Goal: Communication & Community: Answer question/provide support

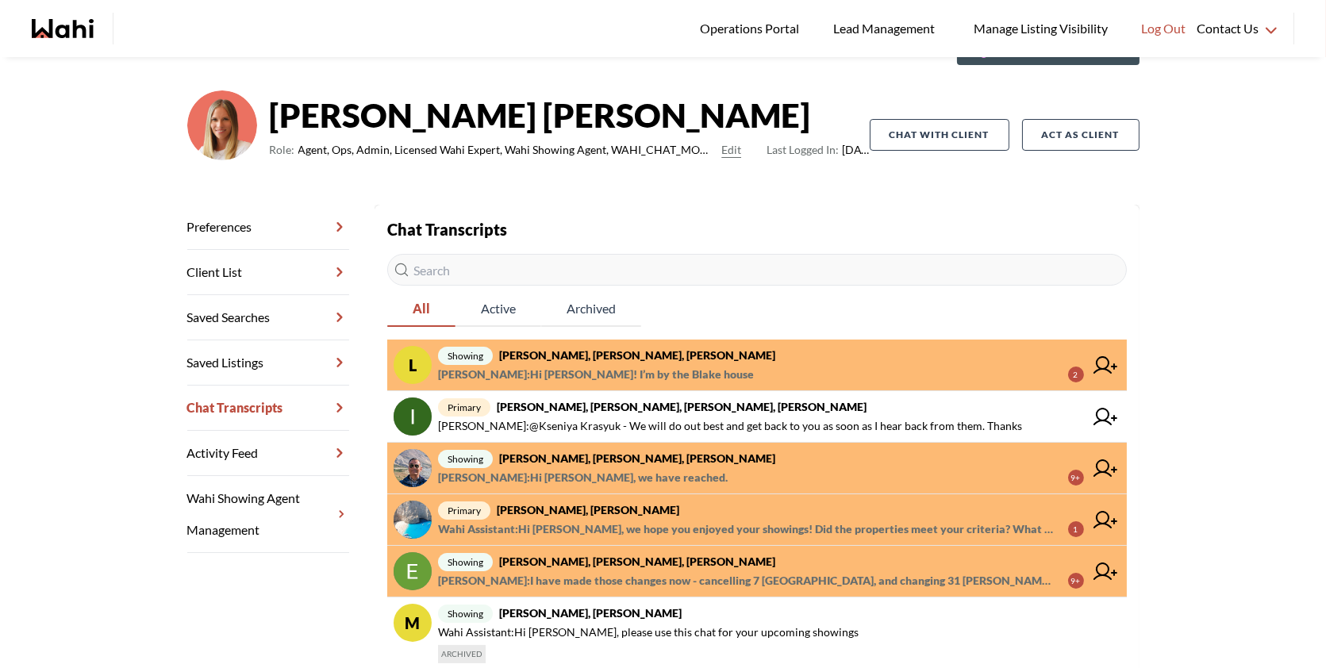
scroll to position [91, 0]
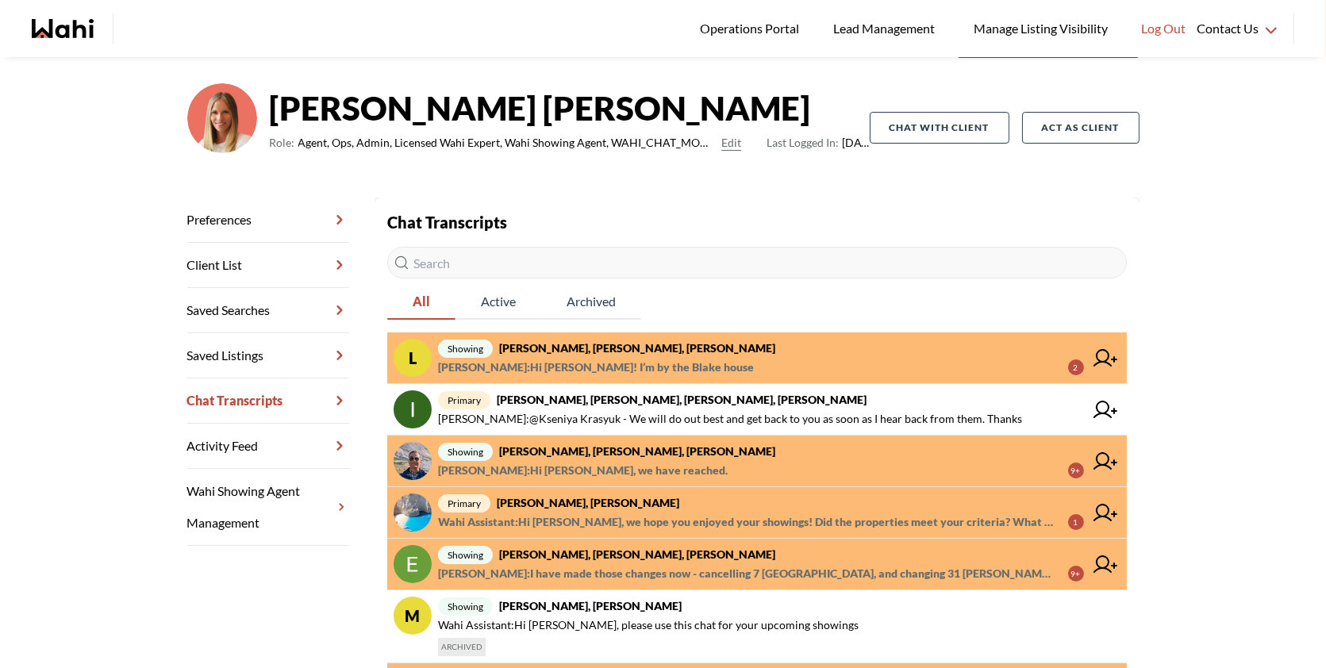
click at [694, 519] on span "Wahi Assistant : Hi Arsene, we hope you enjoyed your showings! Did the properti…" at bounding box center [747, 522] width 618 height 19
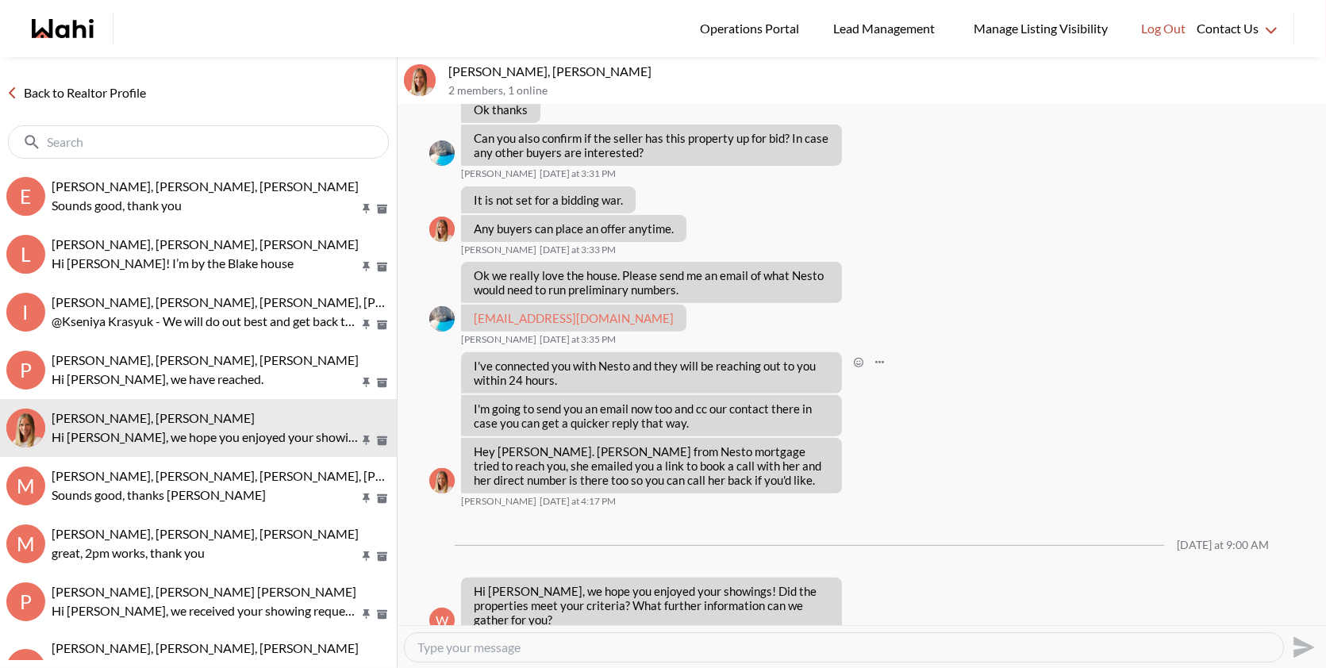
scroll to position [1353, 0]
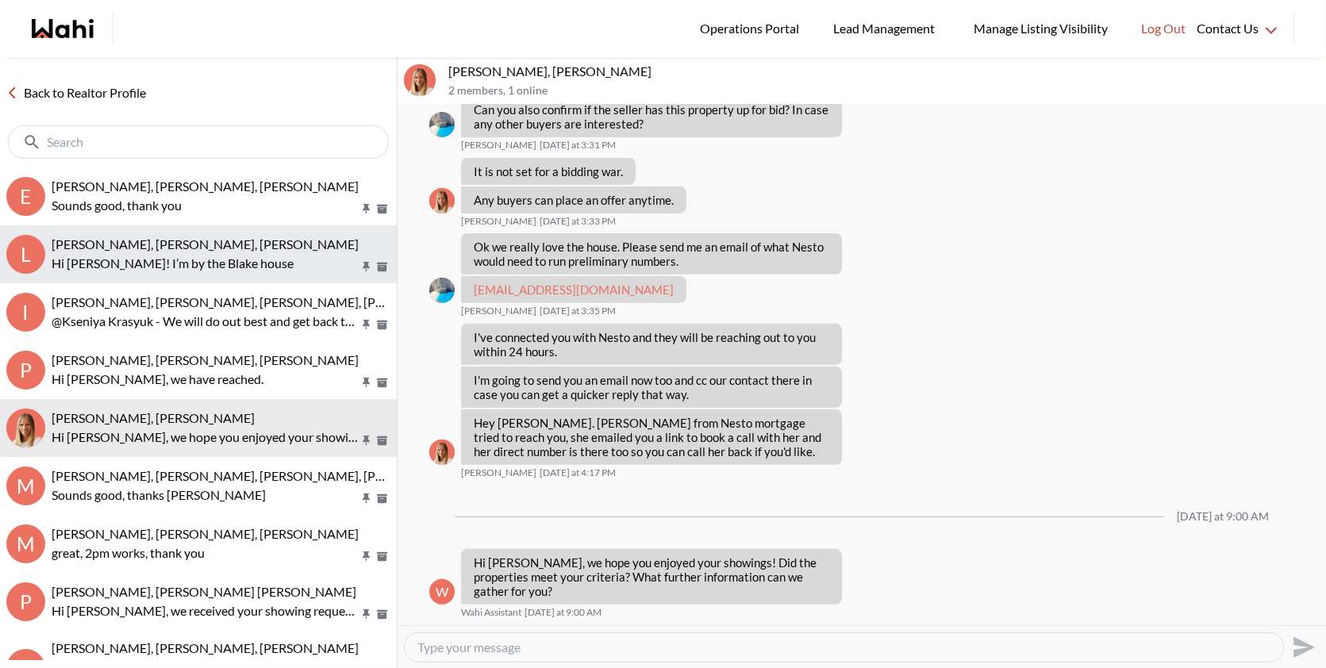
click at [198, 239] on span "Luisa Diaz, Rey Abella, Paul, Michelle" at bounding box center [205, 244] width 307 height 15
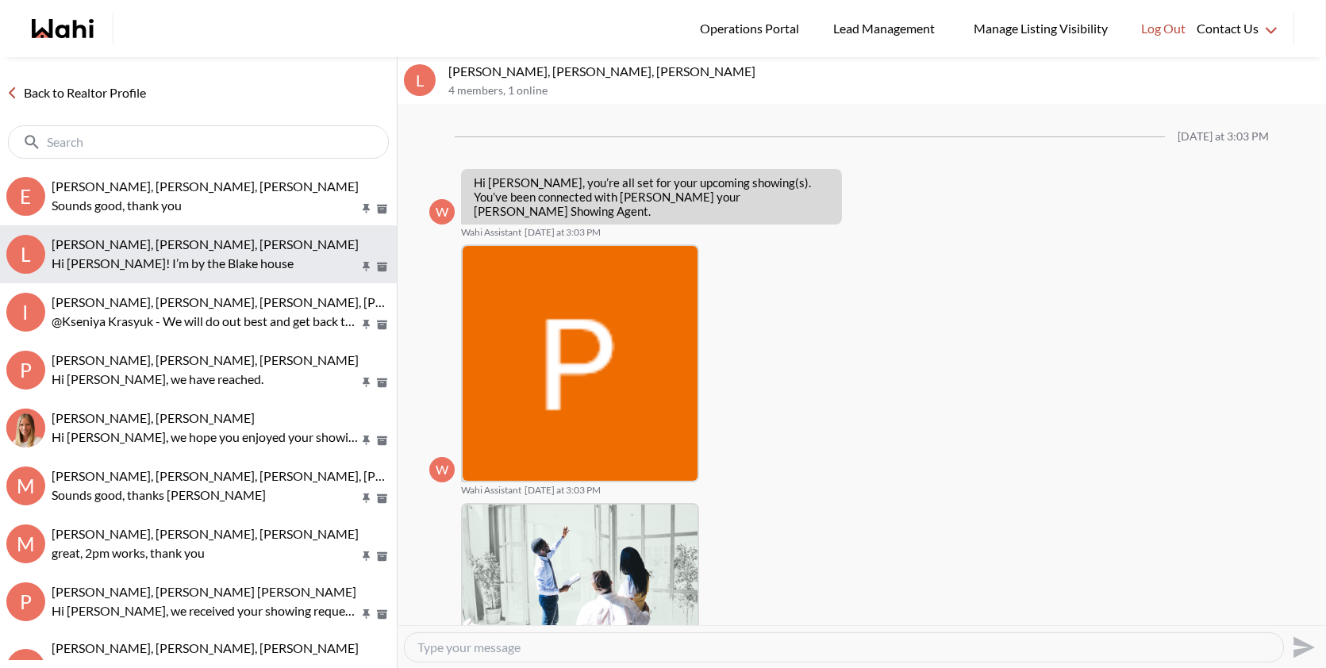
scroll to position [587, 0]
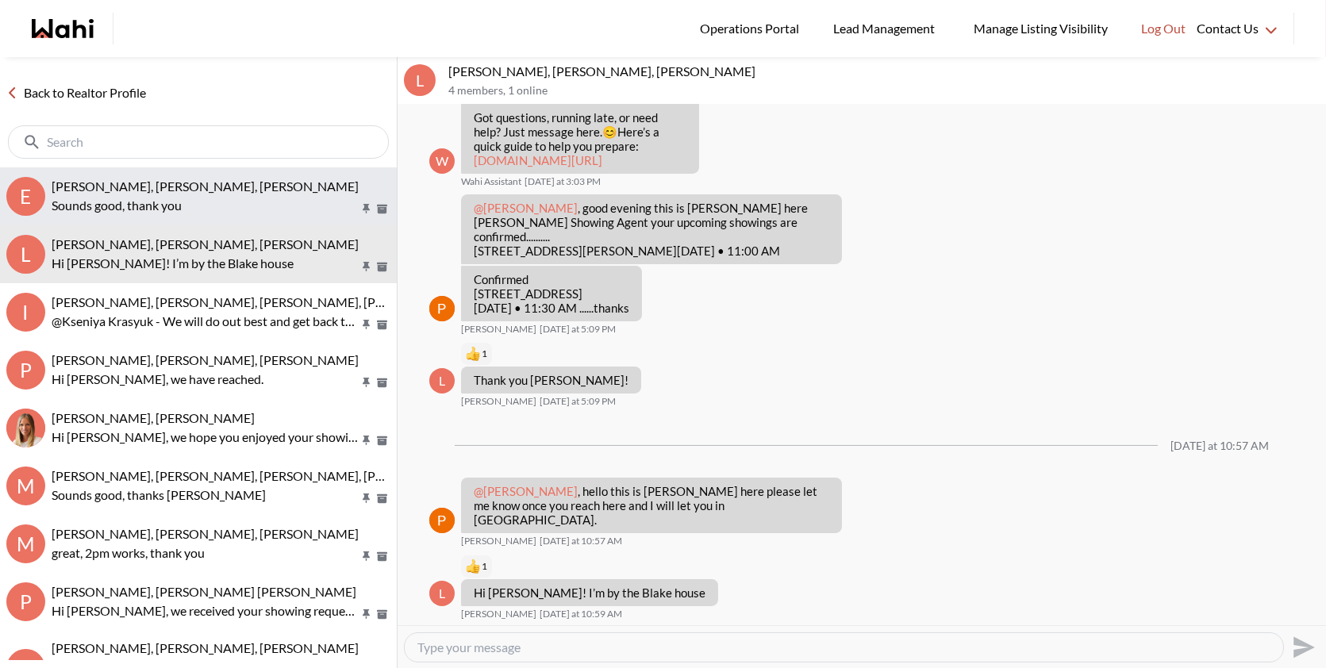
click at [208, 190] on span "Erik Odegaard, Margarita Haimov, Khalid, Michelle" at bounding box center [205, 186] width 307 height 15
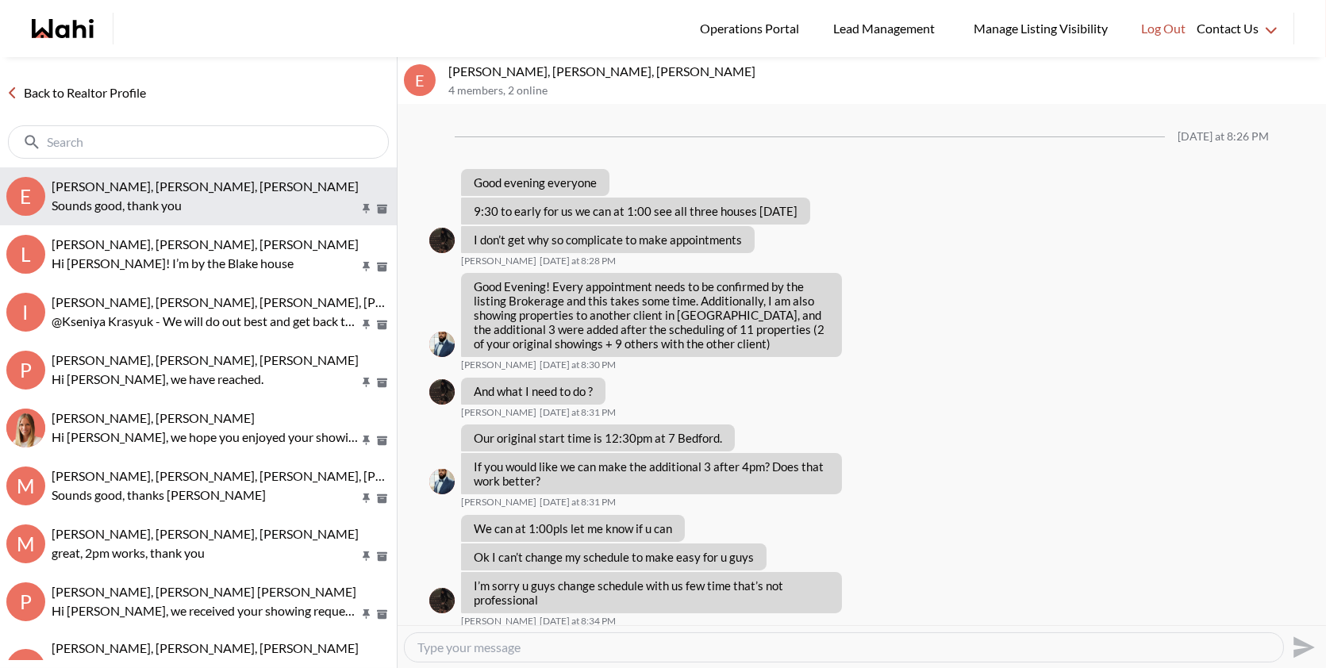
scroll to position [1016, 0]
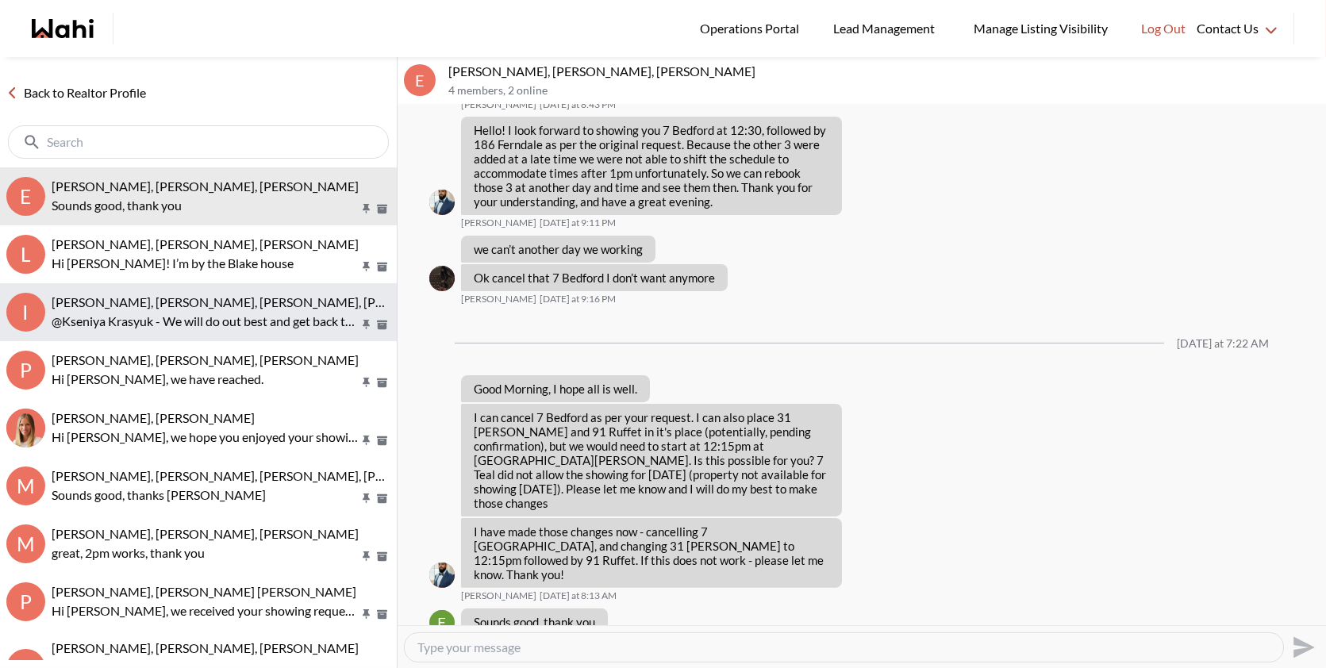
click at [175, 291] on button "I Irina Krasyuk, Kseniya Krasyuk, Michelle, Faraz @Kseniya Krasyuk - We will do…" at bounding box center [198, 312] width 397 height 58
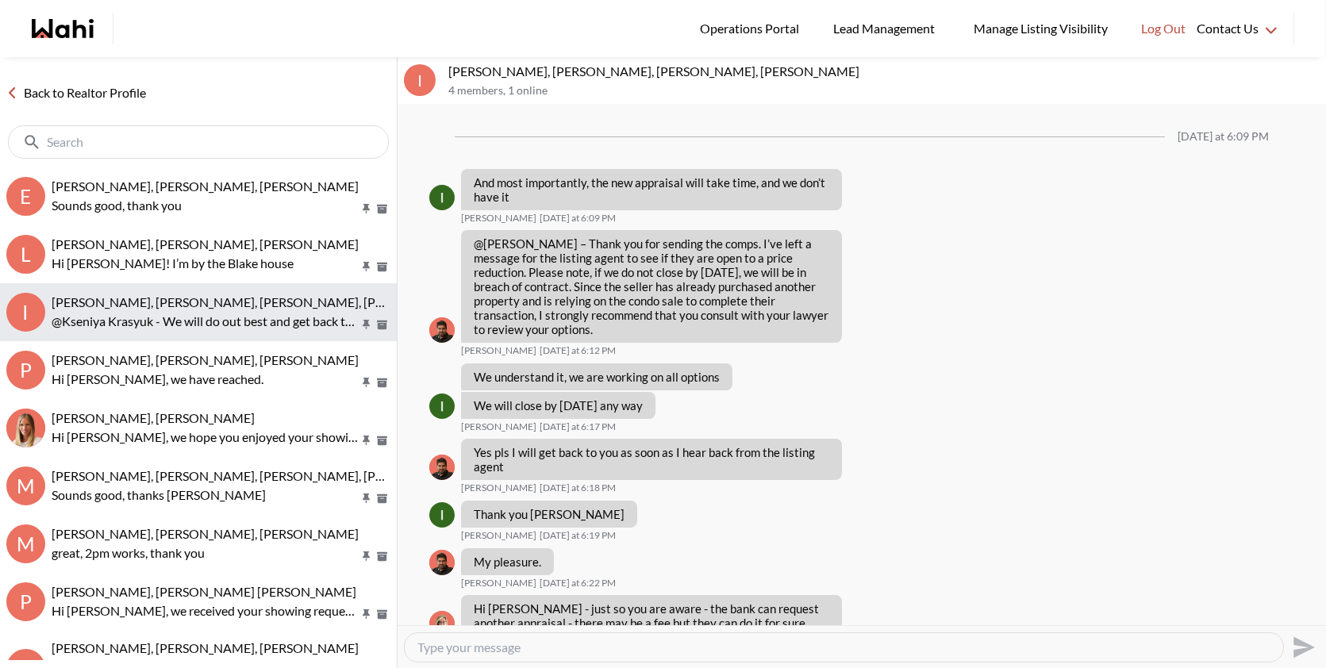
scroll to position [1120, 0]
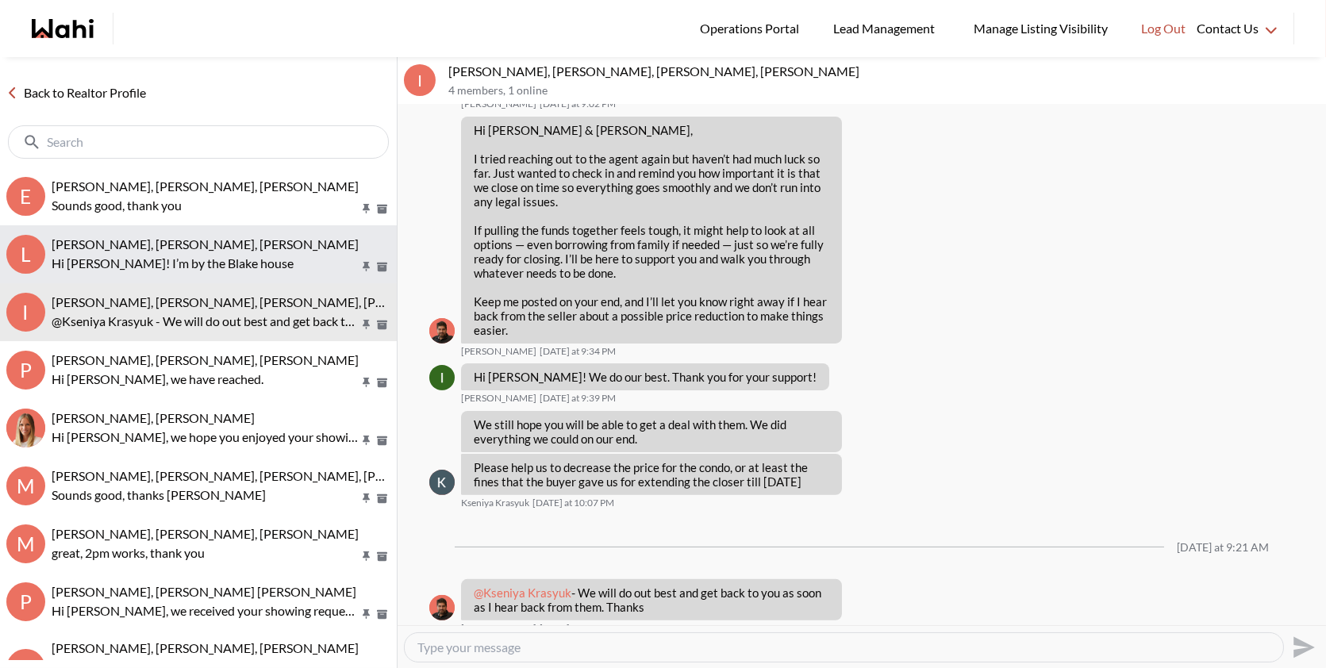
click at [160, 273] on button "L Luisa Diaz, Rey Abella, Paul, Michelle Hi Paul! I’m by the Blake house" at bounding box center [198, 254] width 397 height 58
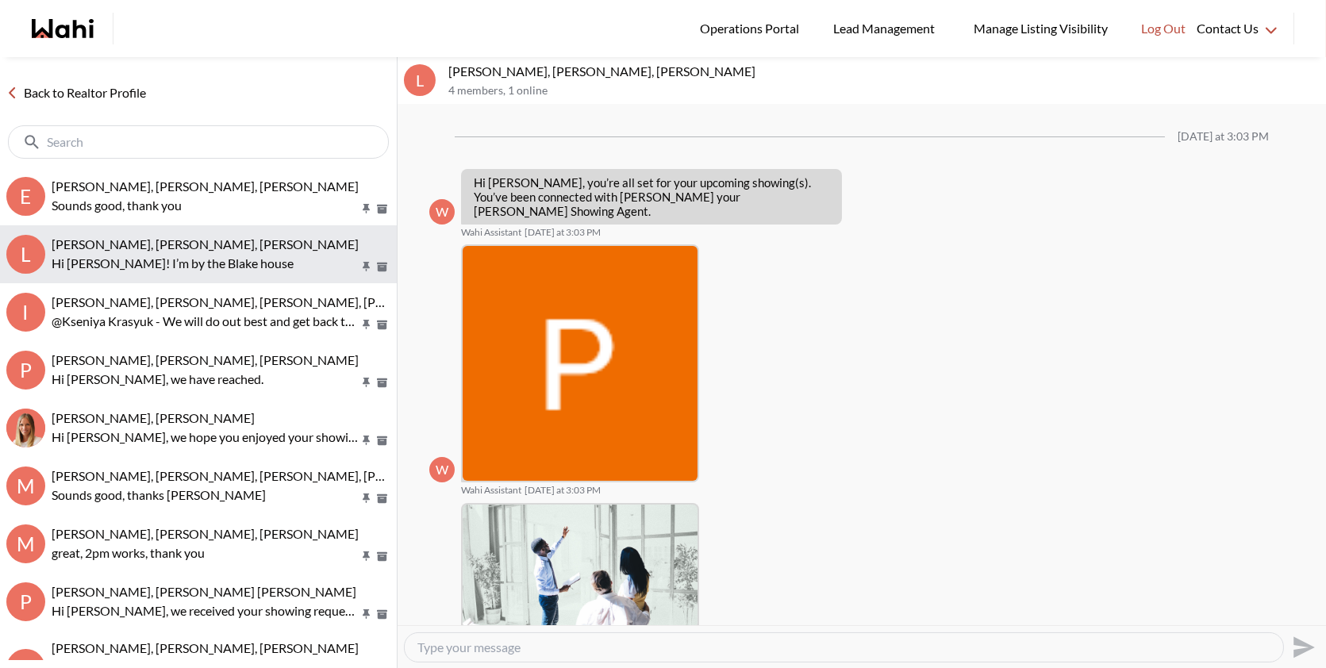
scroll to position [587, 0]
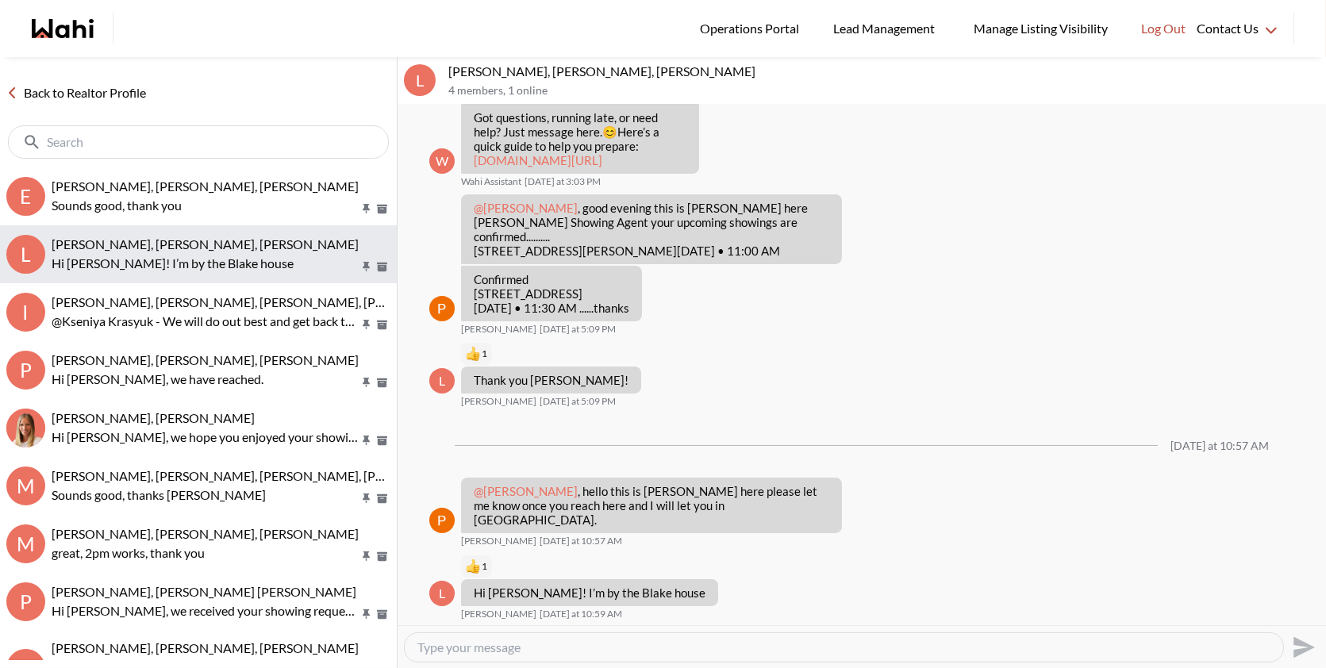
click at [162, 237] on span "[PERSON_NAME], [PERSON_NAME], [PERSON_NAME]" at bounding box center [205, 244] width 307 height 15
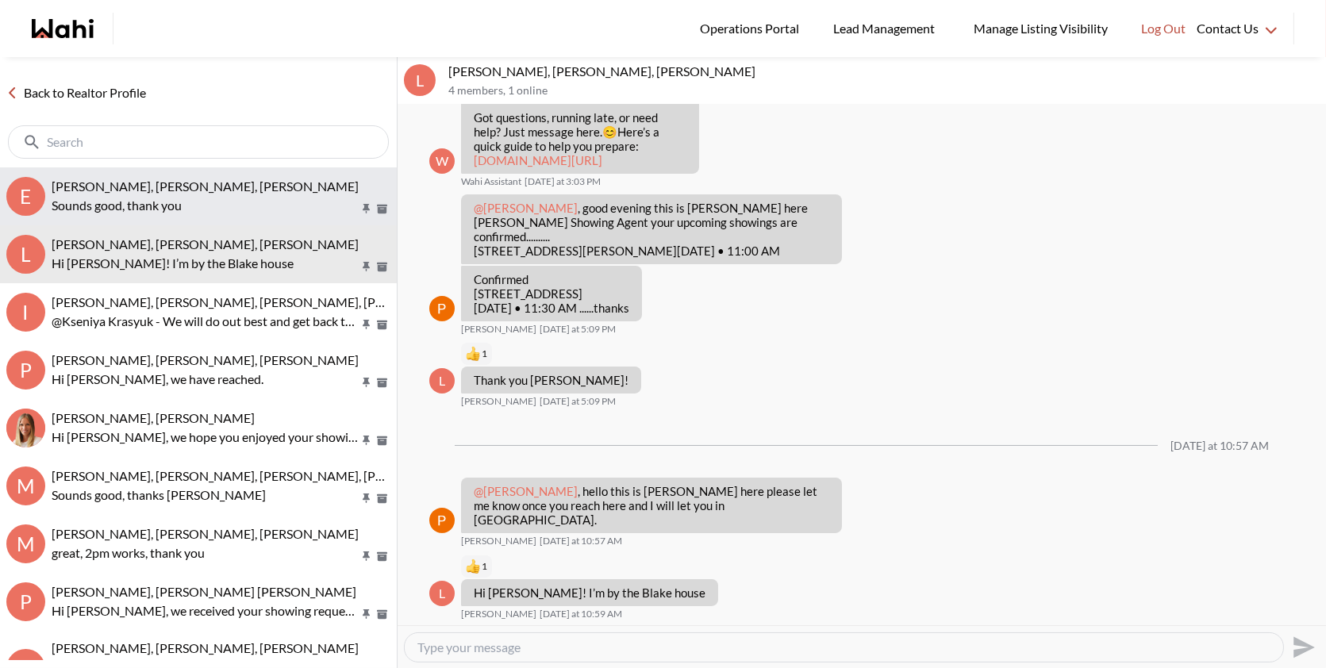
click at [156, 205] on p "Sounds good, thank you" at bounding box center [205, 205] width 307 height 19
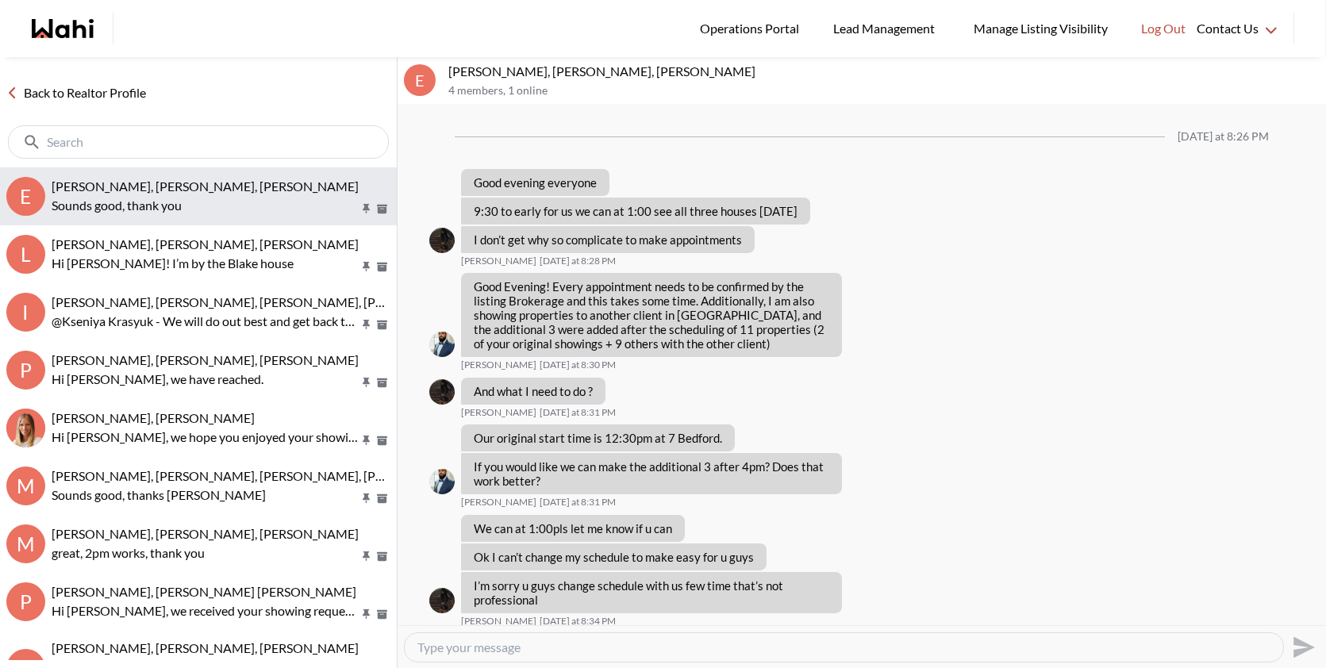
scroll to position [1016, 0]
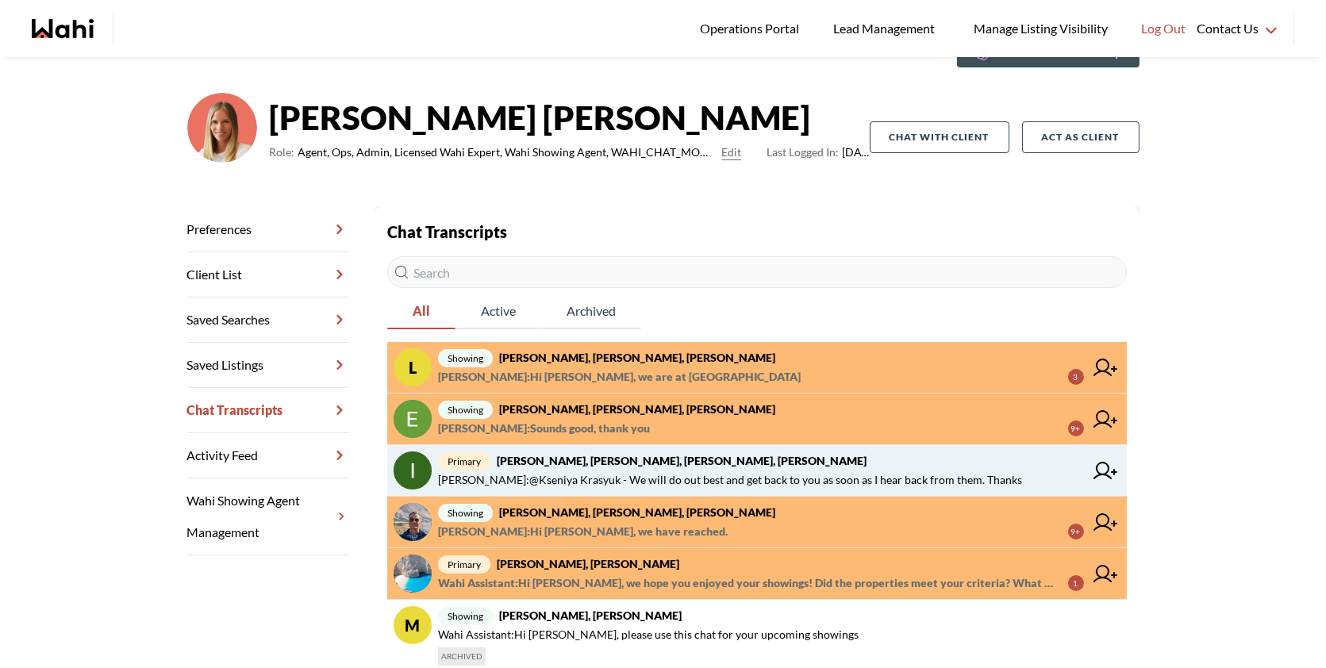
scroll to position [95, 0]
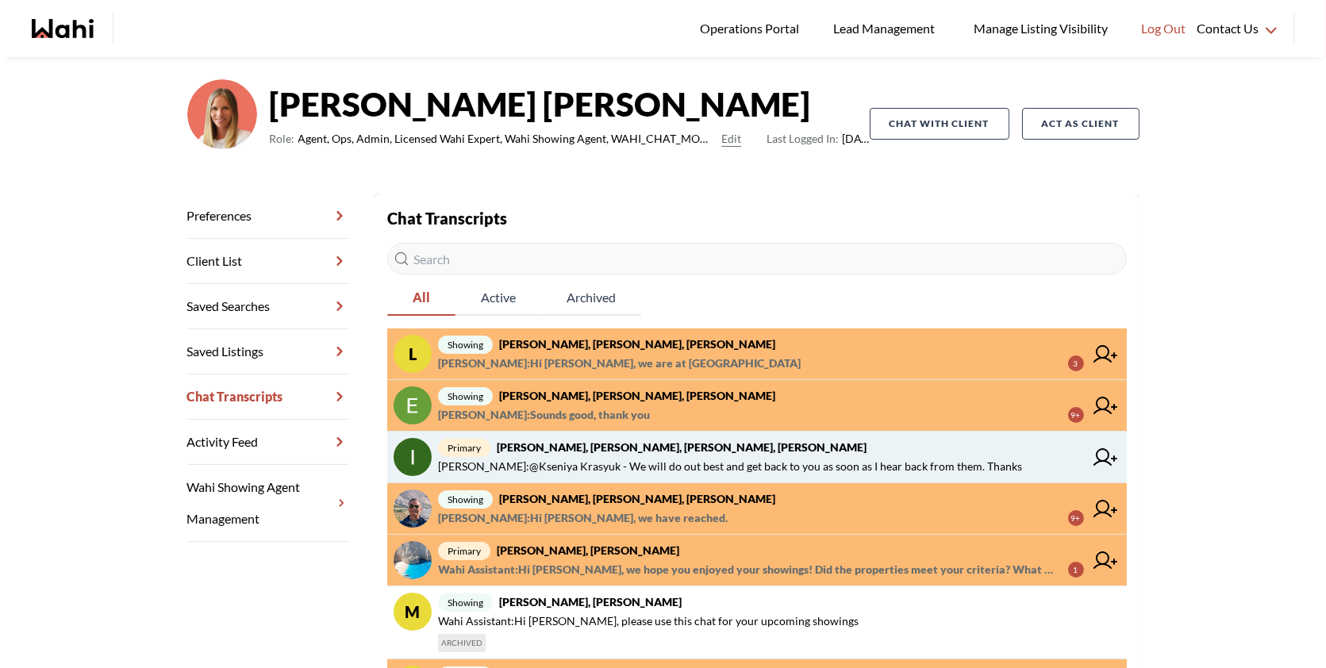
click at [621, 463] on span "Faraz Azam : @Kseniya Krasyuk - We will do out best and get back to you as soon…" at bounding box center [730, 466] width 584 height 19
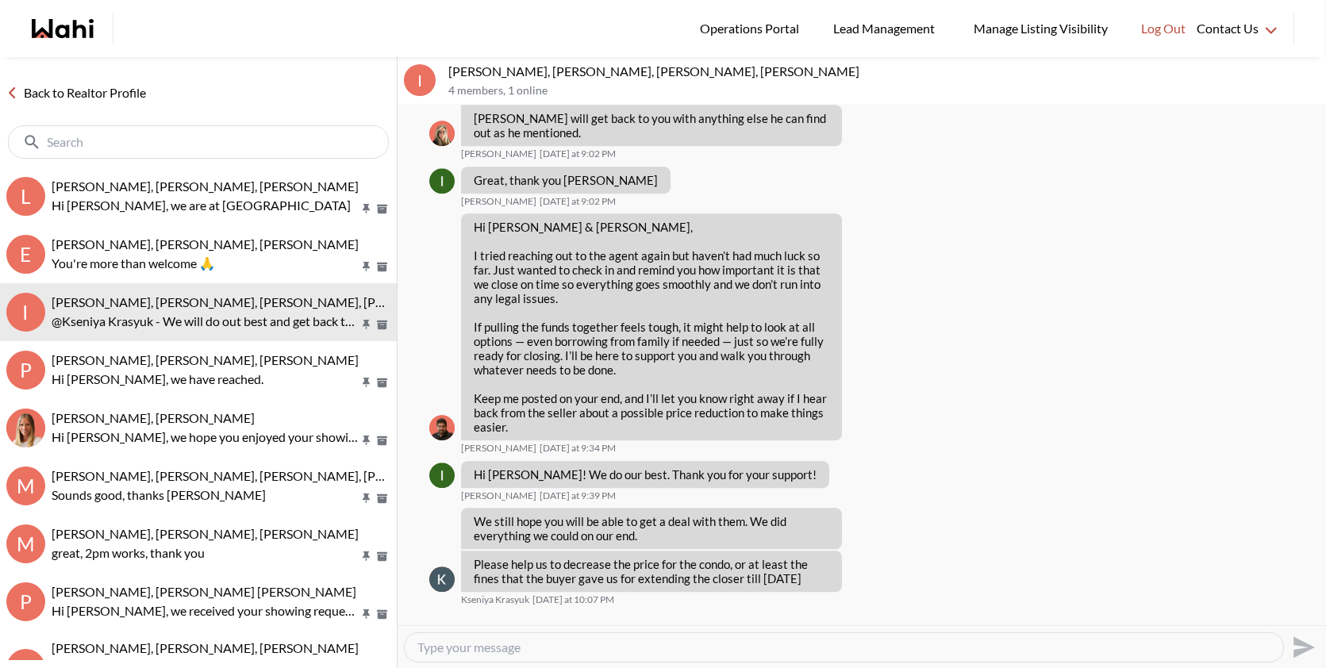
scroll to position [8633, 0]
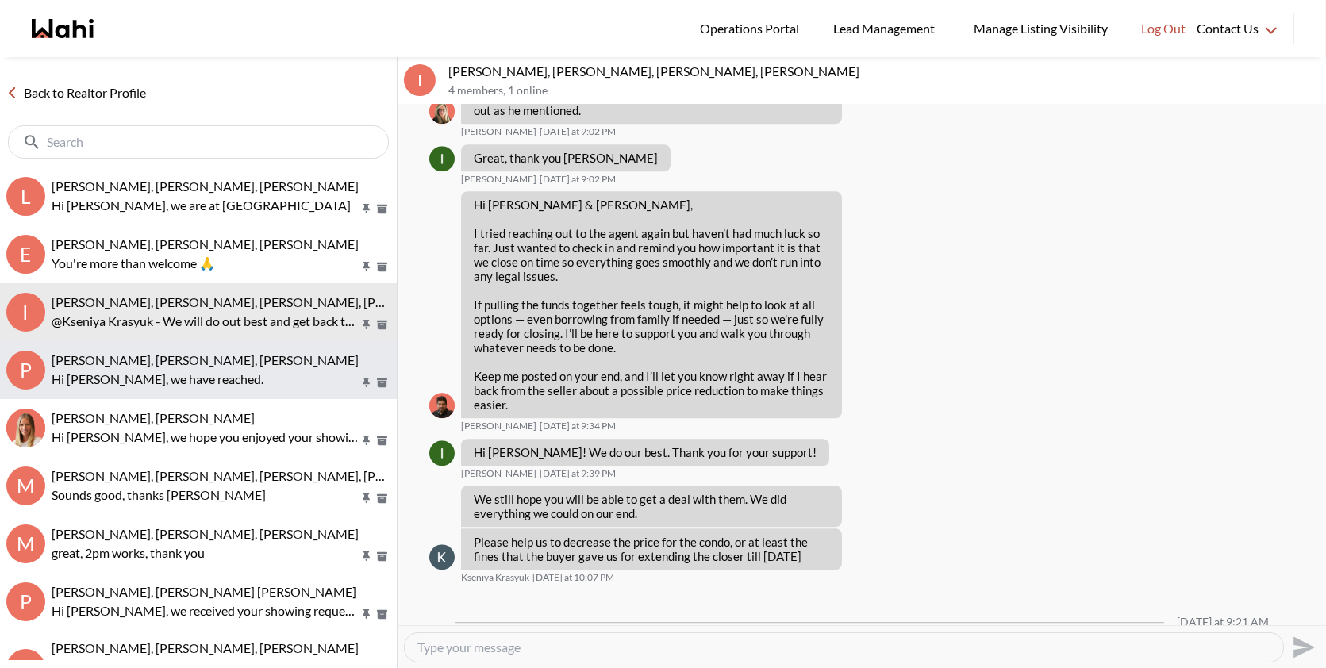
click at [228, 378] on p "Hi [PERSON_NAME], we have reached." at bounding box center [205, 379] width 307 height 19
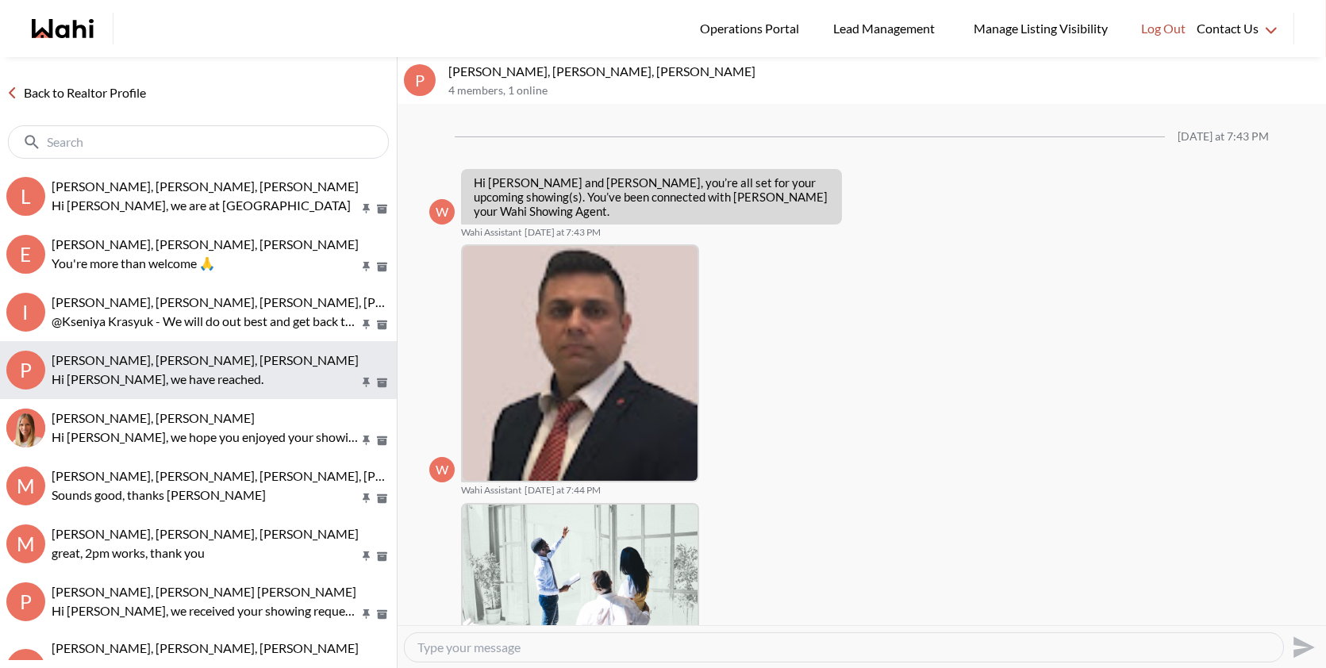
scroll to position [679, 0]
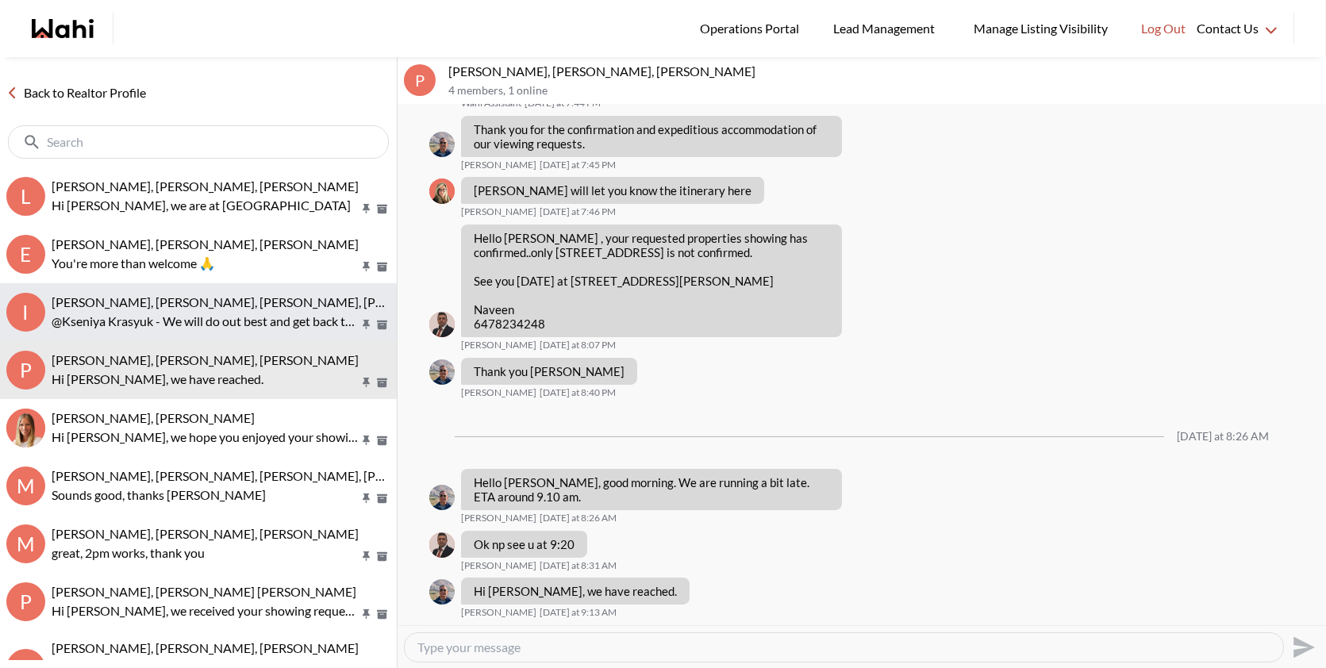
click at [229, 337] on button "I Irina Krasyuk, Kseniya Krasyuk, Michelle, Faraz @Kseniya Krasyuk - We will do…" at bounding box center [198, 312] width 397 height 58
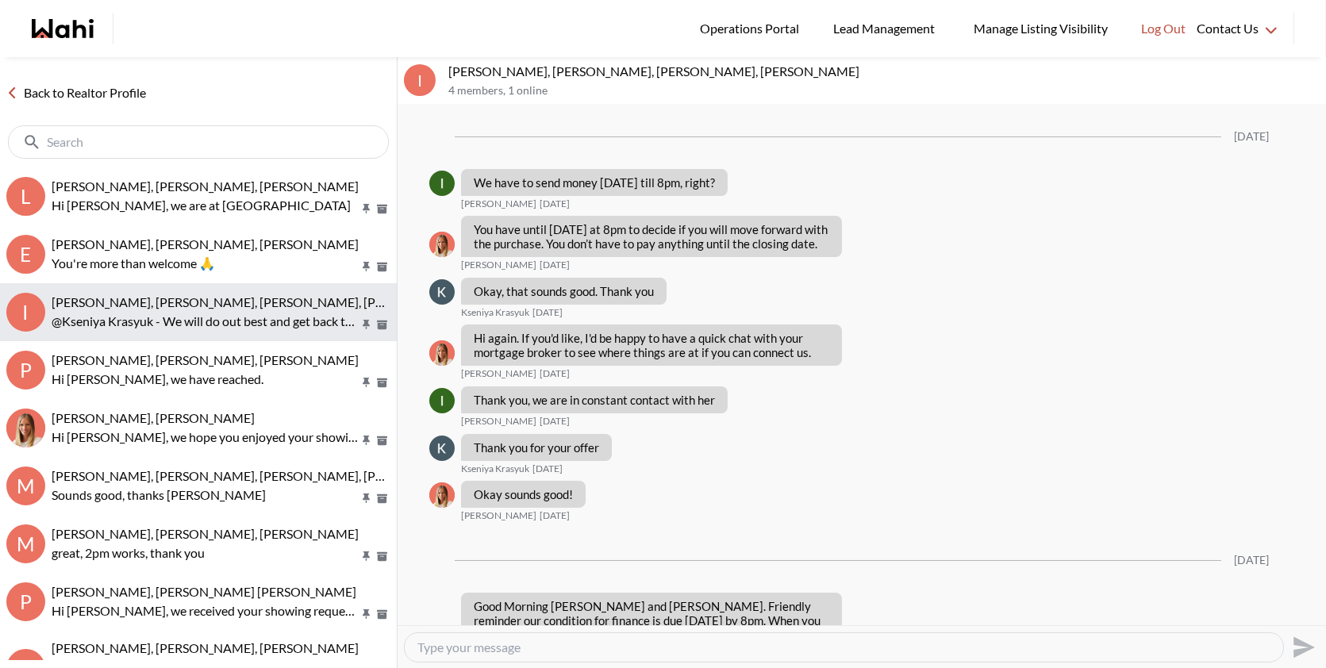
scroll to position [8633, 0]
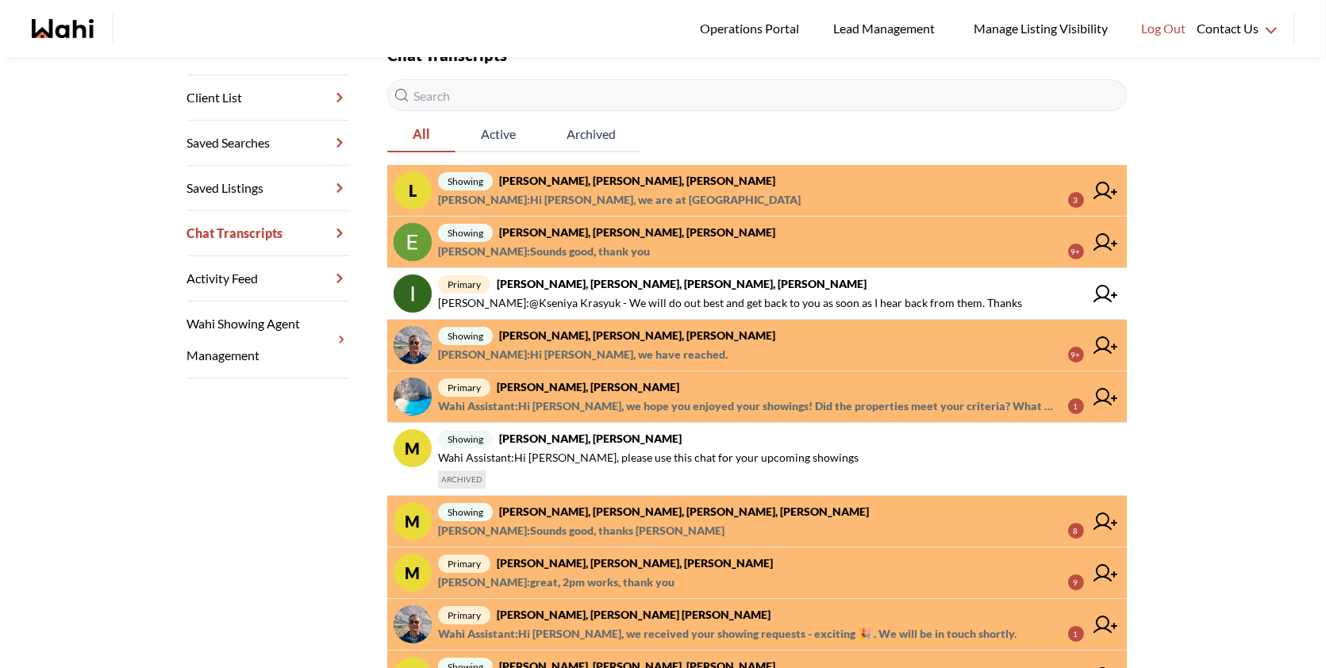
scroll to position [307, 0]
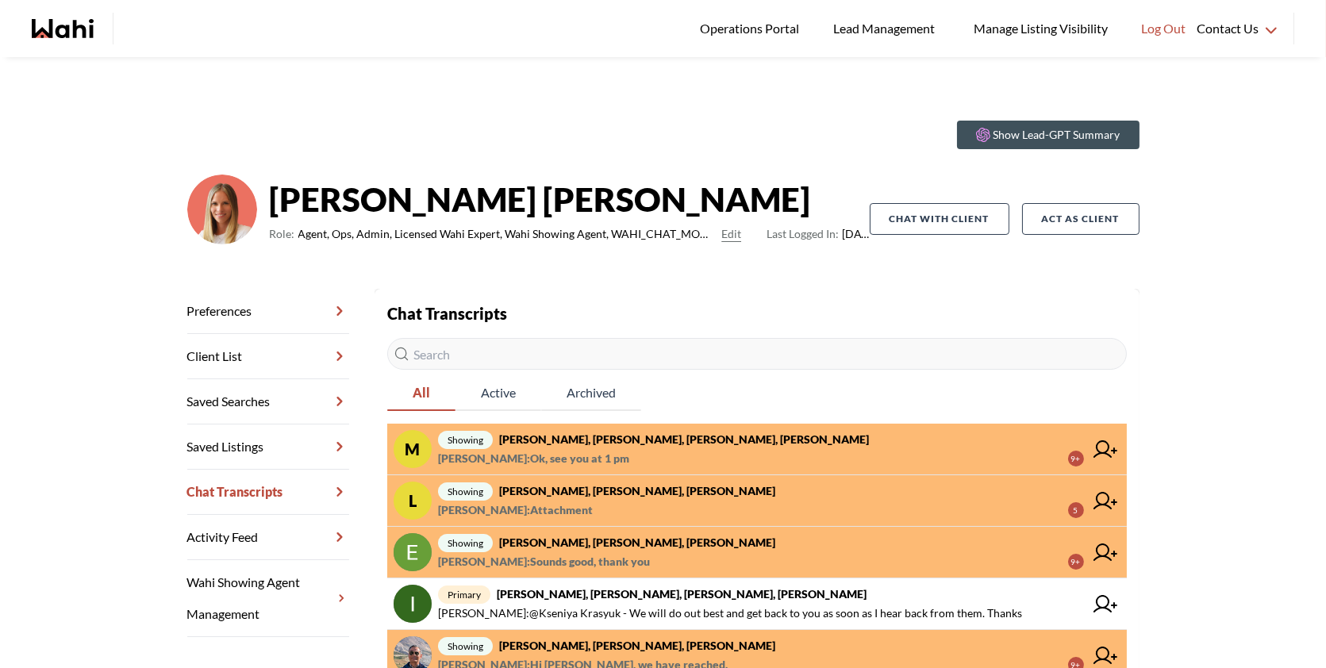
click at [709, 434] on strong "[PERSON_NAME], [PERSON_NAME], [PERSON_NAME], [PERSON_NAME]" at bounding box center [684, 439] width 370 height 13
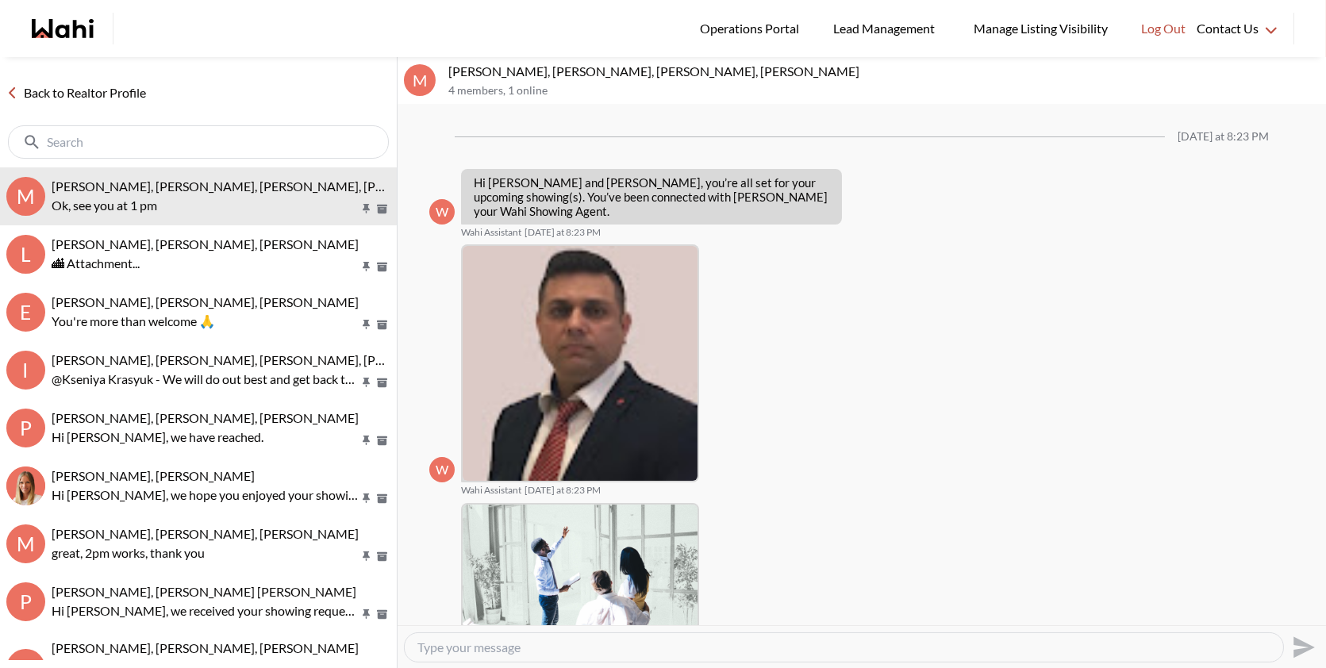
scroll to position [650, 0]
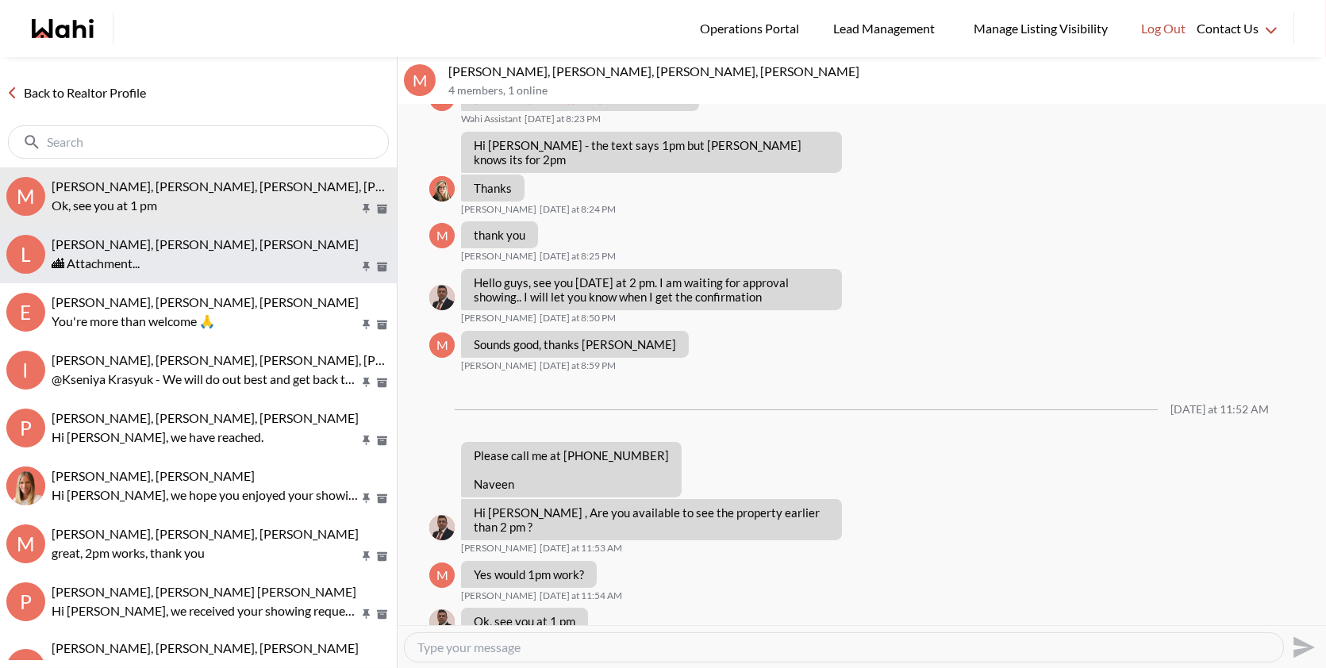
click at [233, 237] on span "Luisa Diaz, Rey Abella, Paul, Michelle" at bounding box center [205, 244] width 307 height 15
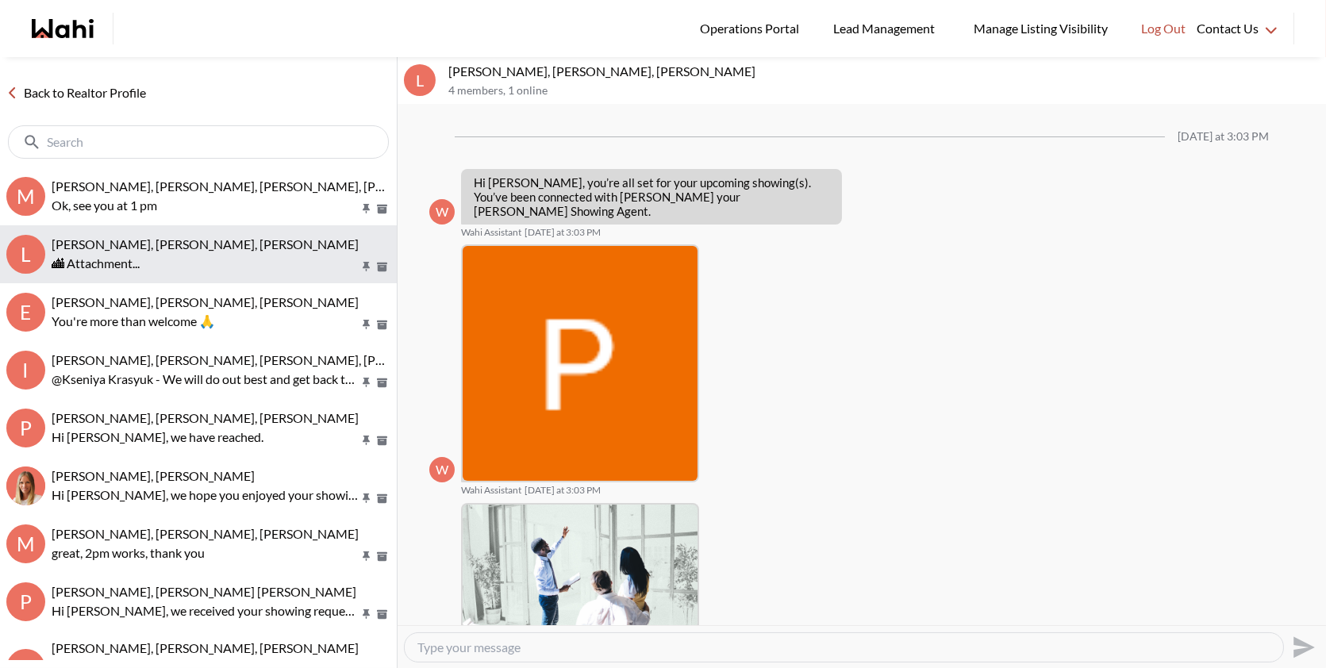
scroll to position [978, 0]
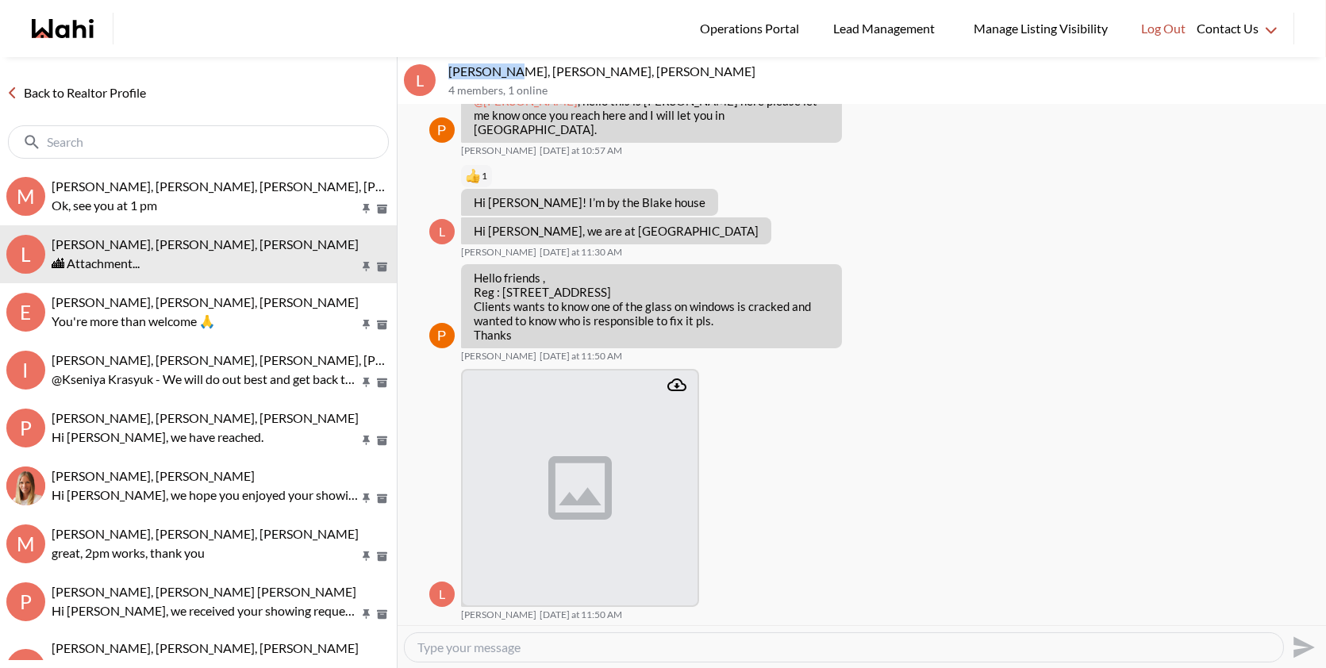
drag, startPoint x: 505, startPoint y: 71, endPoint x: 429, endPoint y: 70, distance: 76.2
click at [428, 71] on div "L Luisa Diaz, Rey Abella, Paul, Michelle 4 members , 1 online" at bounding box center [862, 81] width 929 height 48
copy div "[PERSON_NAME]"
click at [487, 641] on textarea "Type your message" at bounding box center [844, 648] width 853 height 16
paste textarea "Thanks for pointing that out. In most condos, window glass can be either the ow…"
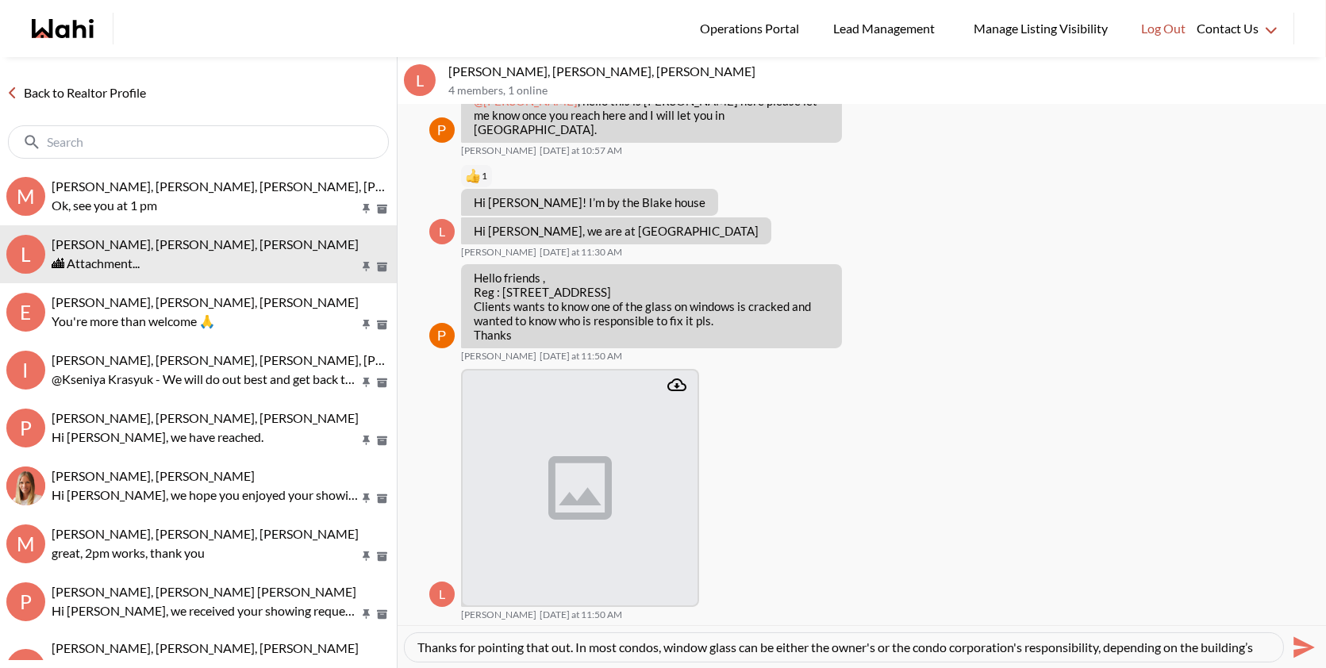
click at [457, 644] on textarea "Thanks for pointing that out. In most condos, window glass can be either the ow…" at bounding box center [844, 648] width 853 height 16
click at [613, 645] on textarea "Thanks pUAL for pointing that out. In most condos, window glass can be either t…" at bounding box center [844, 648] width 853 height 16
type textarea "Thanks [PERSON_NAME] for pointing that out. [PERSON_NAME] and [PERSON_NAME] In …"
click at [1306, 648] on icon "Send" at bounding box center [1304, 647] width 21 height 21
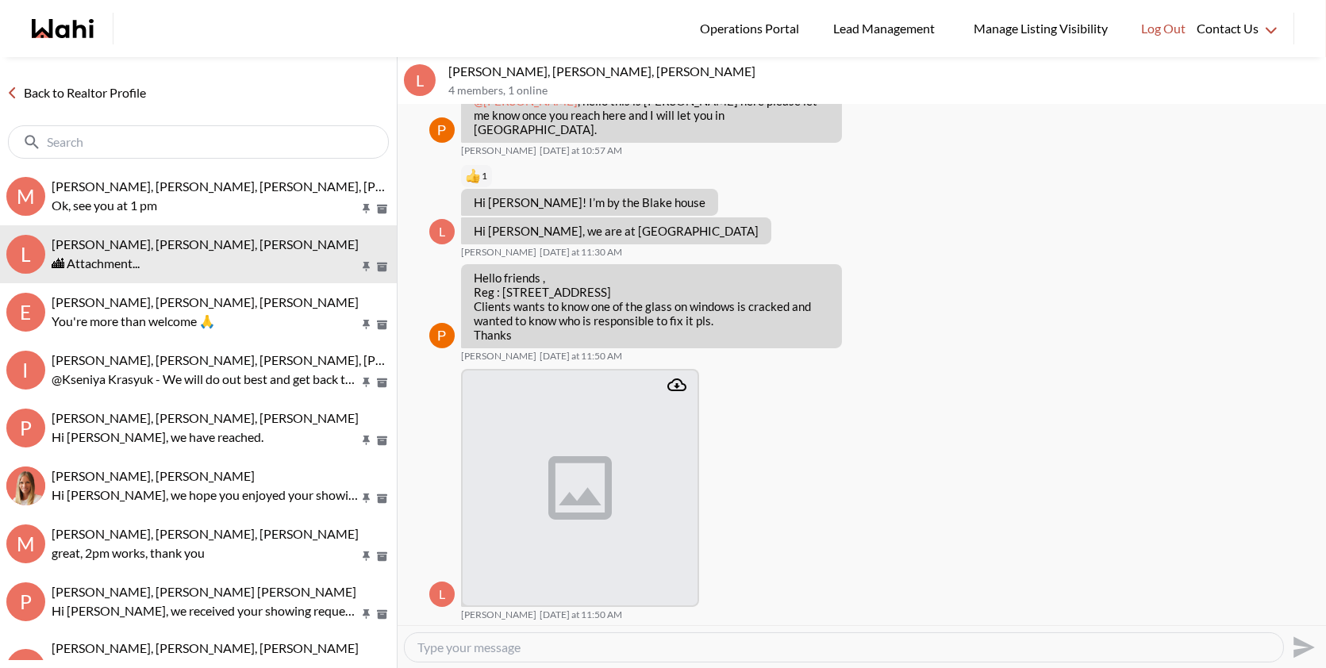
scroll to position [0, 0]
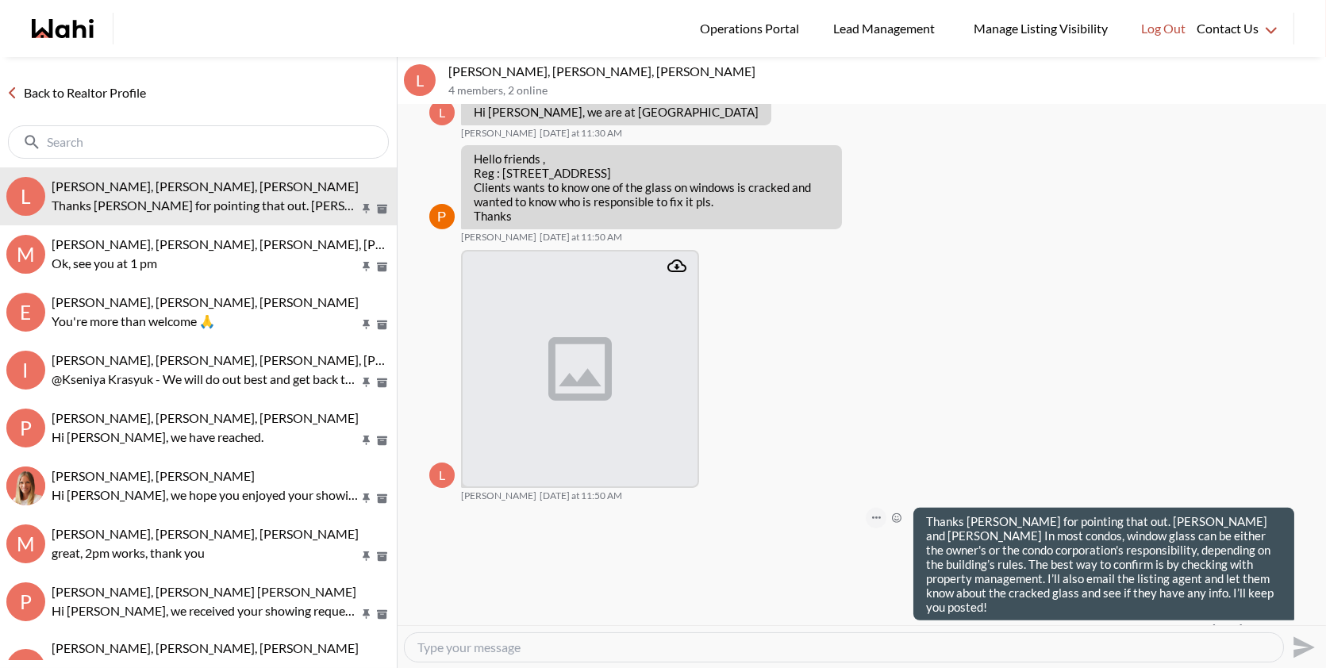
click at [878, 514] on button "Open Message Actions Menu" at bounding box center [876, 518] width 21 height 21
click at [810, 466] on button "Edit Message" at bounding box center [823, 464] width 127 height 29
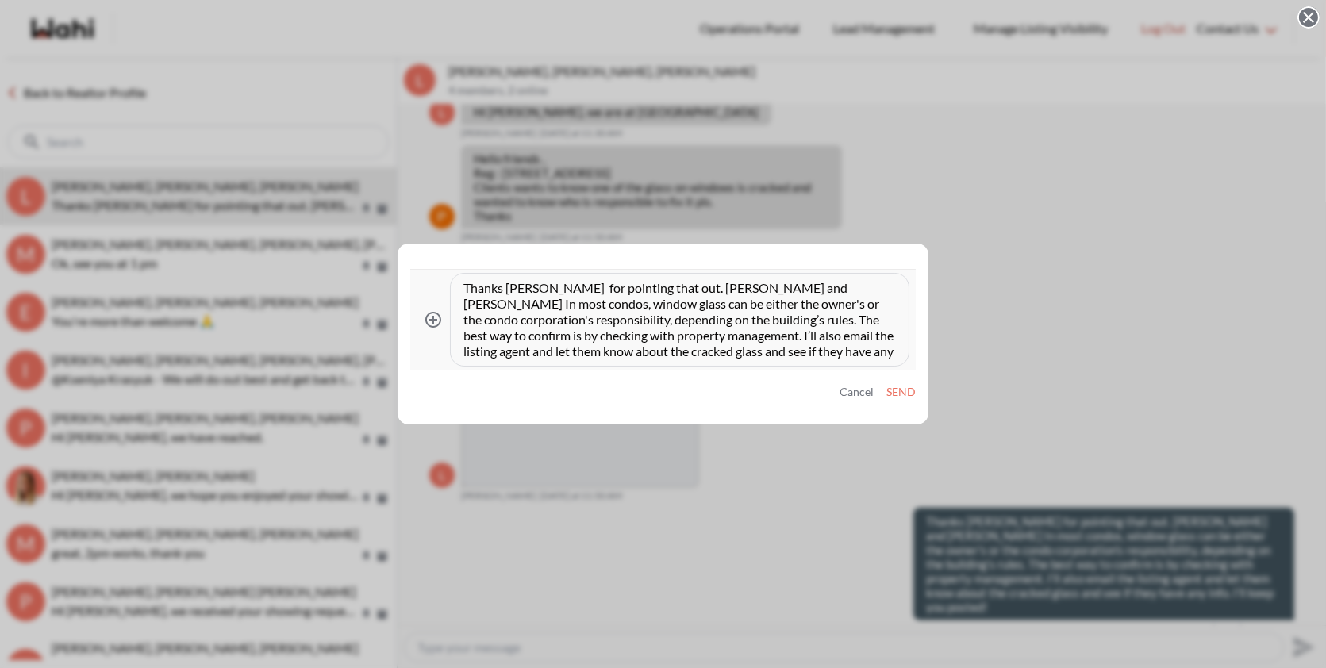
click at [516, 287] on textarea "Thanks pUAL for pointing that out. Luisa and Rey In most condos, window glass c…" at bounding box center [680, 319] width 432 height 79
click at [536, 283] on textarea "Thanks pUAL for pointing that out. Luisa and Rey In most condos, window glass c…" at bounding box center [680, 319] width 432 height 79
type textarea "Thanks pU for pointing that out. Luisa and Rey In most condos, window glass can…"
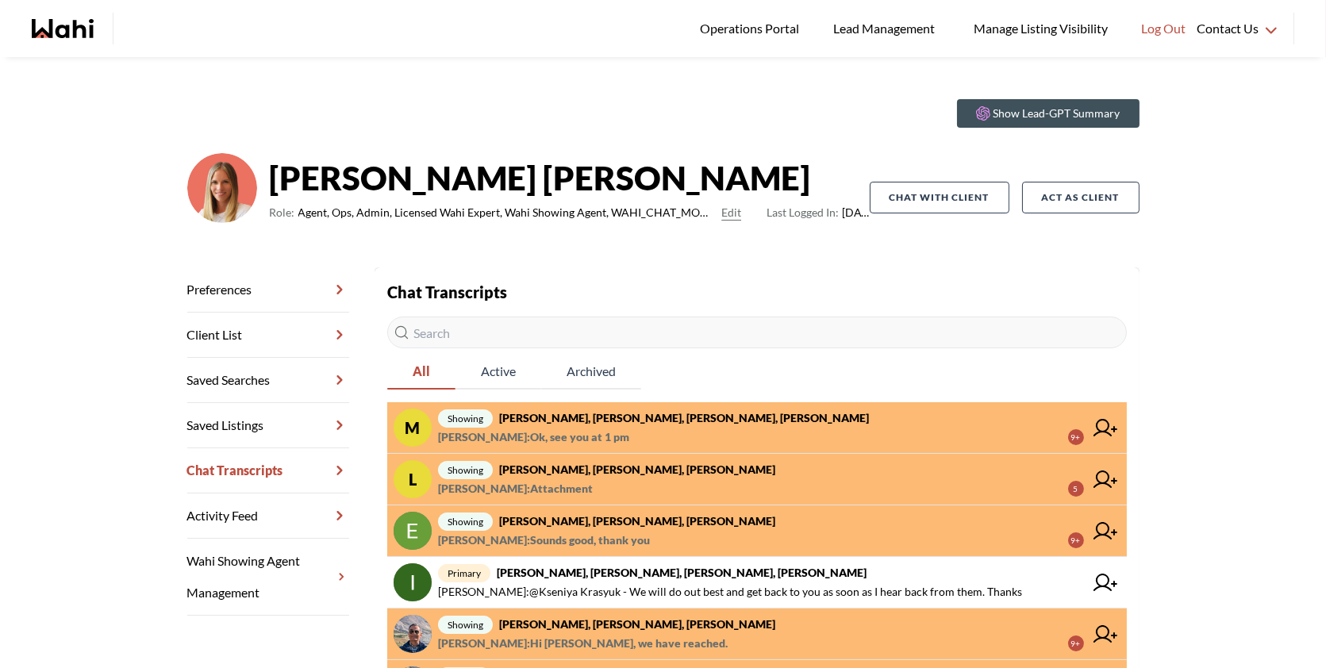
scroll to position [25, 0]
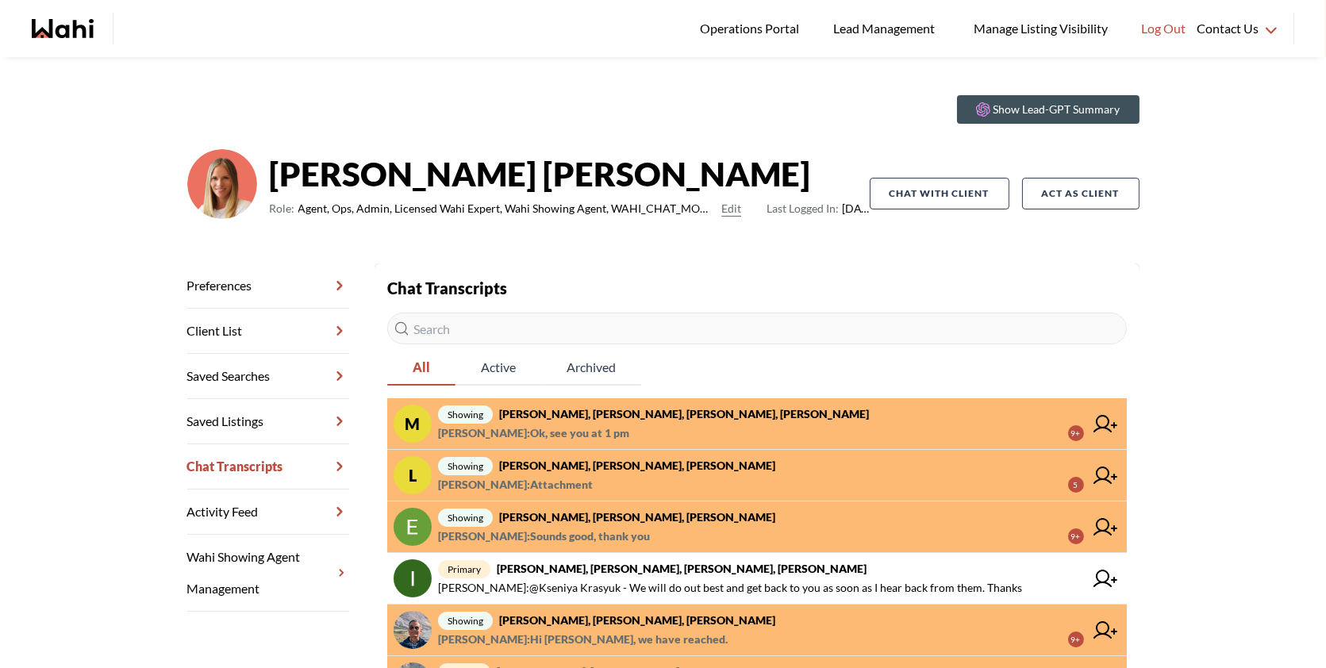
click at [637, 437] on span "[PERSON_NAME] : Ok, see you at 1 pm 9+" at bounding box center [761, 433] width 646 height 19
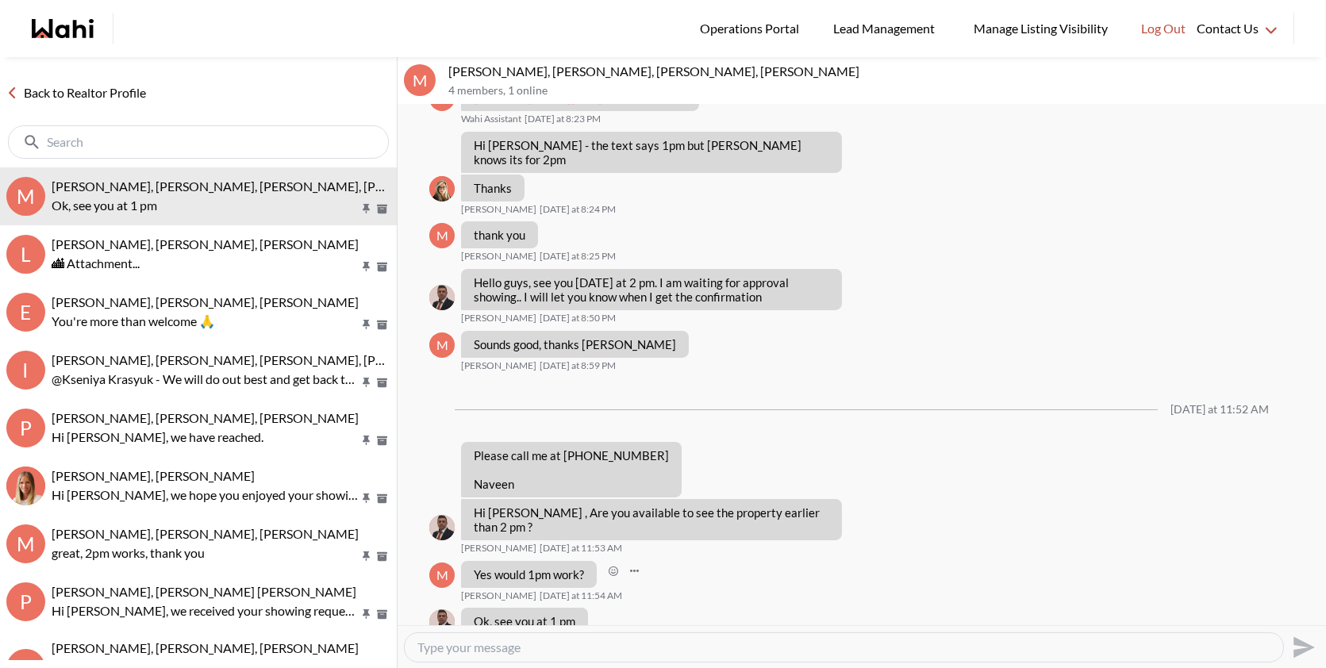
scroll to position [649, 0]
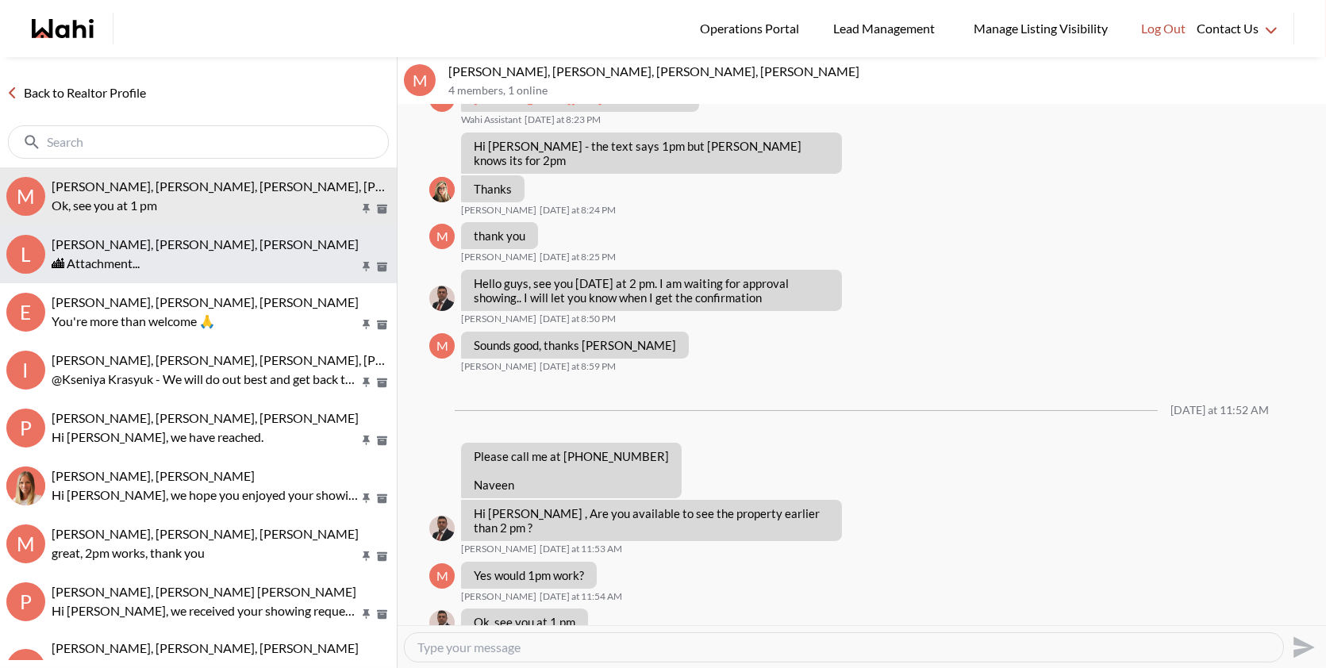
click at [202, 252] on div "[PERSON_NAME], [PERSON_NAME], [PERSON_NAME] 🏙 Attachment..." at bounding box center [221, 255] width 339 height 37
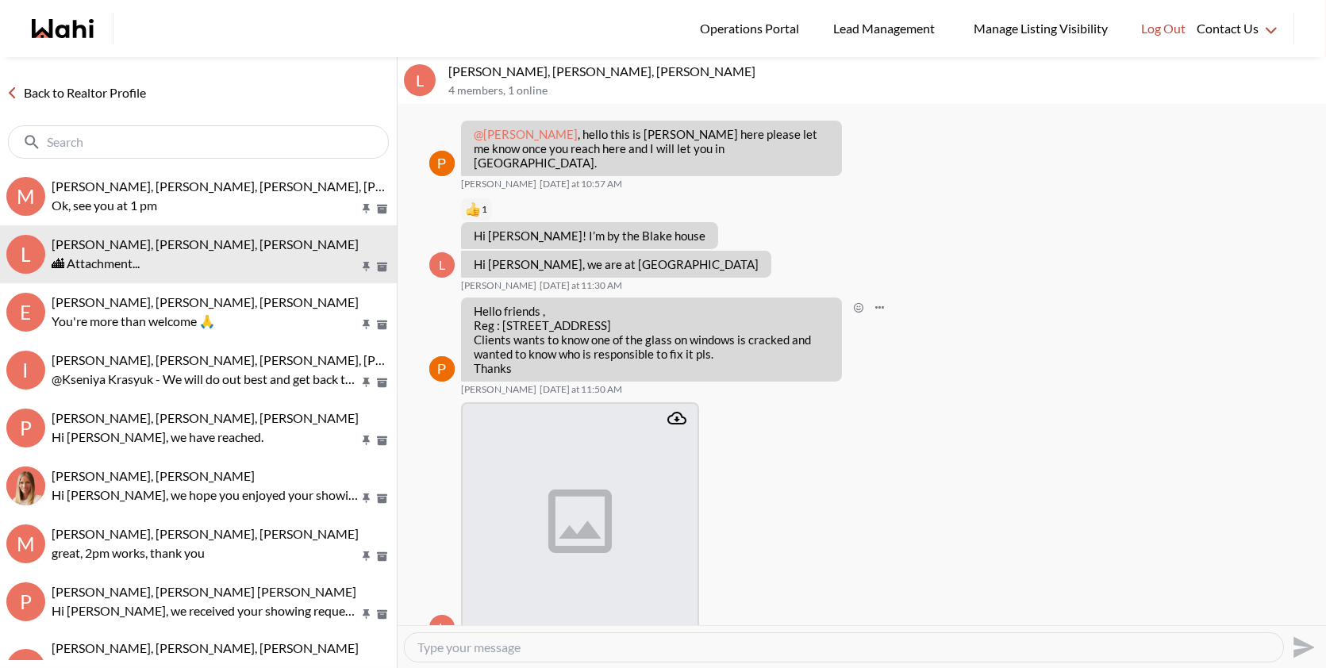
scroll to position [978, 0]
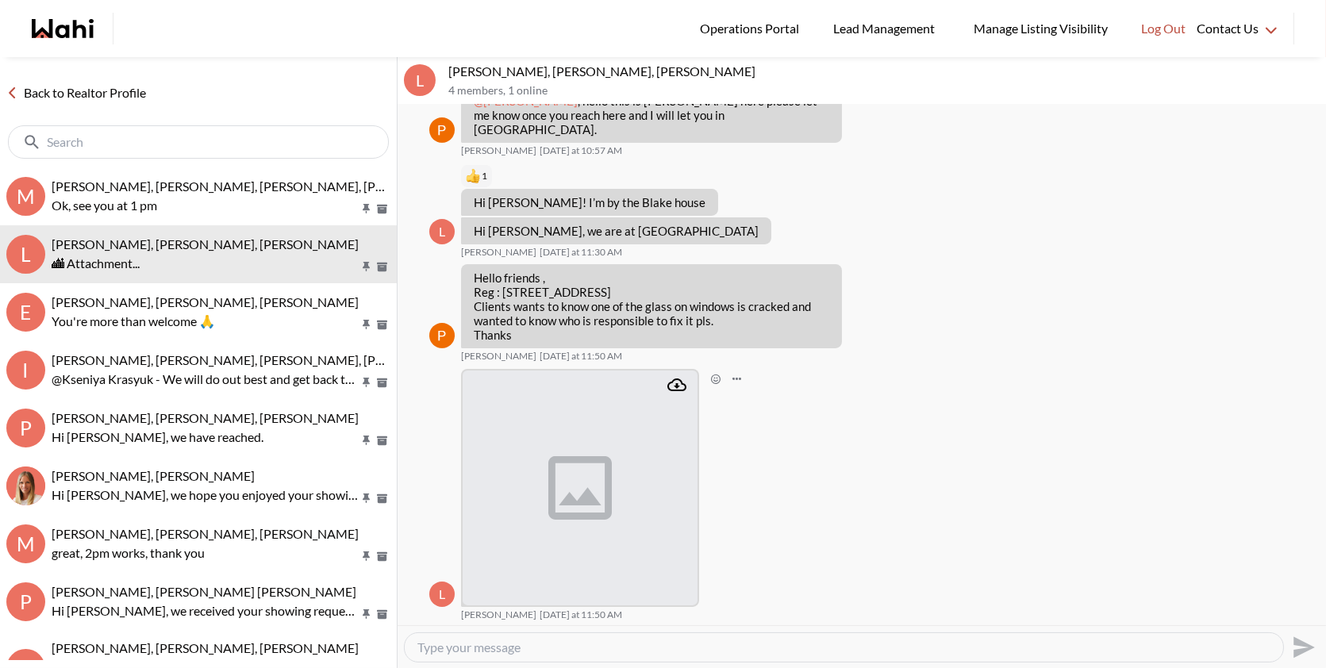
click at [680, 387] on icon "Attachment" at bounding box center [677, 384] width 19 height 19
drag, startPoint x: 512, startPoint y: 333, endPoint x: 502, endPoint y: 290, distance: 44.7
click at [502, 290] on p "Hello friends , Reg : [STREET_ADDRESS] Clients wants to know one of the glass o…" at bounding box center [652, 306] width 356 height 71
copy p "[STREET_ADDRESS] Clients wants to know one of the glass on windows is cracked a…"
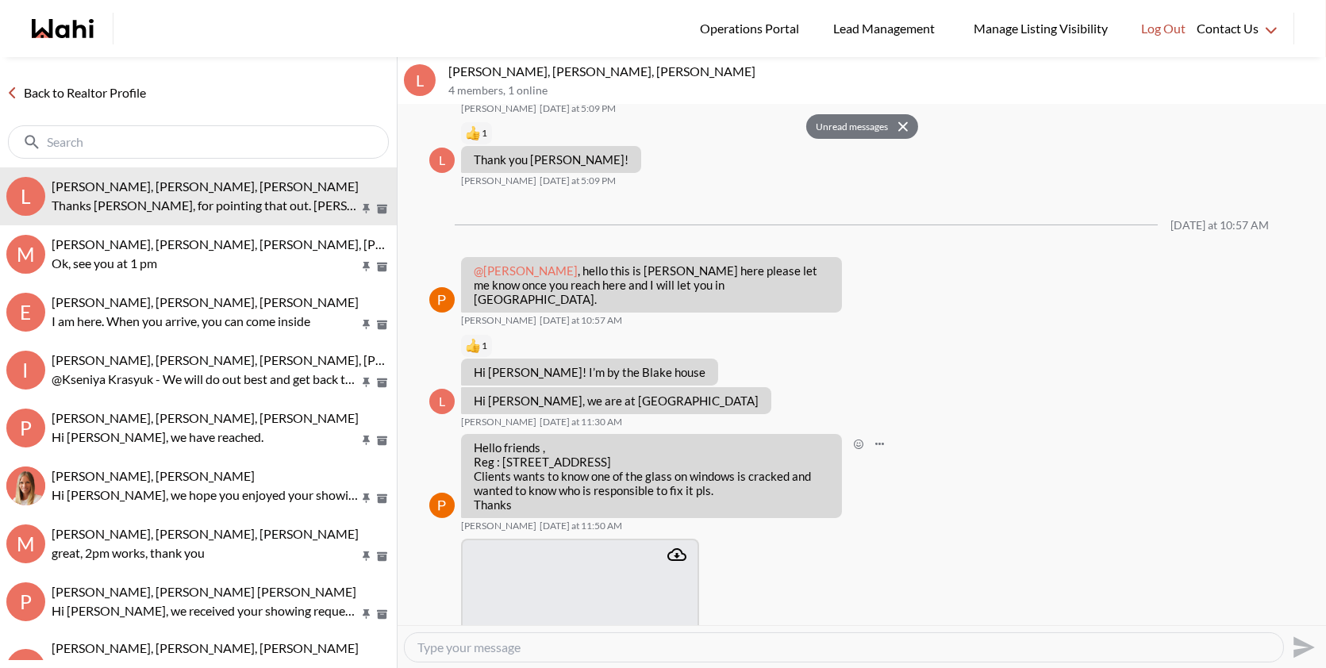
scroll to position [805, 0]
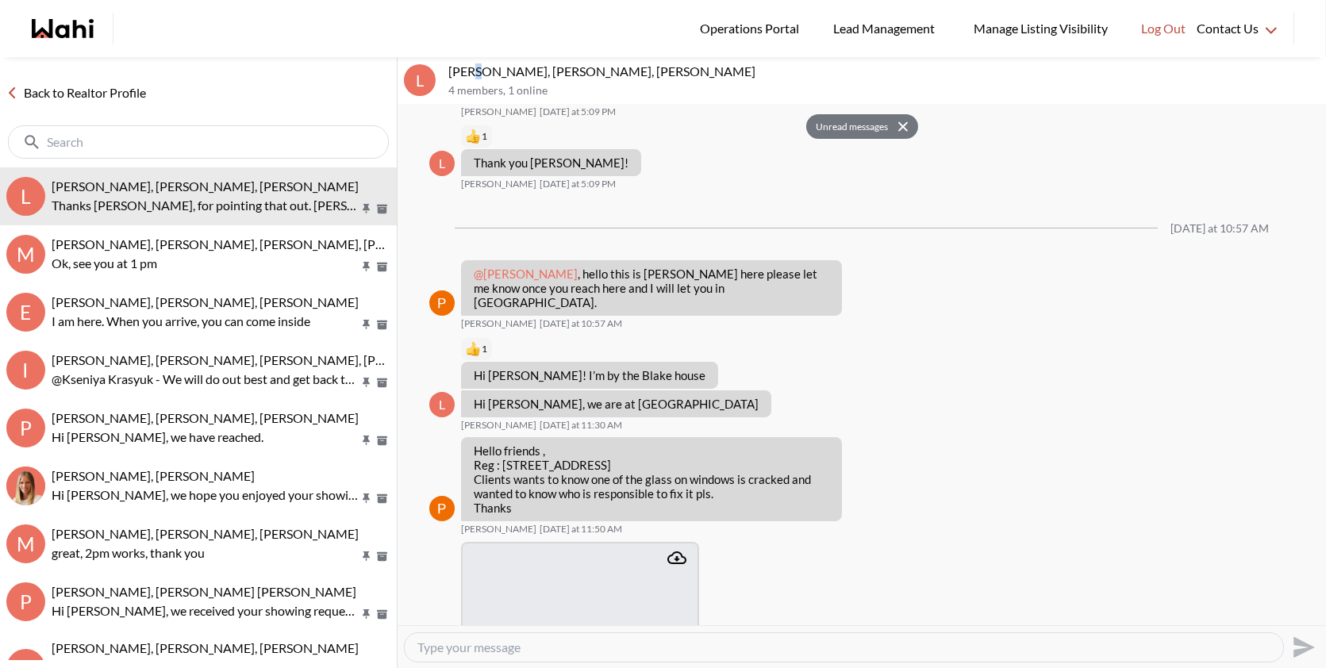
click at [470, 71] on p "[PERSON_NAME], [PERSON_NAME], [PERSON_NAME]" at bounding box center [884, 71] width 872 height 16
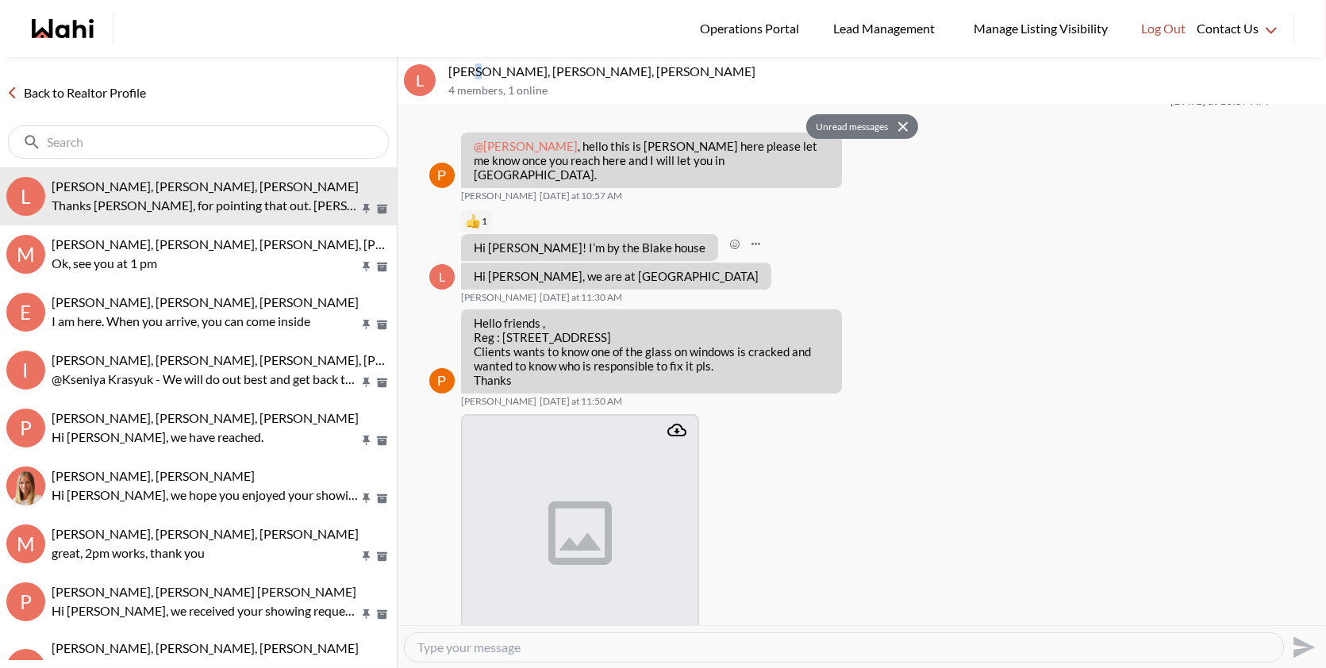
scroll to position [1097, 0]
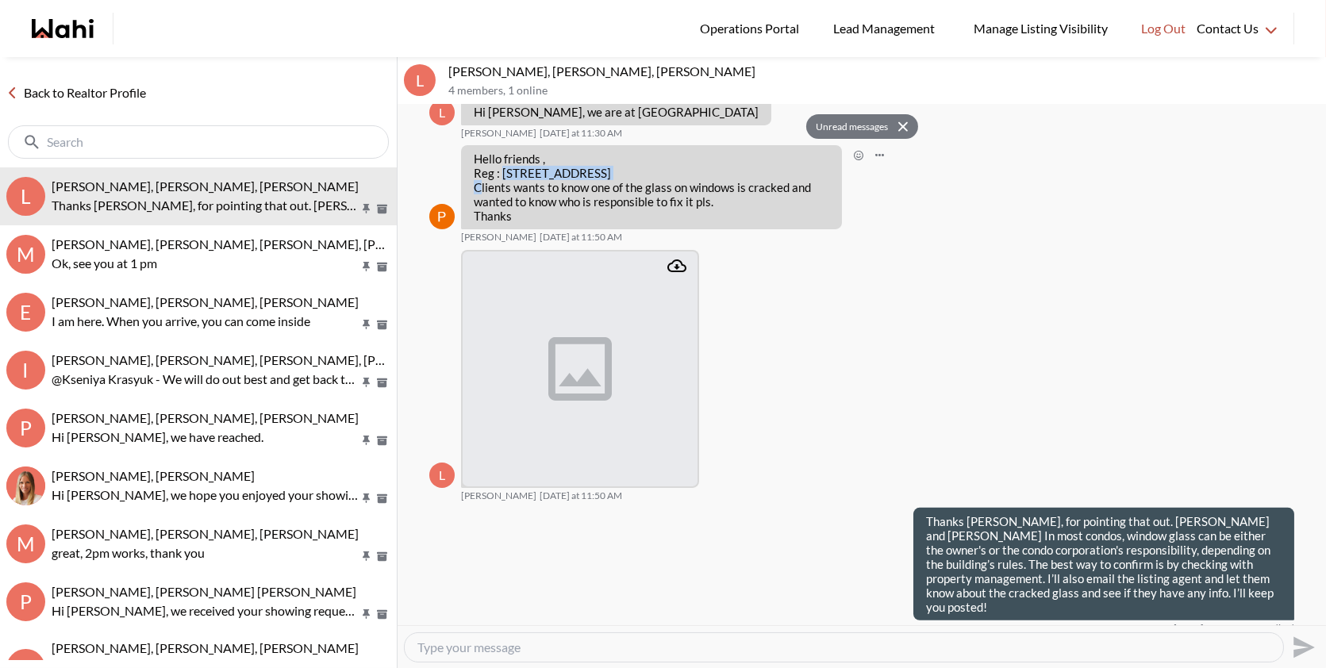
drag, startPoint x: 591, startPoint y: 170, endPoint x: 501, endPoint y: 169, distance: 90.5
click at [501, 169] on p "Hello friends , Reg : [STREET_ADDRESS] Clients wants to know one of the glass o…" at bounding box center [652, 187] width 356 height 71
copy p "7 Carlton St 905,"
click at [679, 271] on icon "Attachment" at bounding box center [677, 266] width 19 height 13
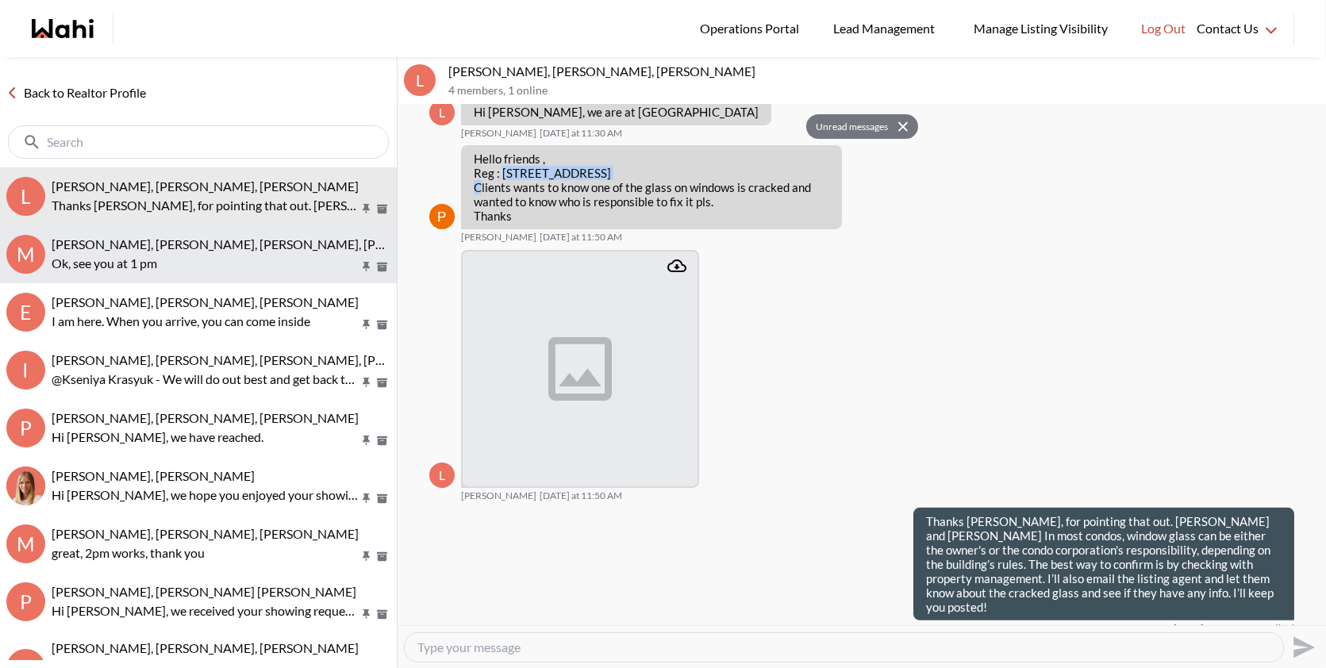
click at [237, 252] on div "[PERSON_NAME], [PERSON_NAME], [PERSON_NAME], [PERSON_NAME]" at bounding box center [221, 245] width 339 height 16
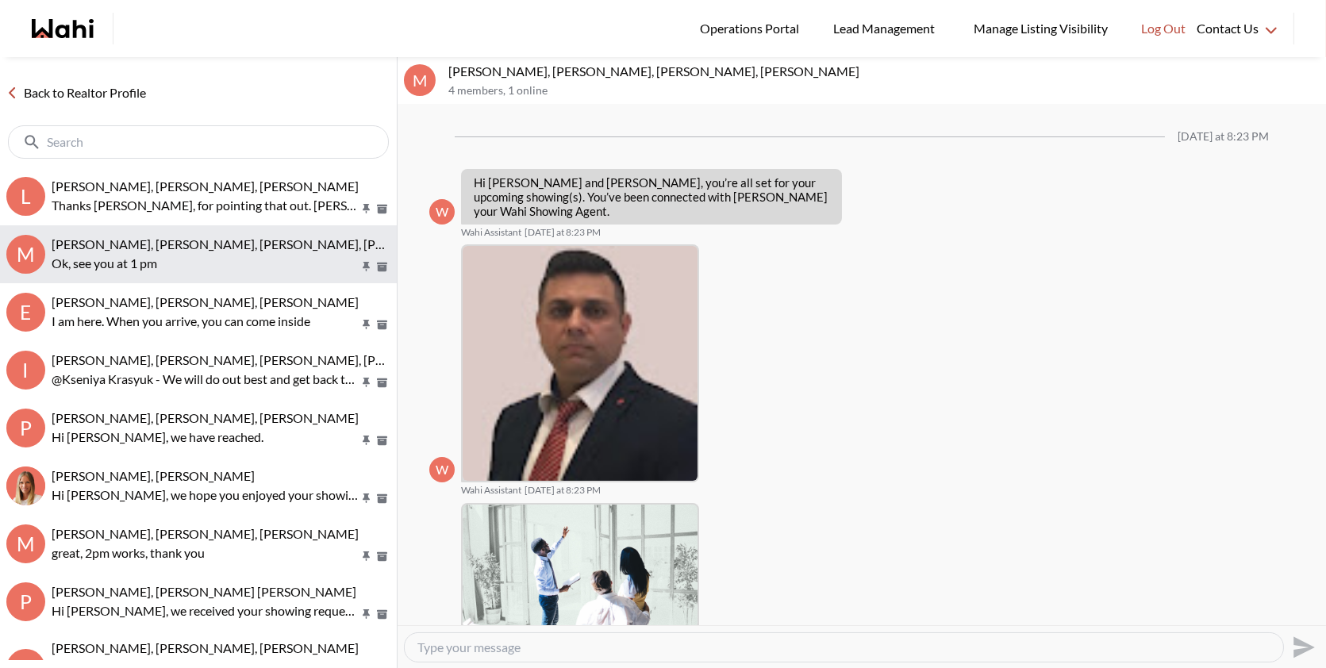
scroll to position [650, 0]
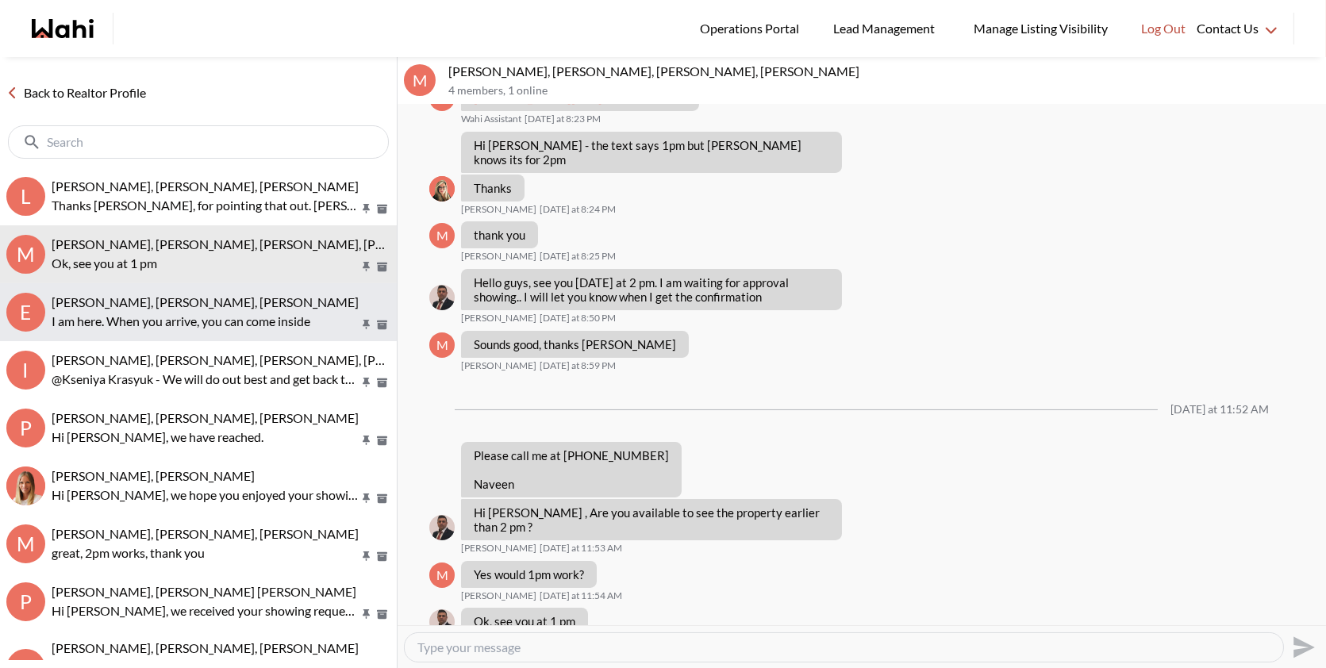
click at [240, 314] on p "I am here. When you arrive, you can come inside" at bounding box center [205, 321] width 307 height 19
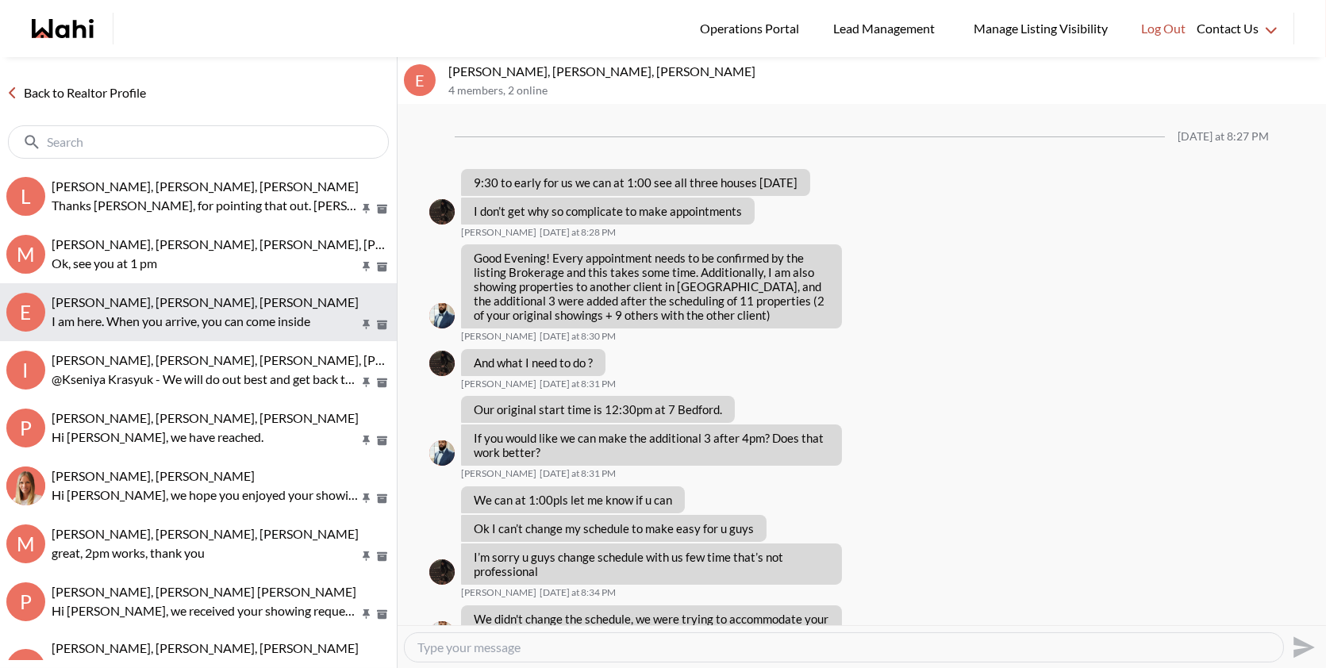
scroll to position [1183, 0]
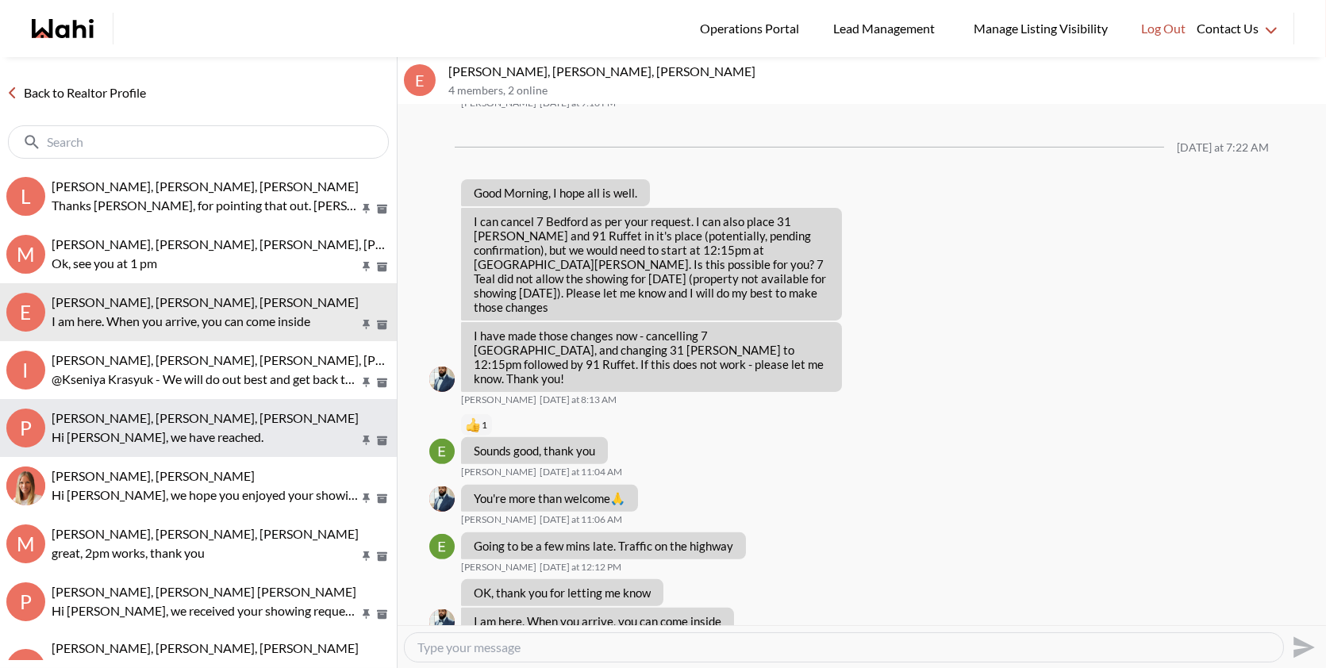
click at [222, 441] on p "Hi [PERSON_NAME], we have reached." at bounding box center [205, 437] width 307 height 19
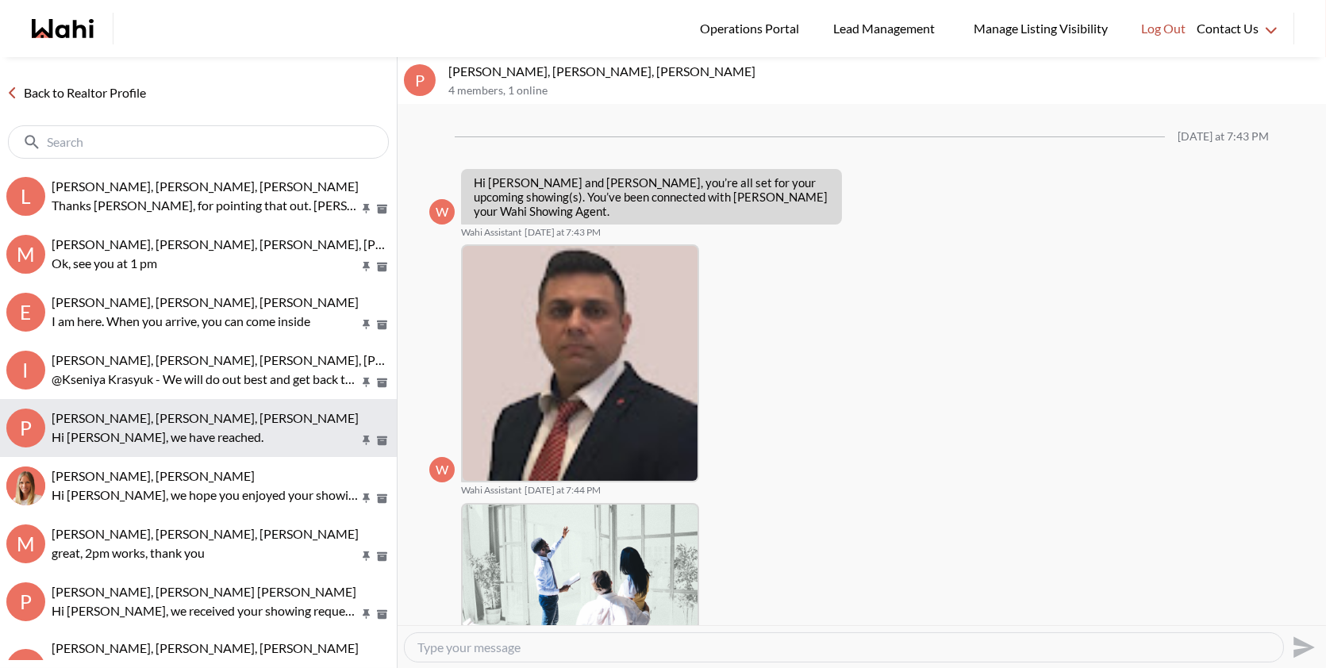
scroll to position [679, 0]
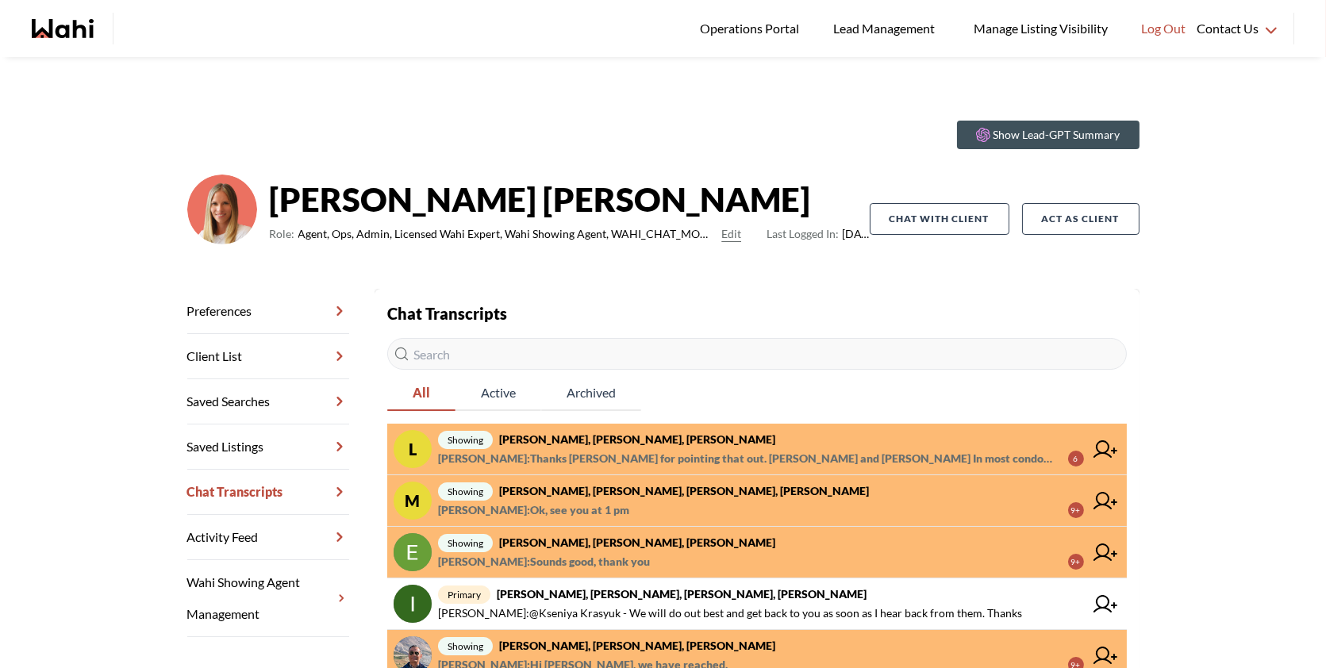
click at [659, 454] on span "[PERSON_NAME] : Thanks [PERSON_NAME] for pointing that out. [PERSON_NAME] and […" at bounding box center [747, 458] width 618 height 19
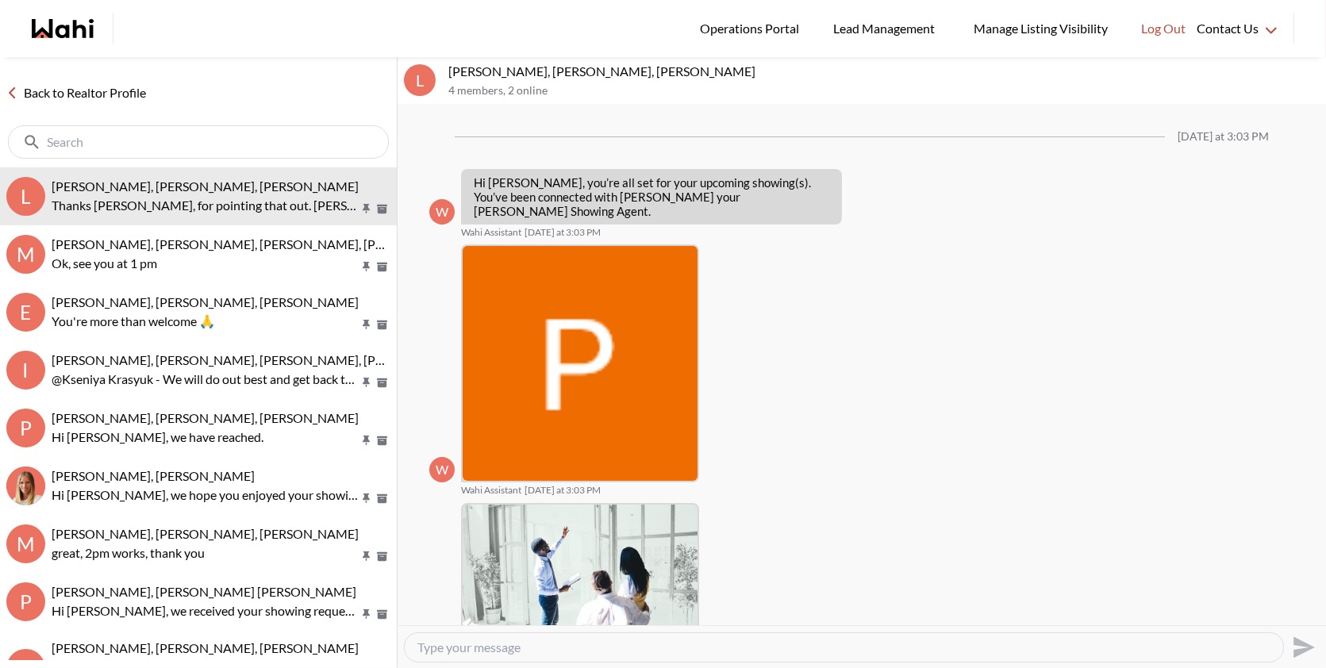
scroll to position [1097, 0]
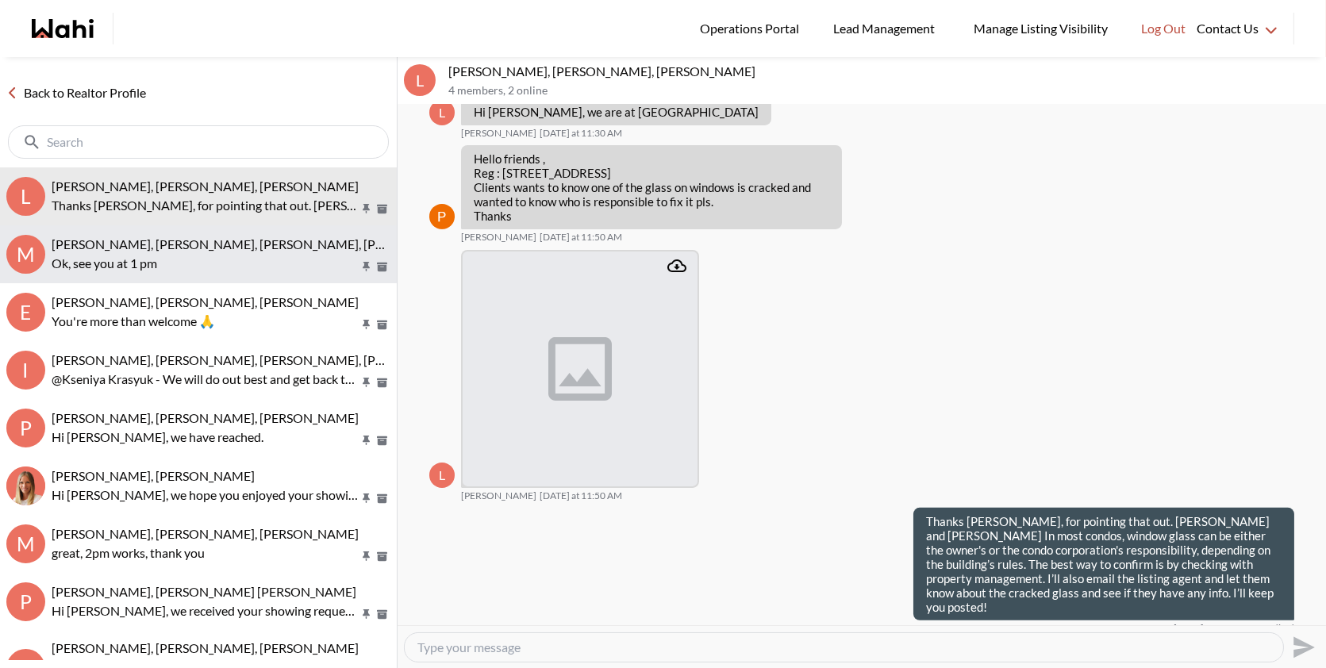
click at [182, 258] on p "Ok, see you at 1 pm" at bounding box center [205, 263] width 307 height 19
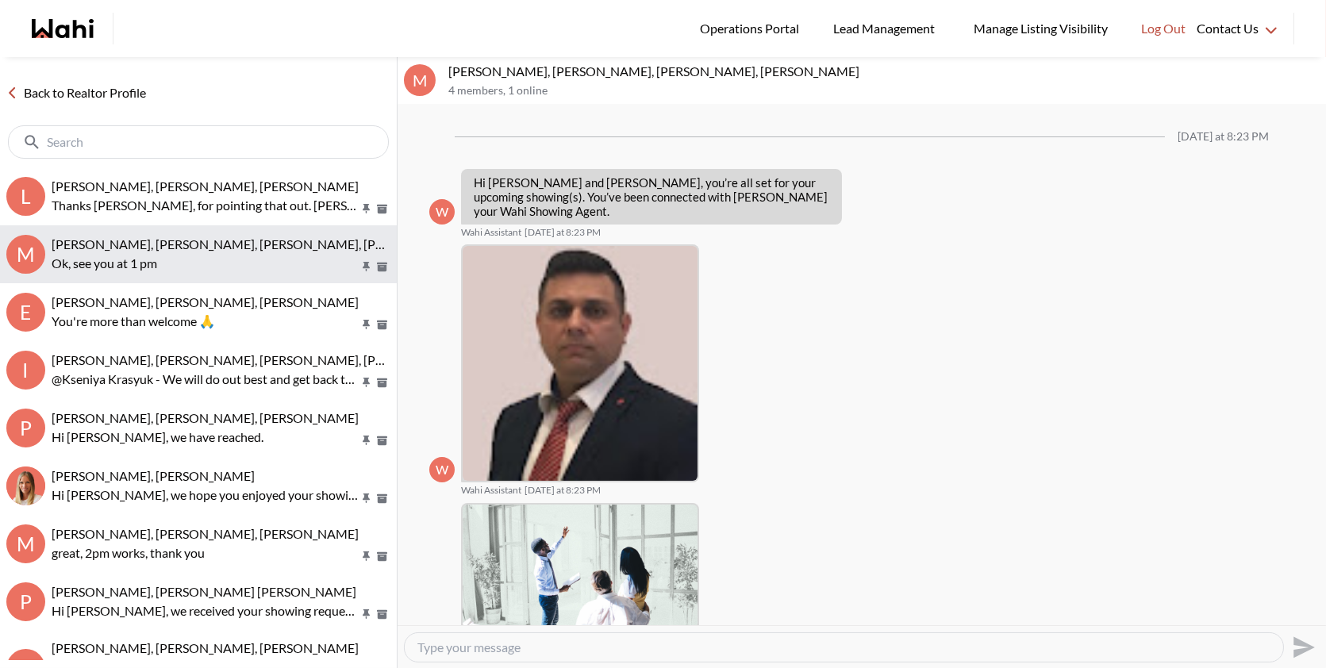
scroll to position [650, 0]
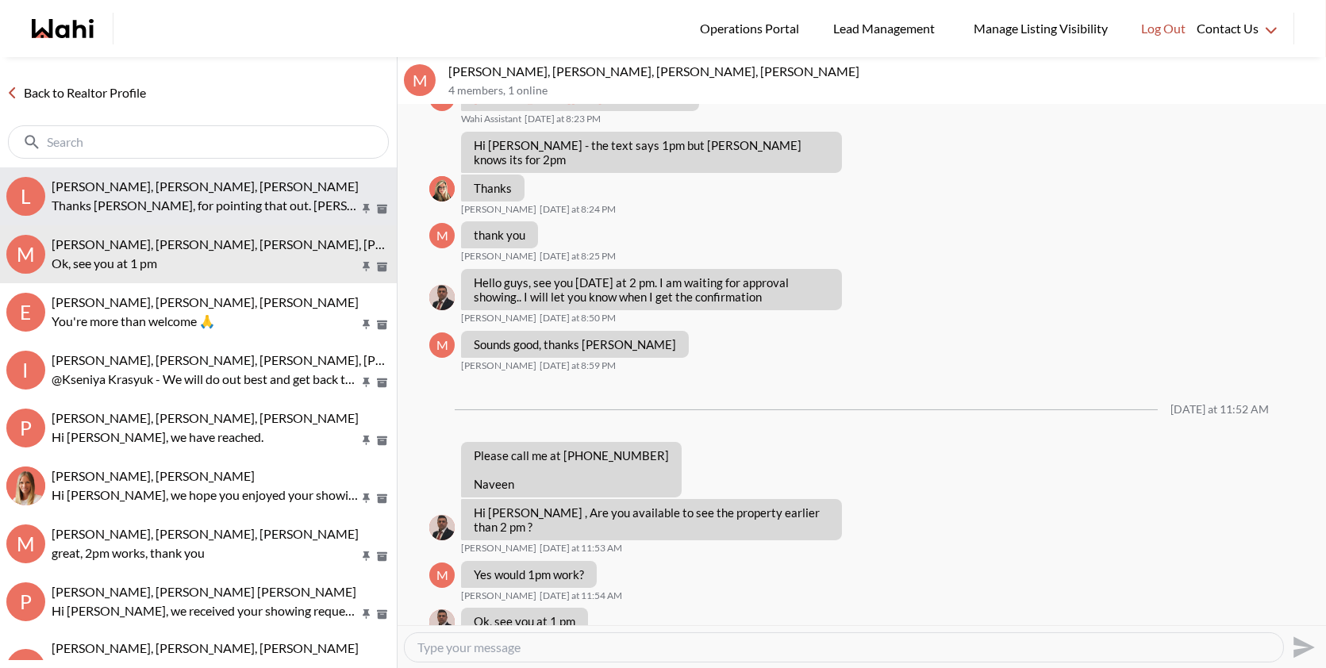
click at [176, 204] on p "Thanks Paul, for pointing that out. Luisa and Rey In most condos, window glass …" at bounding box center [205, 205] width 307 height 19
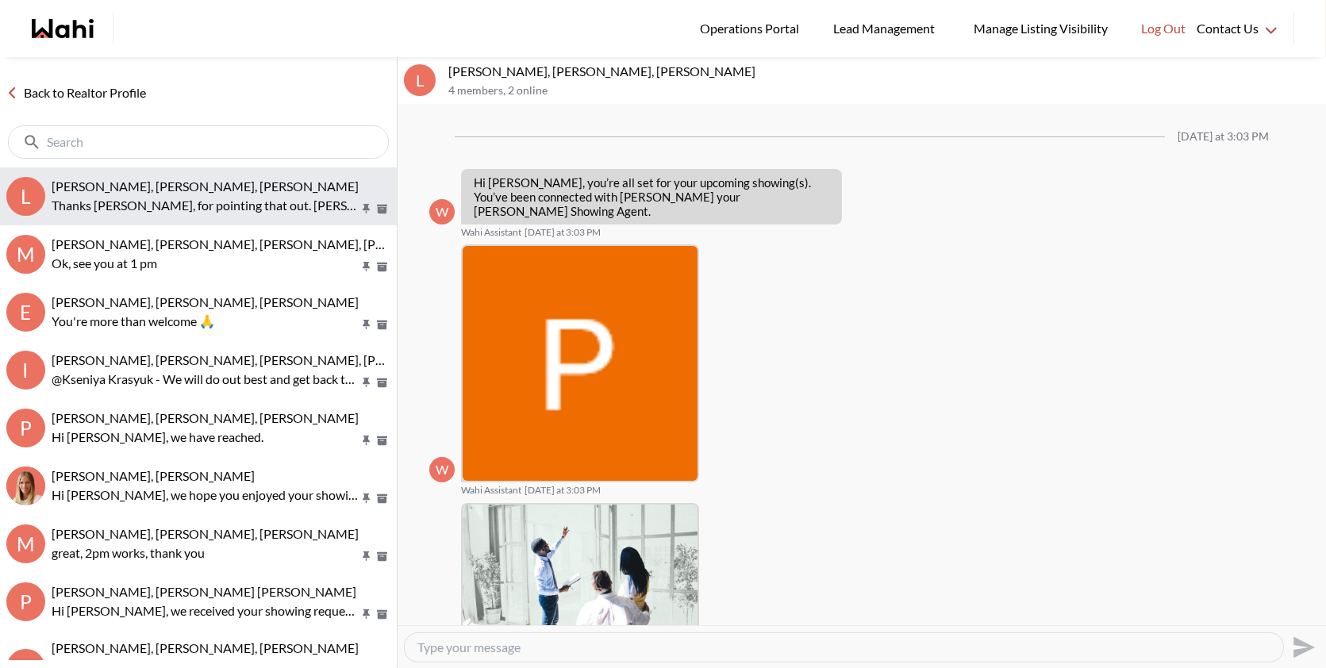
scroll to position [1097, 0]
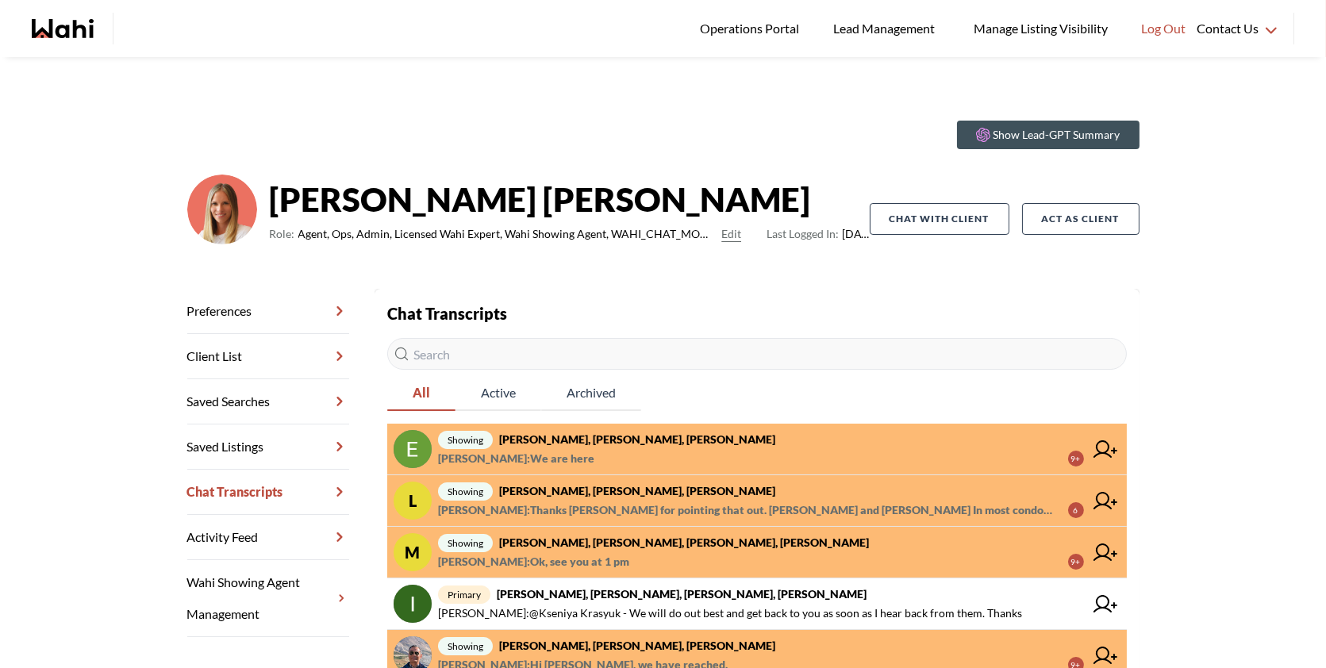
click at [738, 452] on span "[PERSON_NAME] : We are here 9+" at bounding box center [761, 458] width 646 height 19
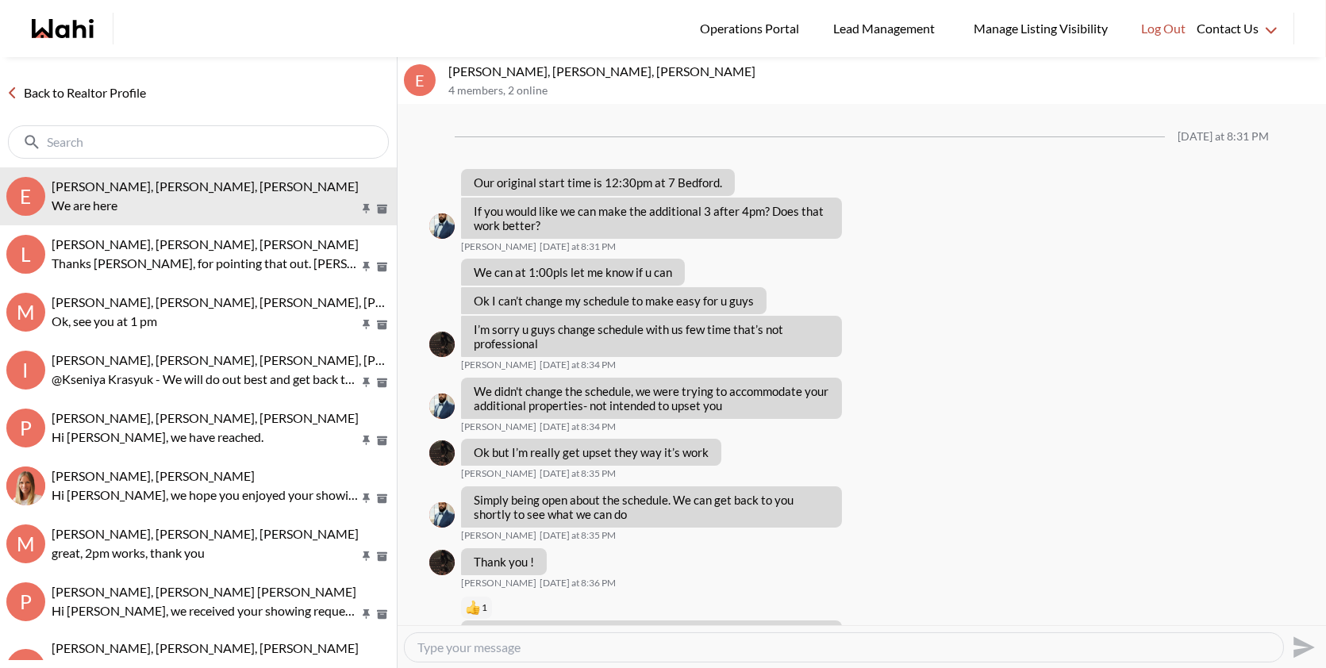
scroll to position [1002, 0]
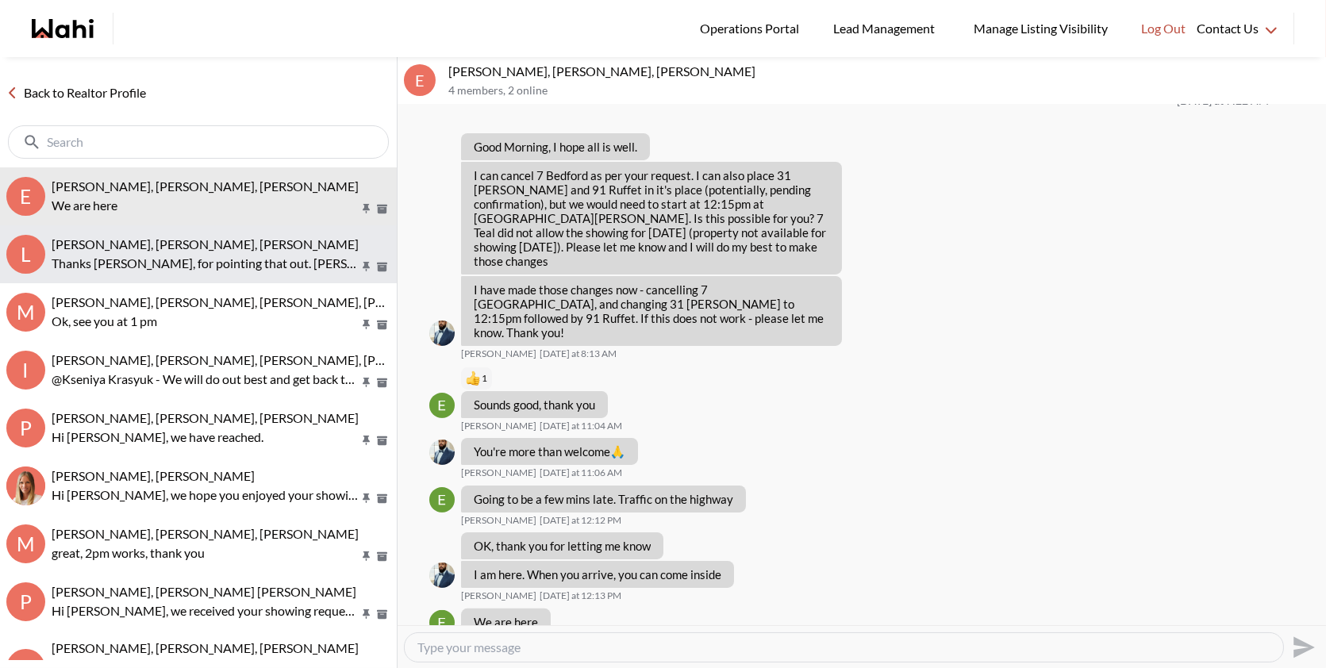
click at [167, 262] on p "Thanks [PERSON_NAME], for pointing that out. [PERSON_NAME] and [PERSON_NAME] In…" at bounding box center [205, 263] width 307 height 19
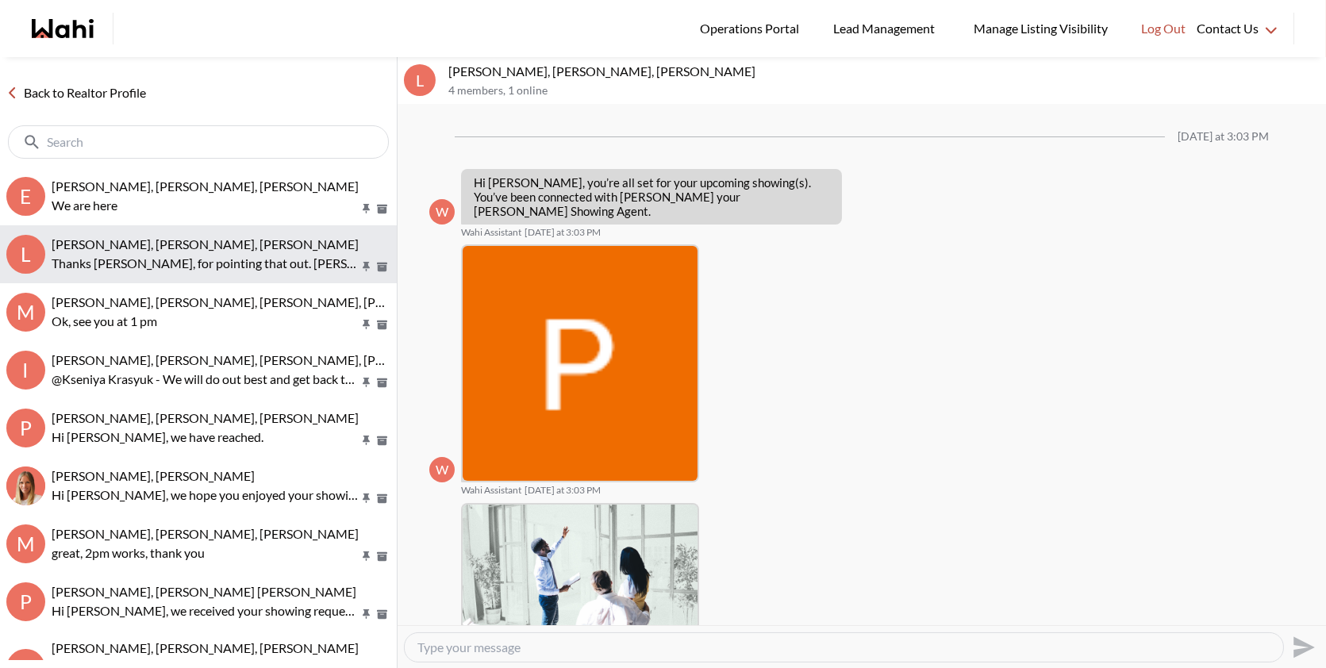
scroll to position [1097, 0]
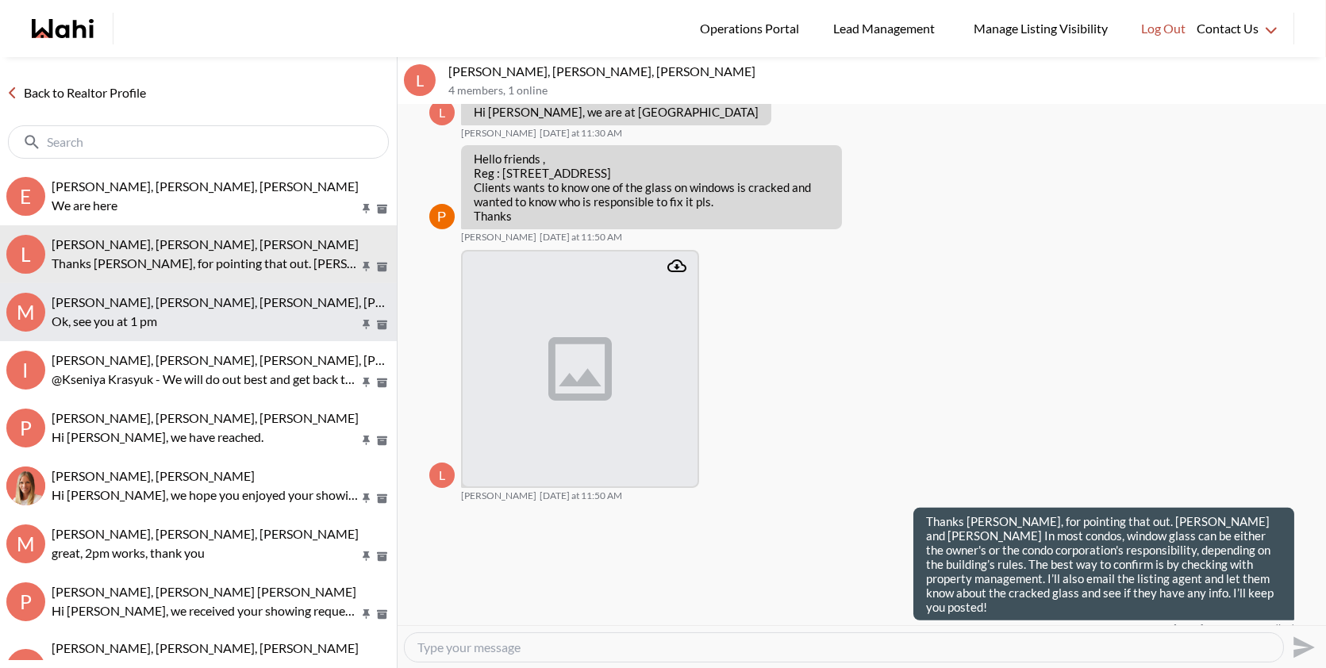
click at [151, 329] on p "Ok, see you at 1 pm" at bounding box center [205, 321] width 307 height 19
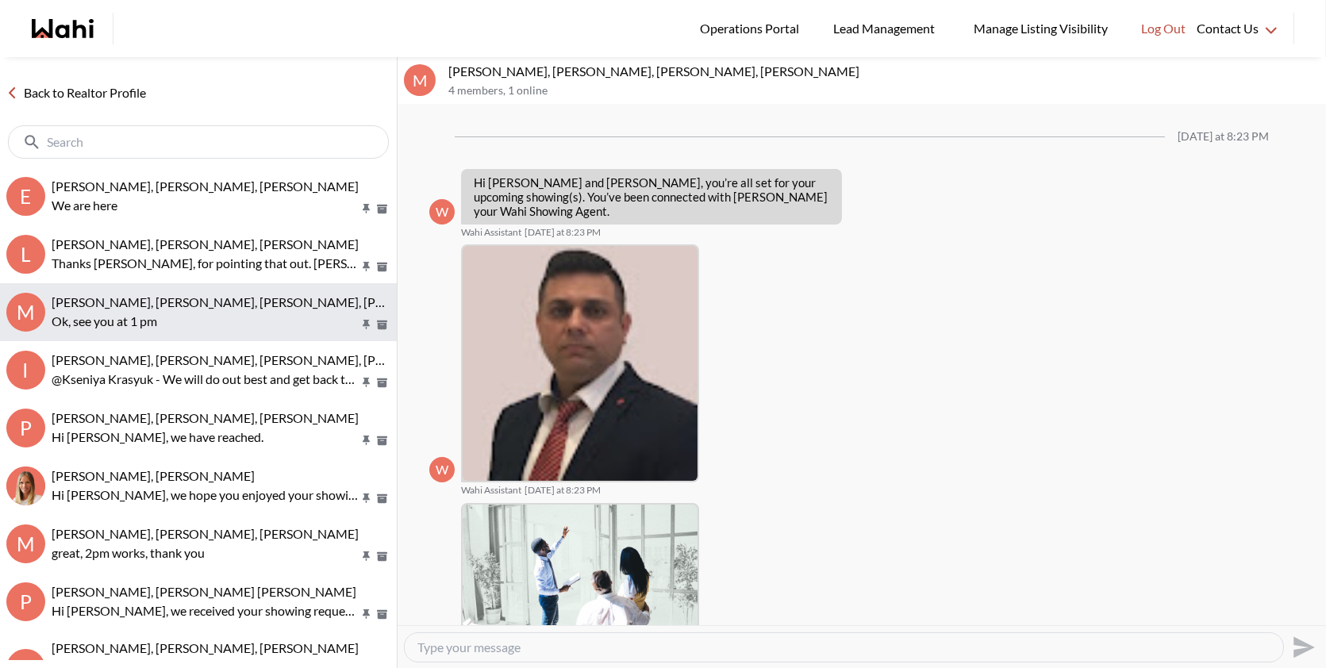
scroll to position [650, 0]
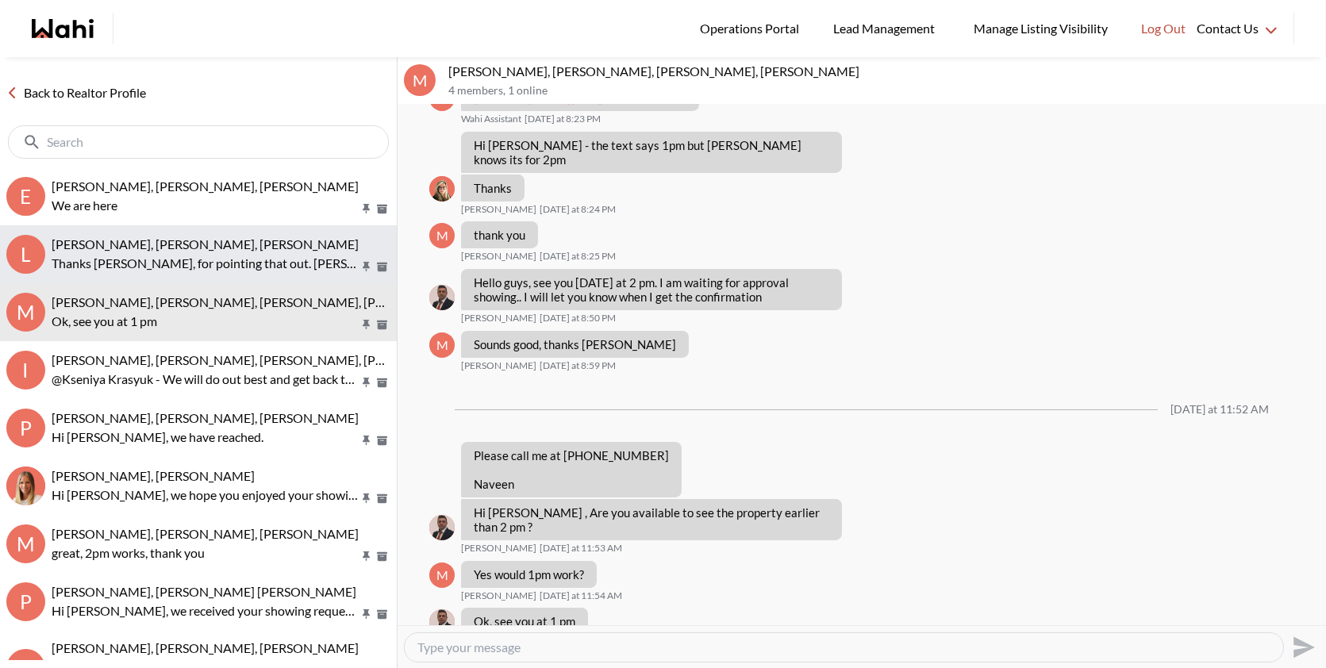
click at [212, 233] on button "L Luisa Diaz, Rey Abella, Paul, Michelle Thanks Paul, for pointing that out. Lu…" at bounding box center [198, 254] width 397 height 58
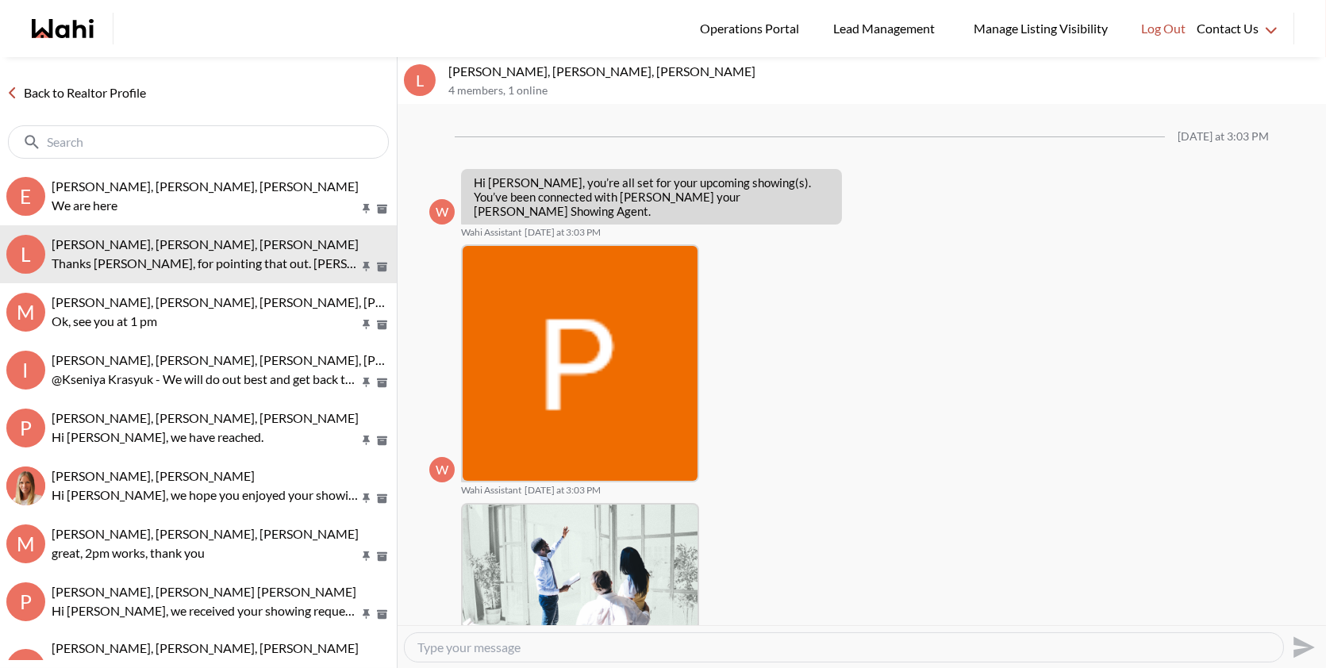
scroll to position [1097, 0]
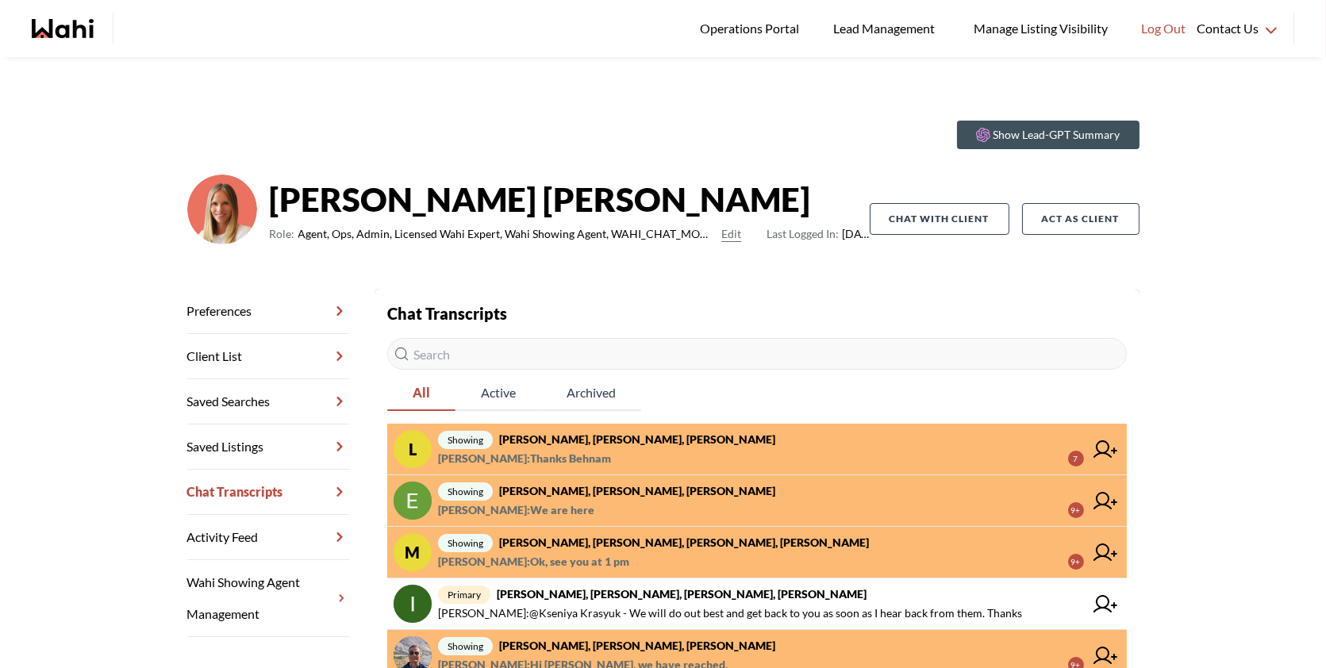
click at [606, 458] on span "[PERSON_NAME] : Thanks Behnam 7" at bounding box center [761, 458] width 646 height 19
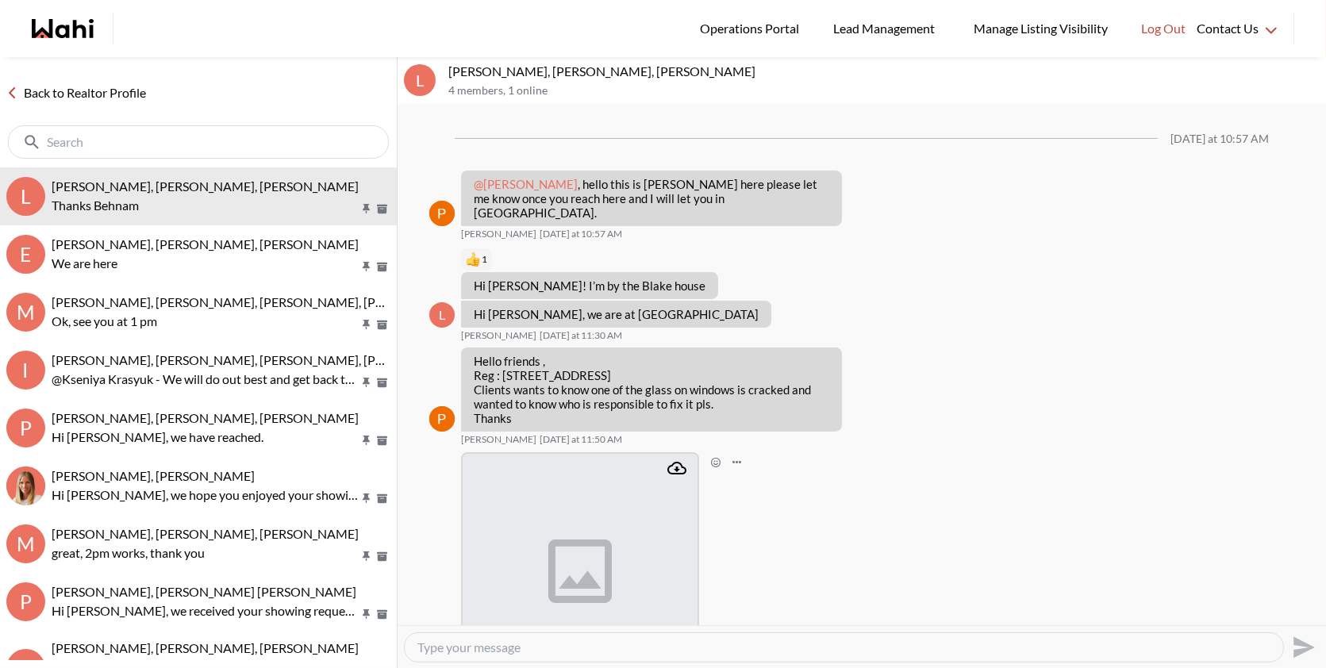
scroll to position [1144, 0]
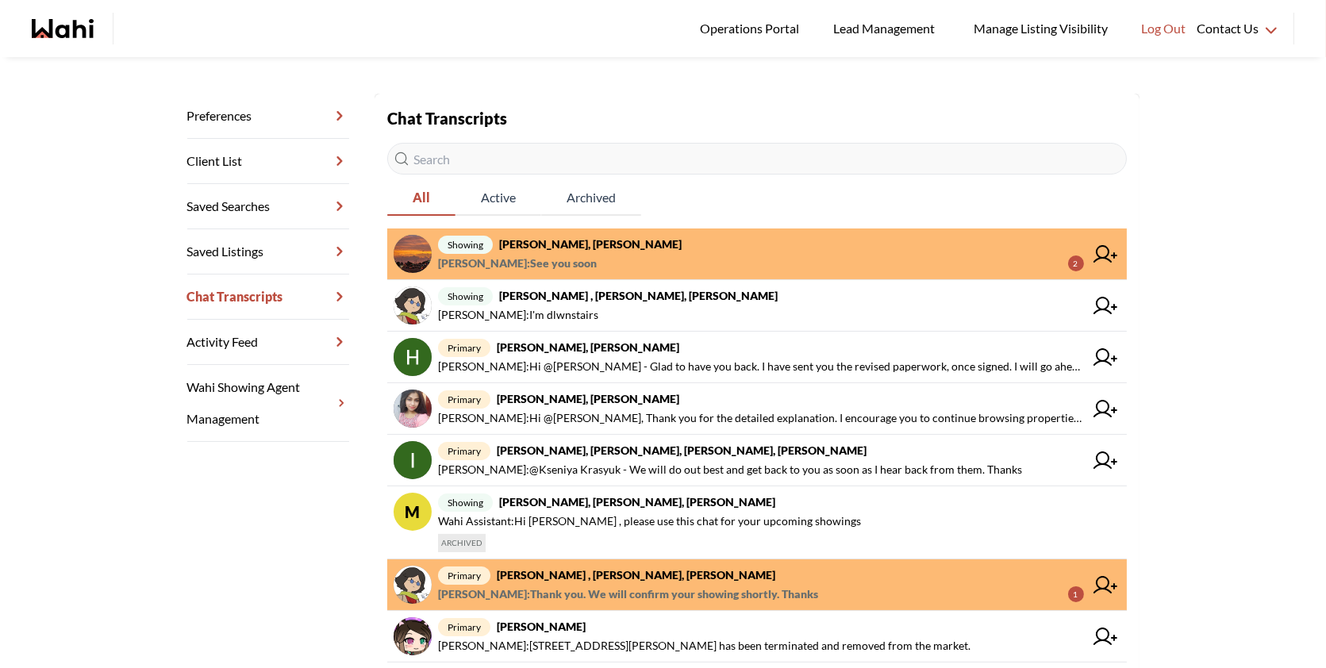
scroll to position [196, 0]
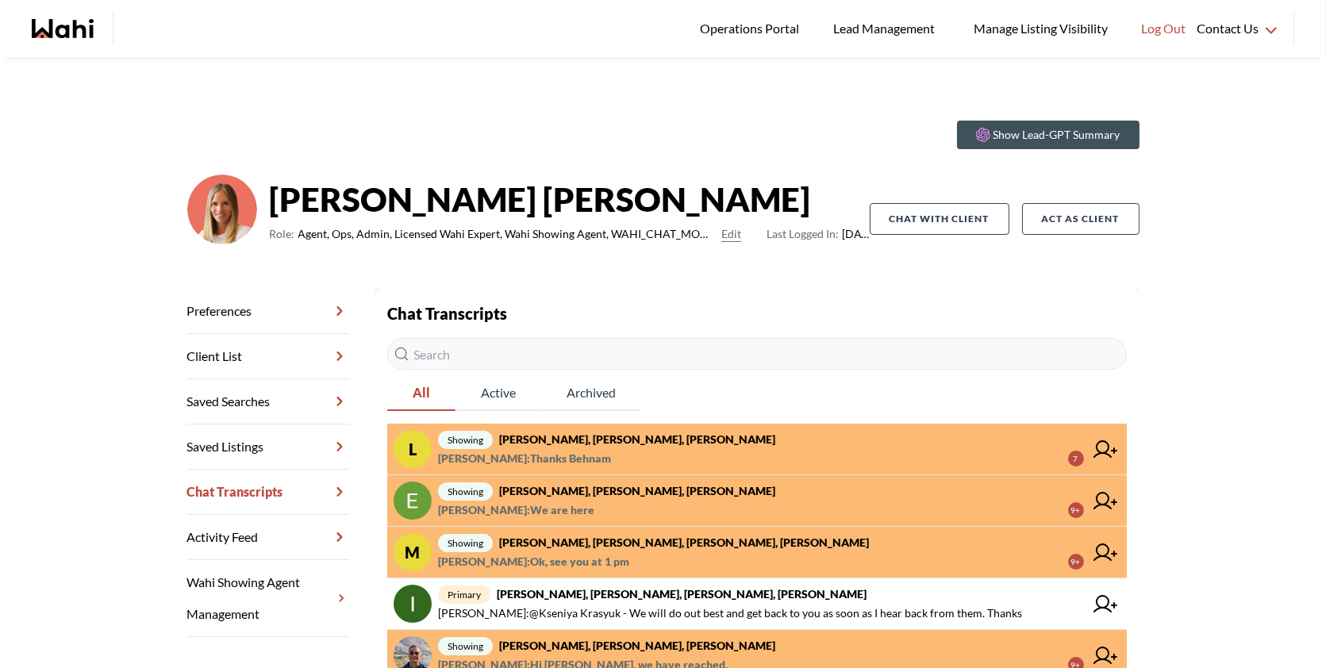
click at [739, 450] on span "[PERSON_NAME] : Thanks Behnam 7" at bounding box center [761, 458] width 646 height 19
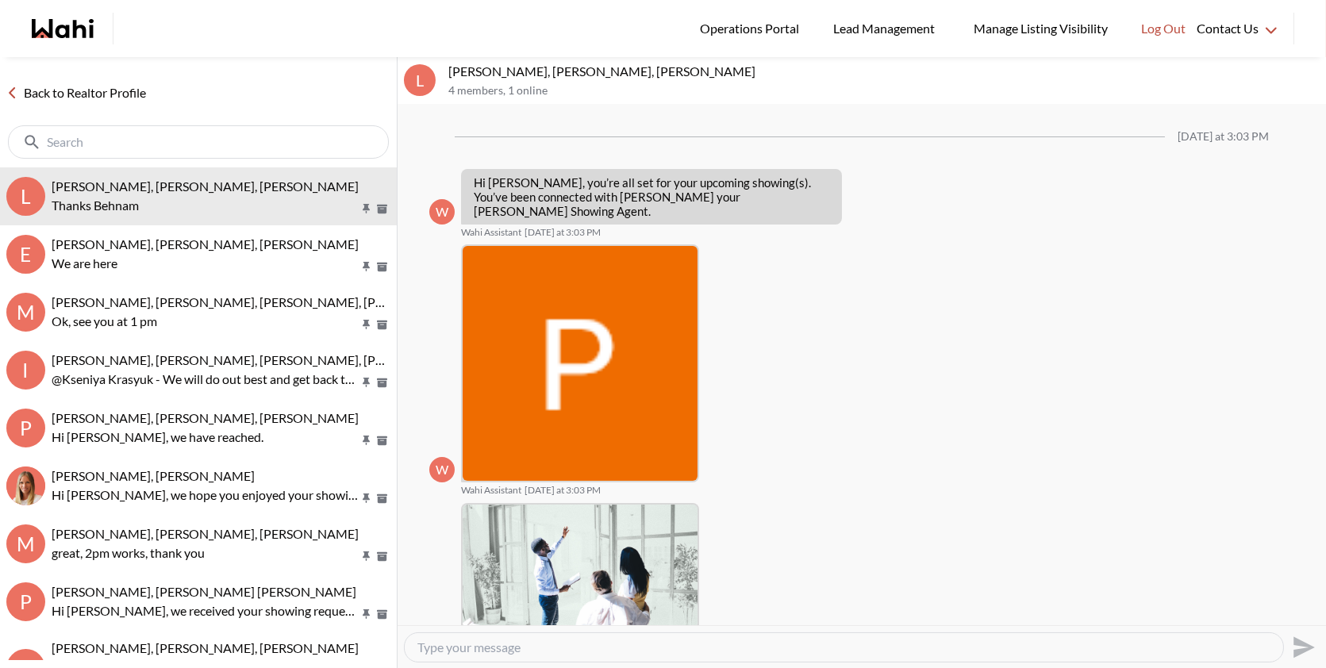
scroll to position [1145, 0]
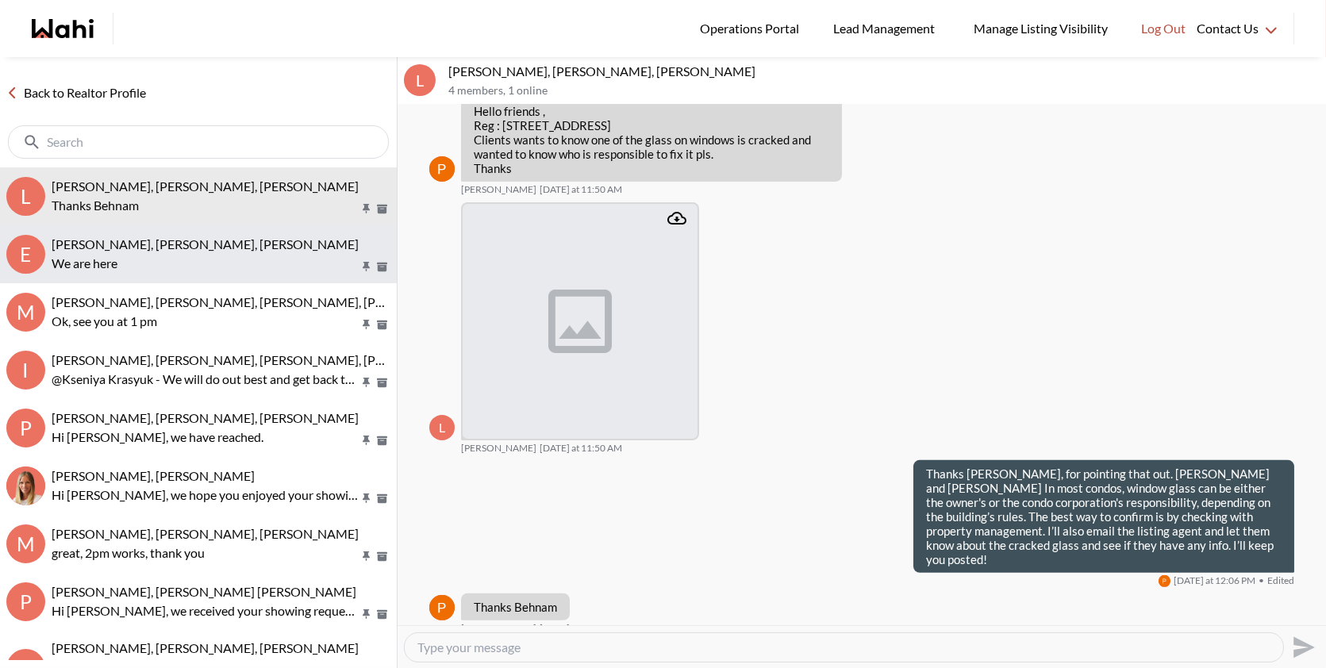
click at [177, 237] on span "Erik Odegaard, Margarita Haimov, Khalid, Michelle" at bounding box center [205, 244] width 307 height 15
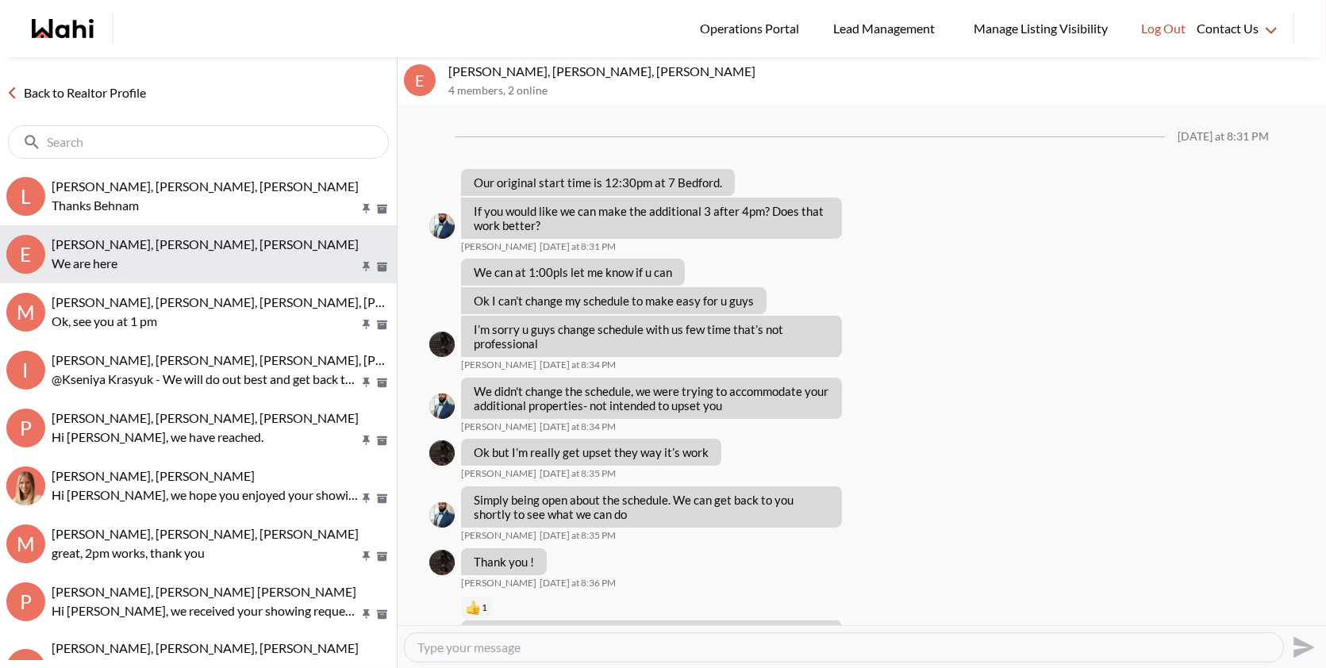
scroll to position [1002, 0]
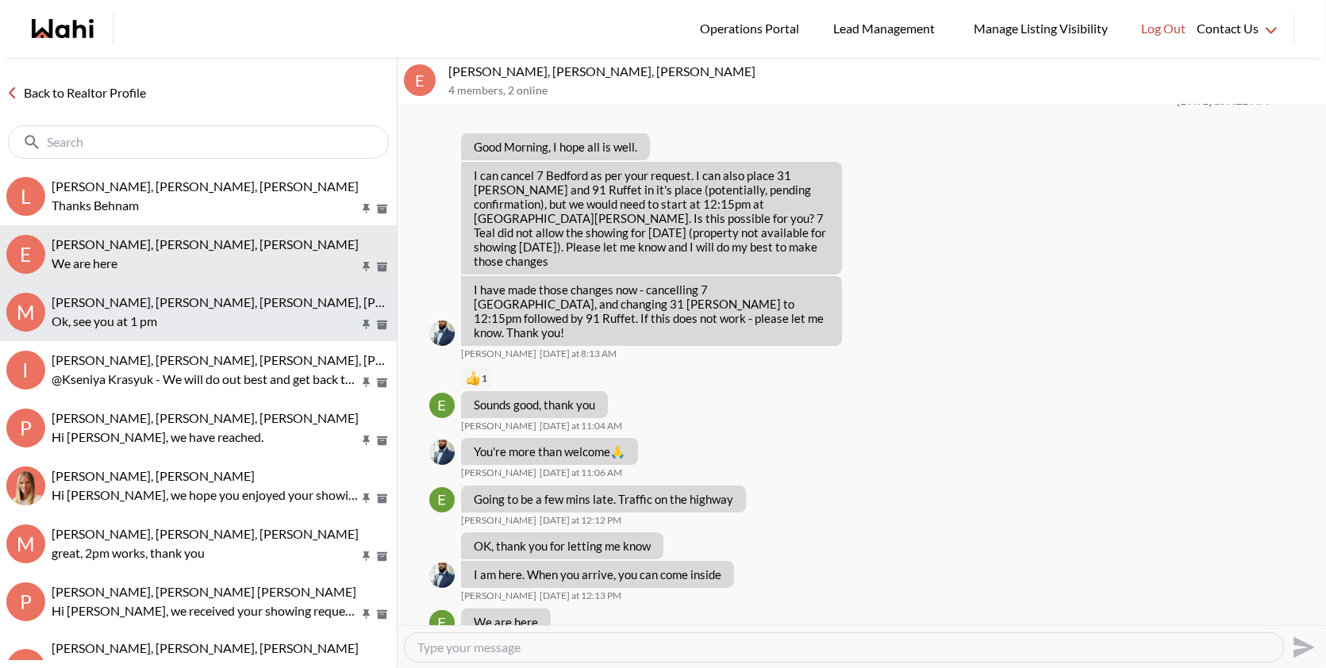
click at [178, 306] on span "[PERSON_NAME], [PERSON_NAME], [PERSON_NAME], [PERSON_NAME]" at bounding box center [257, 301] width 411 height 15
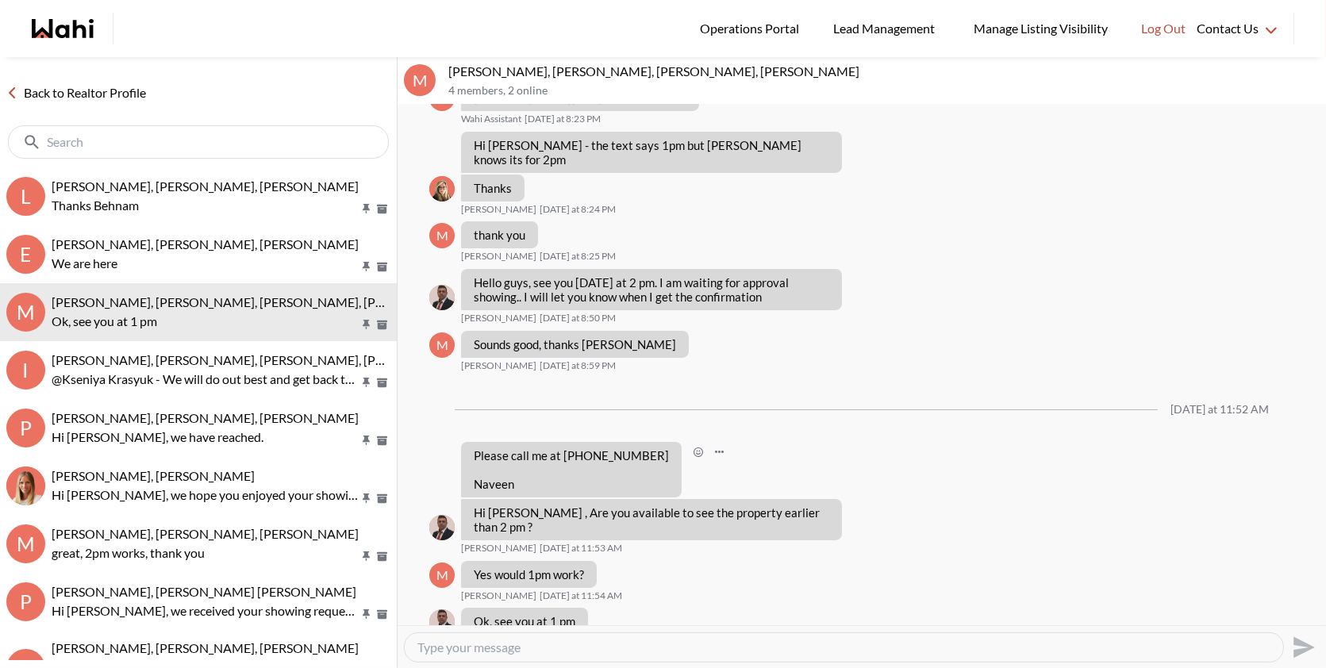
scroll to position [649, 0]
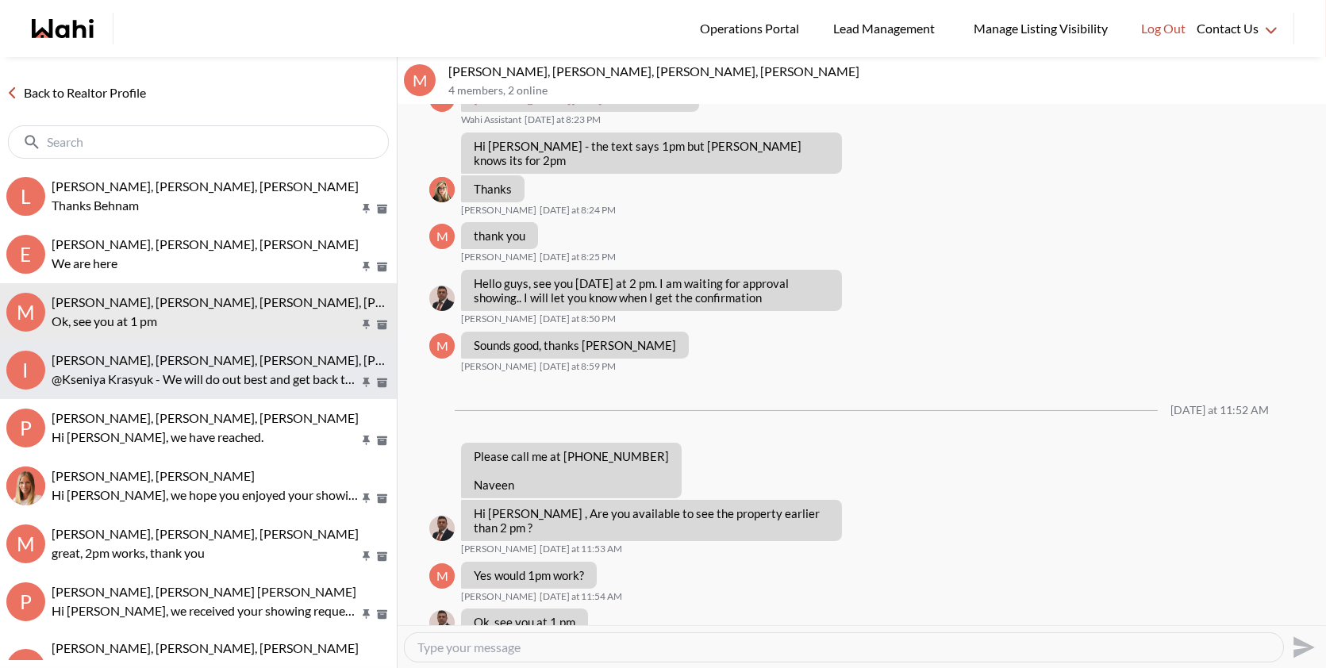
click at [256, 371] on p "@Kseniya Krasyuk - We will do out best and get back to you as soon as I hear ba…" at bounding box center [205, 379] width 307 height 19
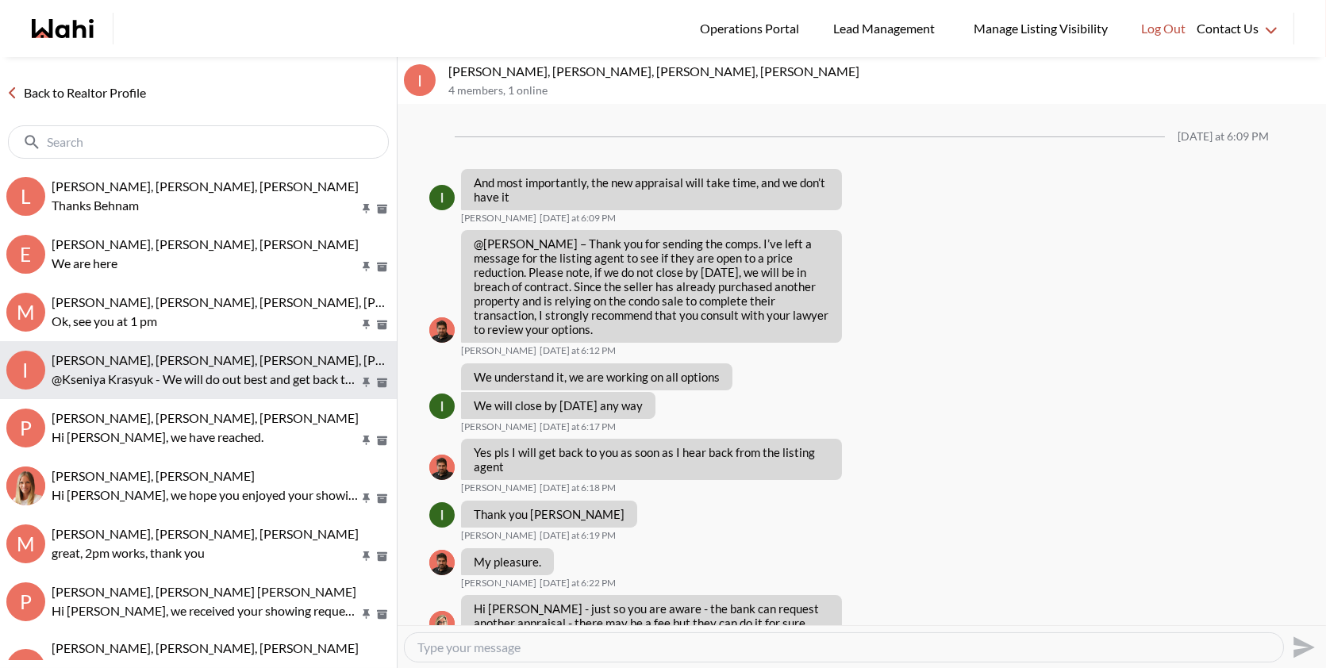
scroll to position [1120, 0]
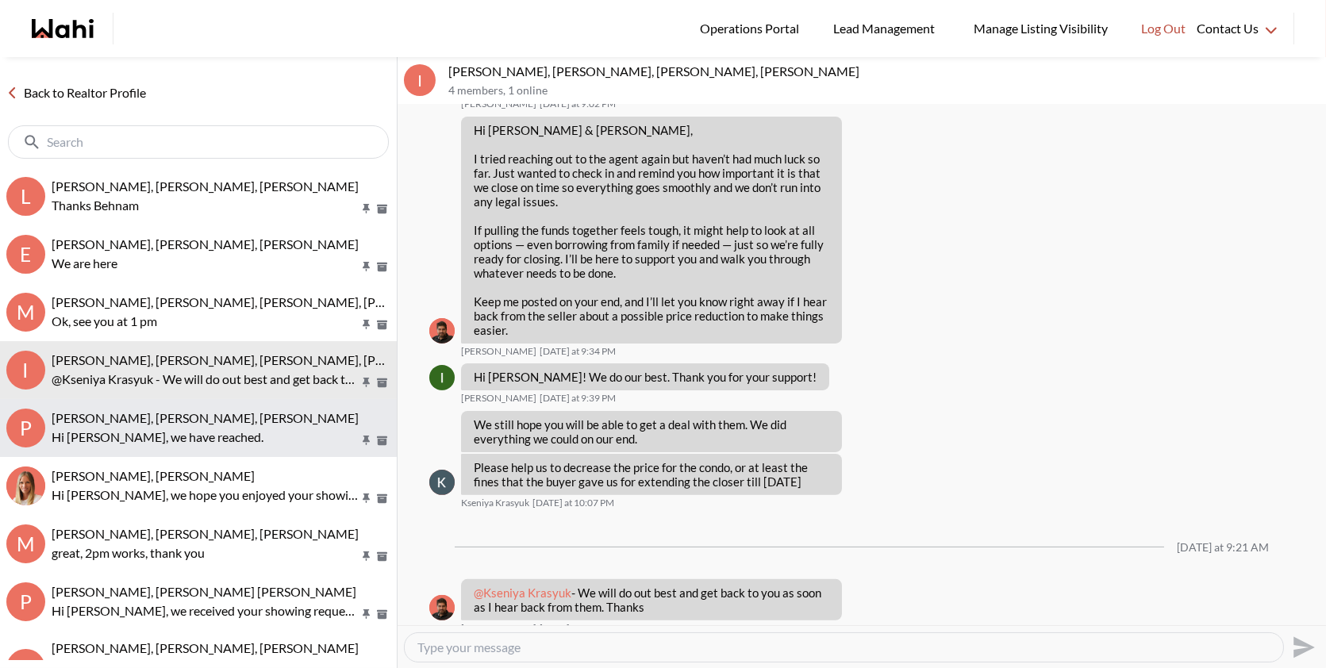
click at [253, 418] on span "[PERSON_NAME], [PERSON_NAME], [PERSON_NAME]" at bounding box center [205, 417] width 307 height 15
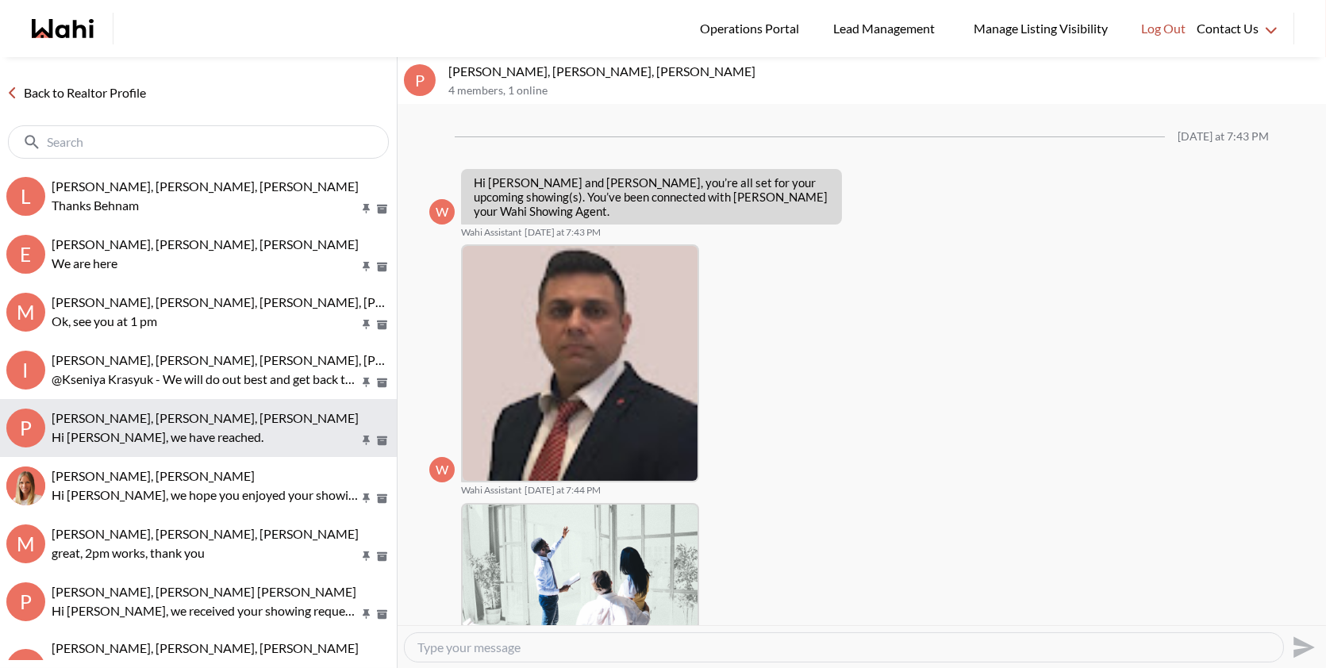
scroll to position [679, 0]
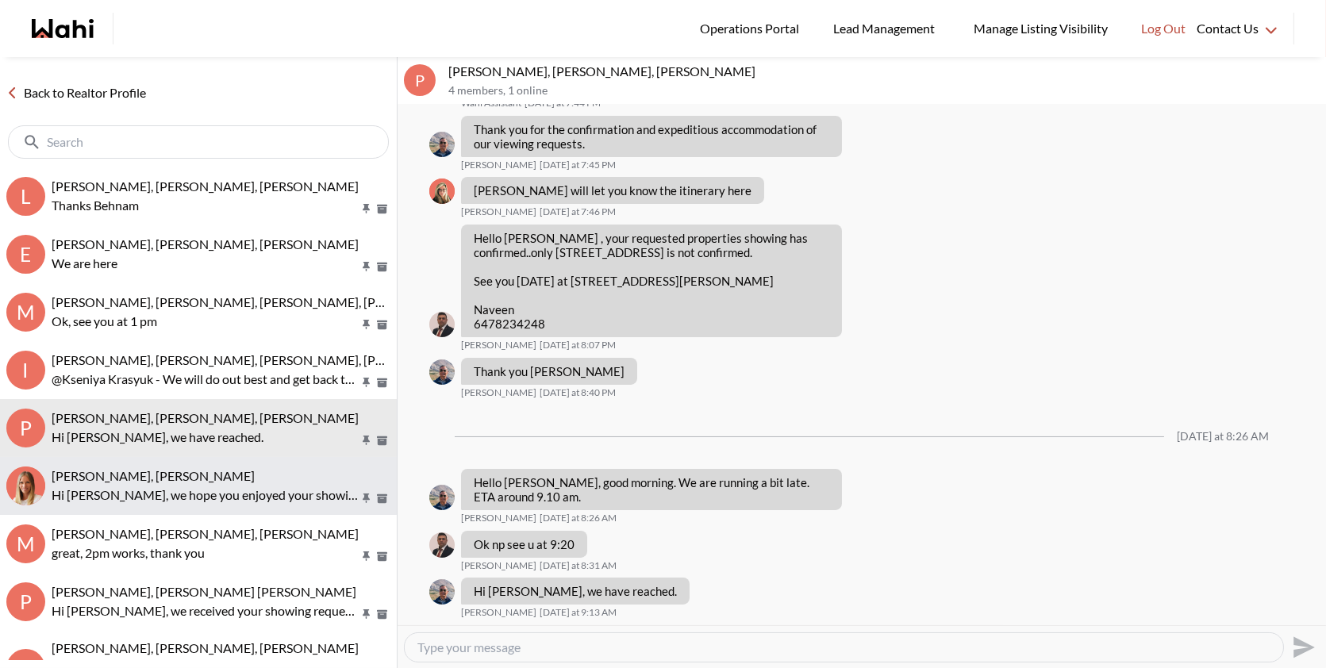
click at [215, 506] on button "Arsene Dilenga, Michelle Hi Arsene, we hope you enjoyed your showings! Did the …" at bounding box center [198, 486] width 397 height 58
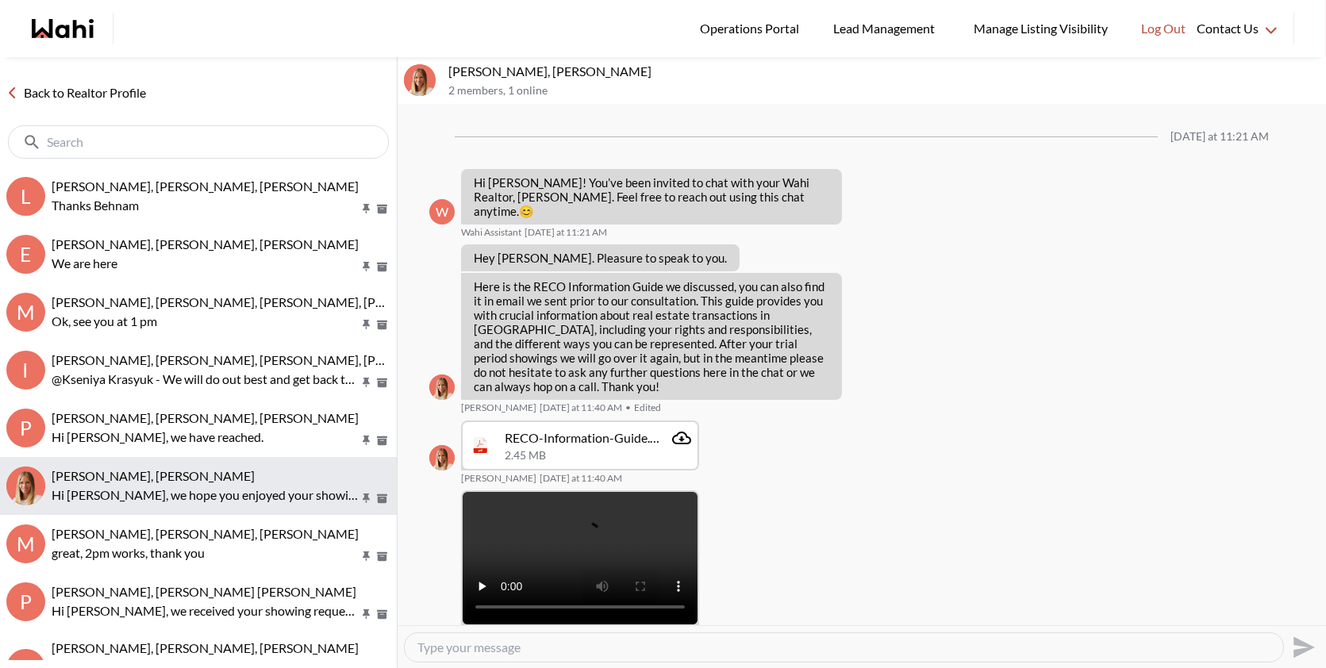
scroll to position [1363, 0]
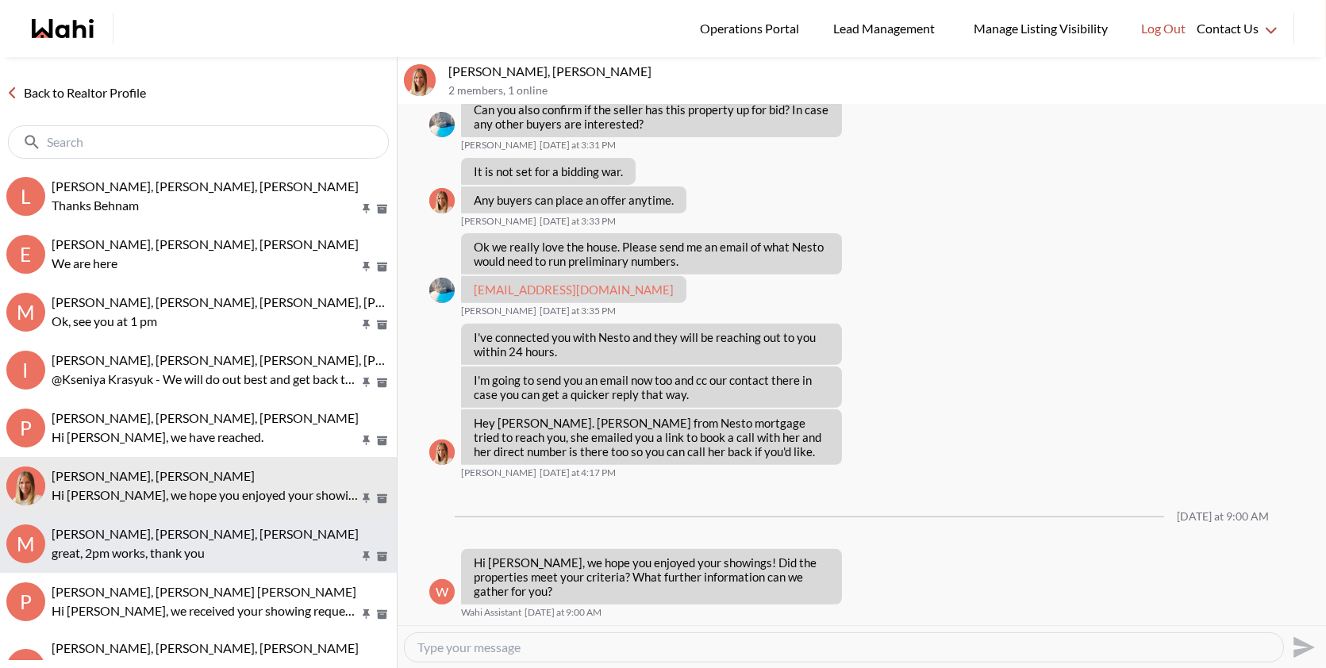
click at [214, 560] on p "great, 2pm works, thank you" at bounding box center [205, 553] width 307 height 19
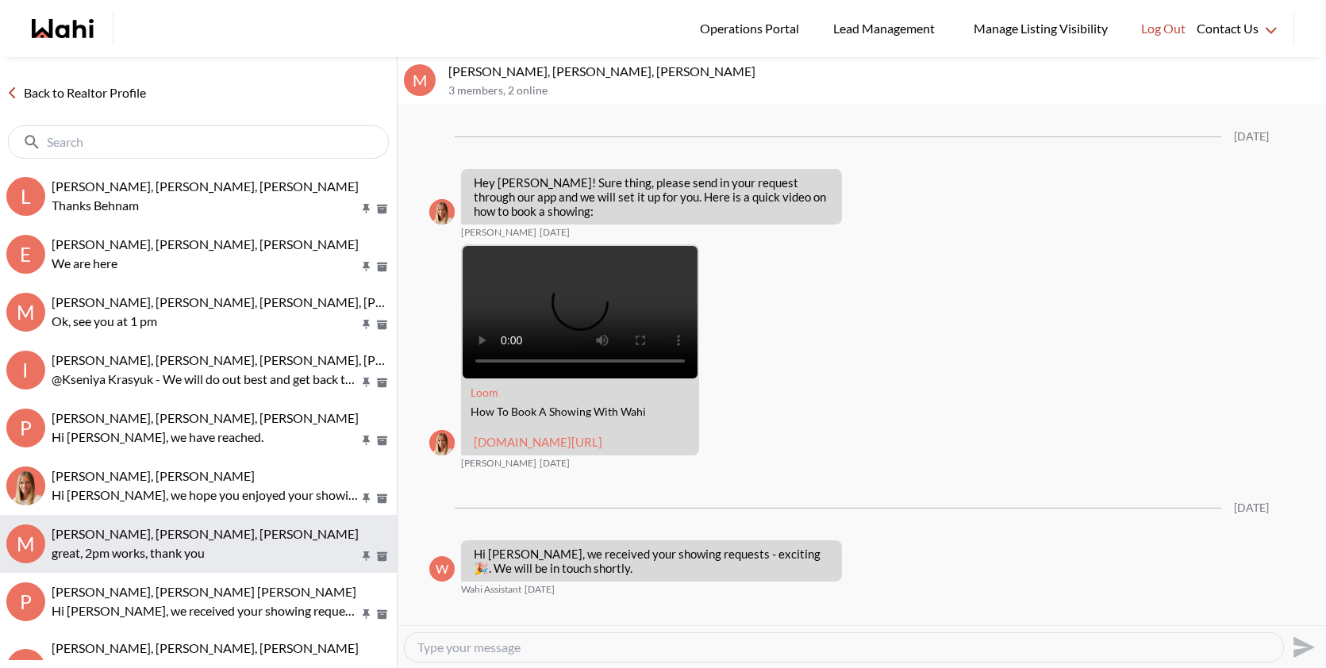
scroll to position [2433, 0]
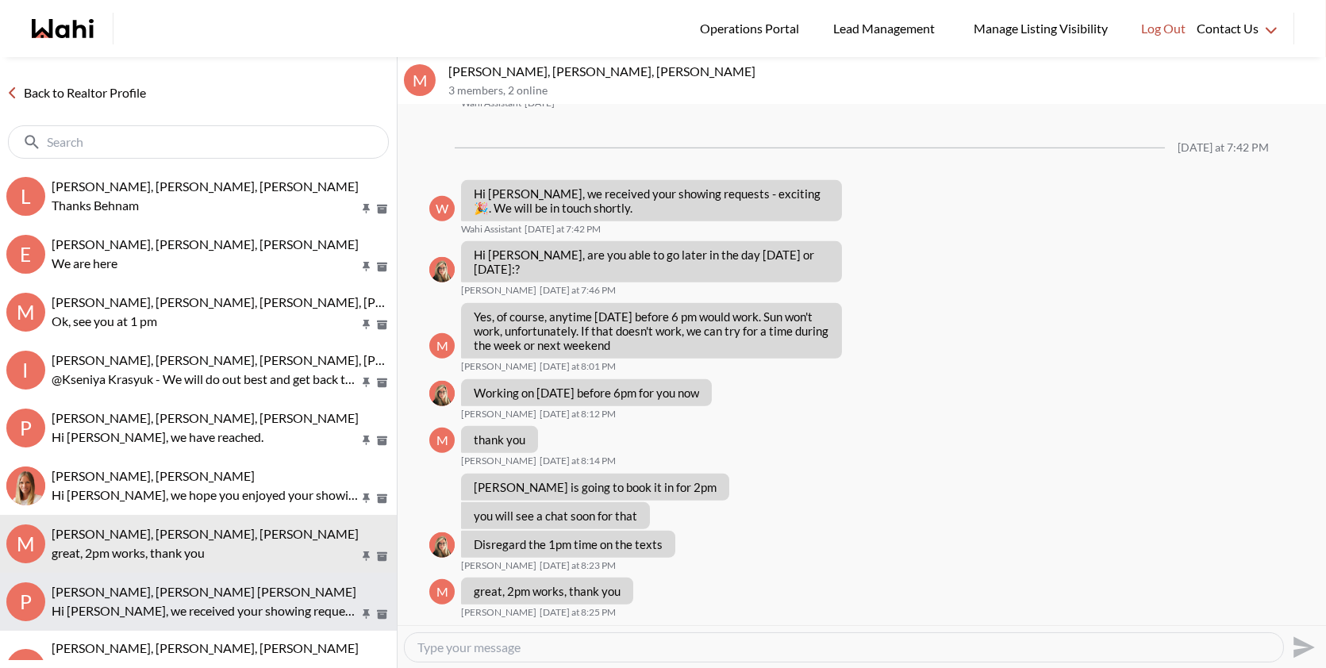
click at [216, 603] on p "Hi Pranav, we received your showing requests - exciting 🎉 . We will be in touch…" at bounding box center [205, 611] width 307 height 19
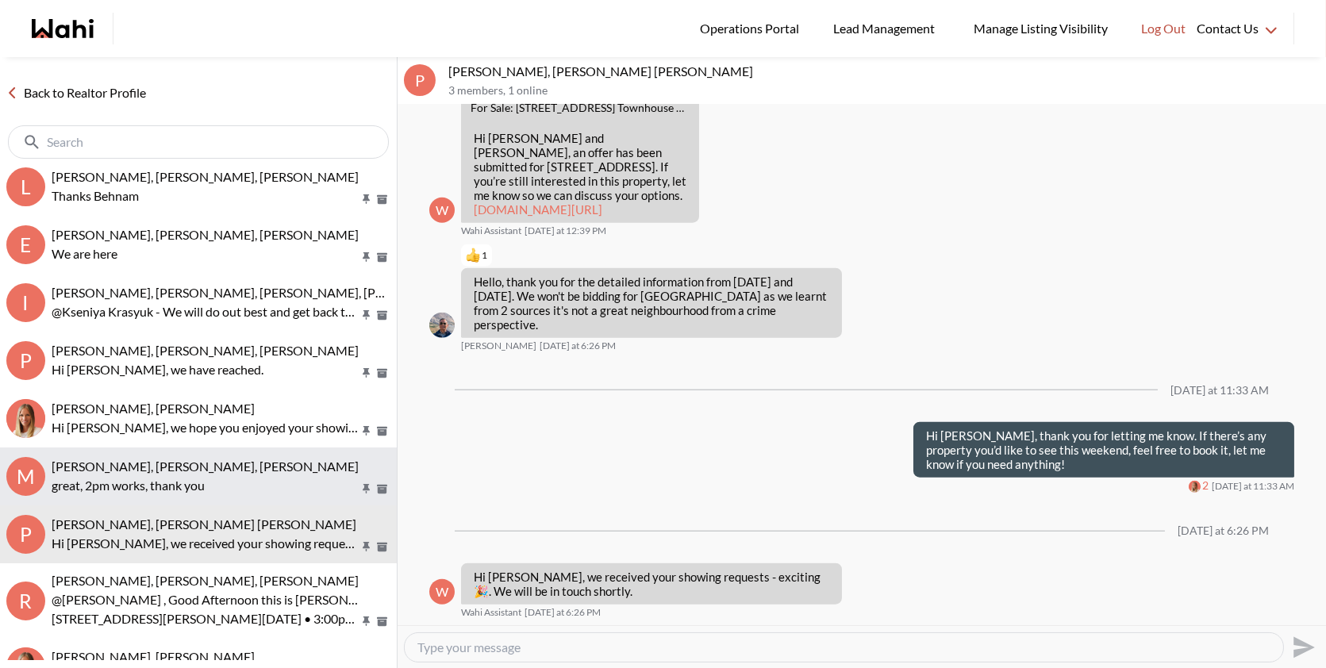
scroll to position [73, 0]
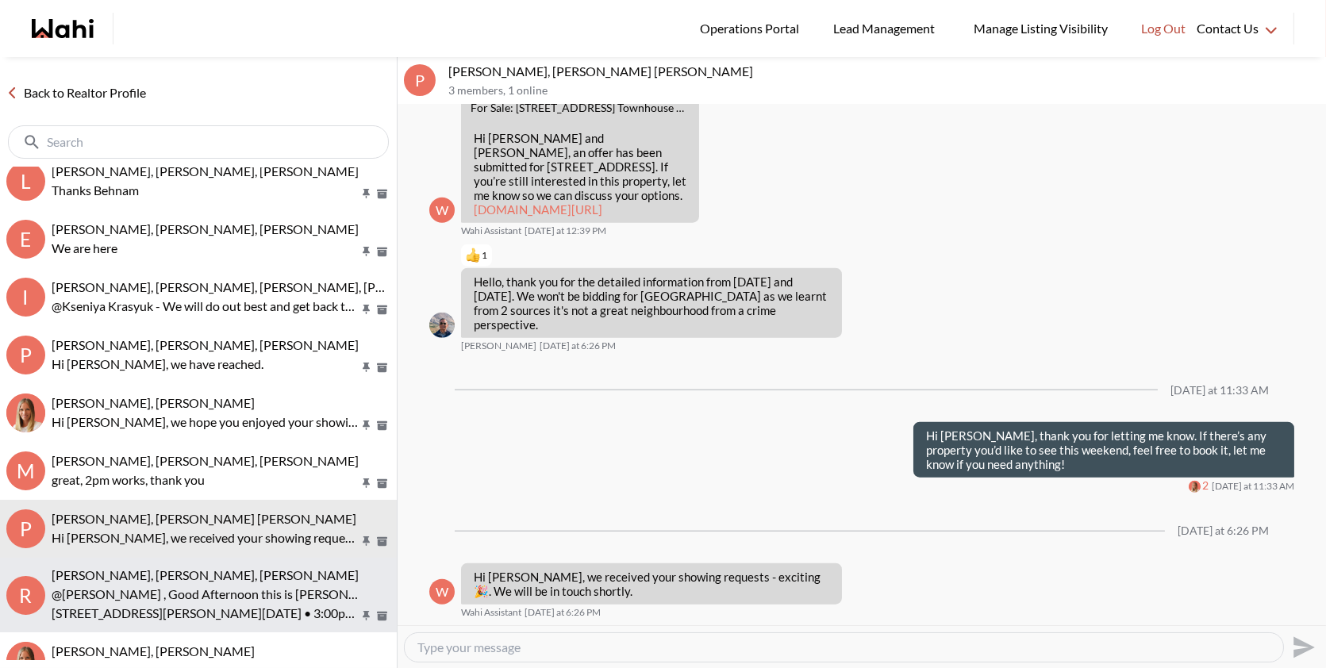
click at [140, 581] on span "Rory Fairweather, Amber F, Paul, Michelle" at bounding box center [205, 575] width 307 height 15
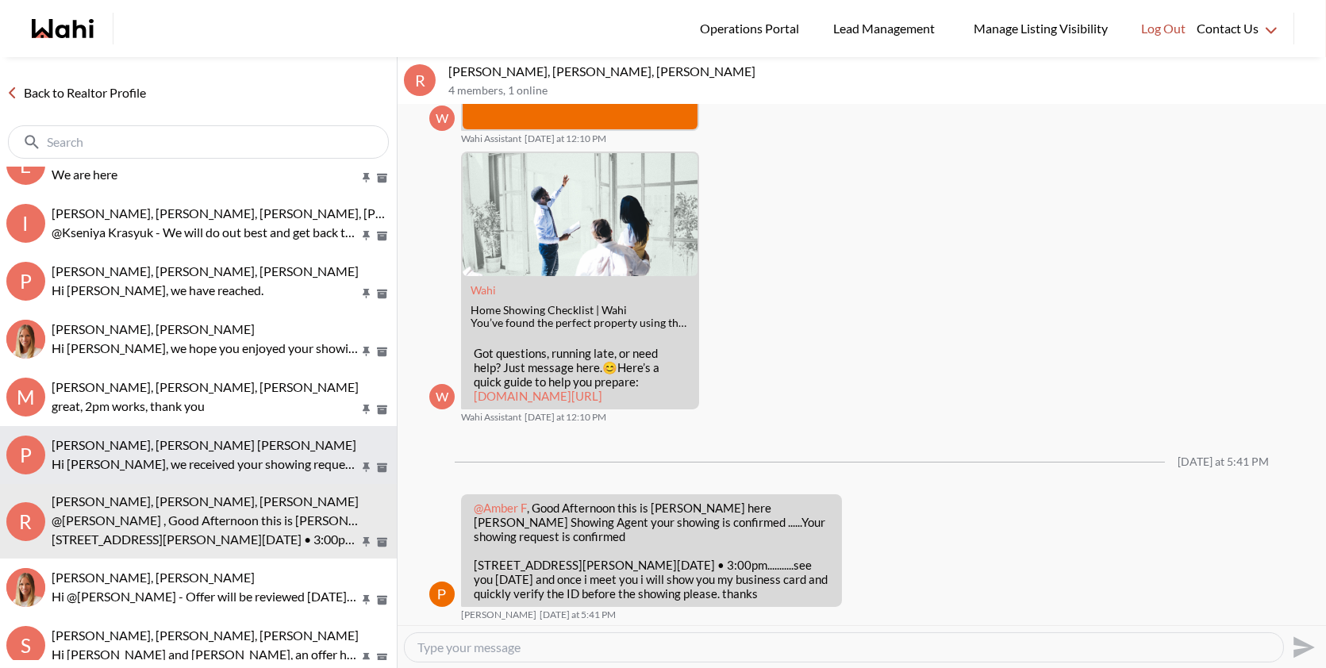
scroll to position [152, 0]
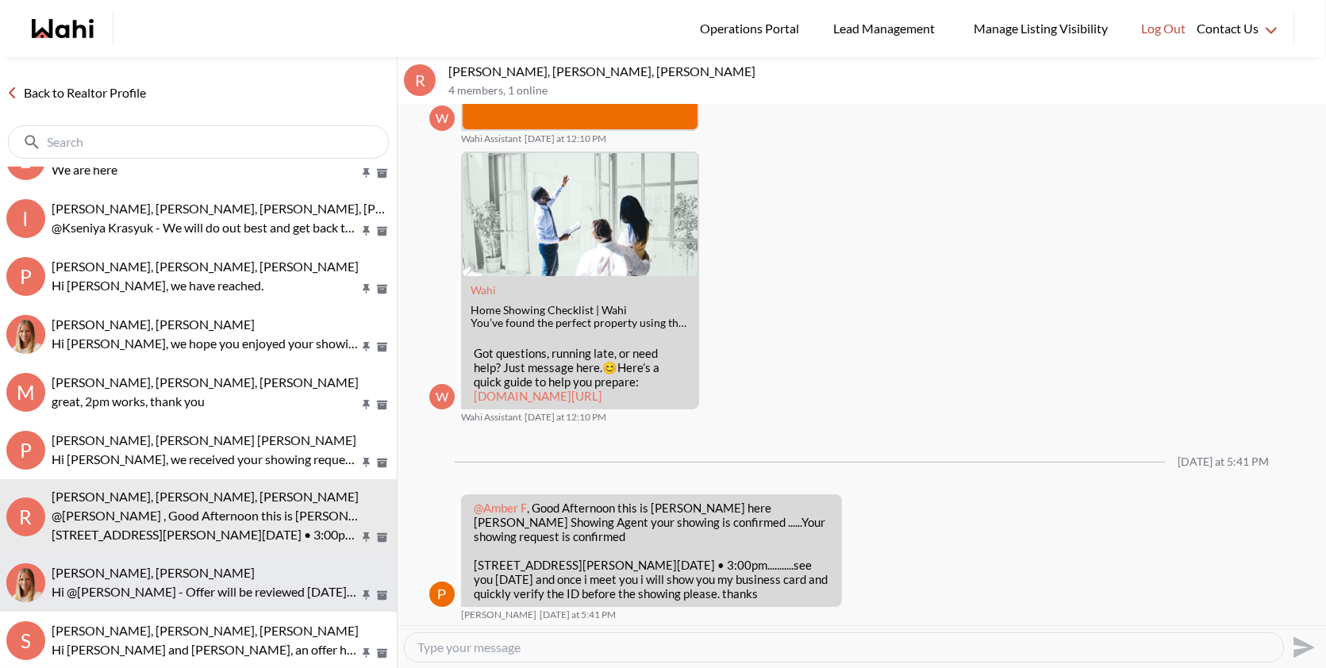
click at [187, 569] on div "Tanya Fita, Michelle" at bounding box center [221, 573] width 339 height 16
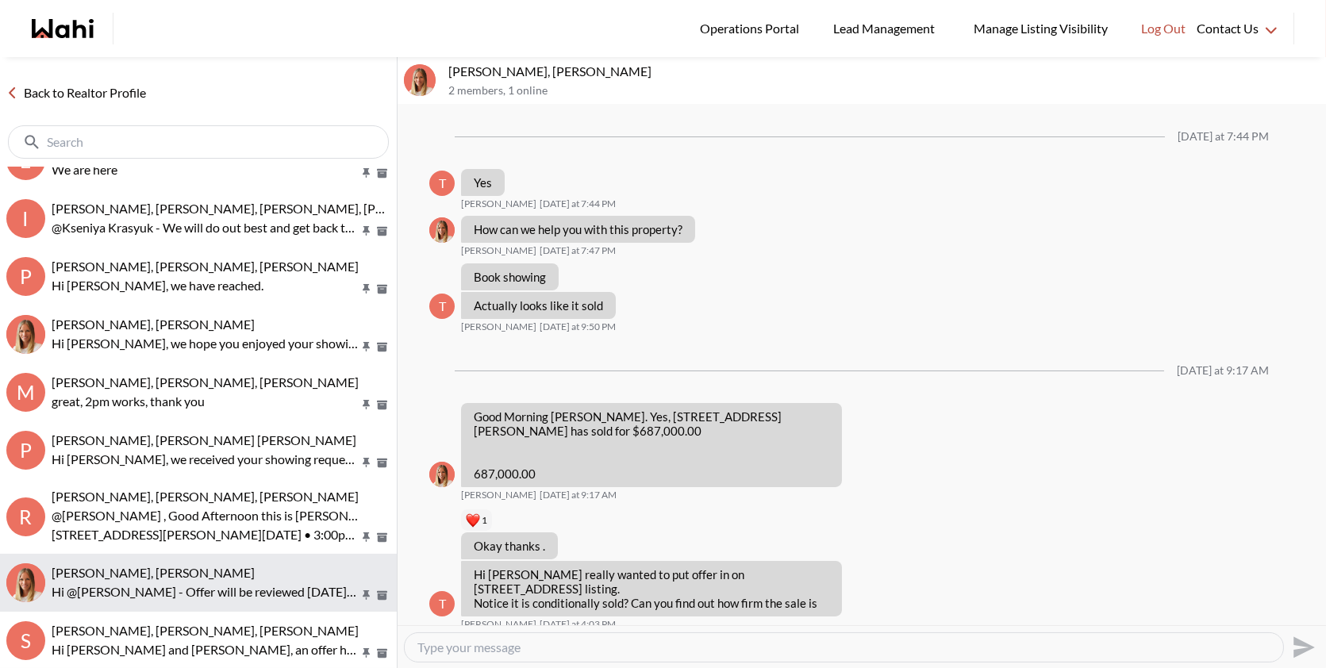
scroll to position [1322, 0]
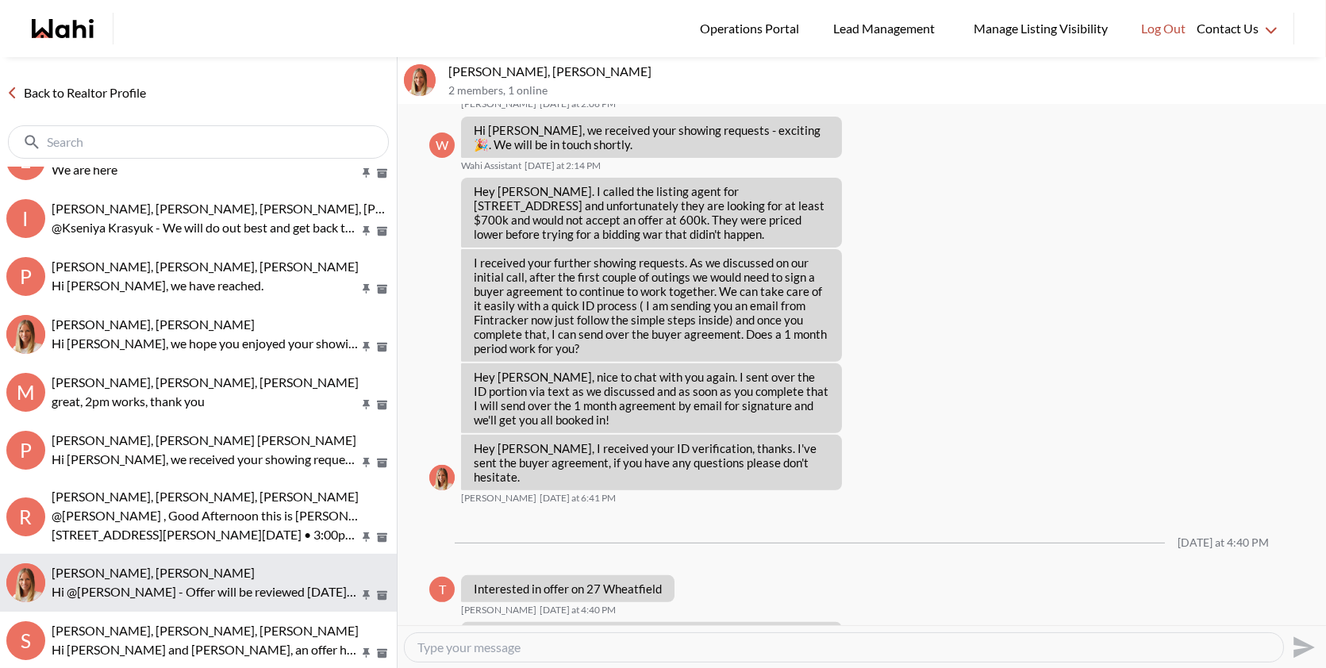
click at [187, 563] on button "Tanya Fita, Michelle Hi @Tanya Fita - Offer will be reviewed on Wednesday, Octo…" at bounding box center [198, 583] width 397 height 58
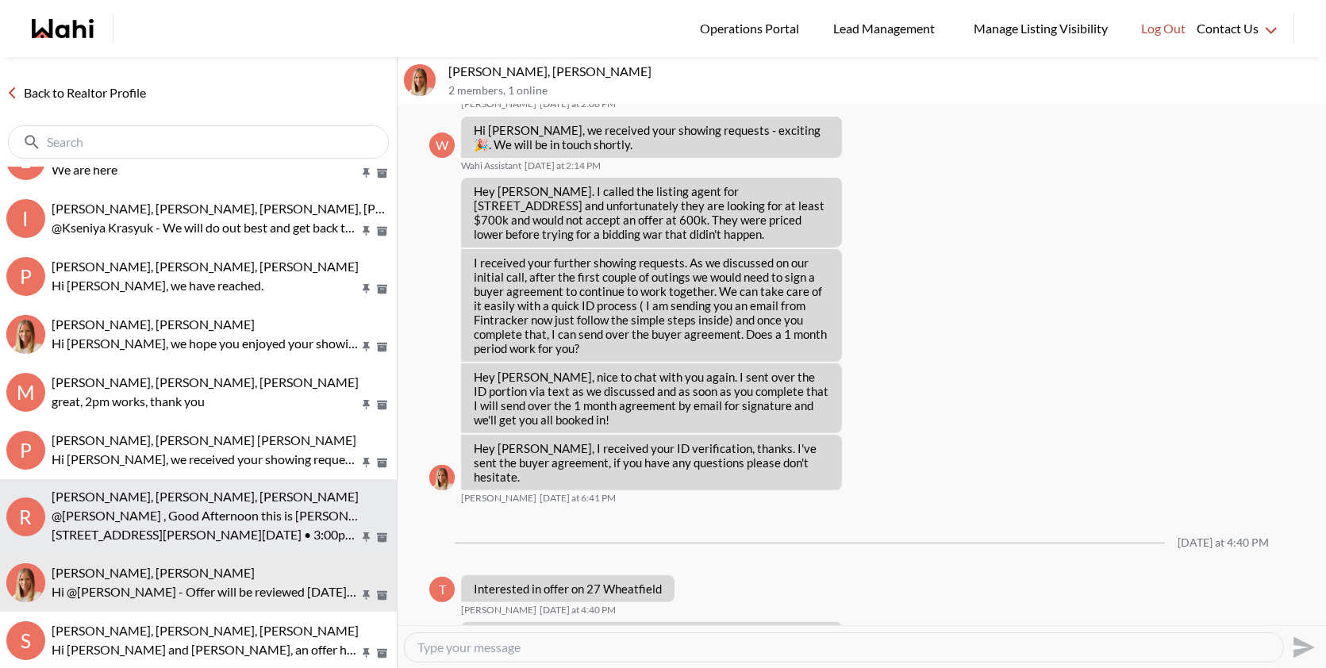
click at [185, 518] on p "@Amber F , Good Afternoon this is paul here Wahi Showing Agent your showing is …" at bounding box center [205, 515] width 307 height 19
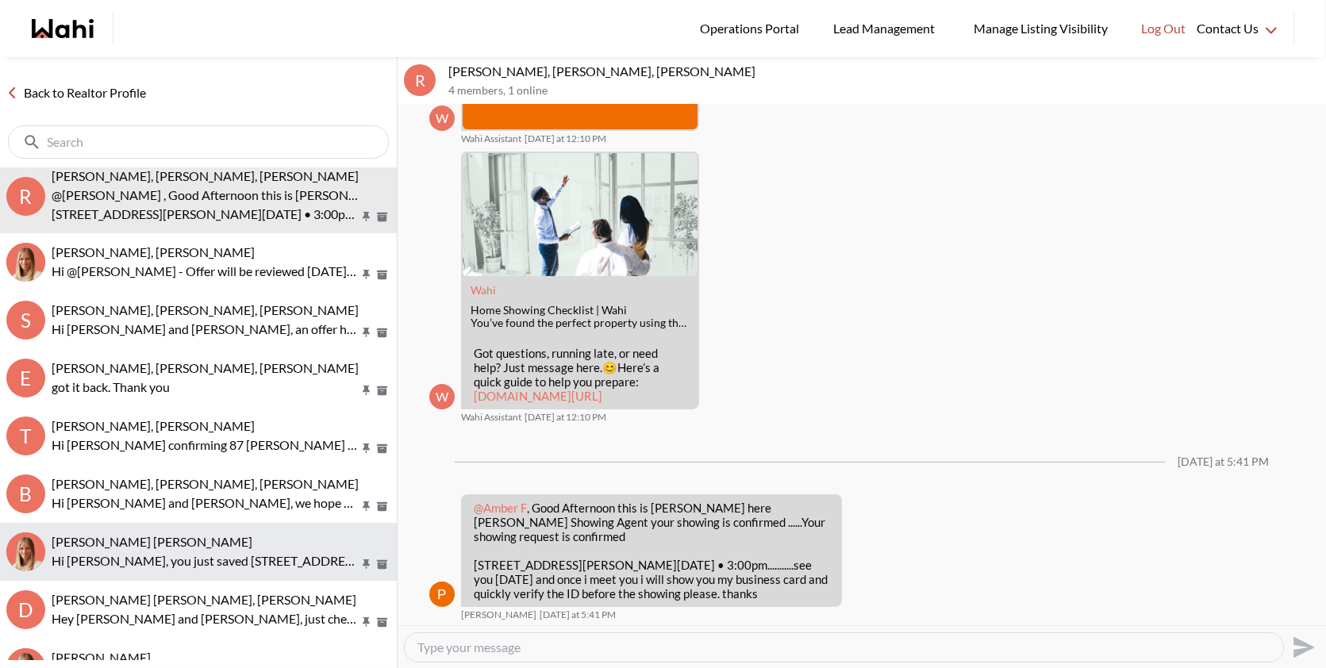
scroll to position [527, 0]
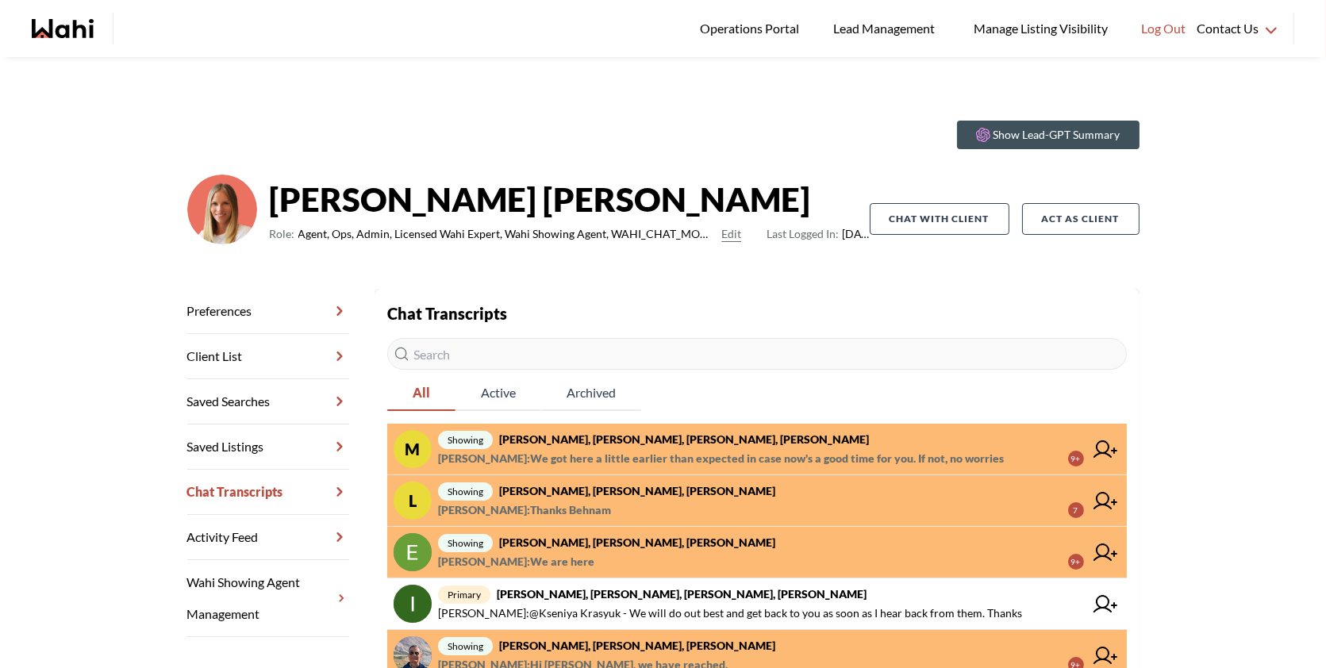
click at [813, 446] on span "showing [PERSON_NAME], [PERSON_NAME], [PERSON_NAME], [PERSON_NAME]" at bounding box center [761, 439] width 646 height 19
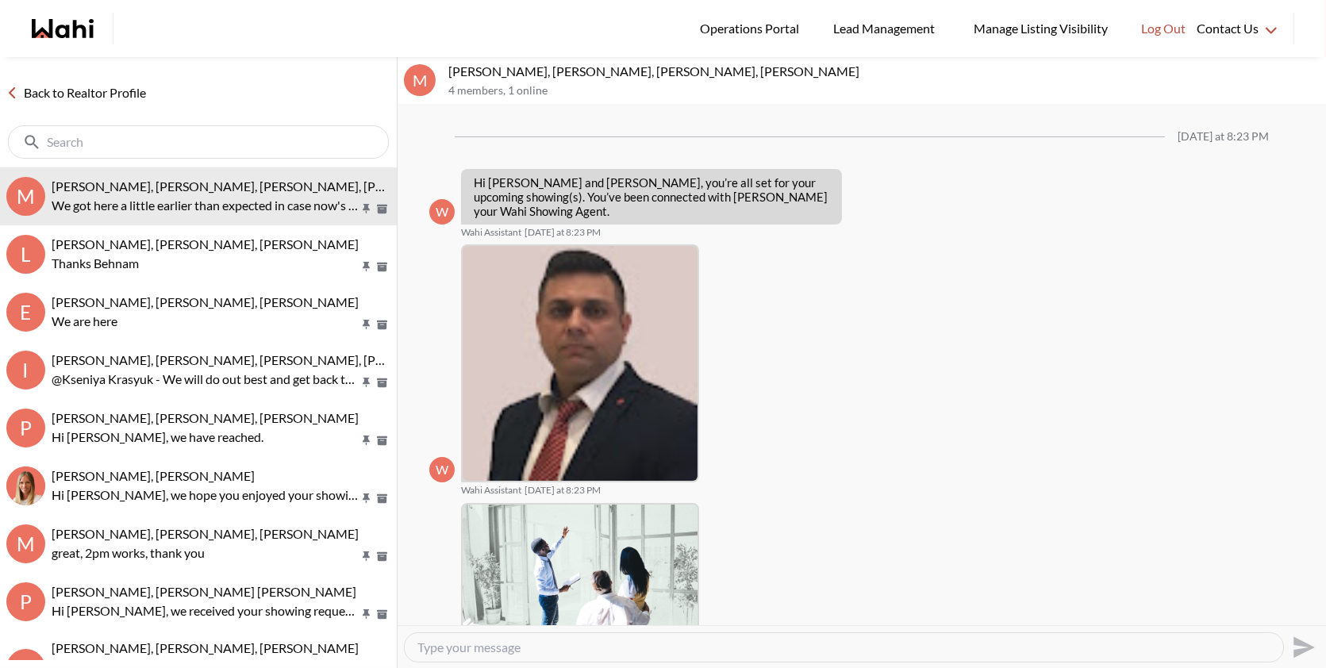
scroll to position [711, 0]
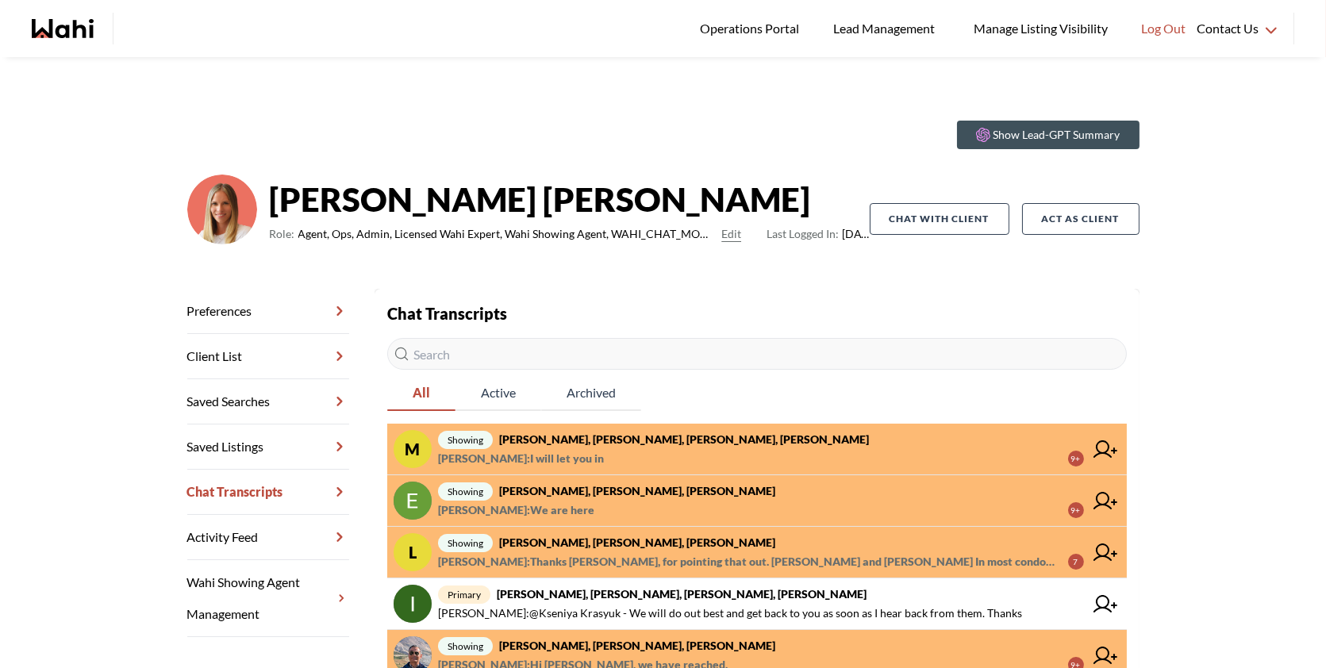
click at [641, 448] on span "showing [PERSON_NAME], [PERSON_NAME], [PERSON_NAME], [PERSON_NAME]" at bounding box center [761, 439] width 646 height 19
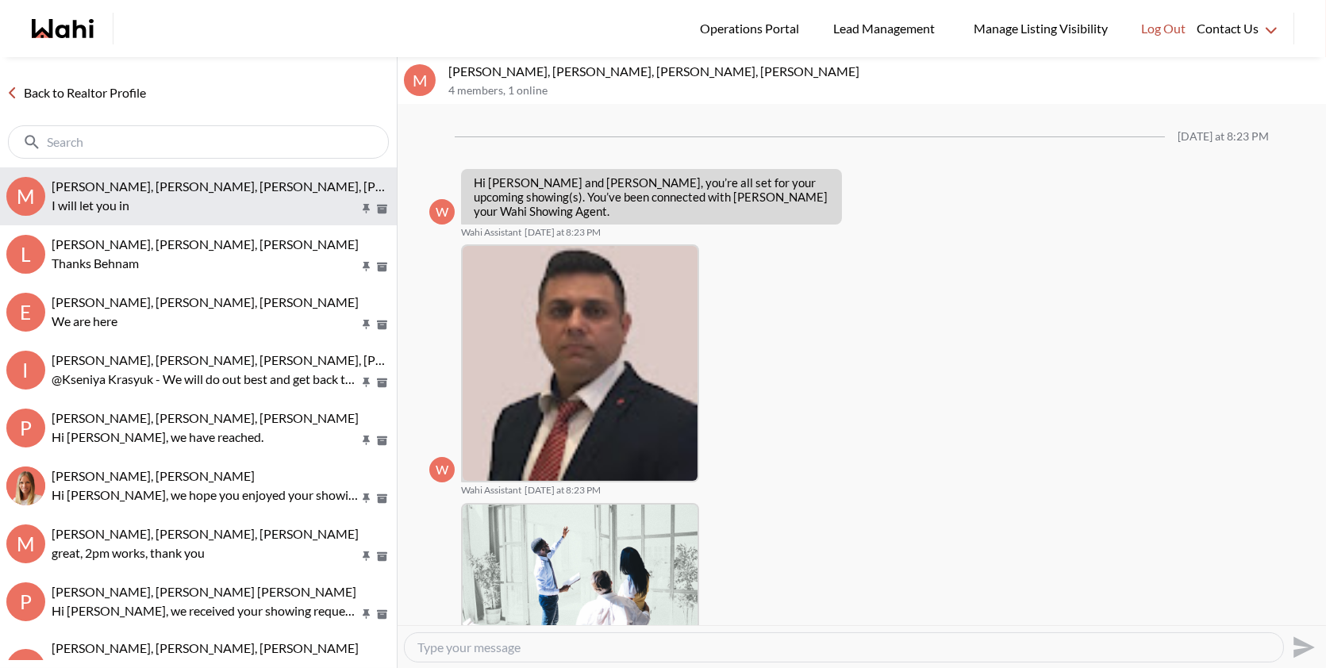
scroll to position [816, 0]
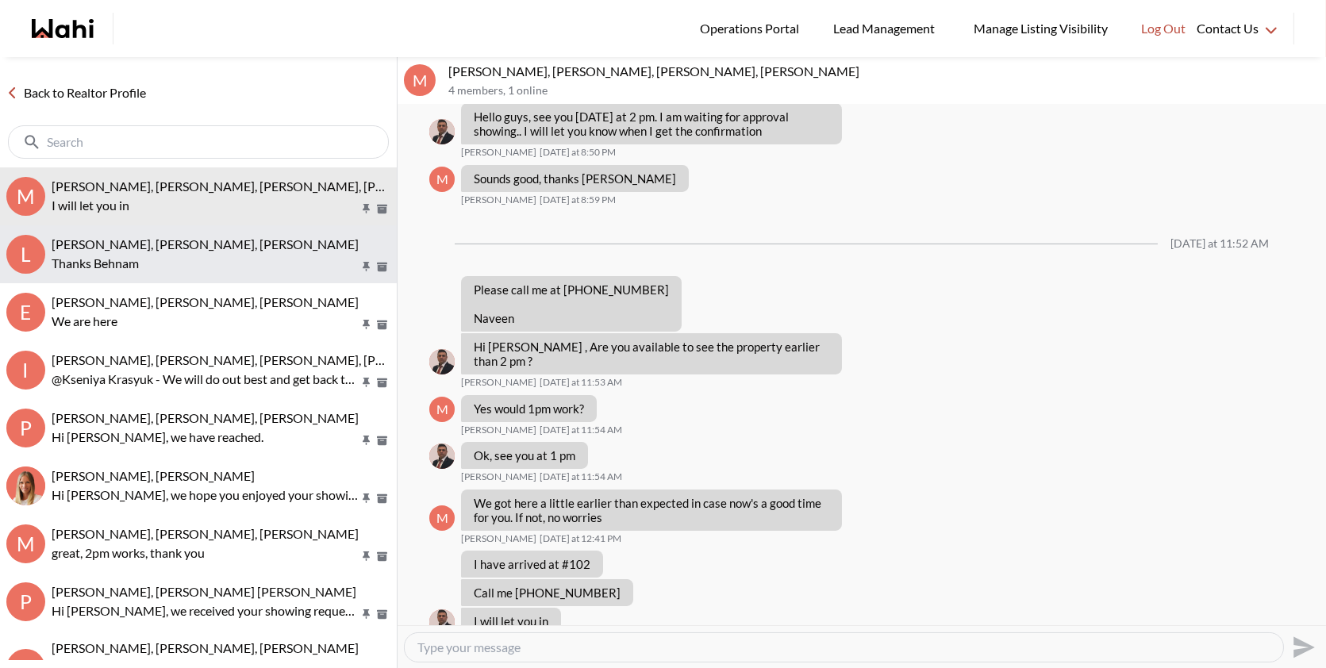
click at [240, 254] on p "Thanks Behnam" at bounding box center [205, 263] width 307 height 19
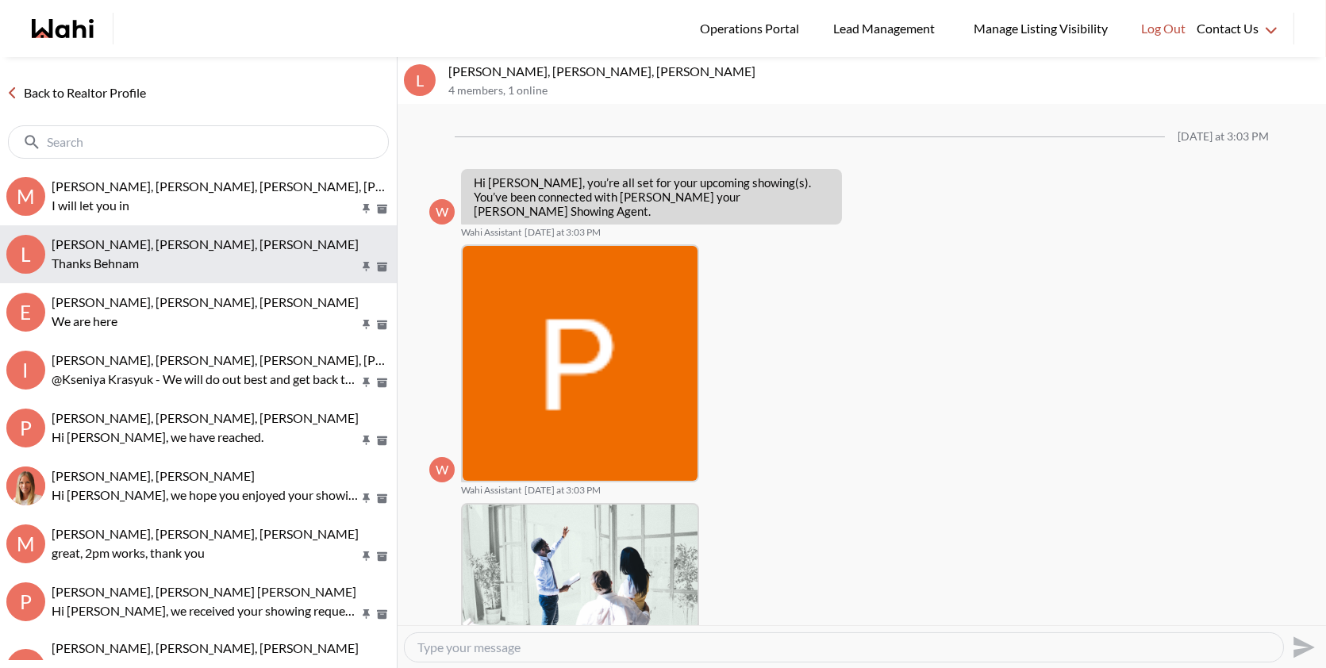
scroll to position [1171, 0]
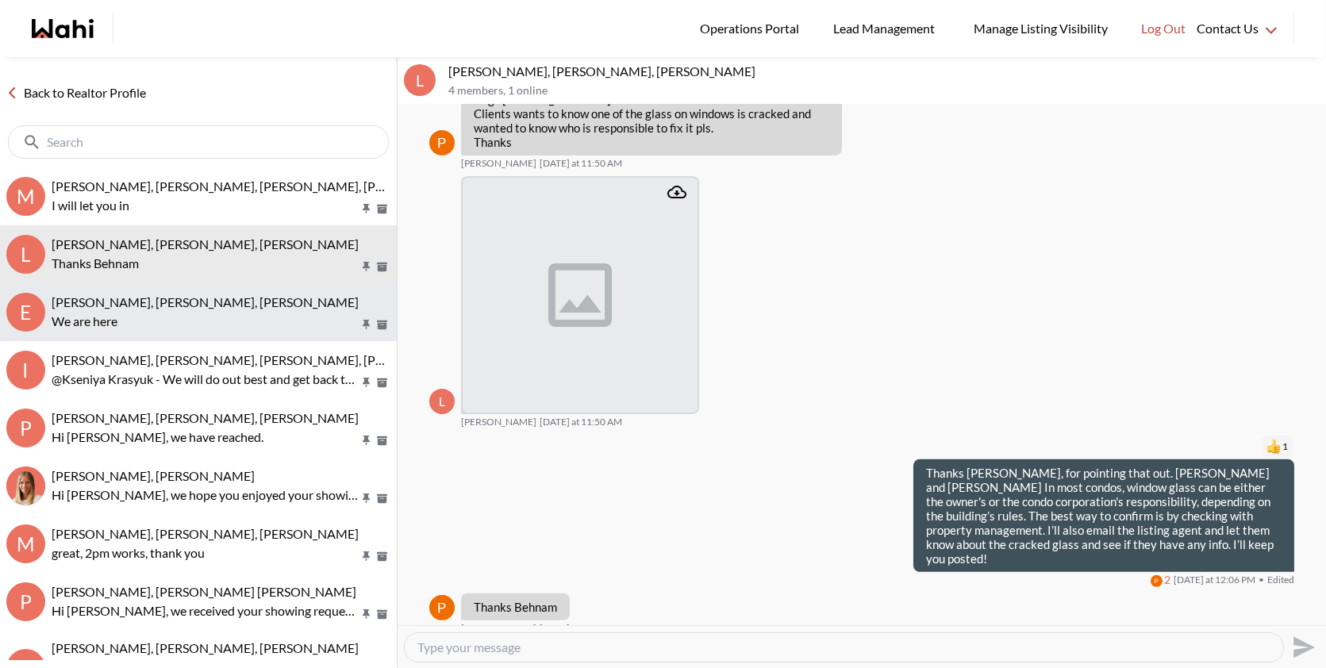
click at [189, 310] on div "[PERSON_NAME], [PERSON_NAME], [PERSON_NAME]" at bounding box center [221, 302] width 339 height 16
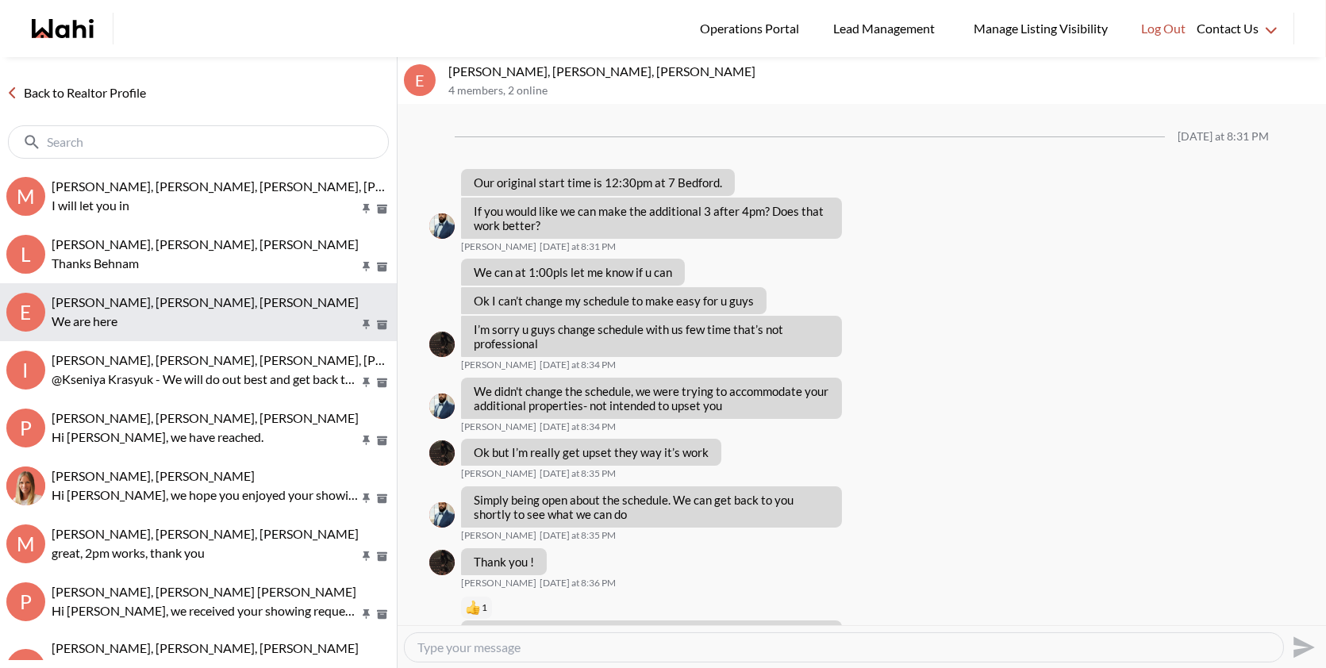
scroll to position [1002, 0]
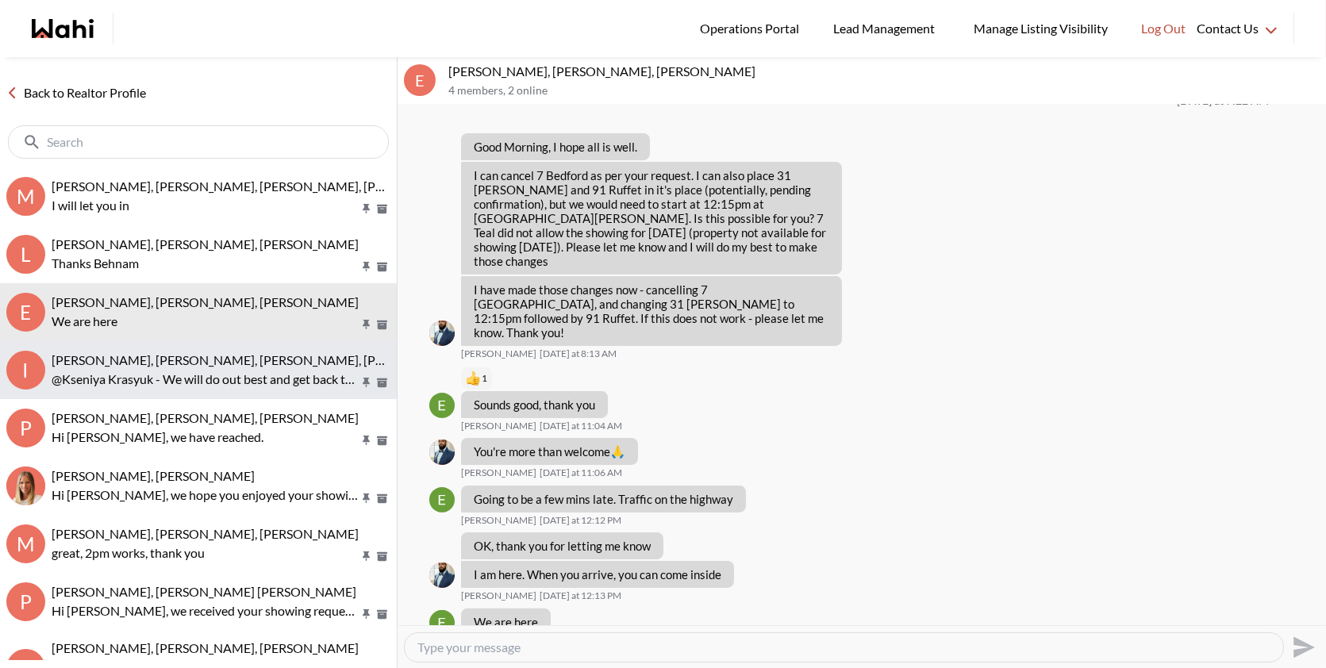
click at [190, 368] on div "Irina Krasyuk, Kseniya Krasyuk, Michelle, Faraz @Kseniya Krasyuk - We will do o…" at bounding box center [221, 370] width 339 height 37
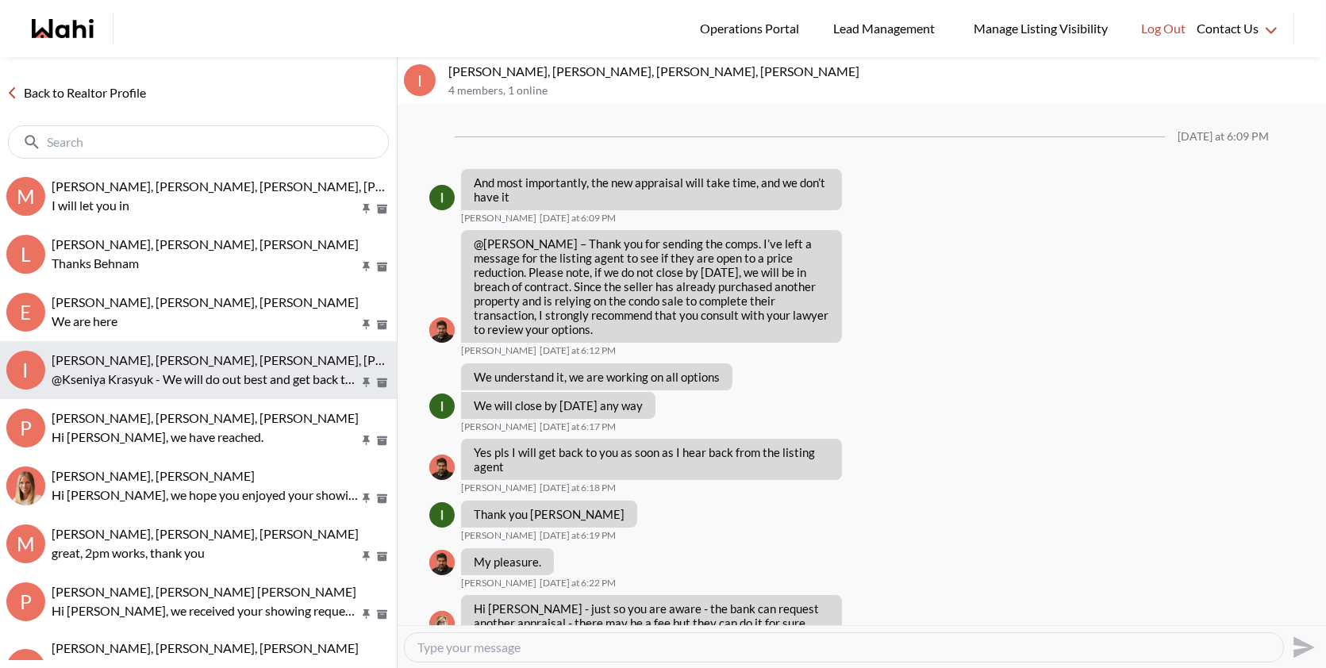
scroll to position [1120, 0]
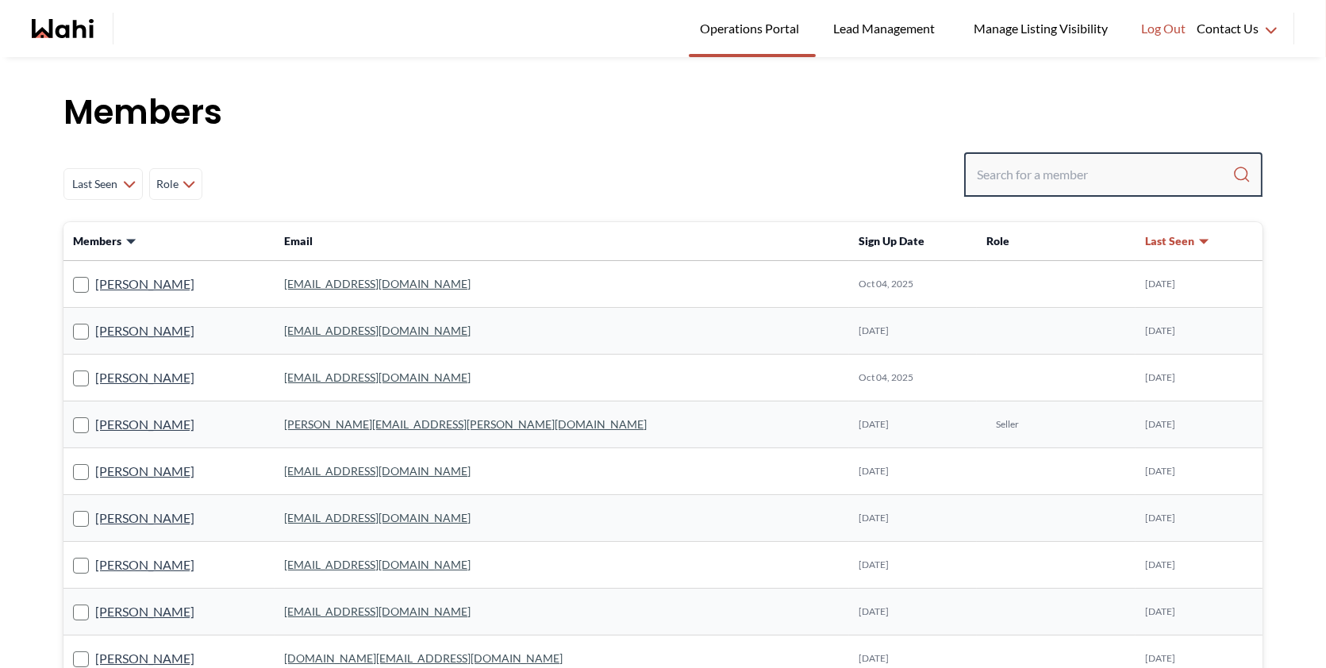
click at [1076, 163] on input "Search input" at bounding box center [1105, 174] width 256 height 29
paste input "Yuliia Iarmolenko"
type input "Yuliia Iarmolenko"
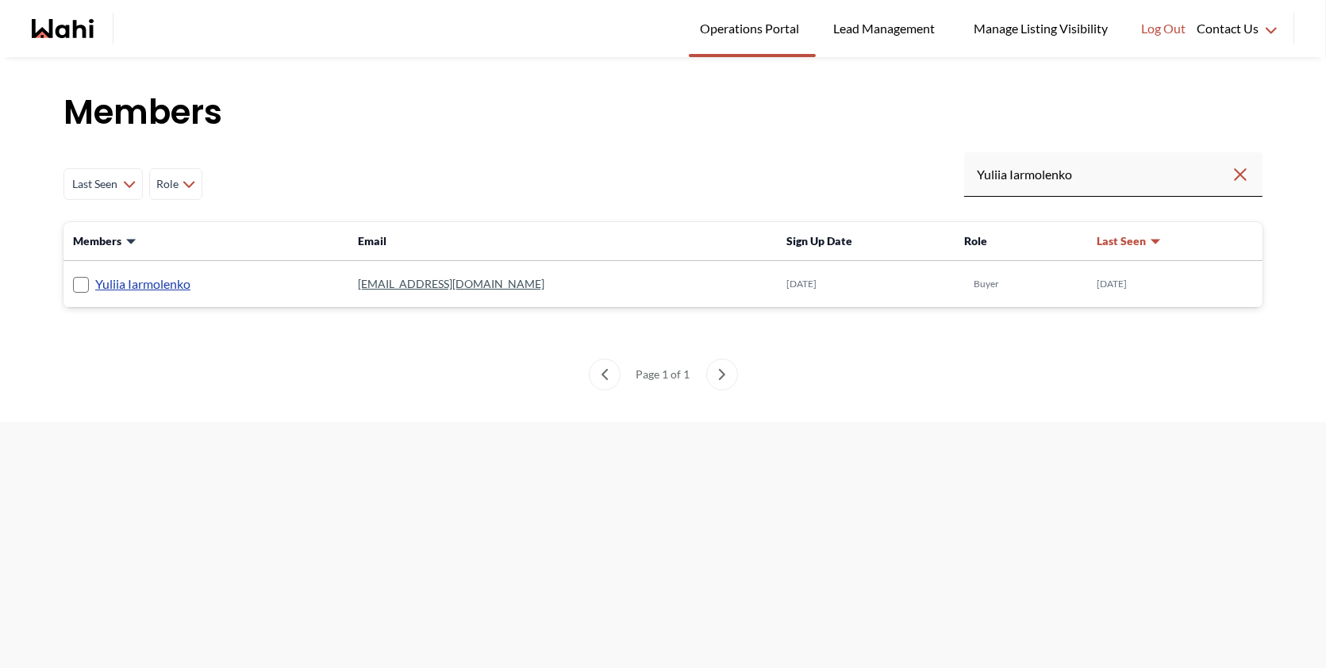
click at [136, 279] on link "Yuliia Iarmolenko" at bounding box center [142, 284] width 95 height 21
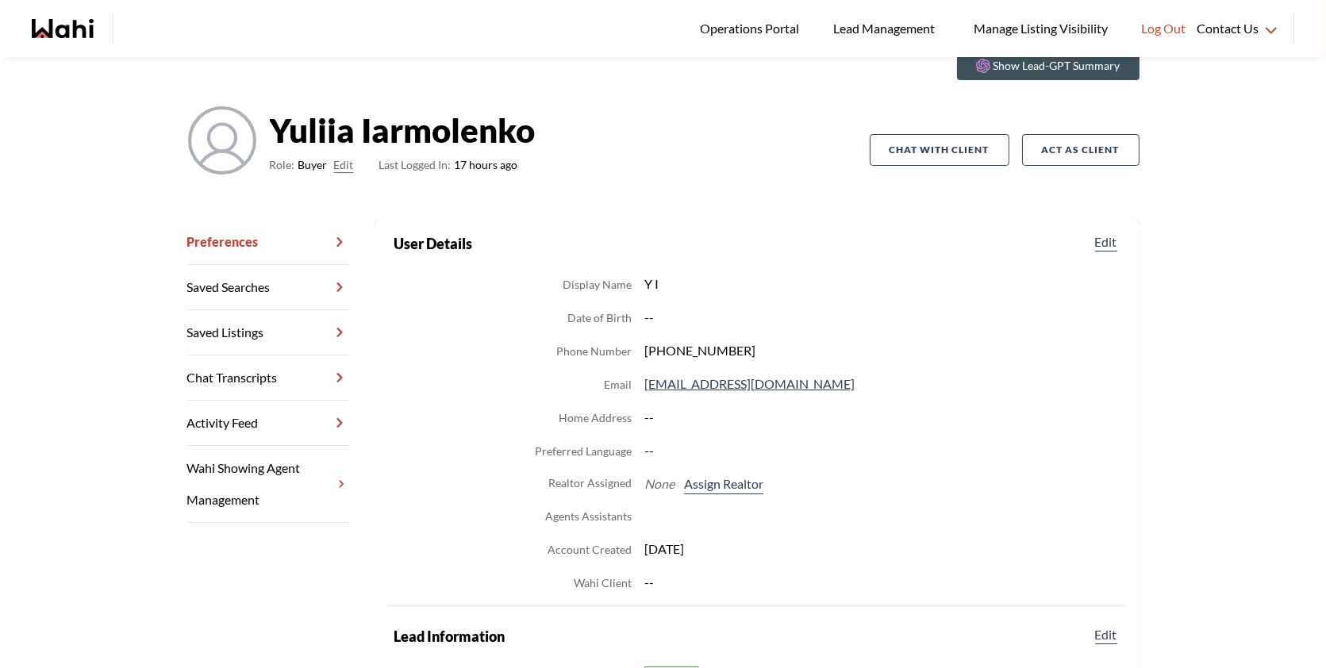
scroll to position [70, 0]
click at [884, 412] on dd "--" at bounding box center [883, 416] width 476 height 21
click at [727, 487] on button "Assign Realtor" at bounding box center [724, 483] width 86 height 21
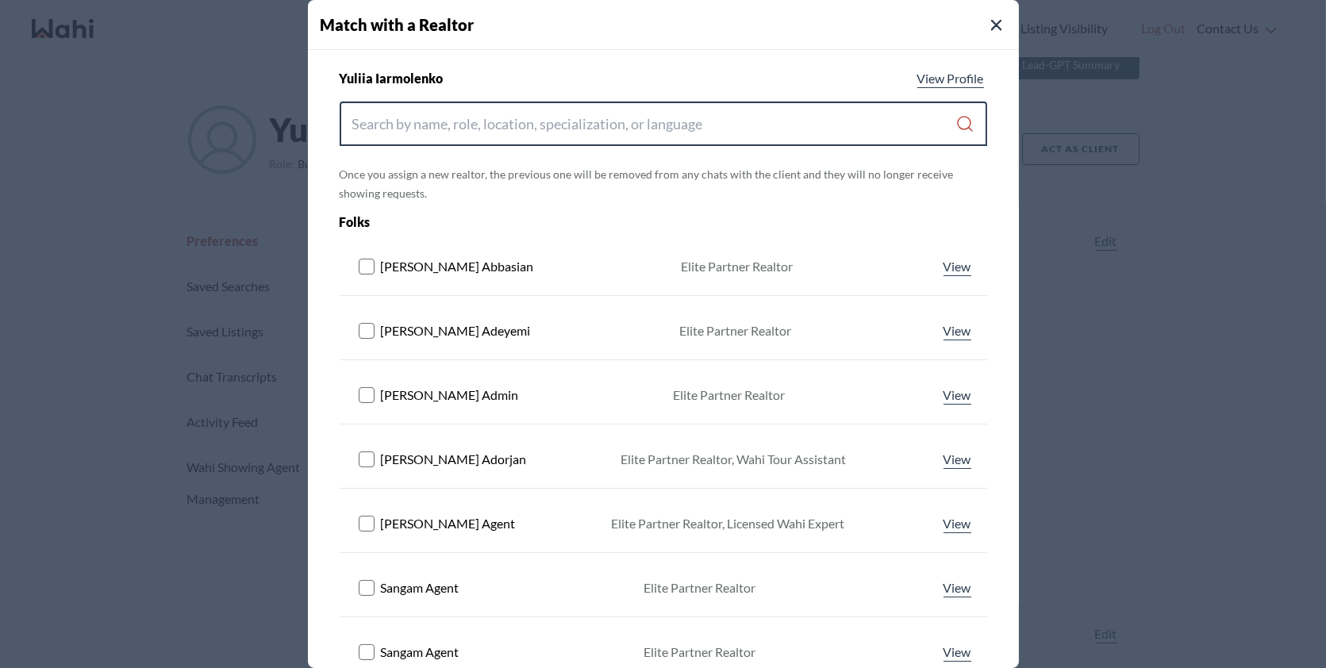
click at [560, 128] on input "Search input" at bounding box center [654, 124] width 604 height 29
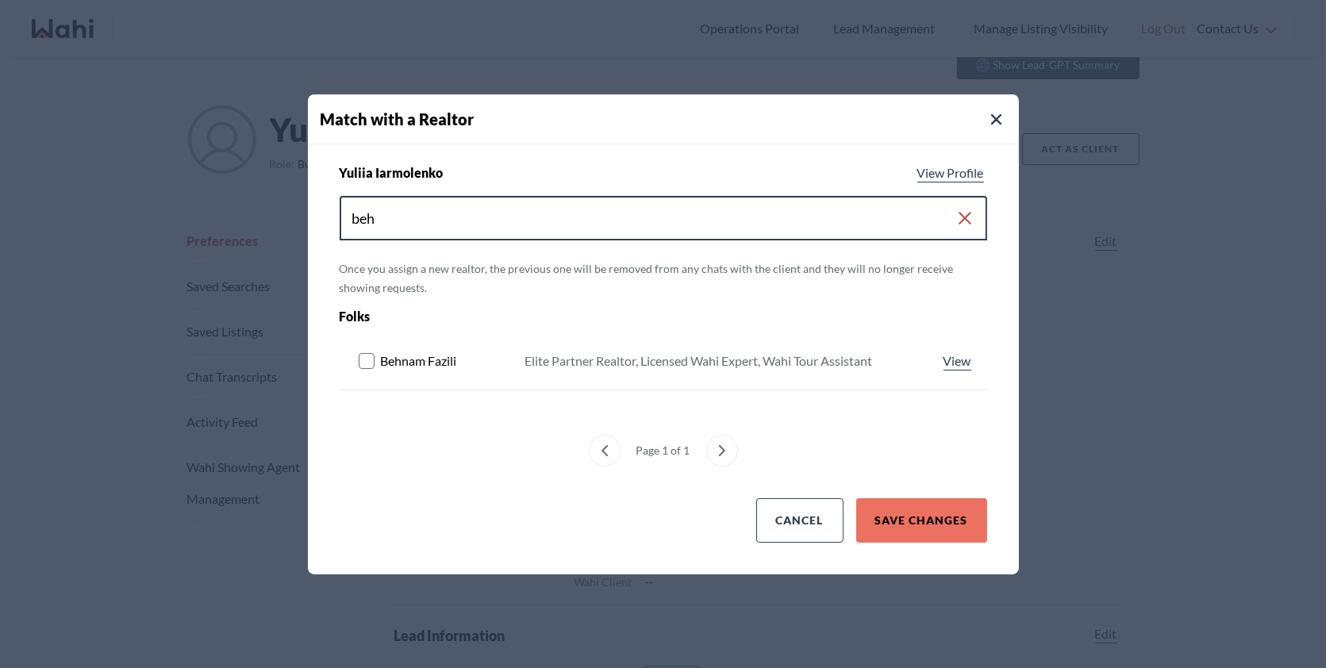
type input "beh"
click at [364, 366] on rect at bounding box center [366, 360] width 15 height 15
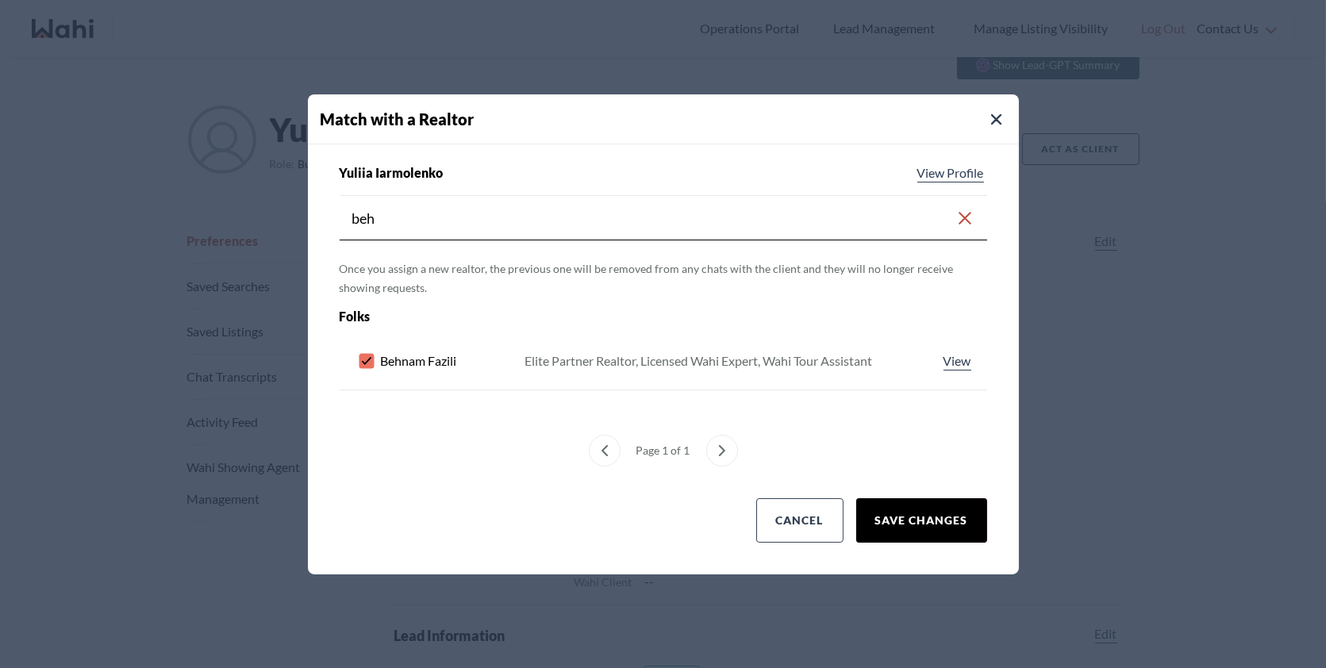
click at [904, 514] on button "Save Changes" at bounding box center [921, 520] width 131 height 44
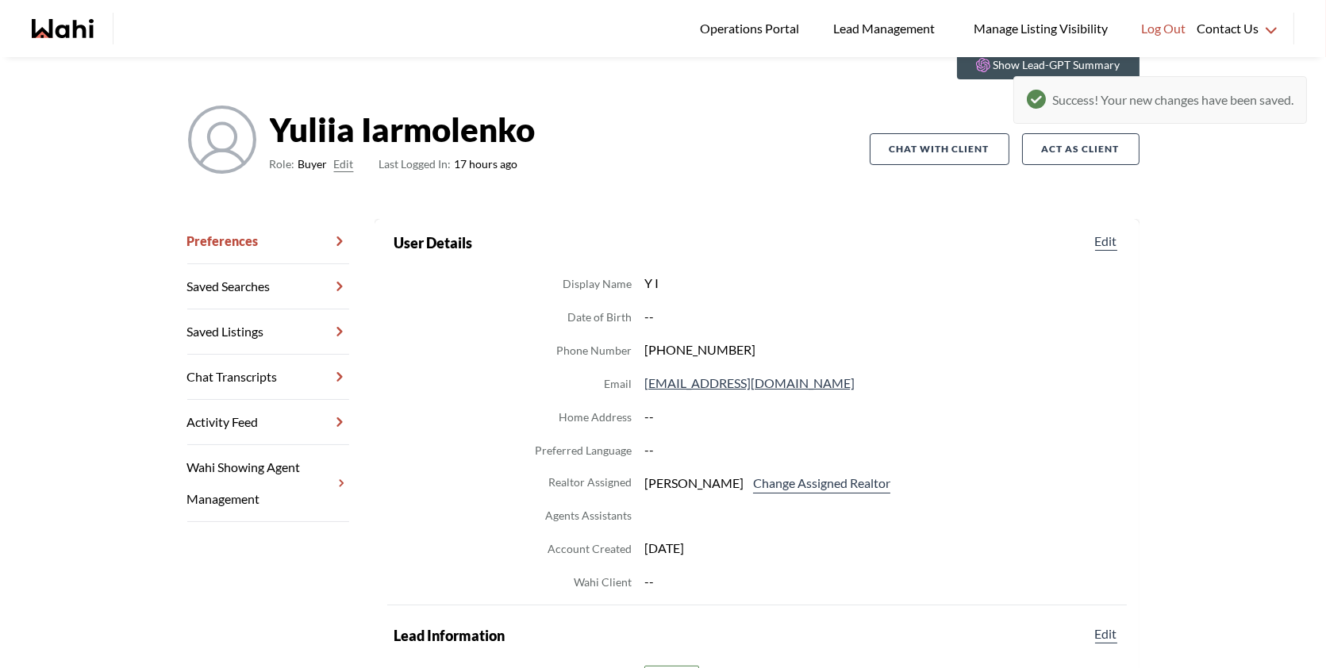
click at [252, 381] on link "Chat Transcripts" at bounding box center [268, 377] width 162 height 45
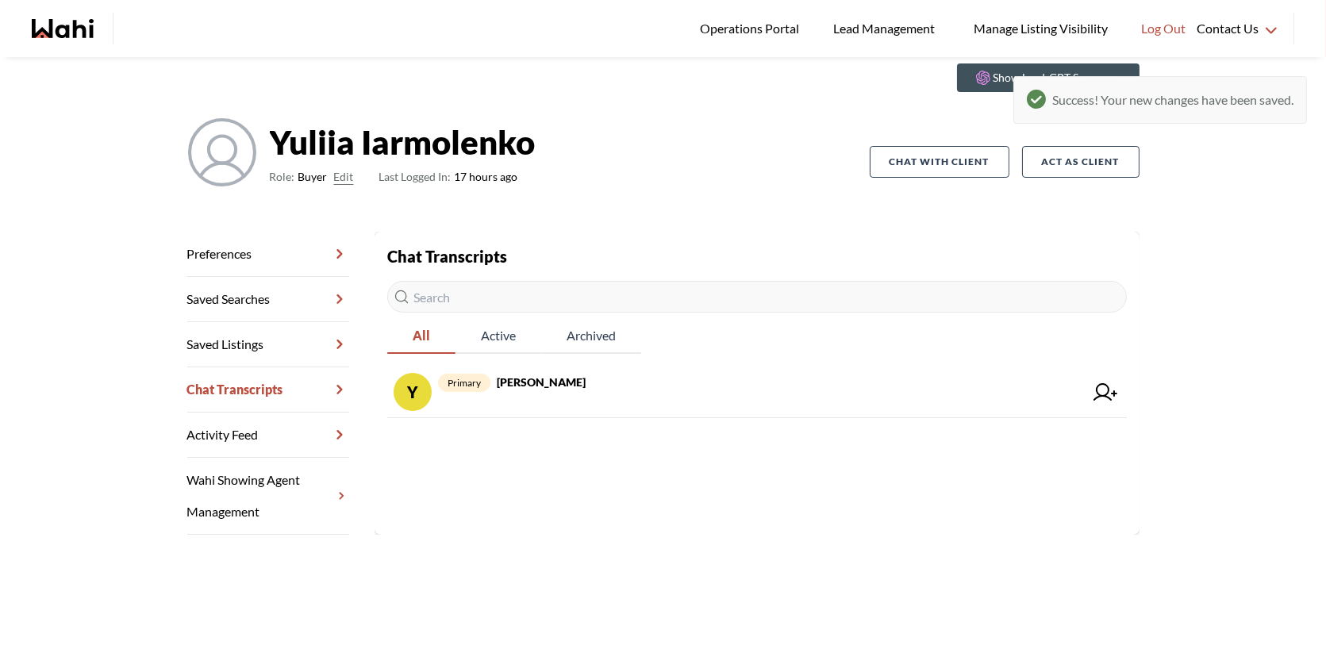
scroll to position [57, 0]
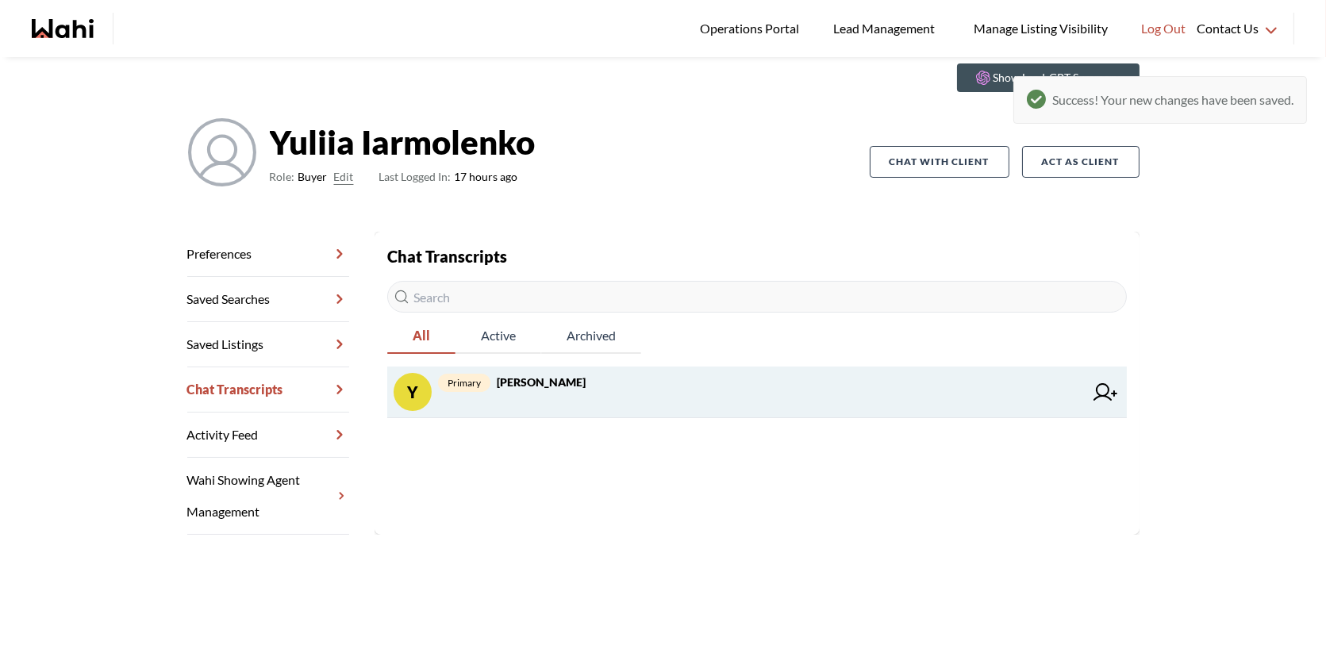
click at [557, 390] on span "primary Yuliia Iarmolenko, Behnam" at bounding box center [761, 382] width 646 height 19
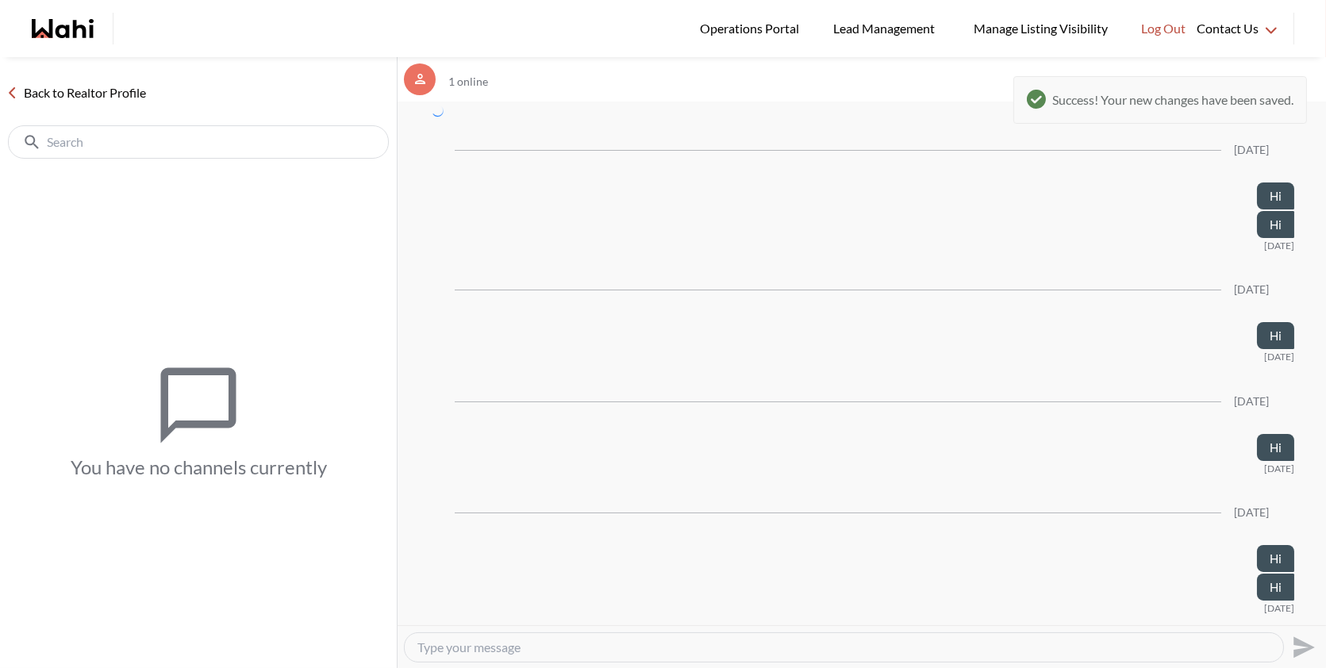
scroll to position [4242, 0]
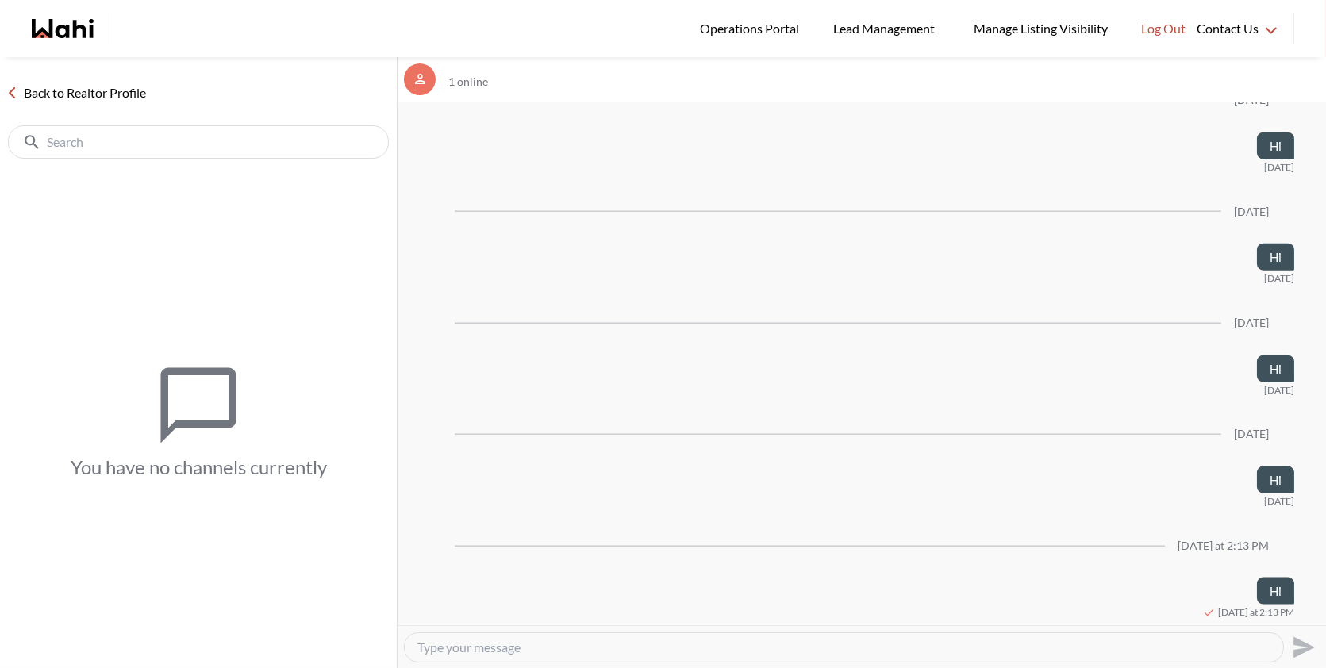
click at [533, 651] on textarea "Type your message" at bounding box center [844, 648] width 853 height 16
type textarea "Hi"
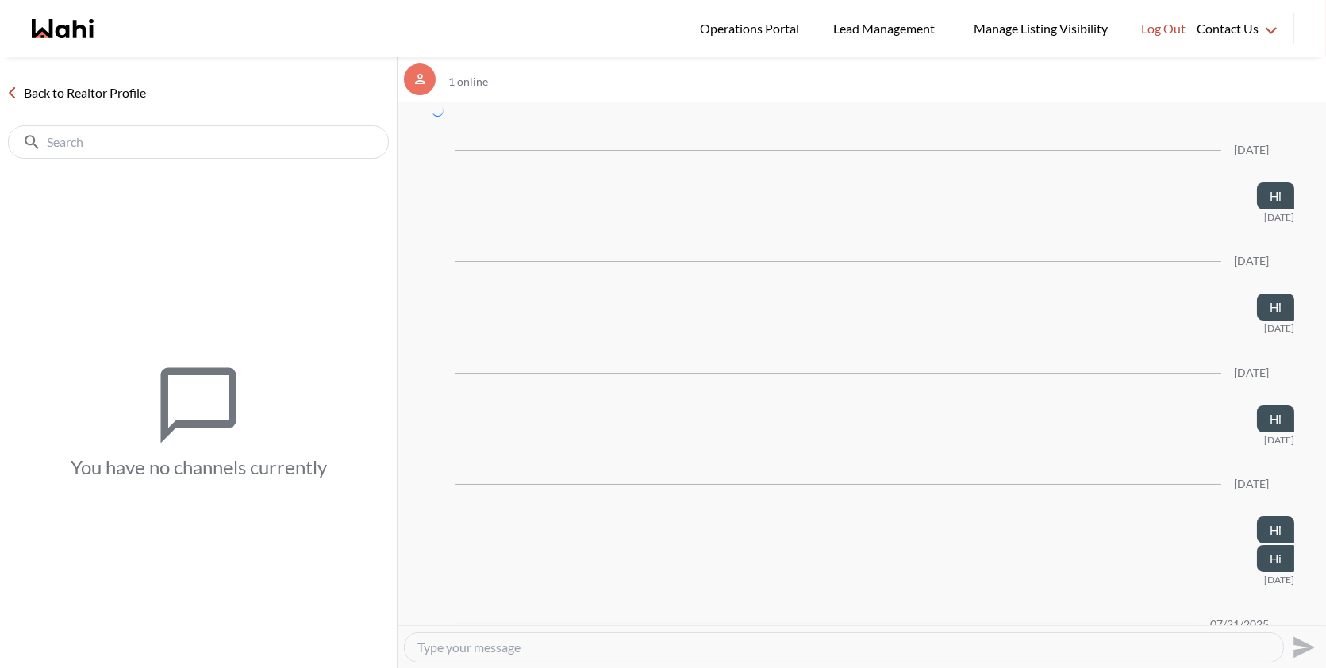
scroll to position [4354, 0]
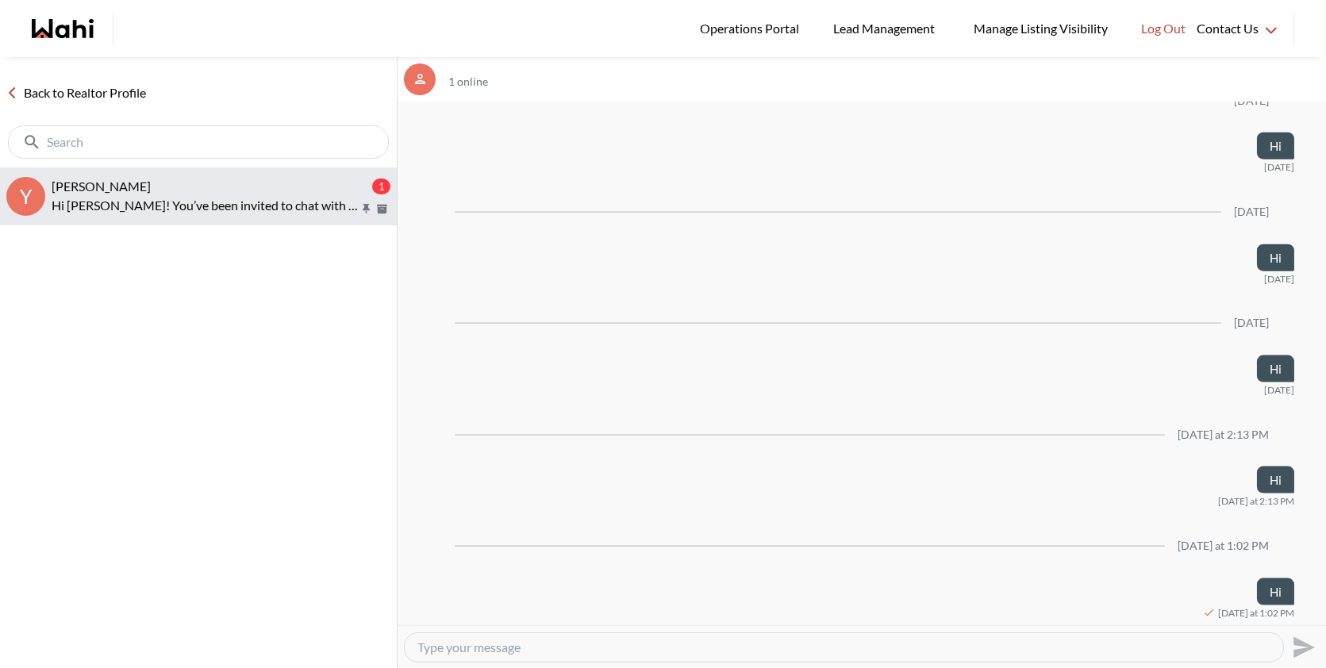
click at [172, 200] on p "Hi [PERSON_NAME]! You’ve been invited to chat with your Wahi Realtor, Behnam. F…" at bounding box center [205, 205] width 307 height 19
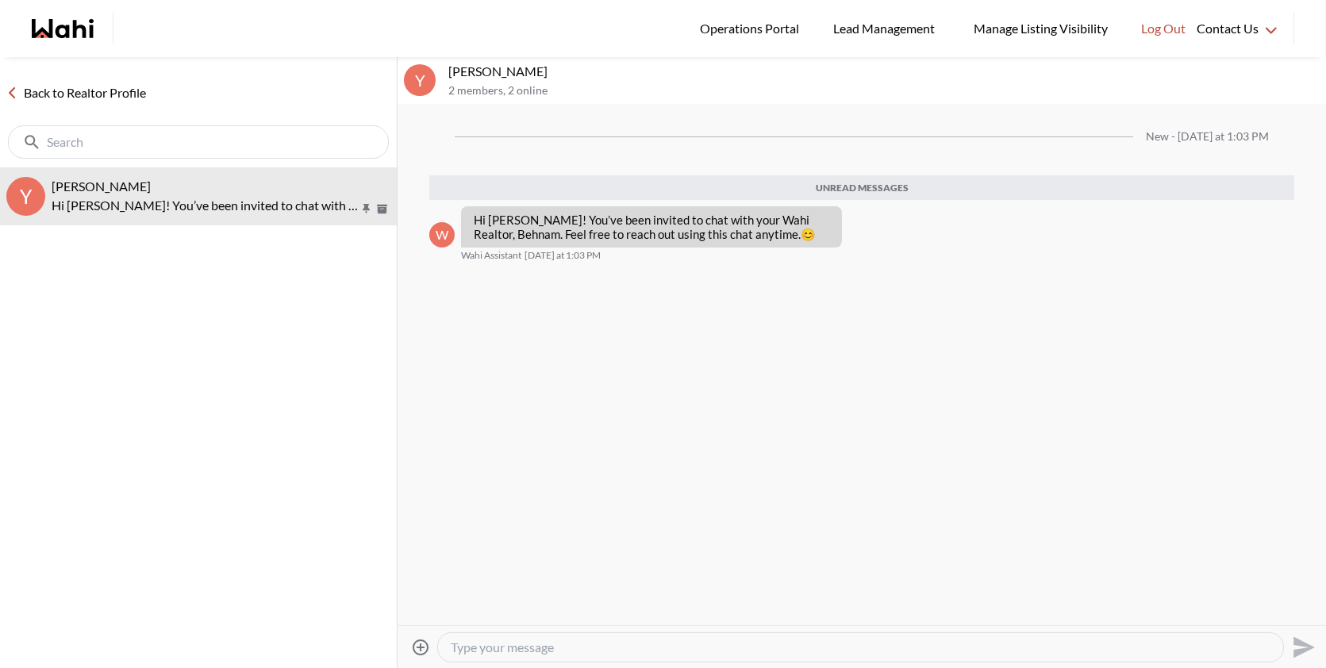
click at [496, 638] on div at bounding box center [860, 647] width 845 height 29
click at [487, 650] on textarea "Type your message" at bounding box center [861, 648] width 820 height 16
type textarea "Hi"
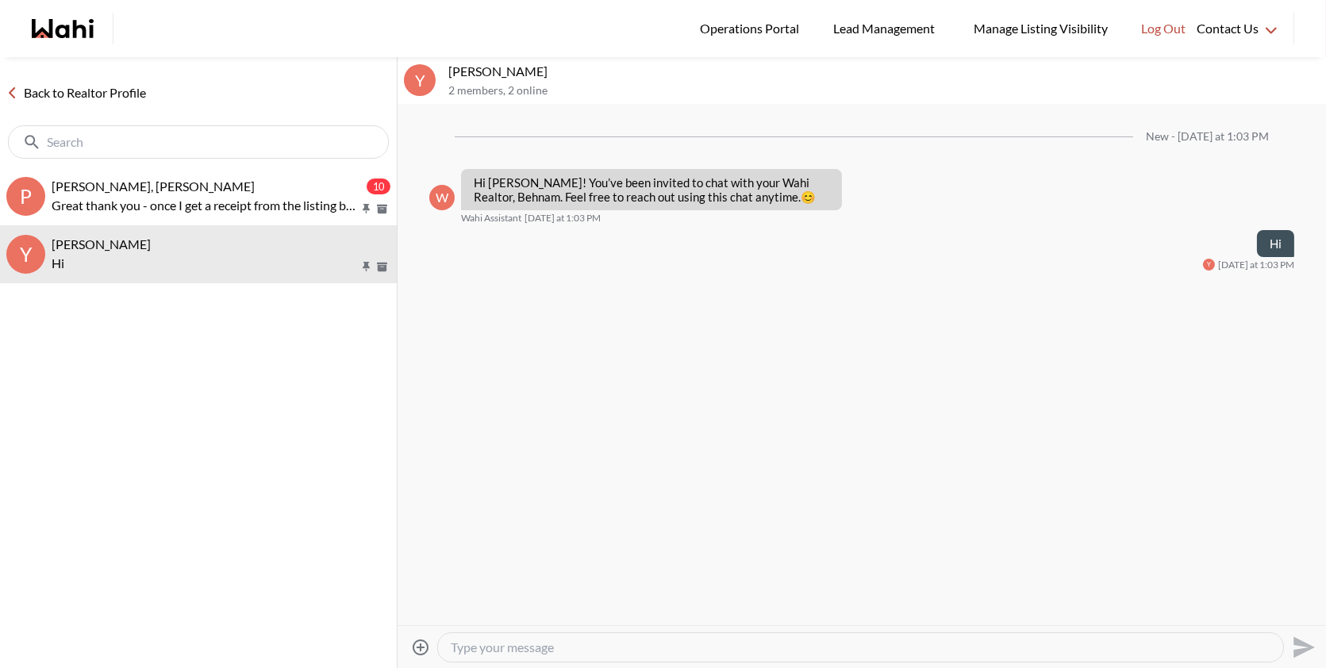
click at [421, 648] on icon at bounding box center [421, 647] width 16 height 16
click at [0, 0] on input "Attach files" at bounding box center [0, 0] width 0 height 0
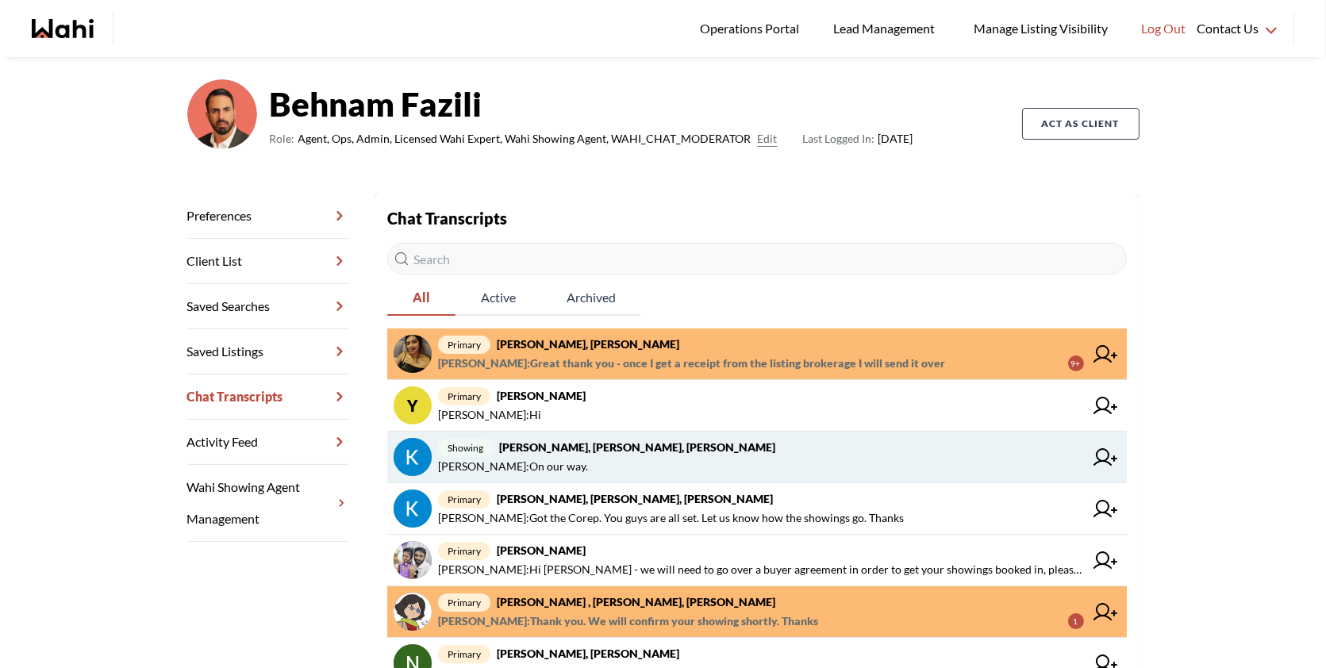
scroll to position [101, 0]
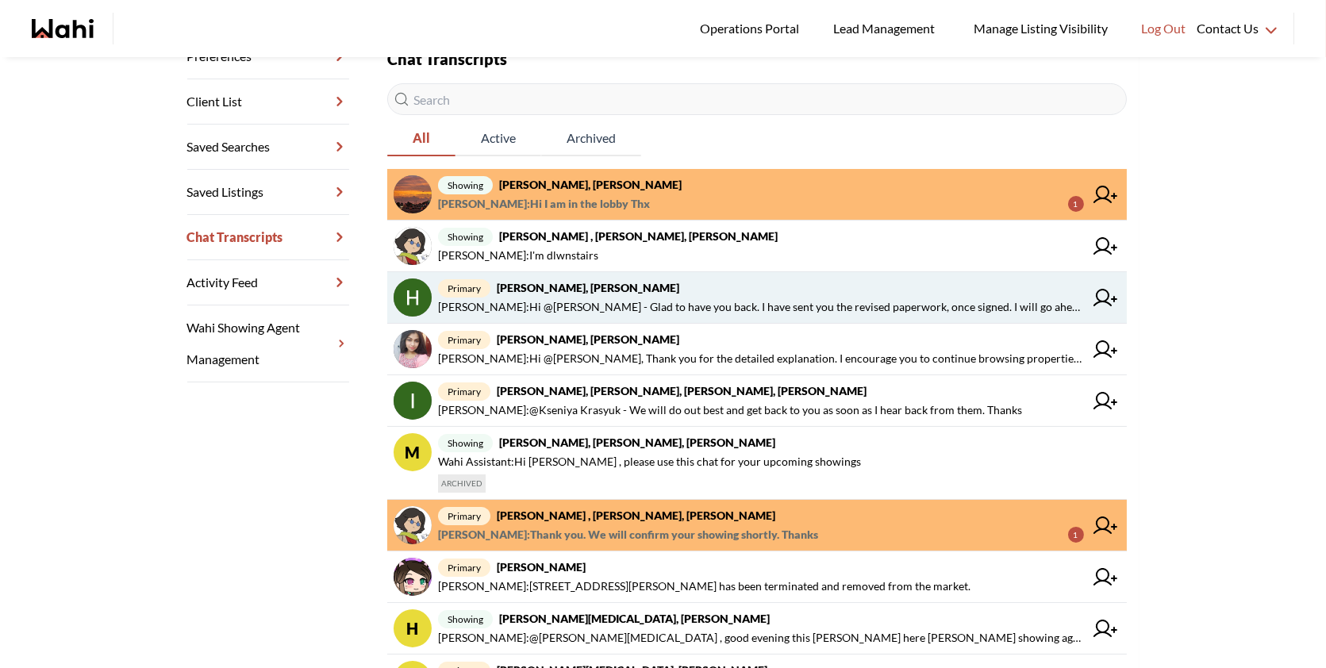
scroll to position [248, 0]
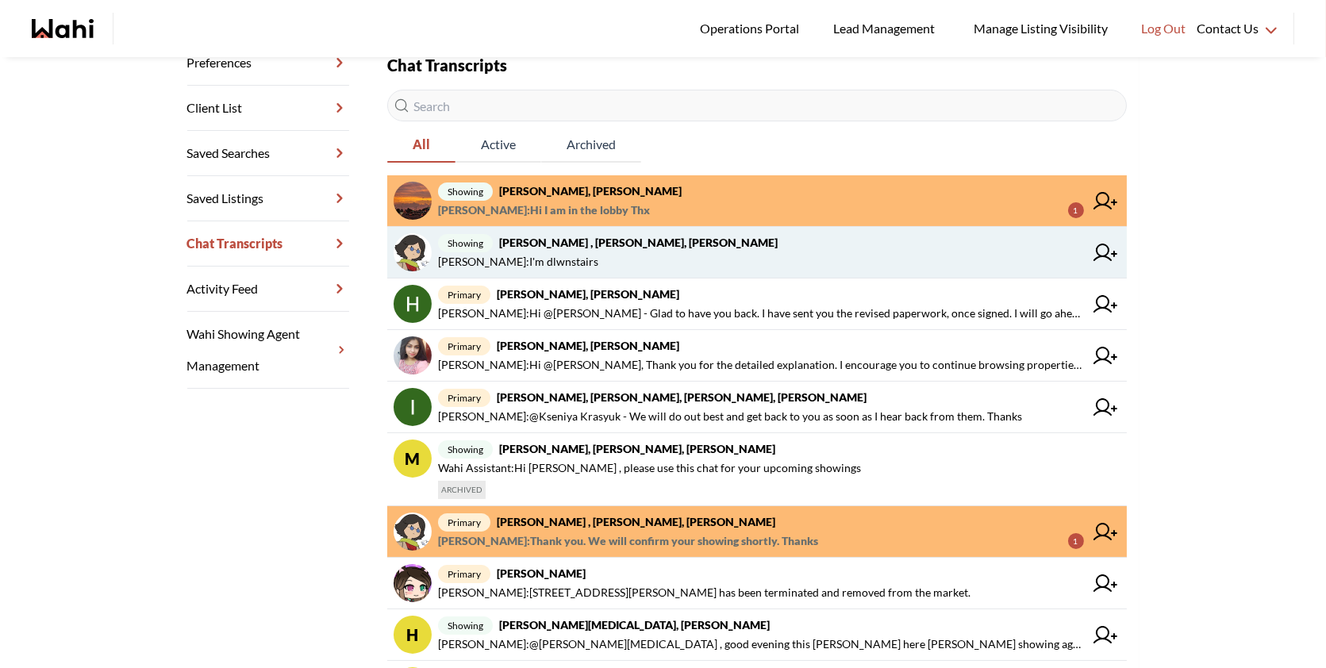
click at [587, 241] on strong "Tahshin Jaigirder , Meredith Paajanen, Paul, Faraz" at bounding box center [638, 242] width 279 height 13
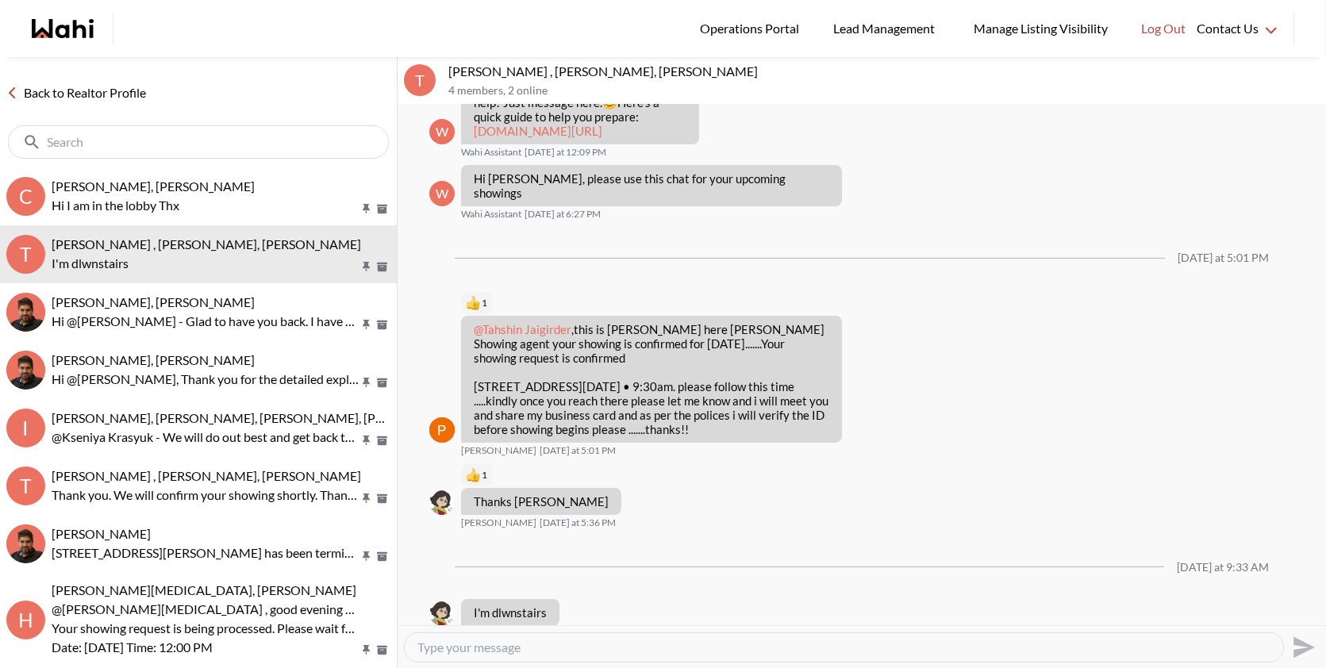
scroll to position [622, 0]
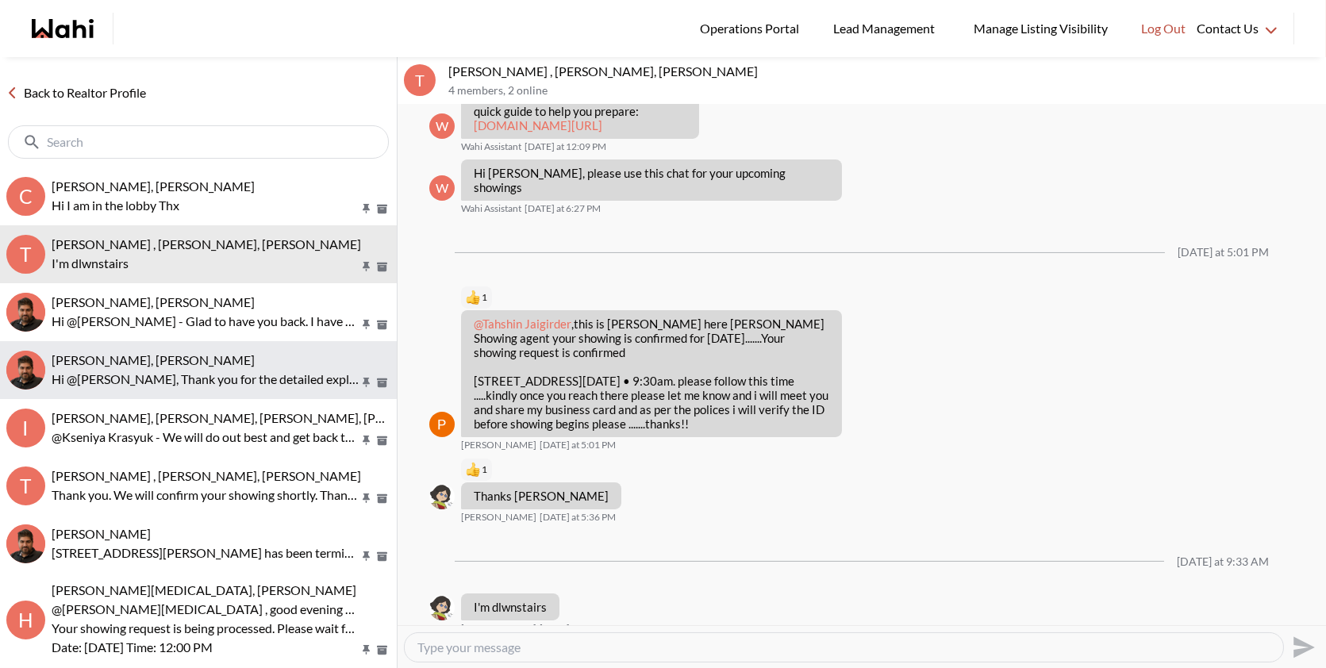
click at [262, 355] on div "Dr. Nithya Mohan, Faraz" at bounding box center [221, 360] width 339 height 16
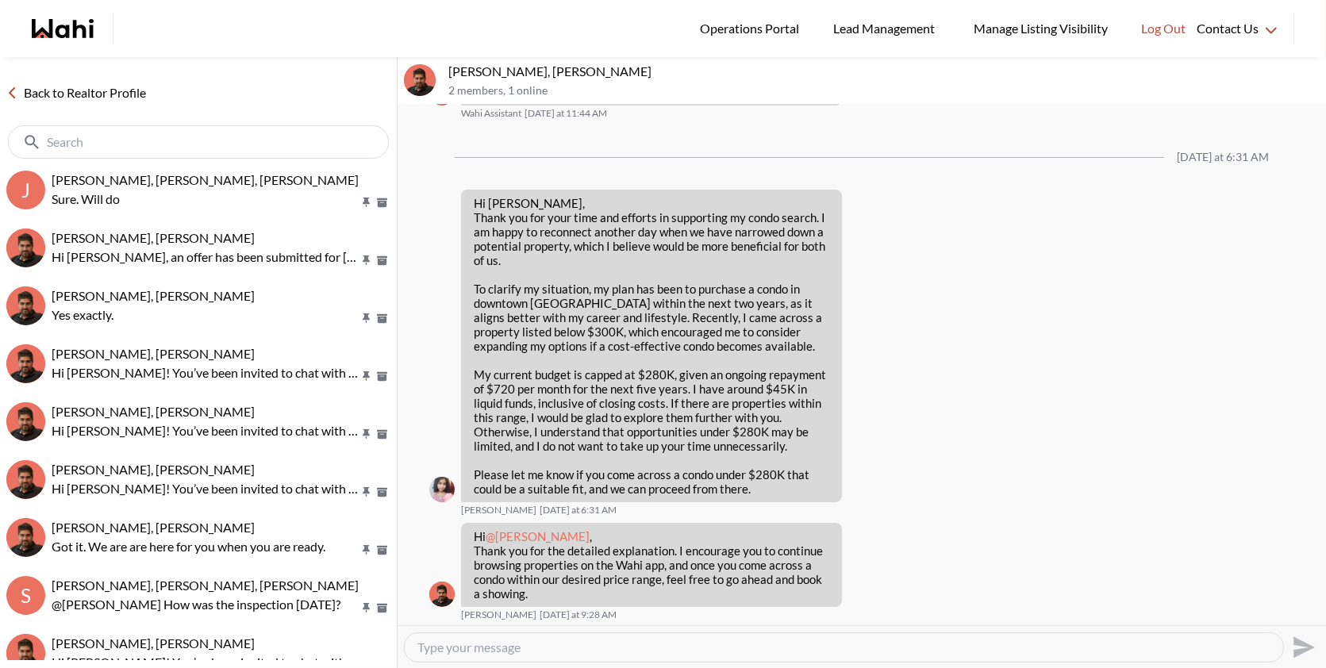
scroll to position [977, 0]
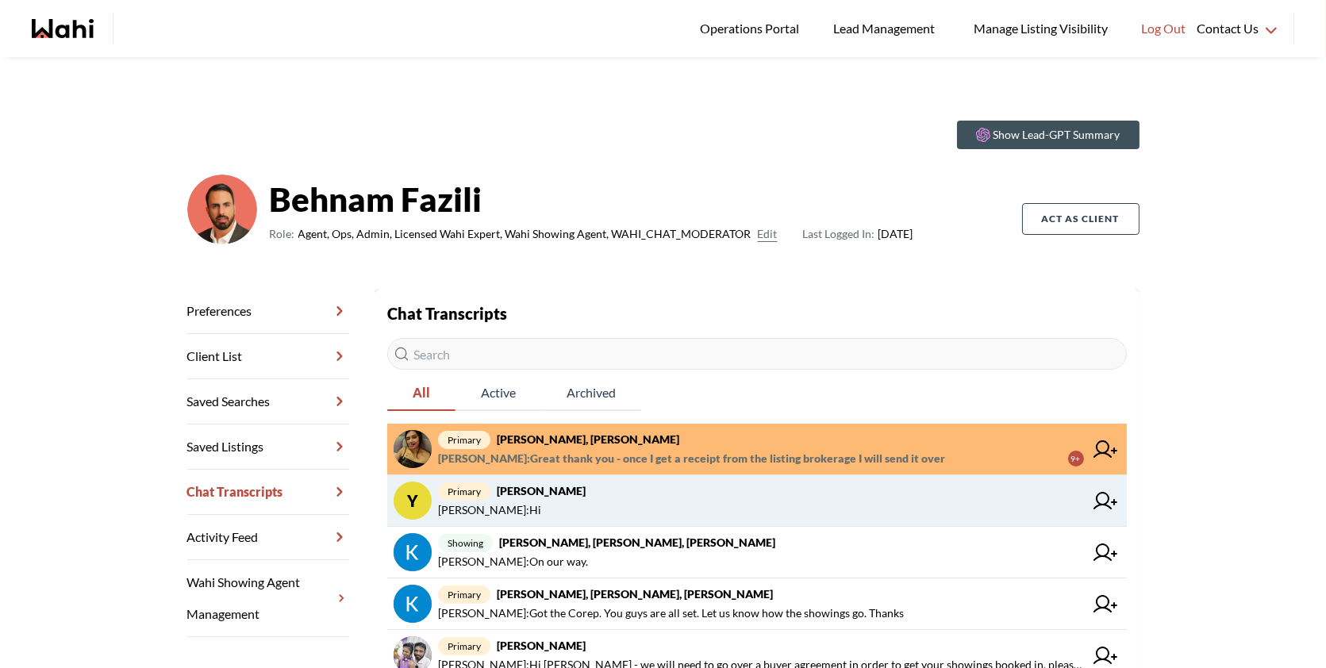
click at [604, 509] on span "Behnam Fazili : Hi" at bounding box center [761, 510] width 646 height 19
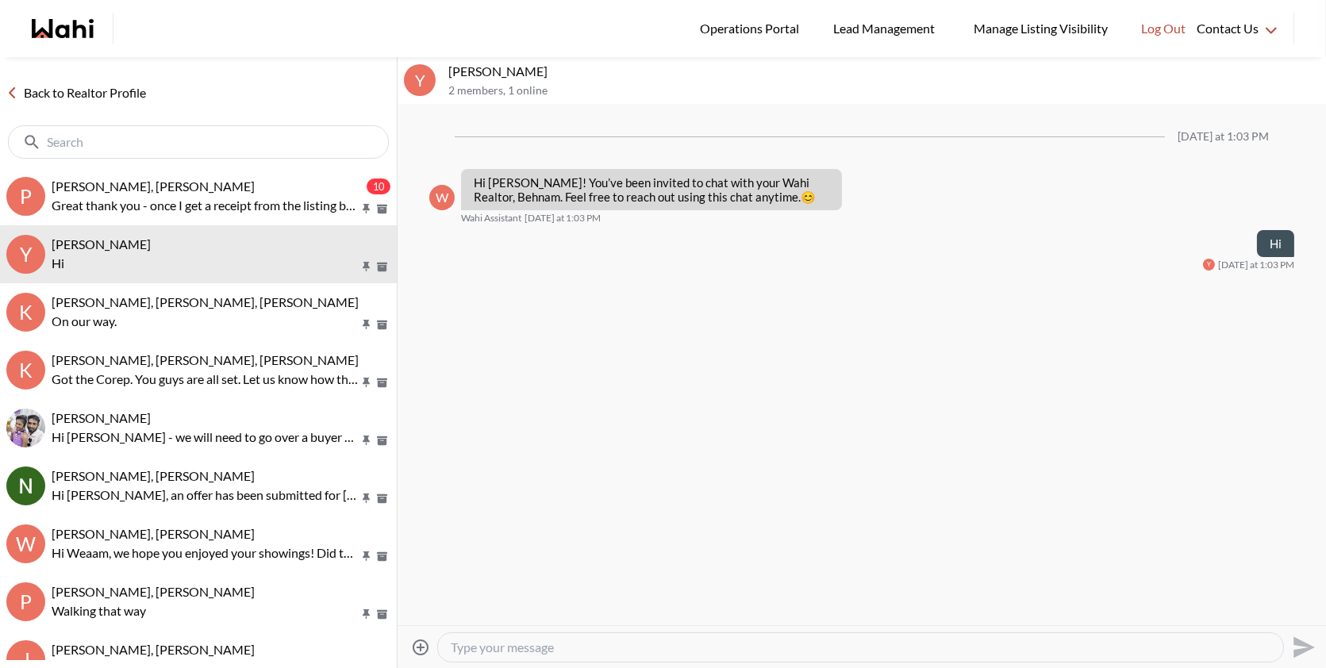
click at [424, 645] on icon "Attach files" at bounding box center [420, 647] width 19 height 19
click at [0, 0] on input "Attach files" at bounding box center [0, 0] width 0 height 0
click at [494, 606] on icon "aria/Download attachment" at bounding box center [498, 610] width 13 height 13
click at [492, 648] on textarea "Type your message" at bounding box center [861, 650] width 820 height 16
paste textarea "Hi there - here is the RECO Information Guide we discussed, you can also find i…"
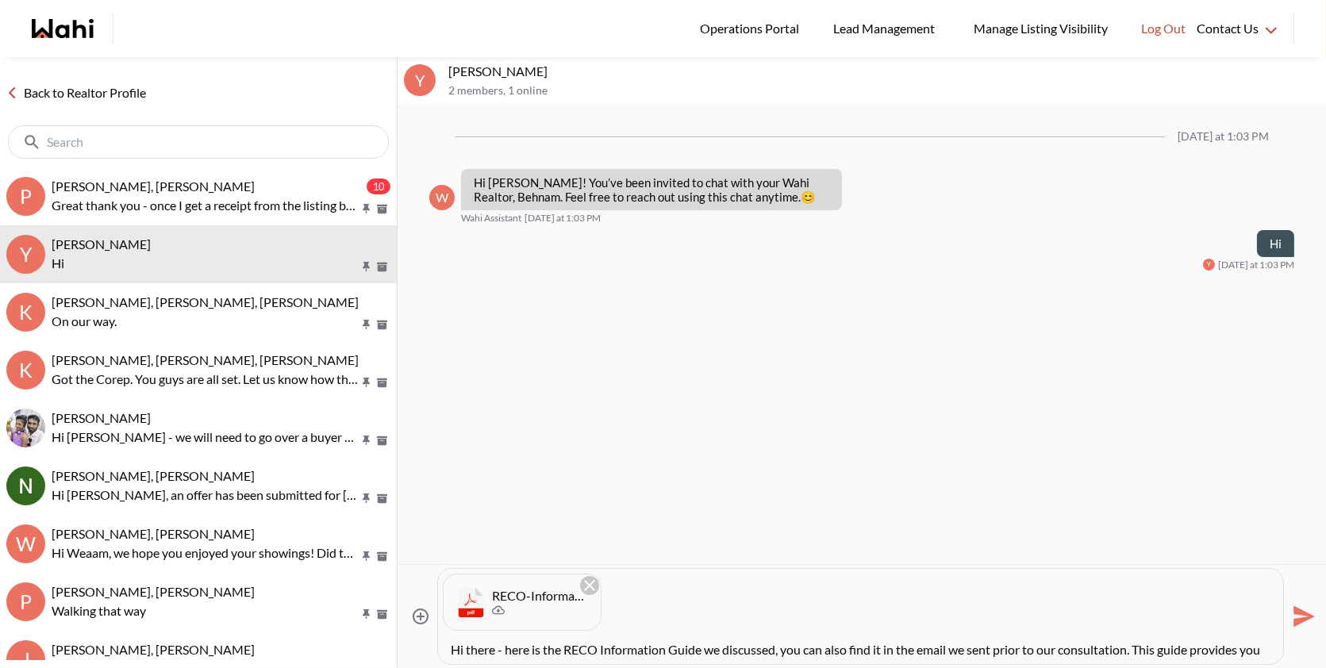
click at [595, 584] on icon "Remove attachment" at bounding box center [589, 585] width 19 height 19
click at [419, 645] on icon "Attach files" at bounding box center [420, 647] width 19 height 19
click at [0, 0] on input "Attach files" at bounding box center [0, 0] width 0 height 0
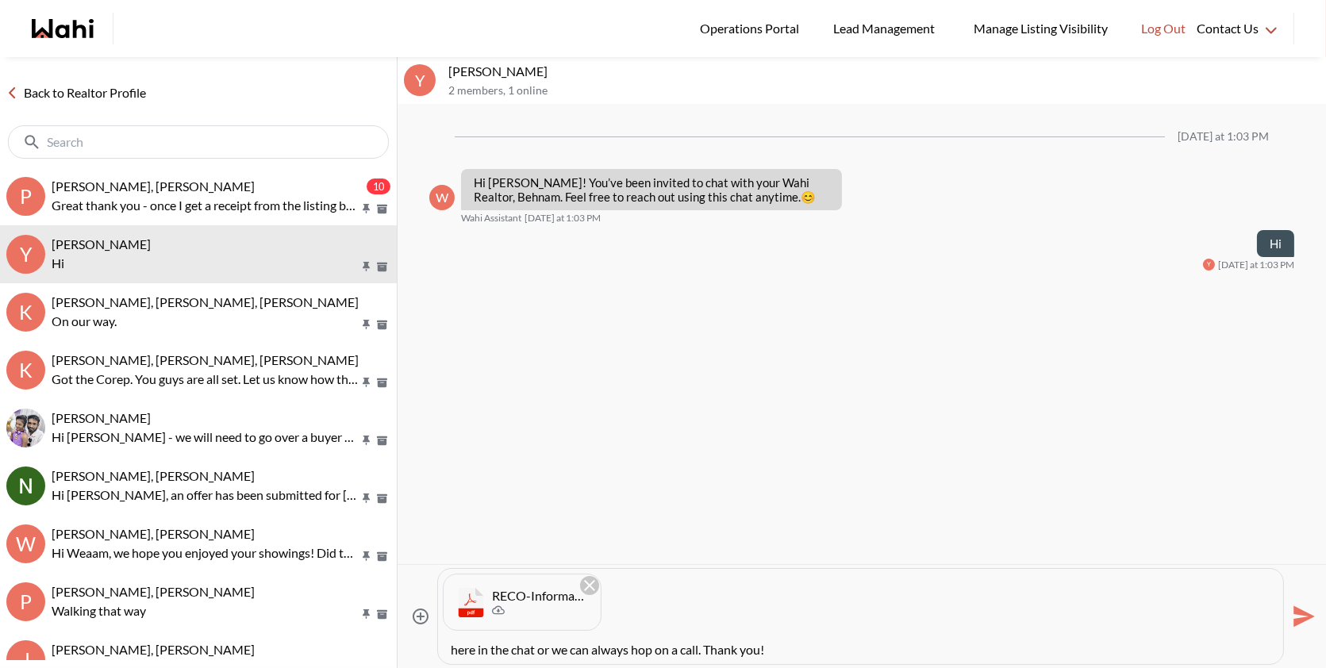
paste textarea "Hi there - here is the RECO Information Guide we discussed, you can also find i…"
type textarea "Hi there - here is the RECO Information Guide we discussed, you can also find i…"
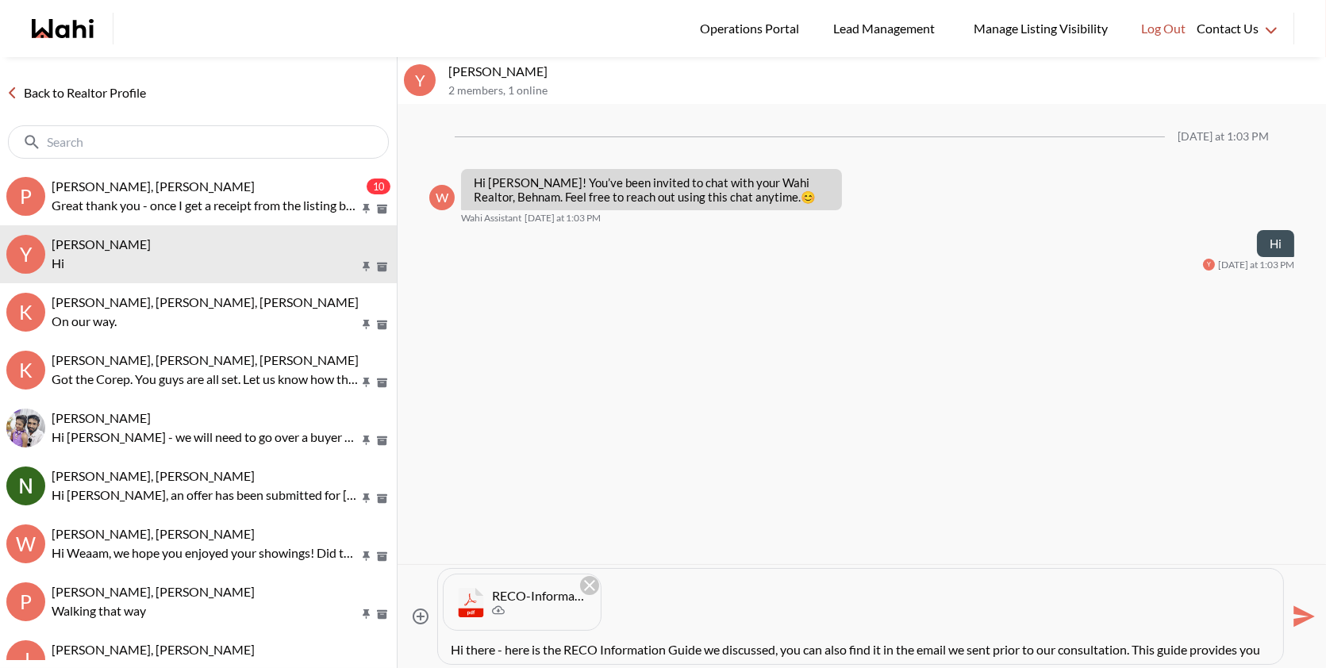
click at [1302, 615] on icon "Send" at bounding box center [1304, 616] width 21 height 21
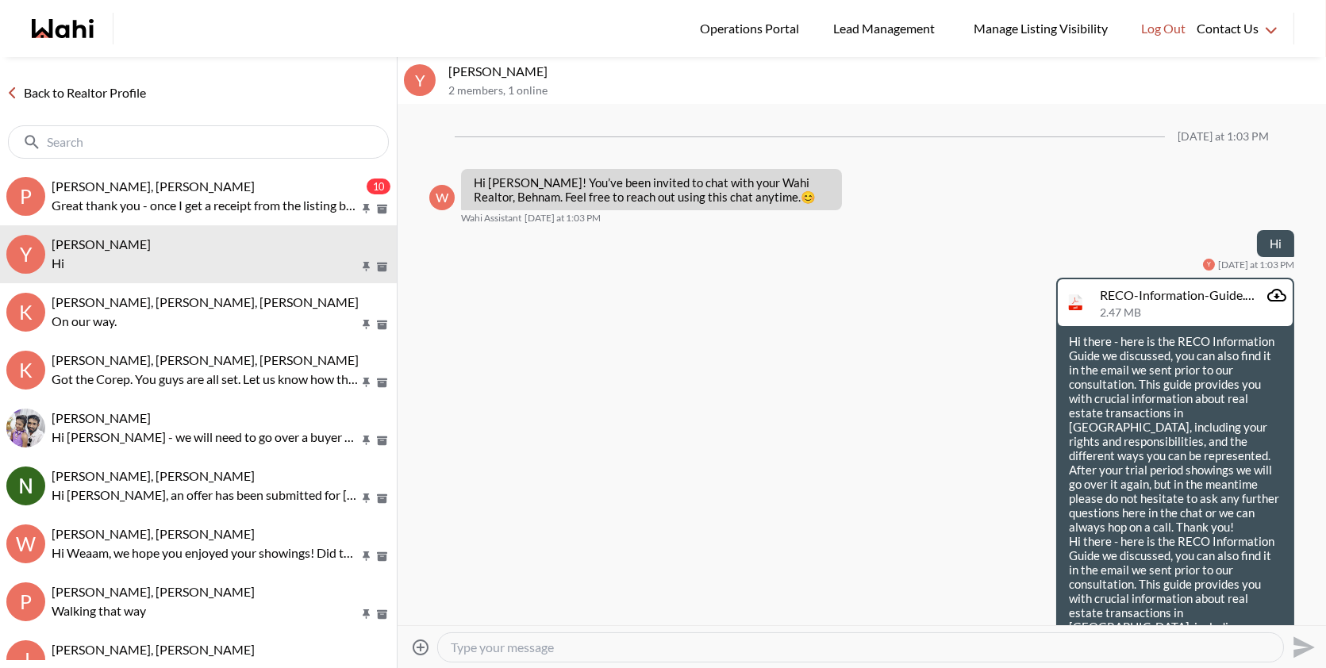
scroll to position [105, 0]
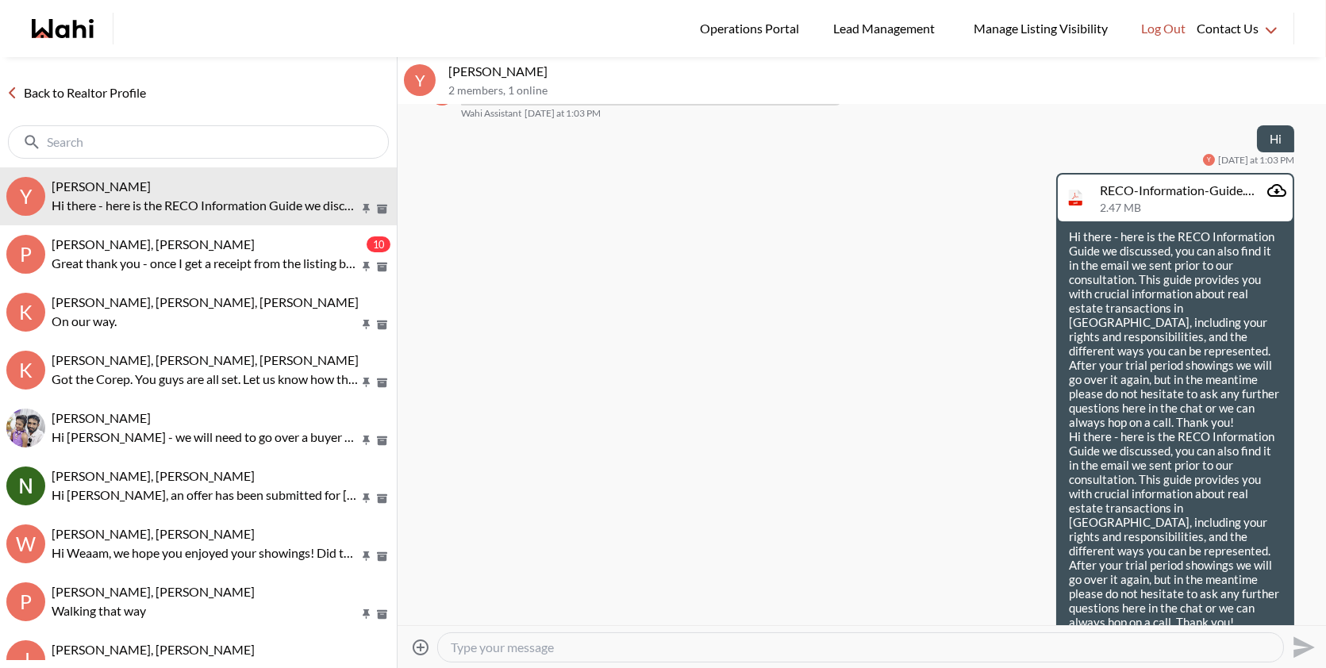
click at [768, 652] on textarea "Type your message" at bounding box center [861, 648] width 820 height 16
type textarea "It was a pleasure talking to you! please let me know if you have any questions"
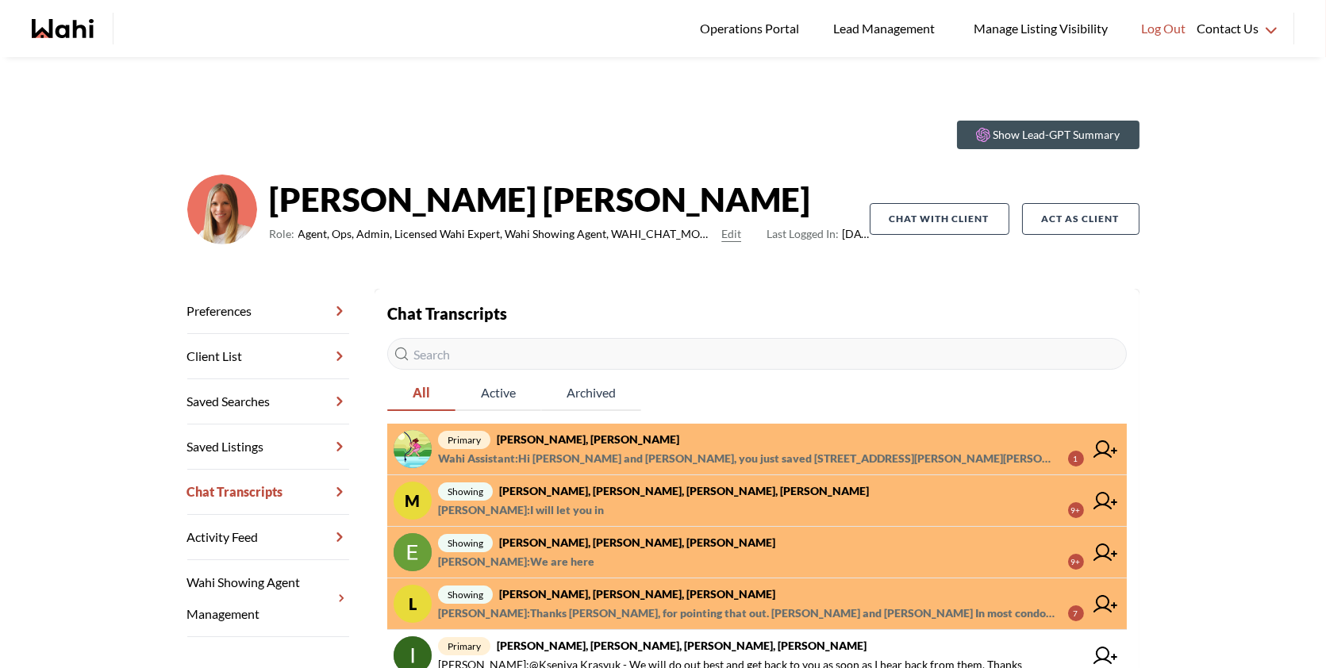
click at [661, 447] on span "primary [PERSON_NAME], [PERSON_NAME]" at bounding box center [761, 439] width 646 height 19
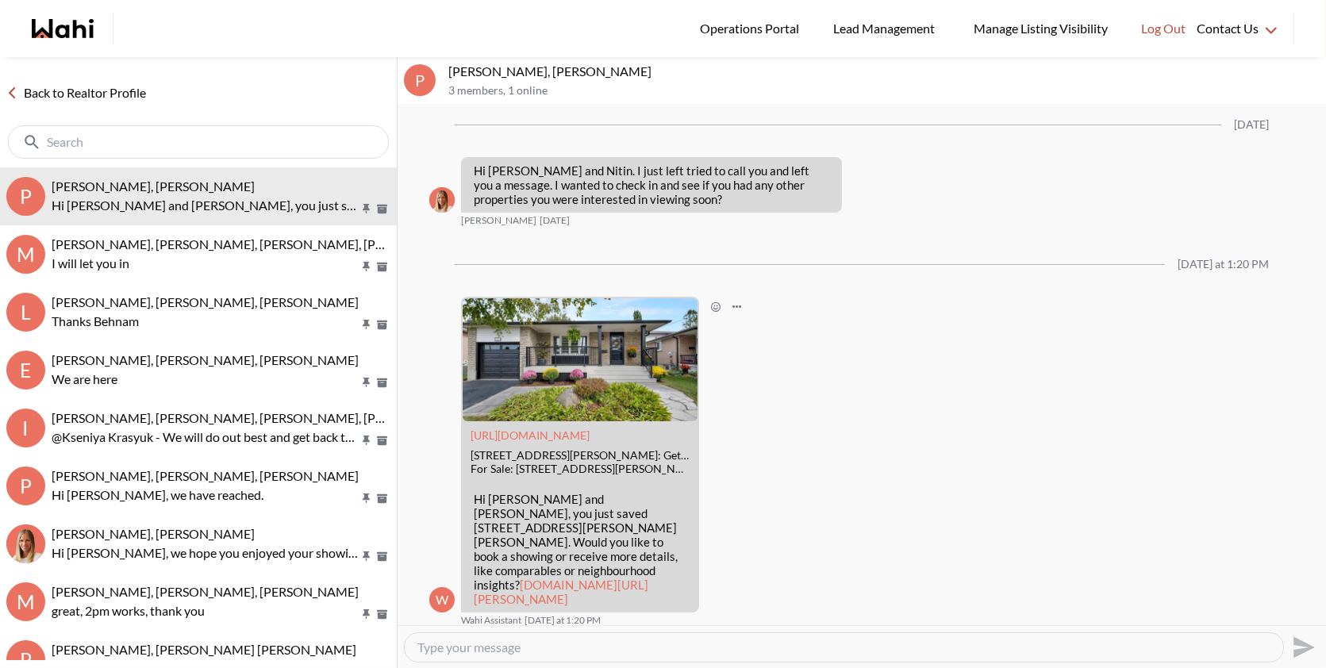
scroll to position [990, 0]
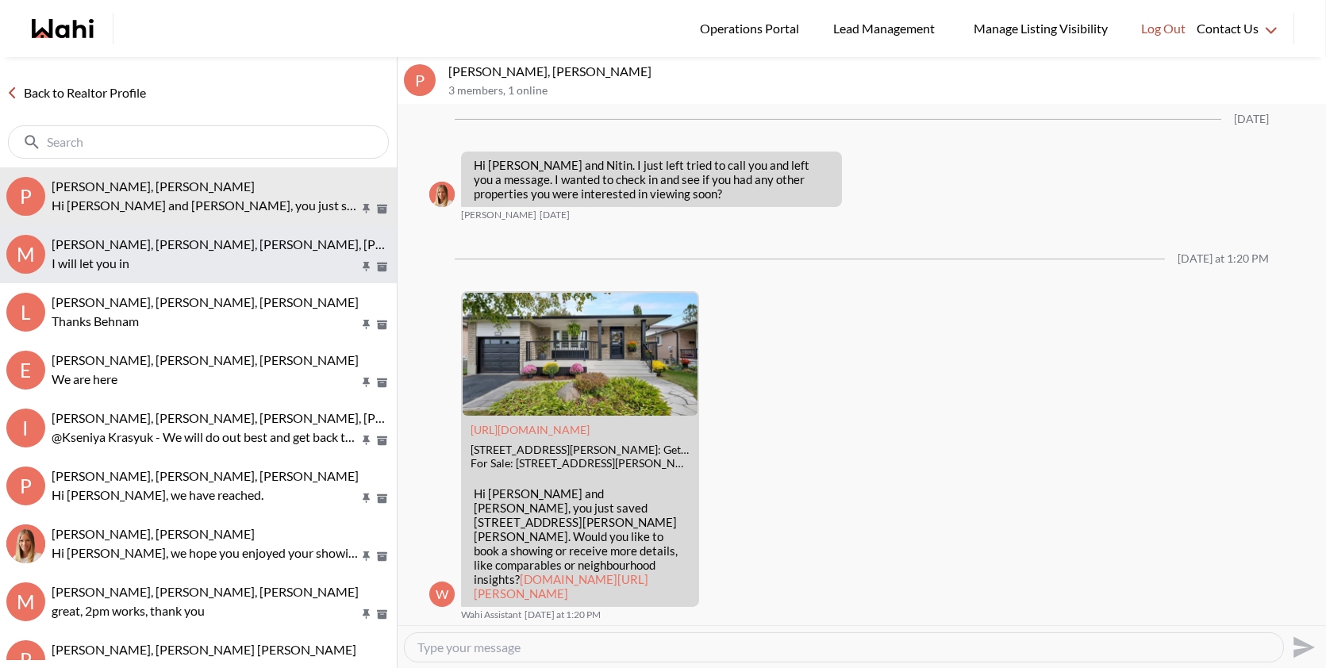
click at [237, 264] on p "I will let you in" at bounding box center [205, 263] width 307 height 19
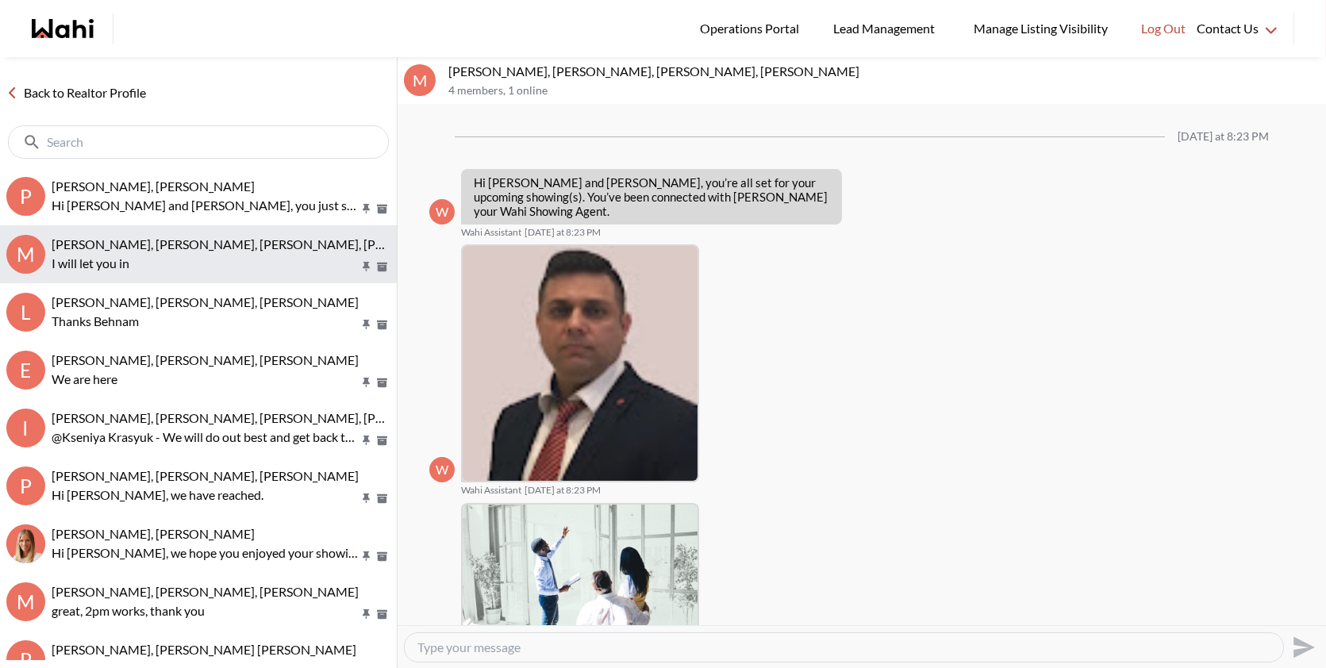
scroll to position [816, 0]
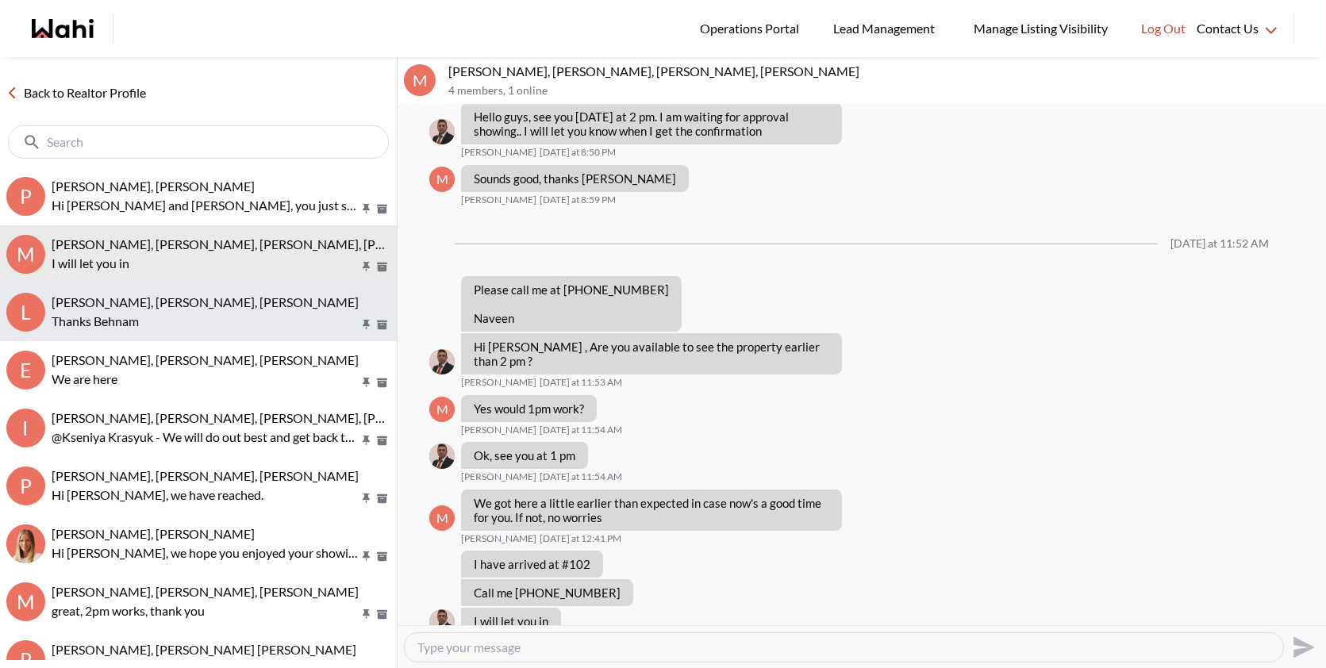
click at [240, 309] on div "[PERSON_NAME], [PERSON_NAME], [PERSON_NAME]" at bounding box center [221, 302] width 339 height 16
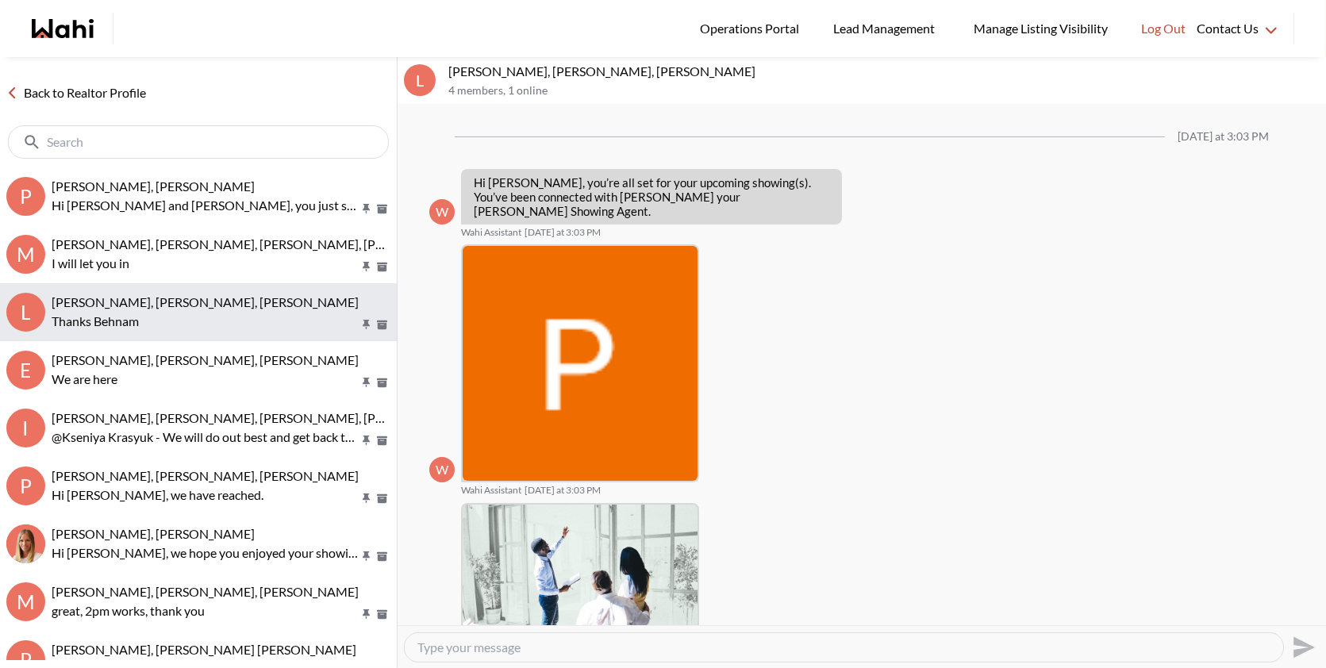
scroll to position [1171, 0]
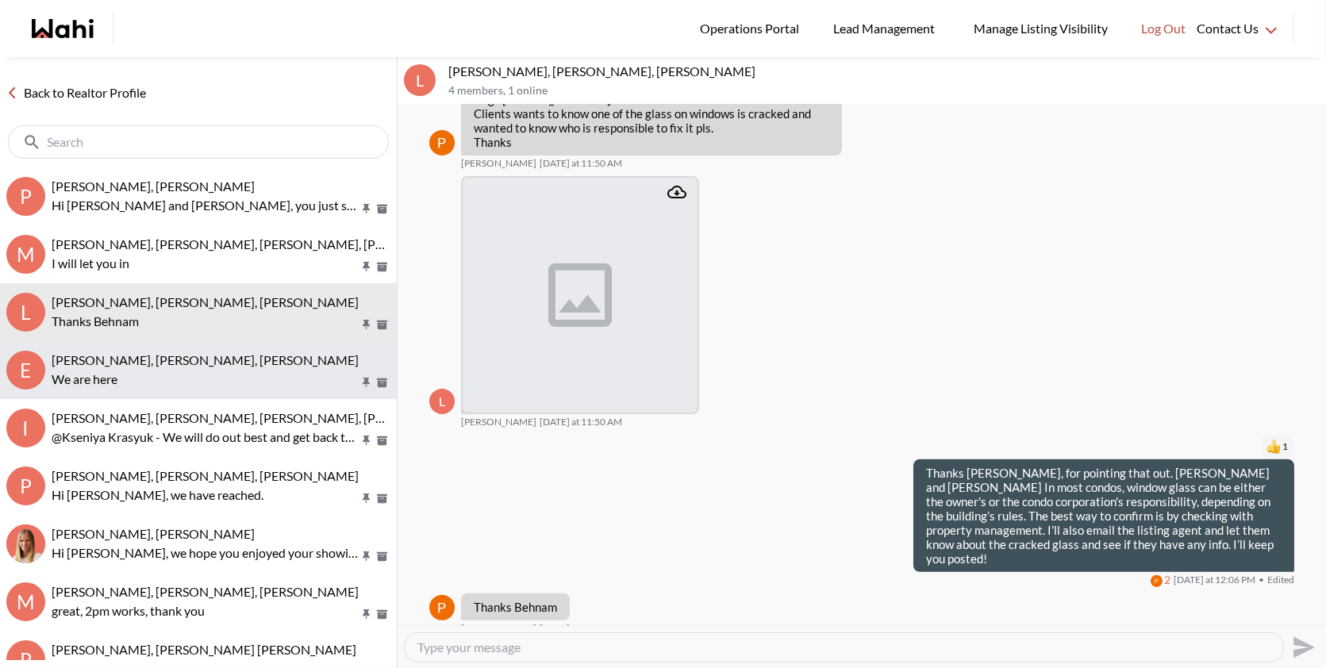
click at [187, 361] on span "[PERSON_NAME], [PERSON_NAME], [PERSON_NAME]" at bounding box center [205, 359] width 307 height 15
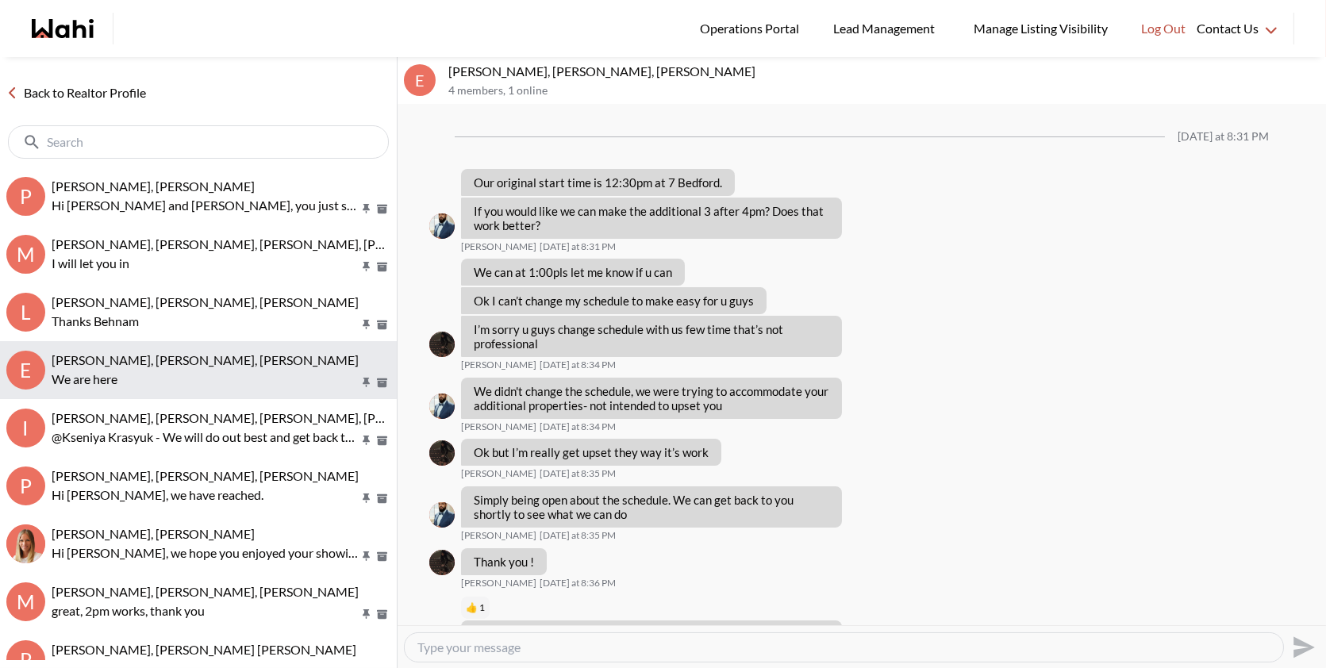
scroll to position [1002, 0]
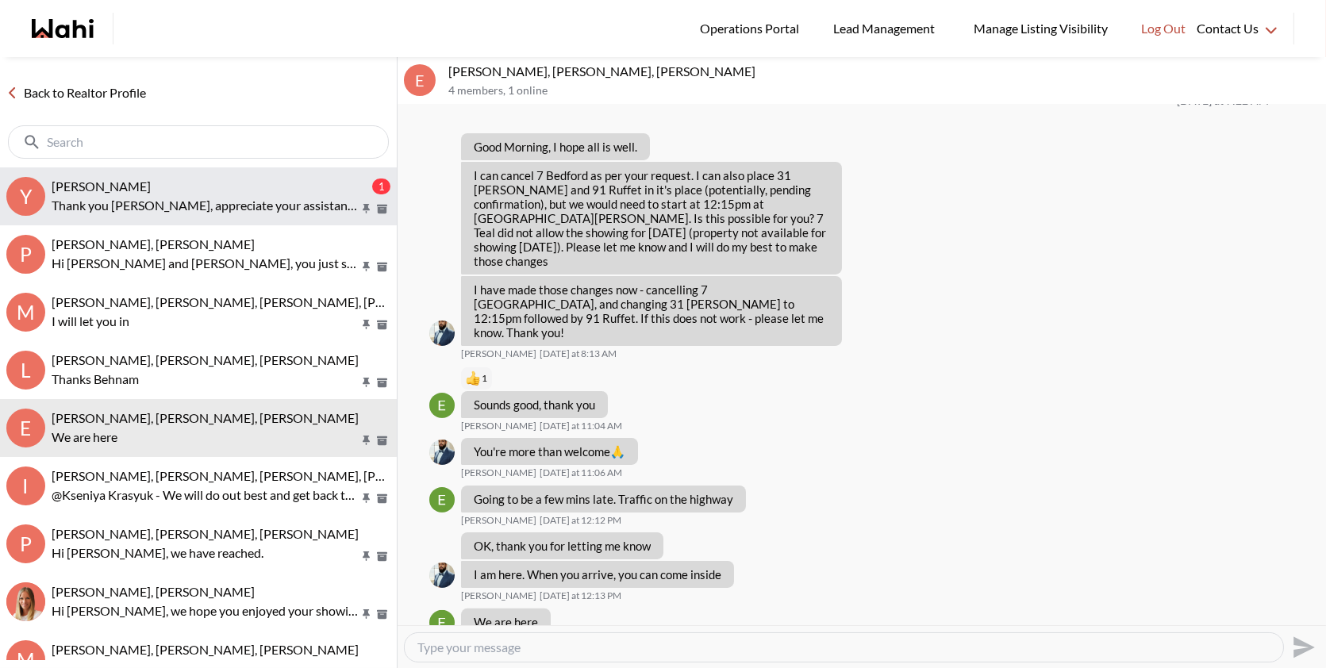
click at [303, 189] on div "[PERSON_NAME]" at bounding box center [210, 187] width 317 height 16
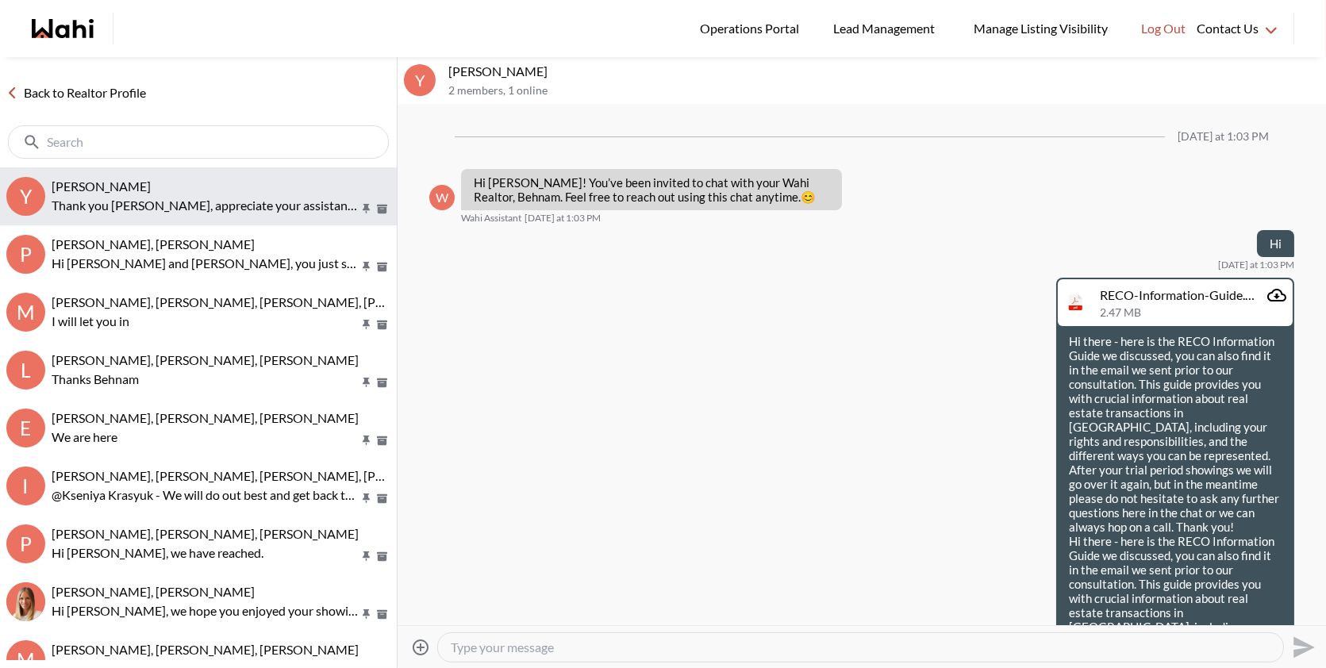
scroll to position [316, 0]
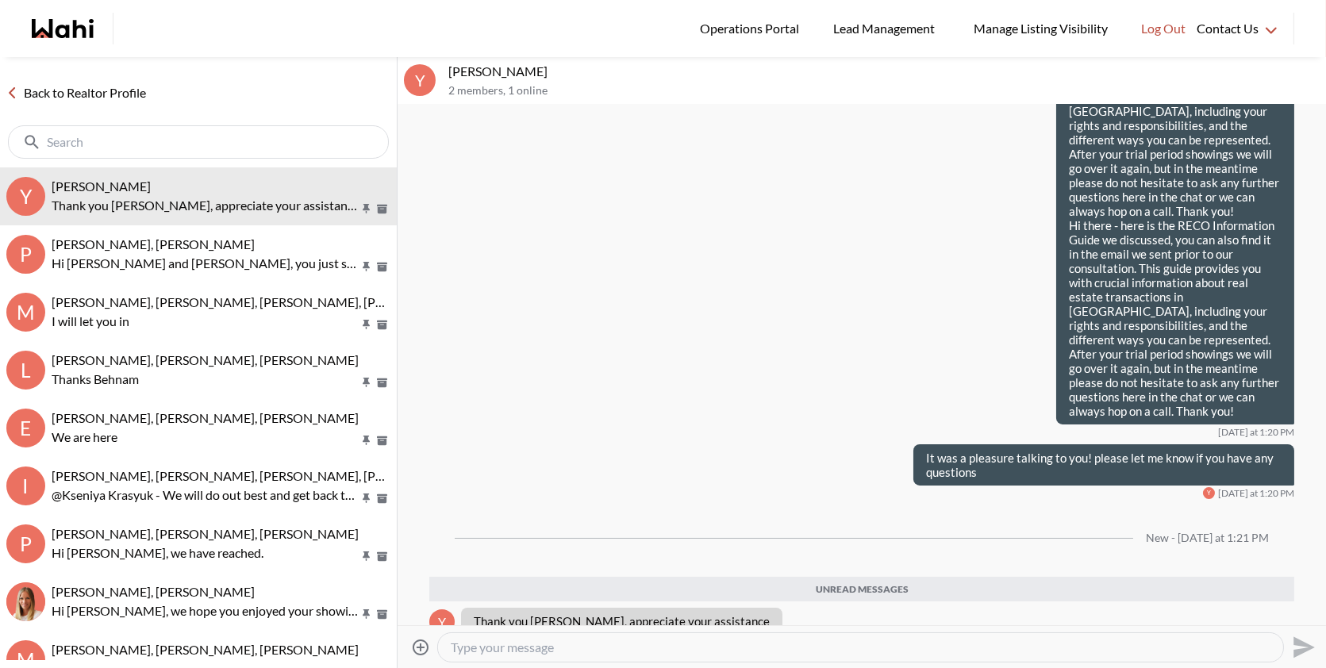
click at [579, 647] on textarea "Type your message" at bounding box center [861, 648] width 820 height 16
type textarea "No problem at all and looking forward to working with you!"
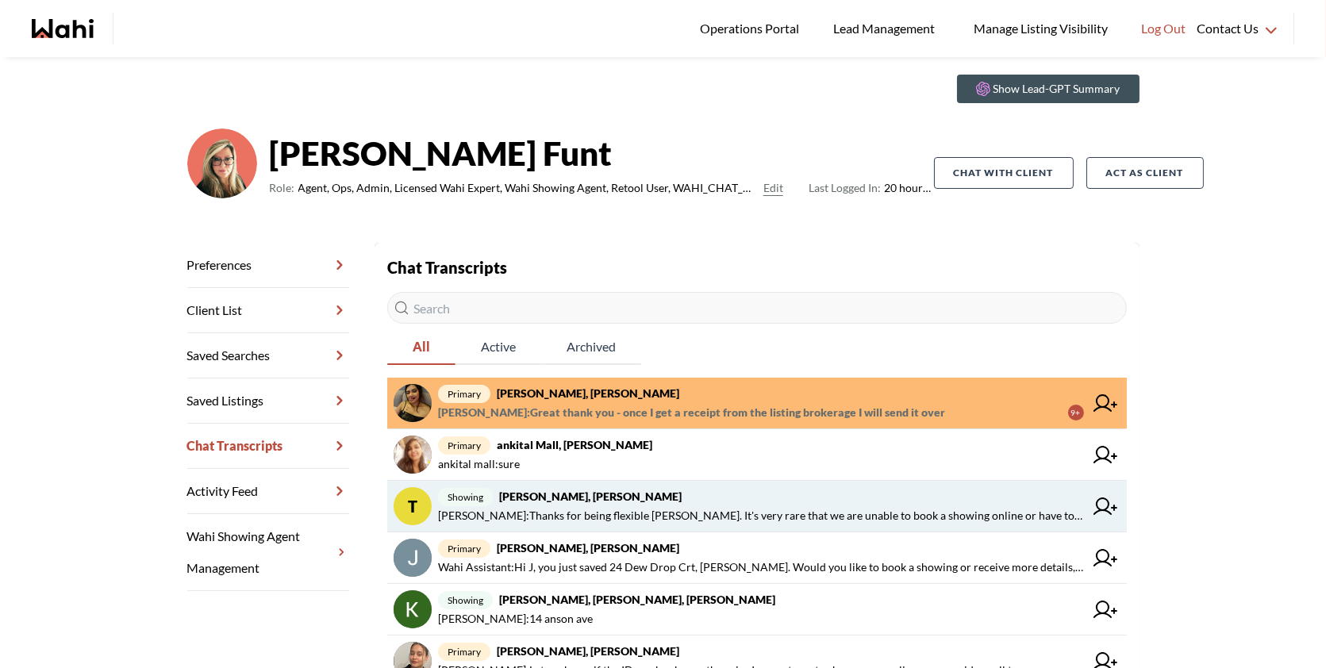
scroll to position [48, 0]
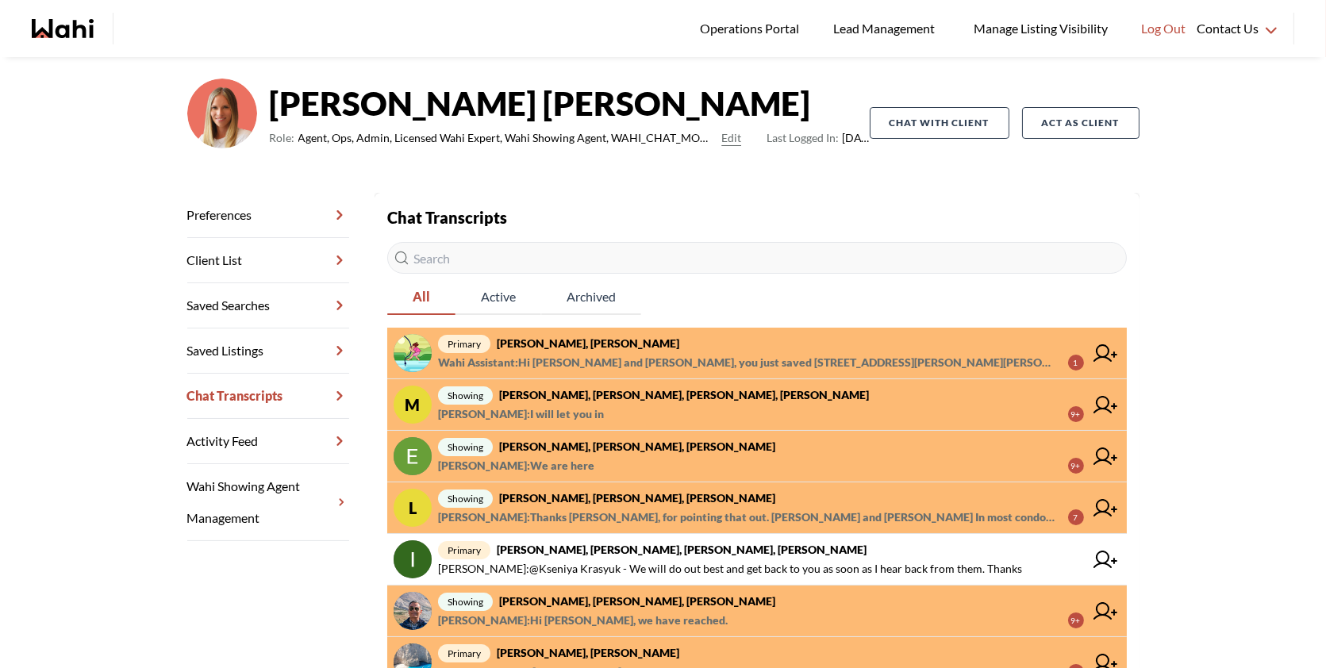
scroll to position [105, 0]
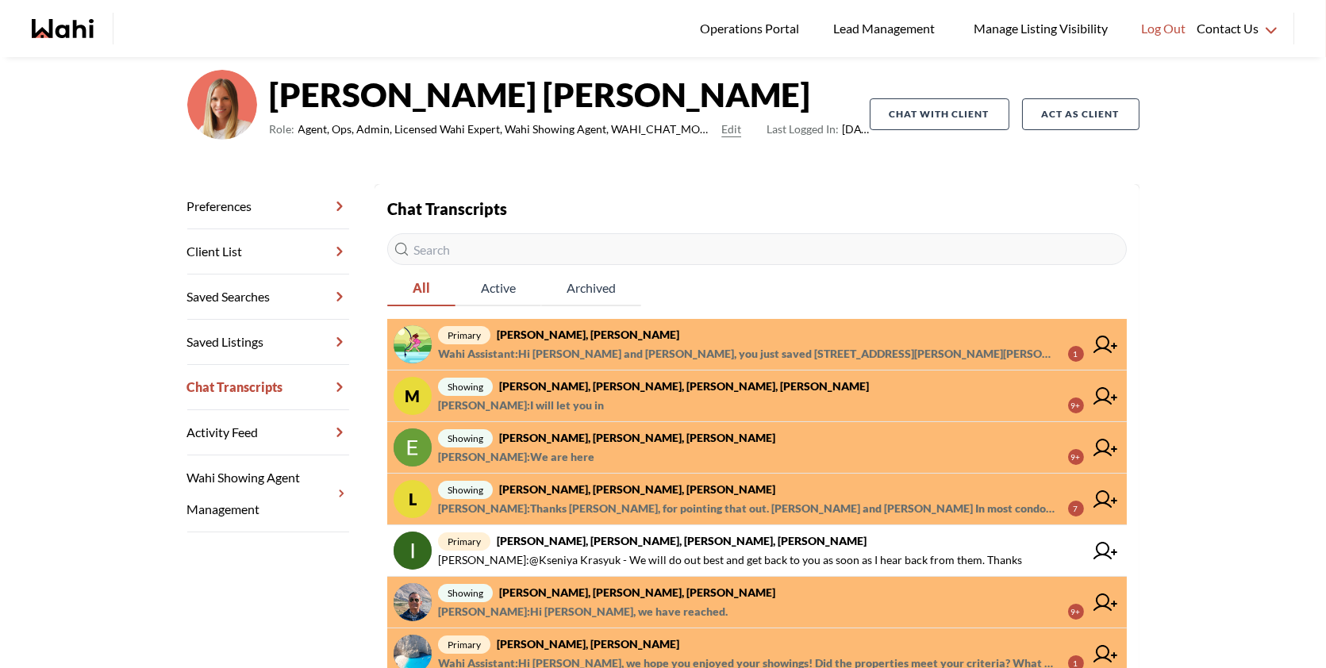
click at [574, 502] on span "Luisa Diaz : Thanks Paul, for pointing that out. Luisa and Rey In most condos, …" at bounding box center [747, 508] width 618 height 19
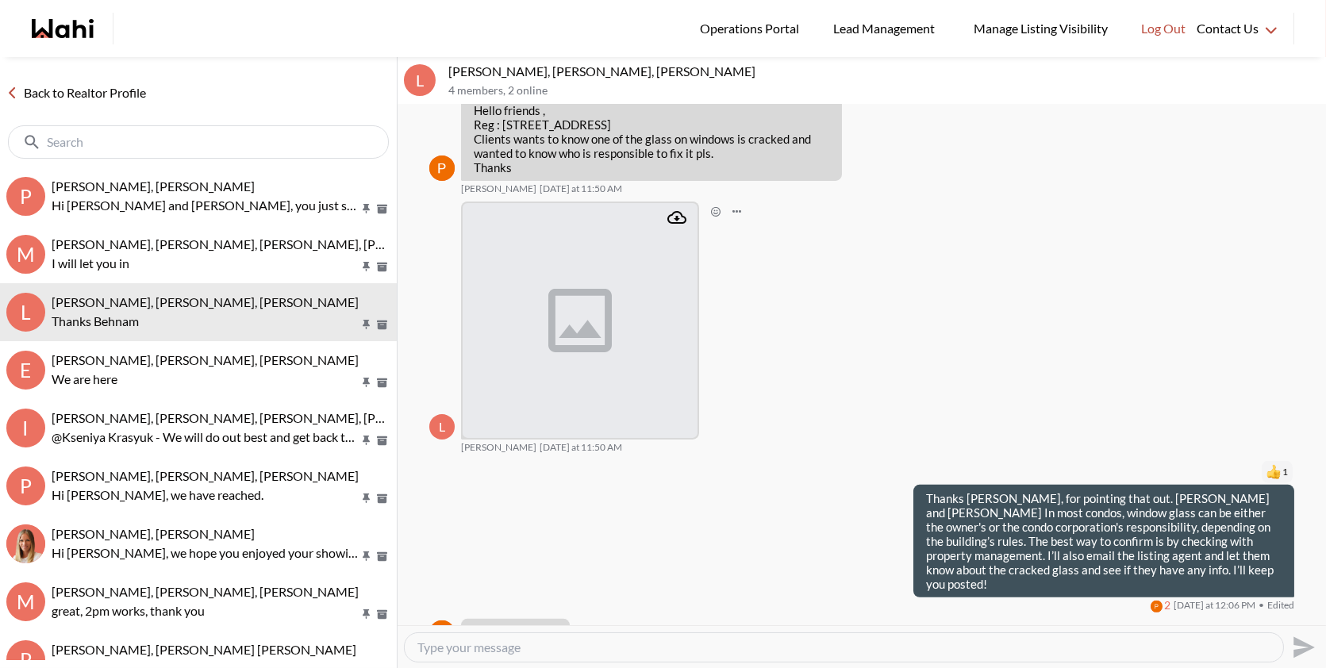
scroll to position [1170, 0]
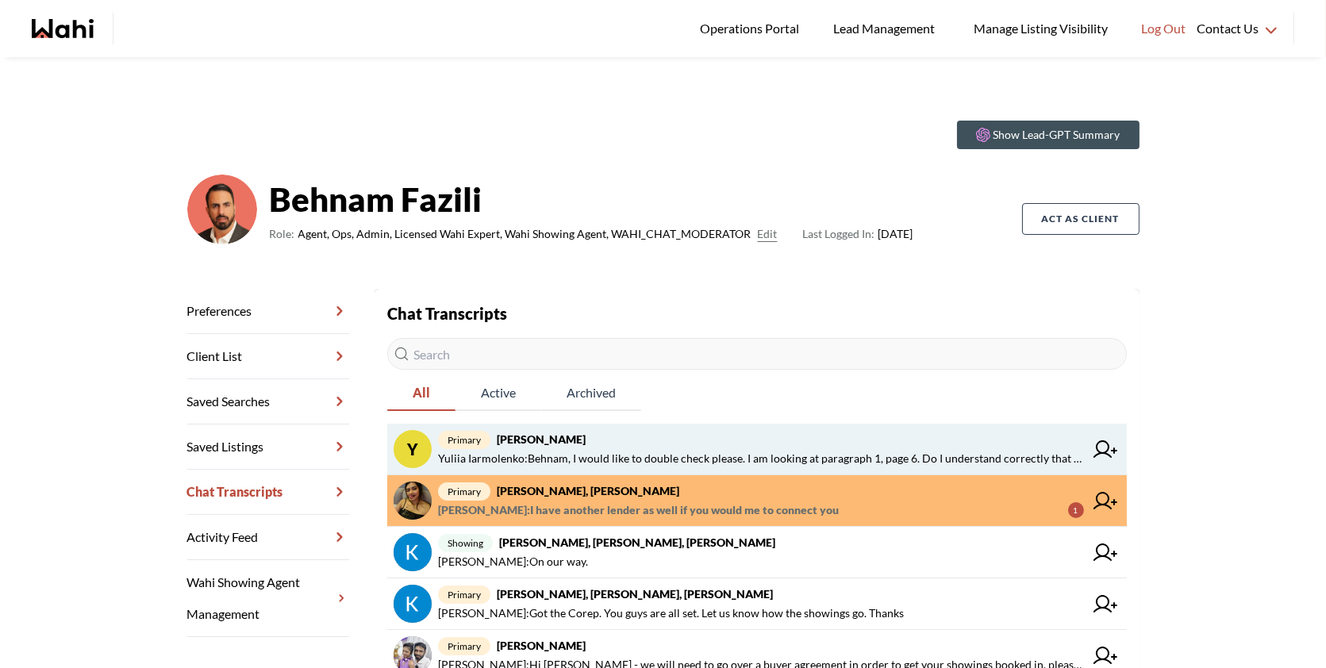
click at [584, 449] on span "Yuliia Iarmolenko : Behnam, I would like to double check please. I am looking a…" at bounding box center [761, 458] width 646 height 19
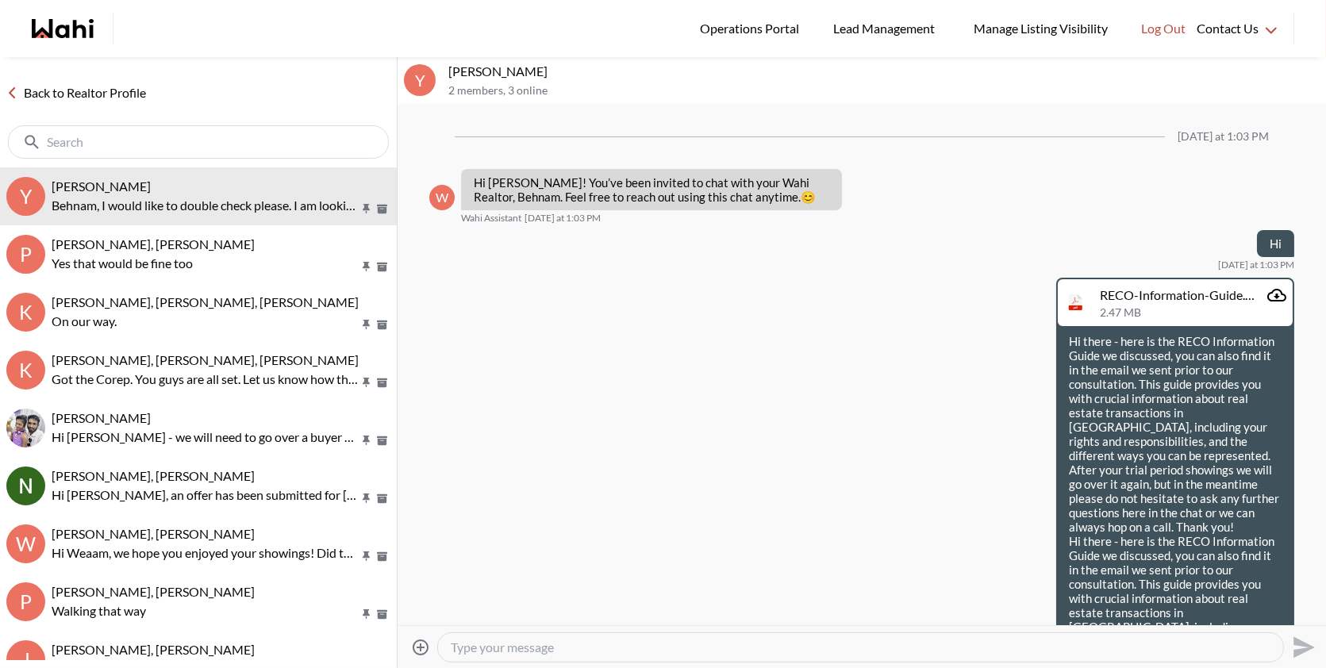
scroll to position [366, 0]
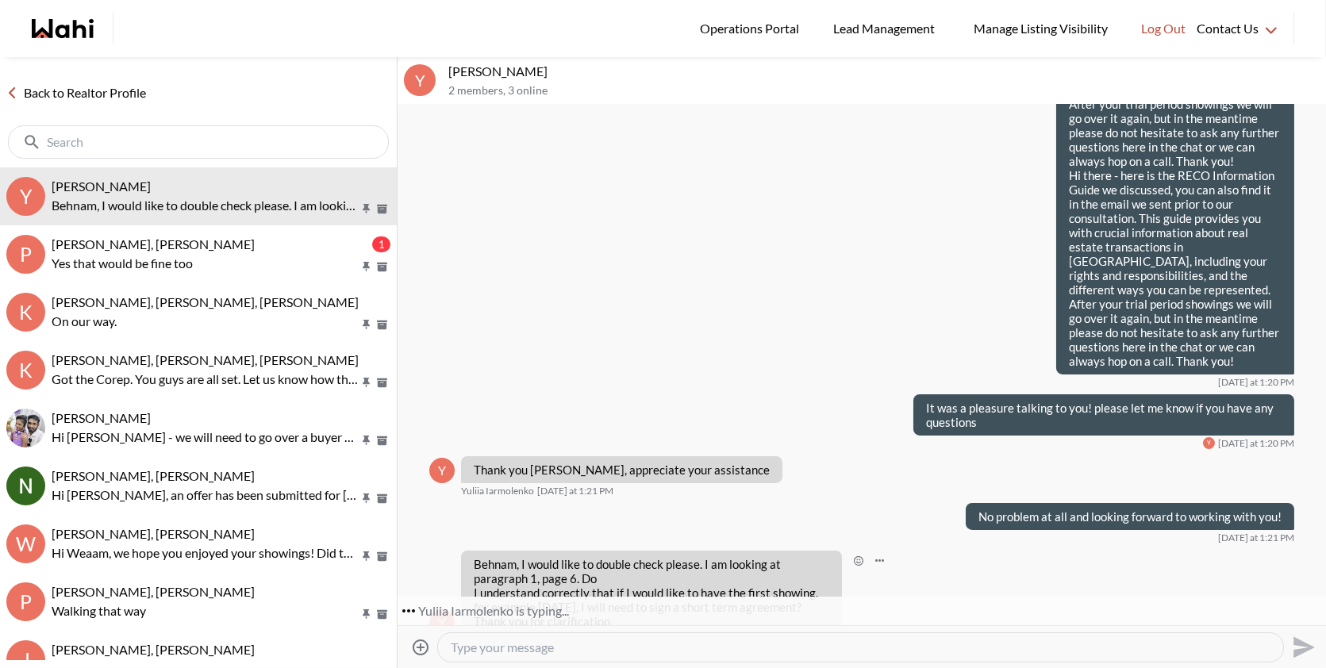
drag, startPoint x: 618, startPoint y: 591, endPoint x: 478, endPoint y: 527, distance: 154.2
click at [478, 557] on p "Behnam, I would like to double check please. I am looking at paragraph 1, page …" at bounding box center [652, 592] width 356 height 71
copy p "ehnam, I would like to double check please. I am looking at paragraph 1, page 6…"
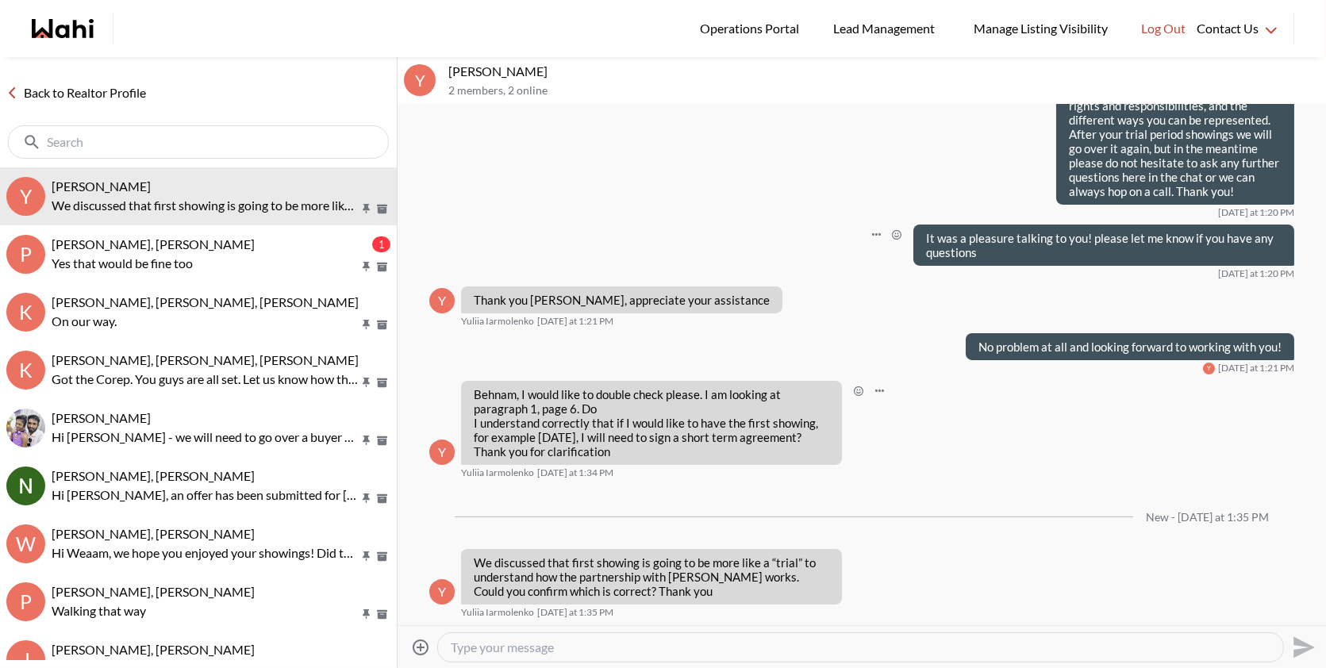
scroll to position [506, 0]
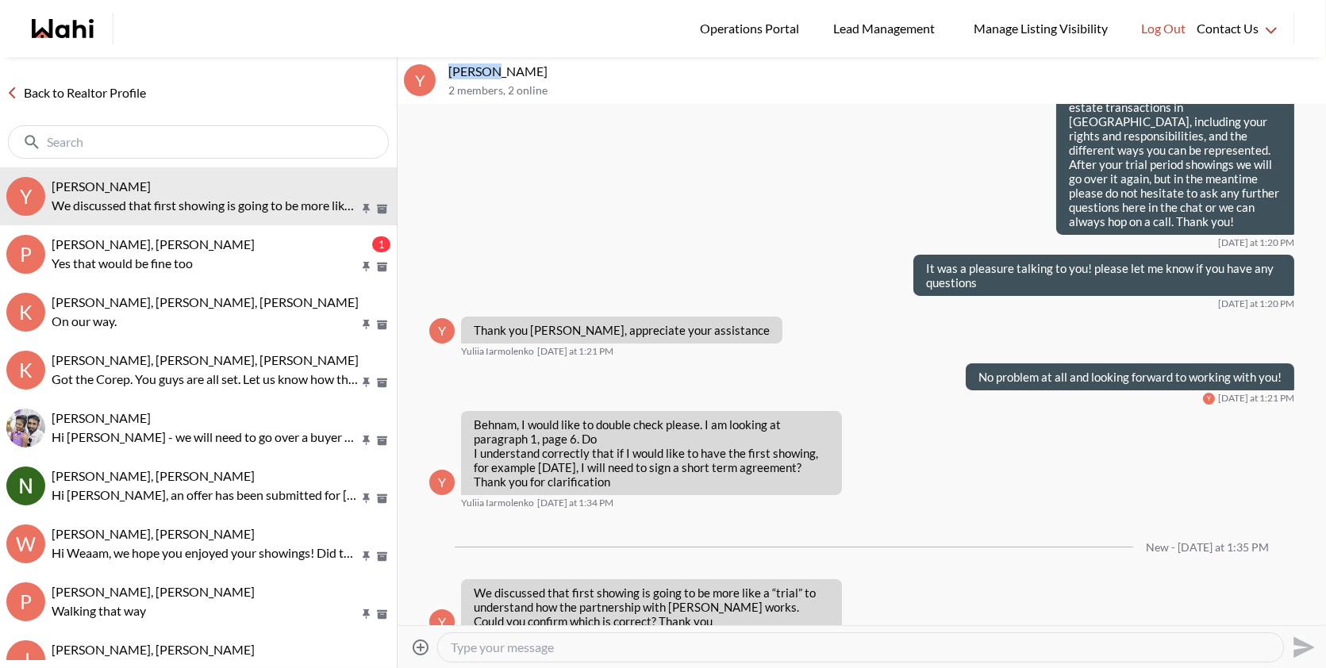
drag, startPoint x: 482, startPoint y: 69, endPoint x: 441, endPoint y: 69, distance: 40.5
click at [441, 69] on div "Y Yuliia Iarmolenko, Behnam 2 members , 2 online" at bounding box center [862, 81] width 929 height 48
copy div "Yuliia"
click at [534, 645] on textarea "Type your message" at bounding box center [861, 648] width 820 height 16
paste textarea "Hi Yuliia, yes—as we discussed, the first 1–2 outings are just a trial so you c…"
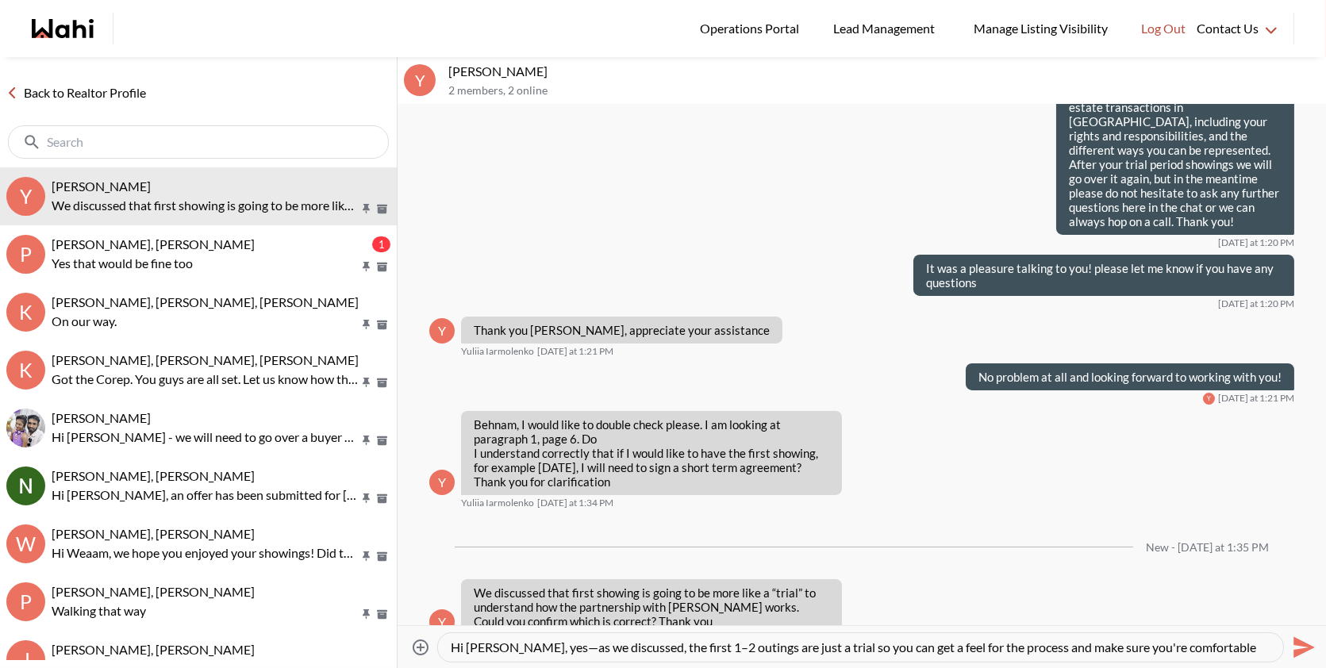
click at [531, 646] on textarea "Hi Yuliia, yes—as we discussed, the first 1–2 outings are just a trial so you c…" at bounding box center [861, 648] width 820 height 16
type textarea "Hi Yuliia, yes as we discussed, the first 1–2 outings are just a trial so you c…"
click at [1315, 640] on button "Send" at bounding box center [1302, 647] width 36 height 36
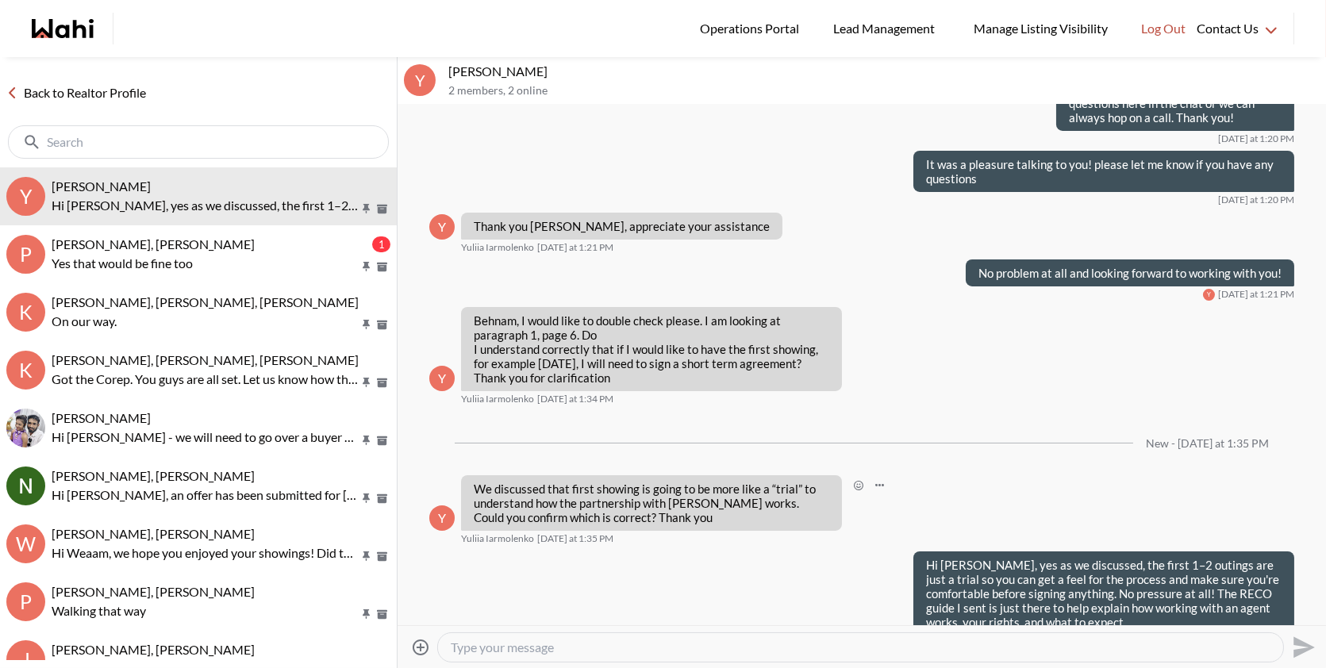
drag, startPoint x: 699, startPoint y: 475, endPoint x: 926, endPoint y: 418, distance: 234.1
click at [710, 482] on p "We discussed that first showing is going to be more like a “trial” to understan…" at bounding box center [652, 503] width 356 height 43
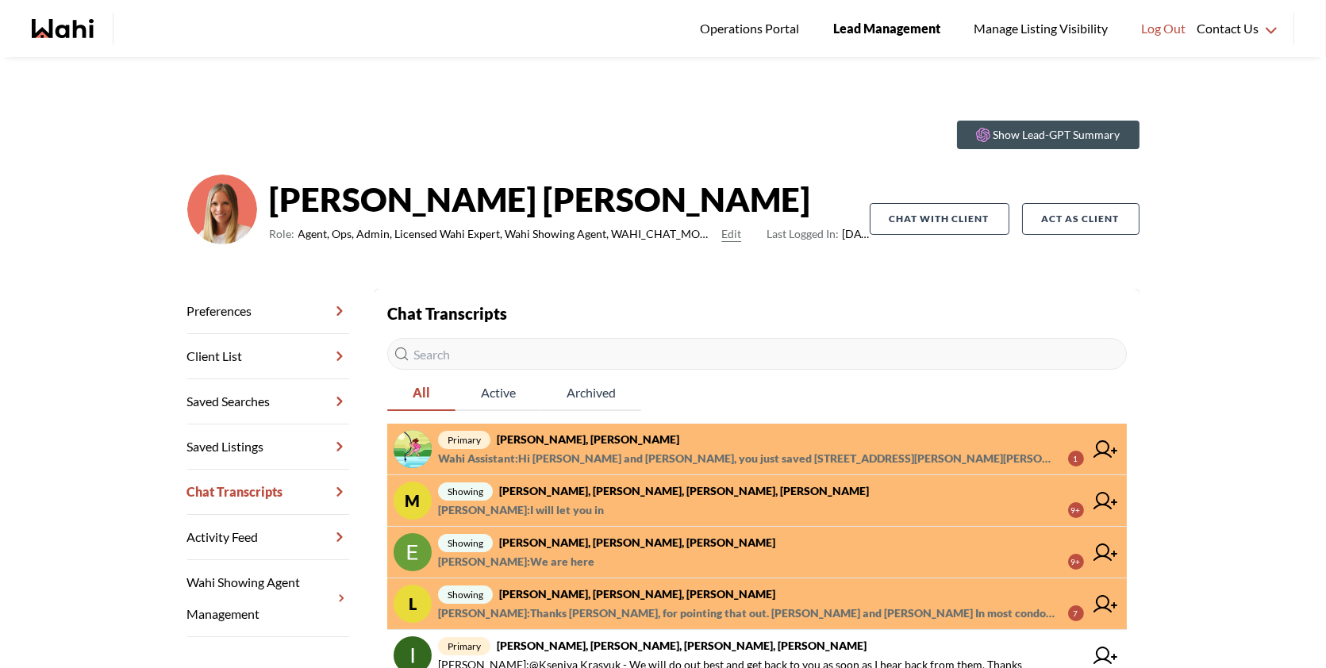
scroll to position [307, 0]
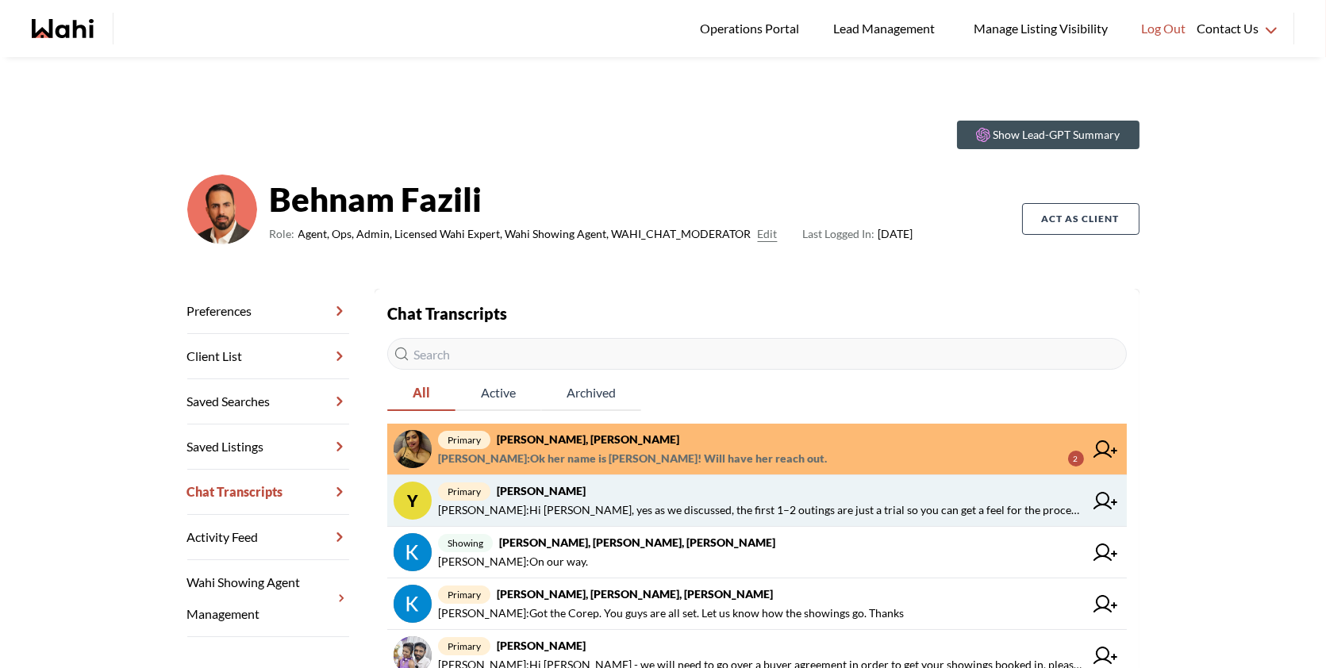
click at [769, 497] on span "primary Yuliia Iarmolenko, Behnam" at bounding box center [761, 491] width 646 height 19
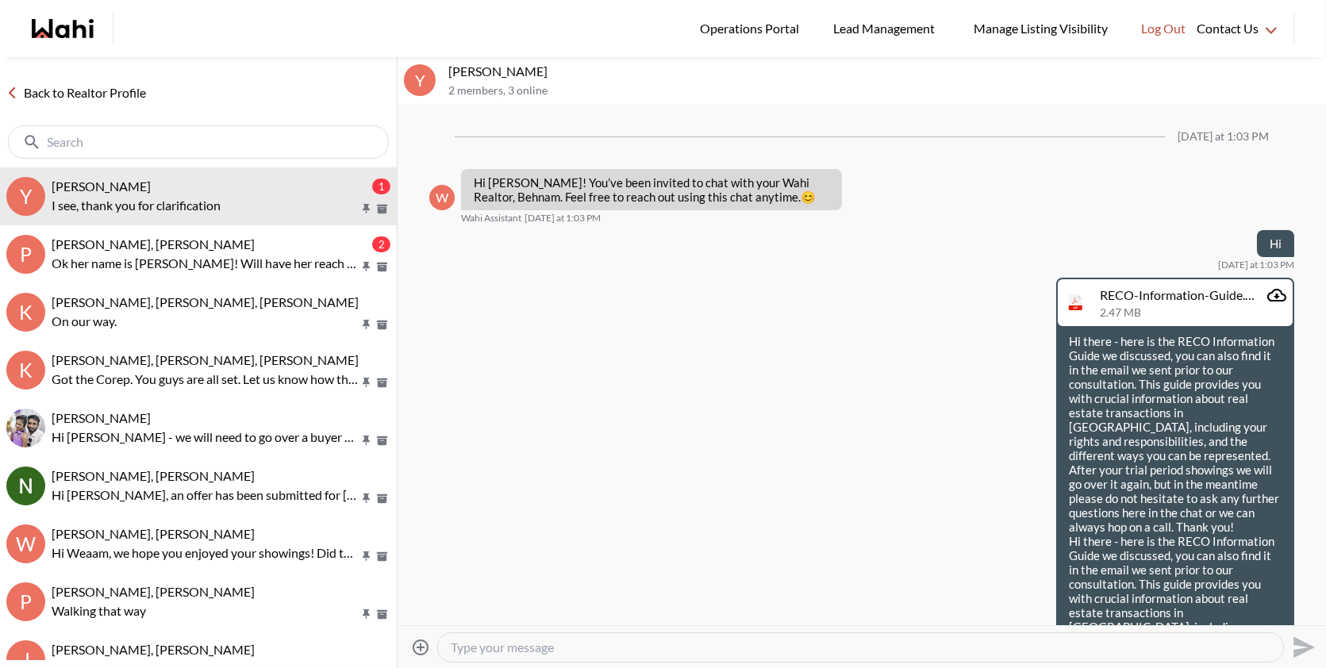
scroll to position [676, 0]
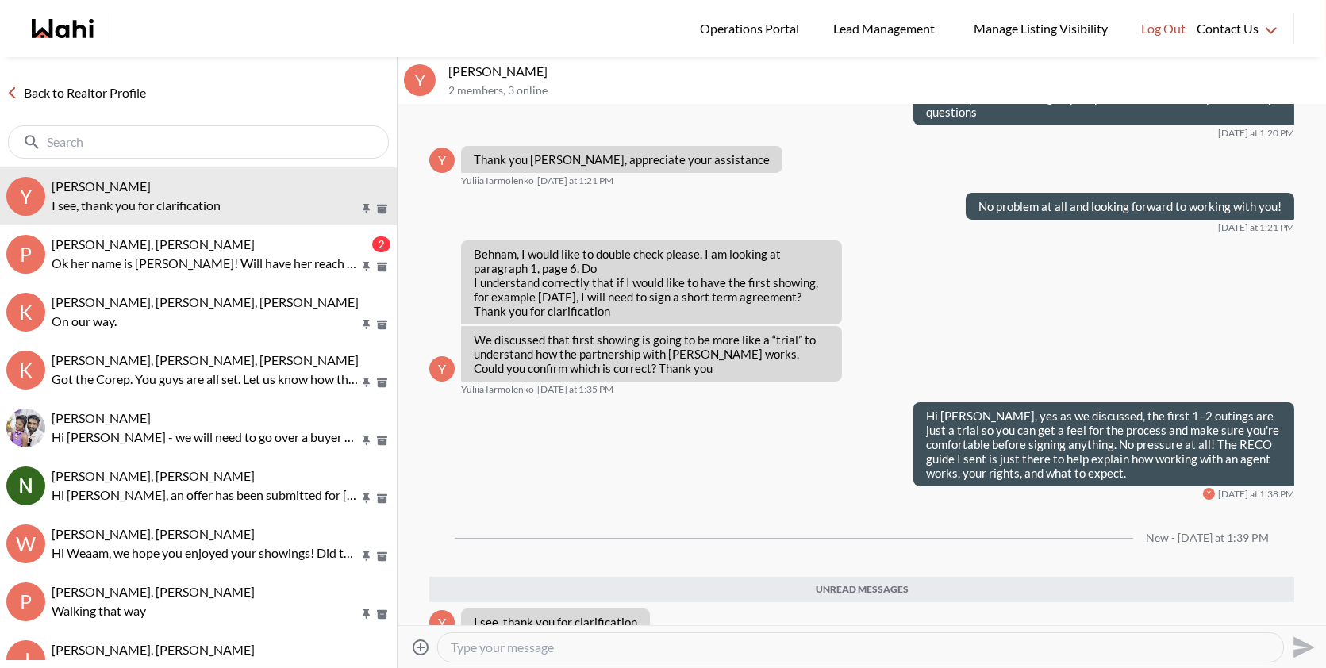
click at [583, 648] on textarea "Type your message" at bounding box center [861, 648] width 820 height 16
type textarea "Anytime please let me know if you have any other questions!"
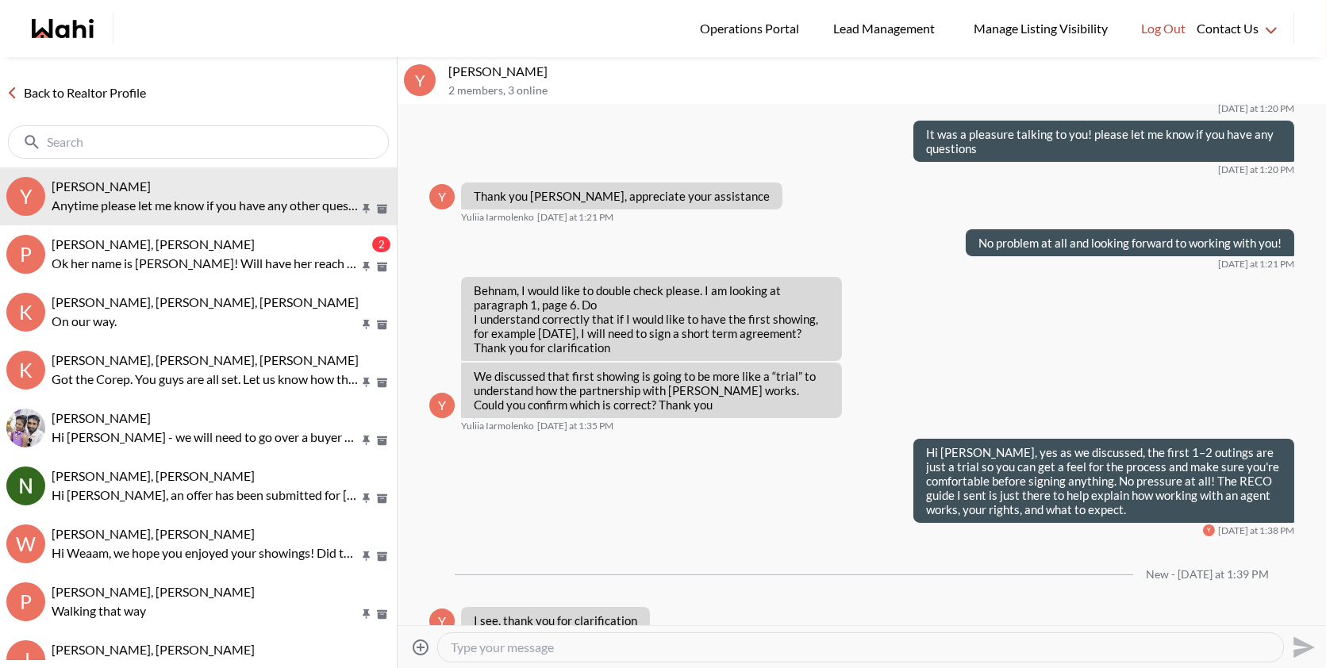
scroll to position [686, 0]
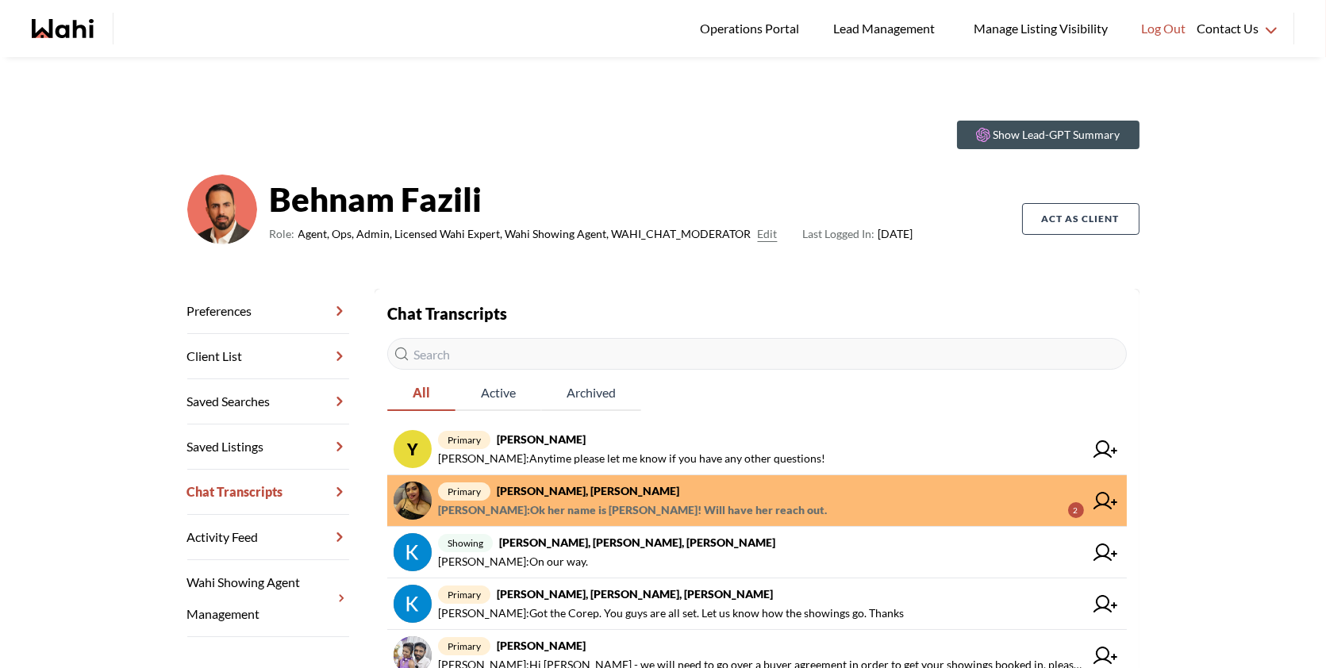
click at [642, 356] on input "text" at bounding box center [757, 354] width 740 height 32
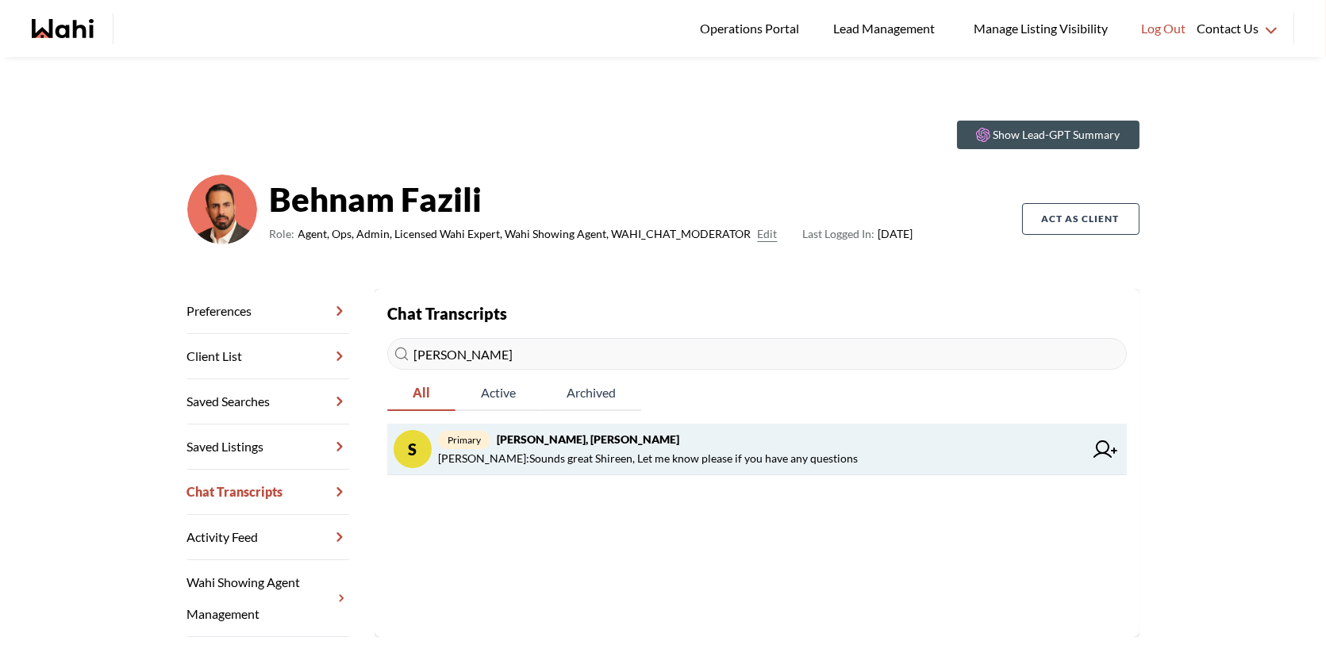
type input "shiree"
click at [663, 459] on span "Behnam Fazili : Sounds great Shireen, Let me know please if you have any questi…" at bounding box center [648, 458] width 420 height 19
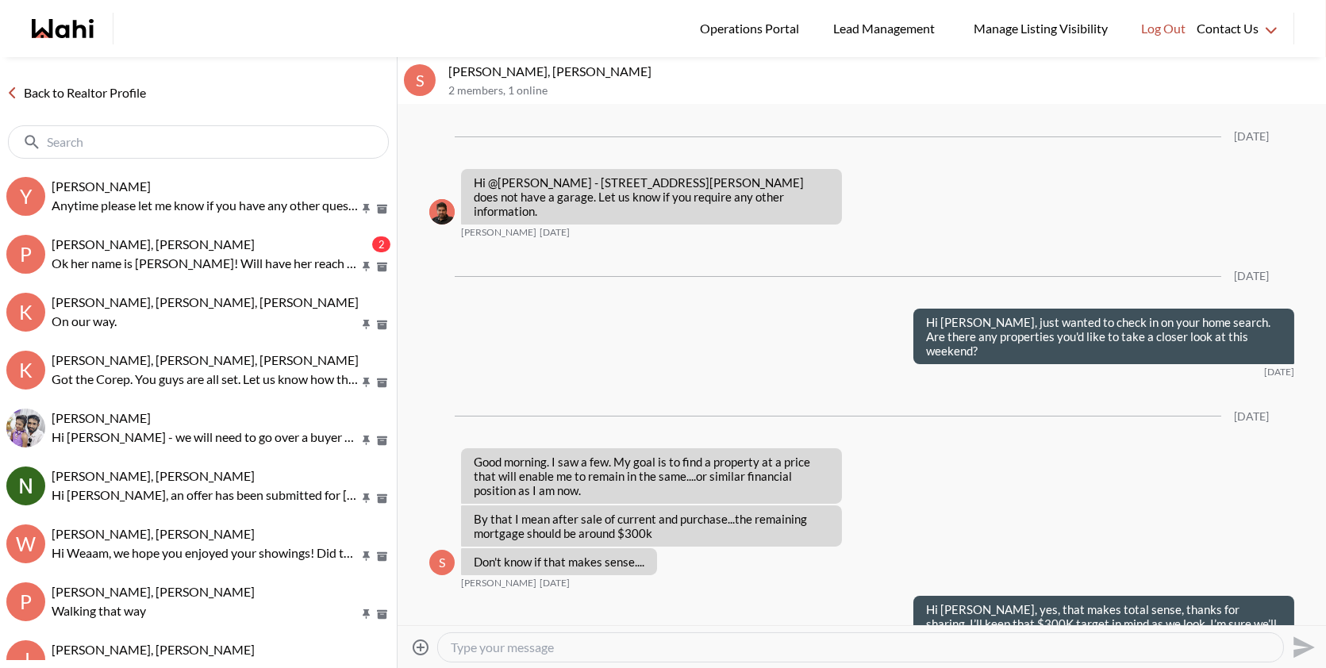
scroll to position [1136, 0]
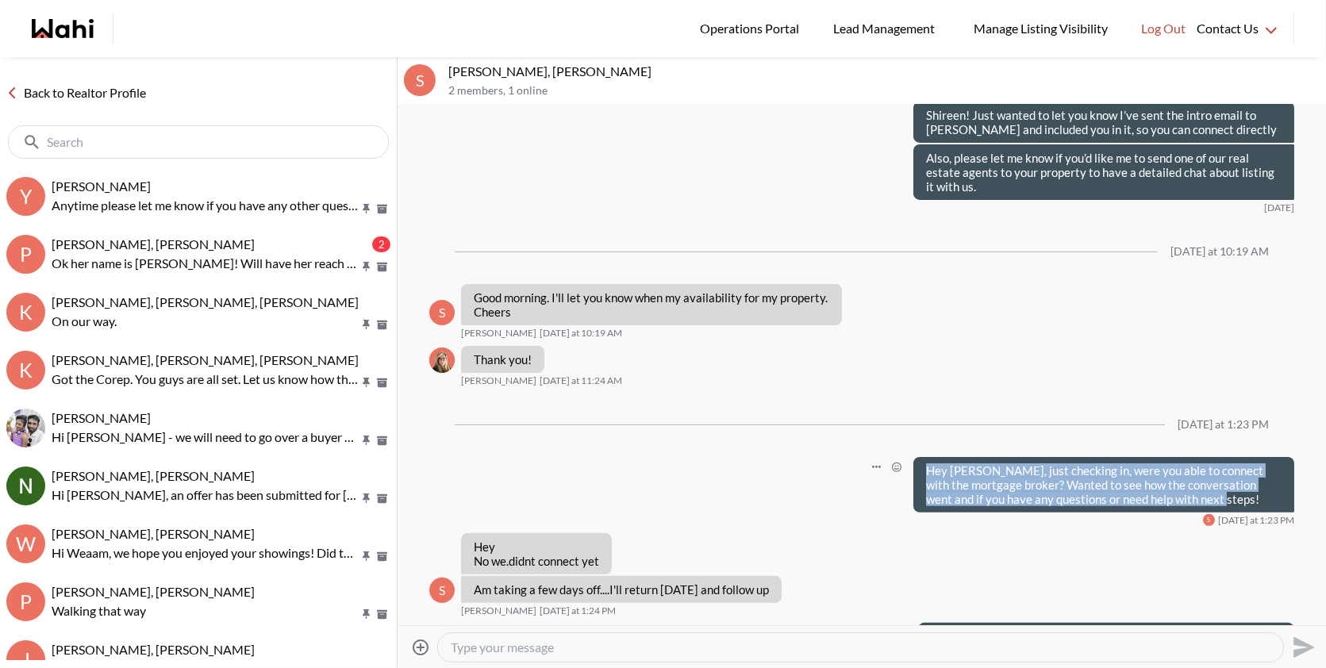
drag, startPoint x: 1207, startPoint y: 456, endPoint x: 922, endPoint y: 427, distance: 287.2
click at [922, 457] on div "Hey Shireen, just checking in, were you able to connect with the mortgage broke…" at bounding box center [1104, 485] width 381 height 56
copy p "Hey Shireen, just checking in, were you able to connect with the mortgage broke…"
click at [571, 645] on textarea "Type your message" at bounding box center [861, 648] width 820 height 16
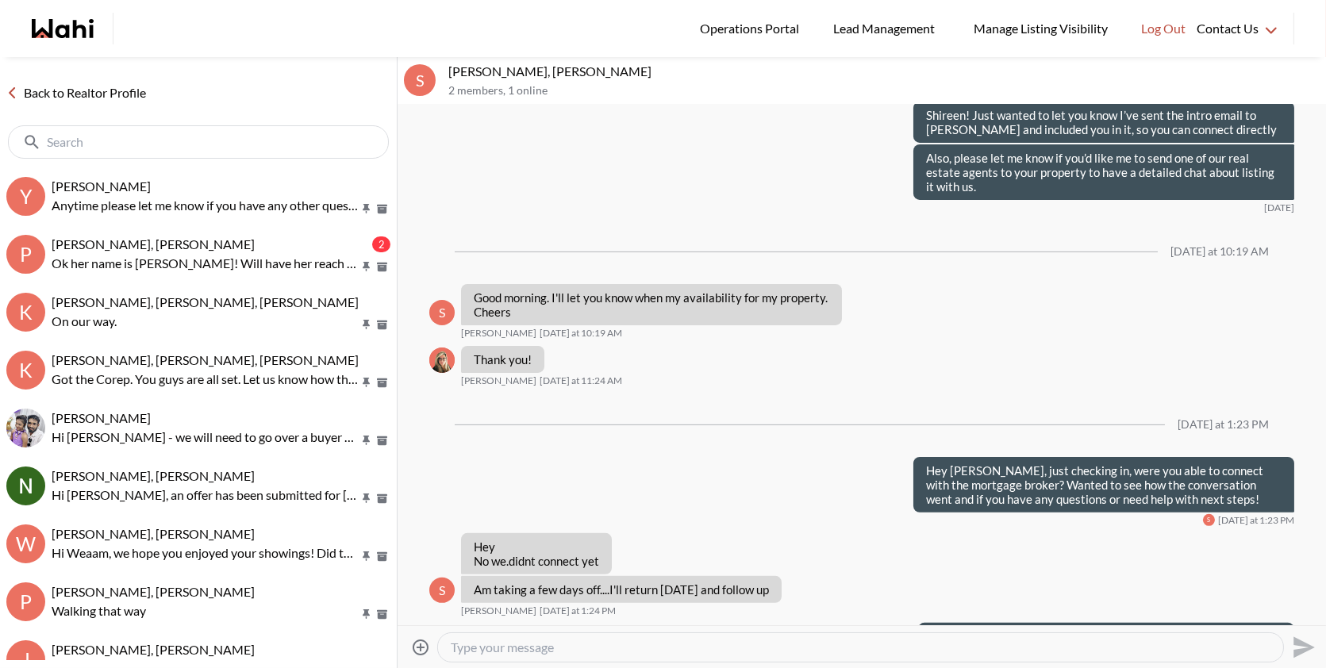
paste textarea "Hey Shireen, hope you're having a nice break! Just wanted to check in and see h…"
click at [1091, 648] on textarea "Hey Shireen, hope you're having a nice break! Just wanted to check in and see h…" at bounding box center [861, 648] width 820 height 16
type textarea "Hey [PERSON_NAME], hope you're having a nice break! Just wanted to check in and…"
click at [1306, 652] on icon "Send" at bounding box center [1302, 647] width 25 height 25
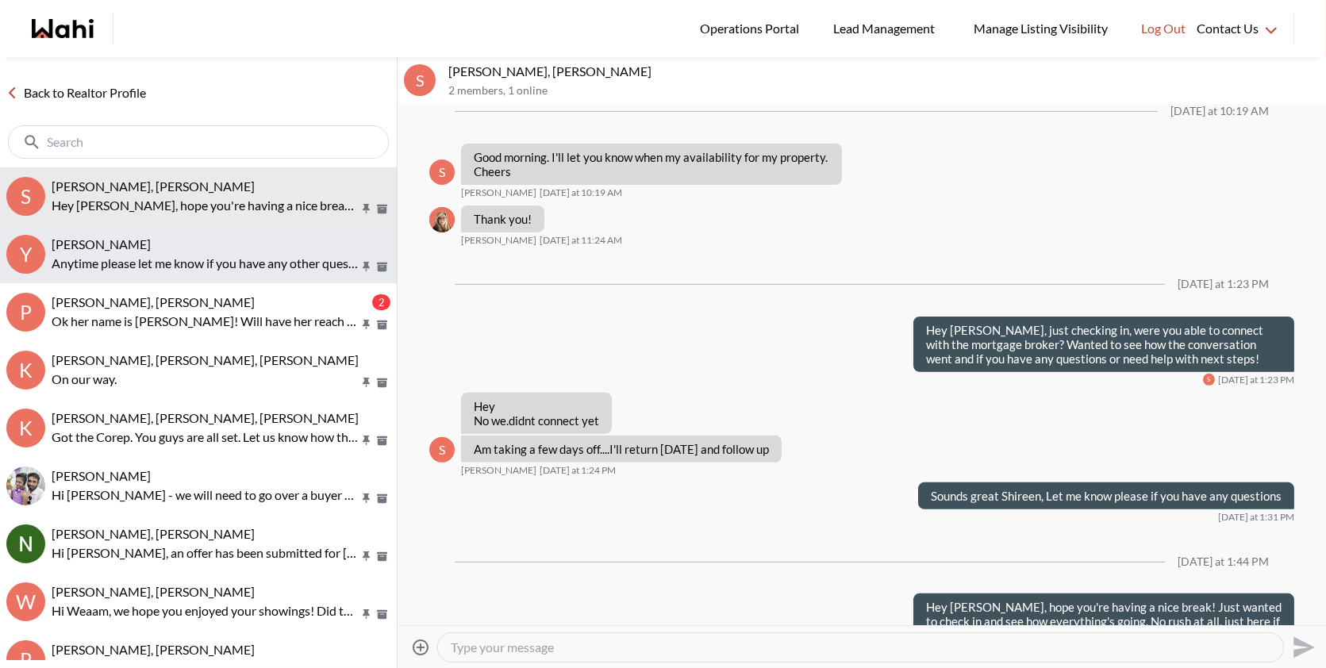
click at [154, 264] on p "Anytime please let me know if you have any other questions!" at bounding box center [205, 263] width 307 height 19
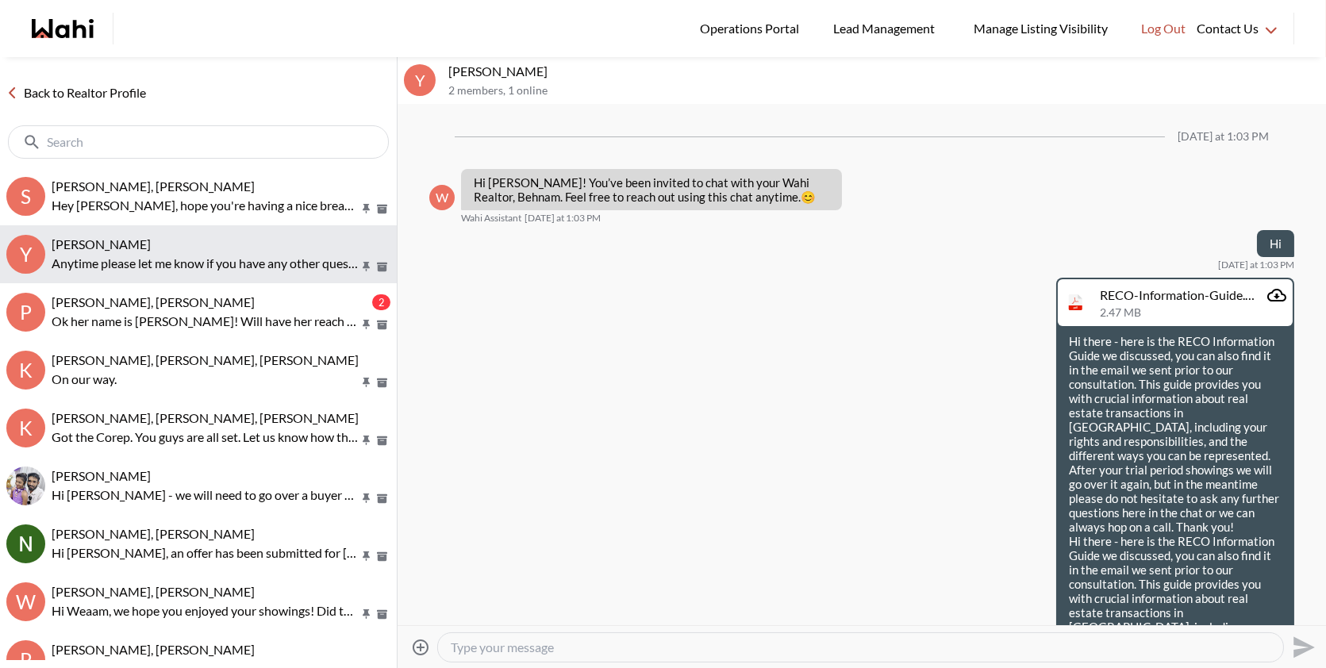
scroll to position [621, 0]
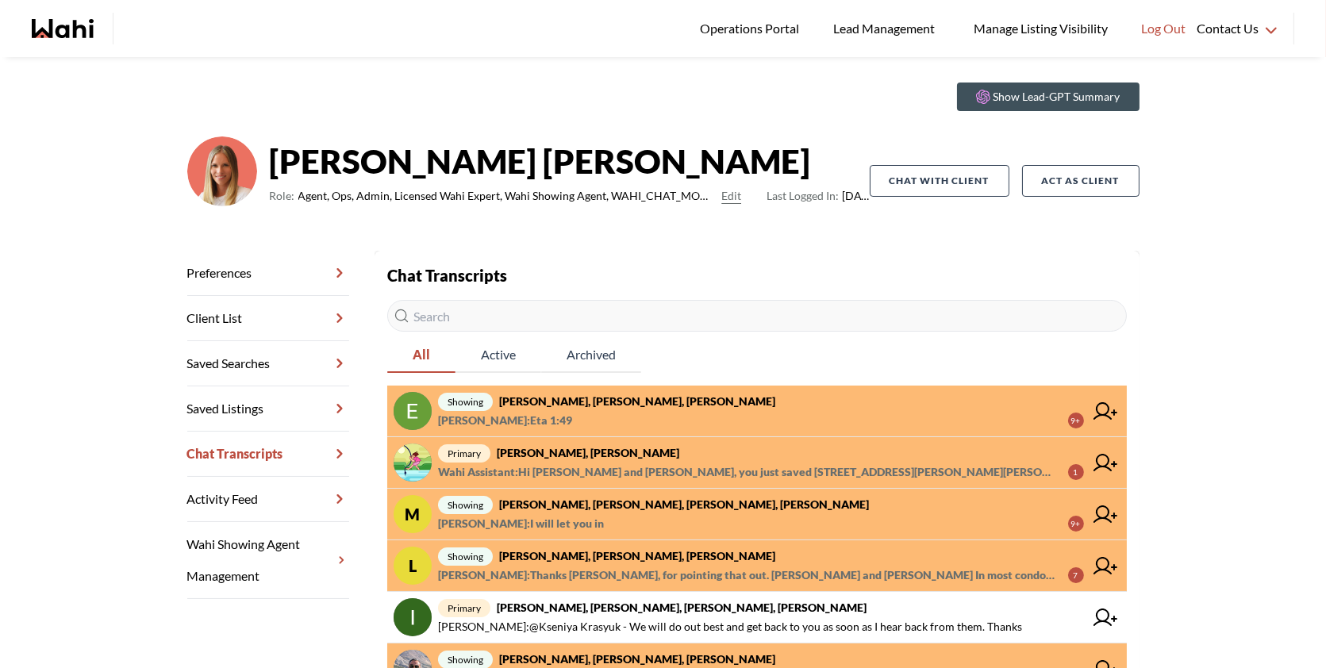
scroll to position [42, 0]
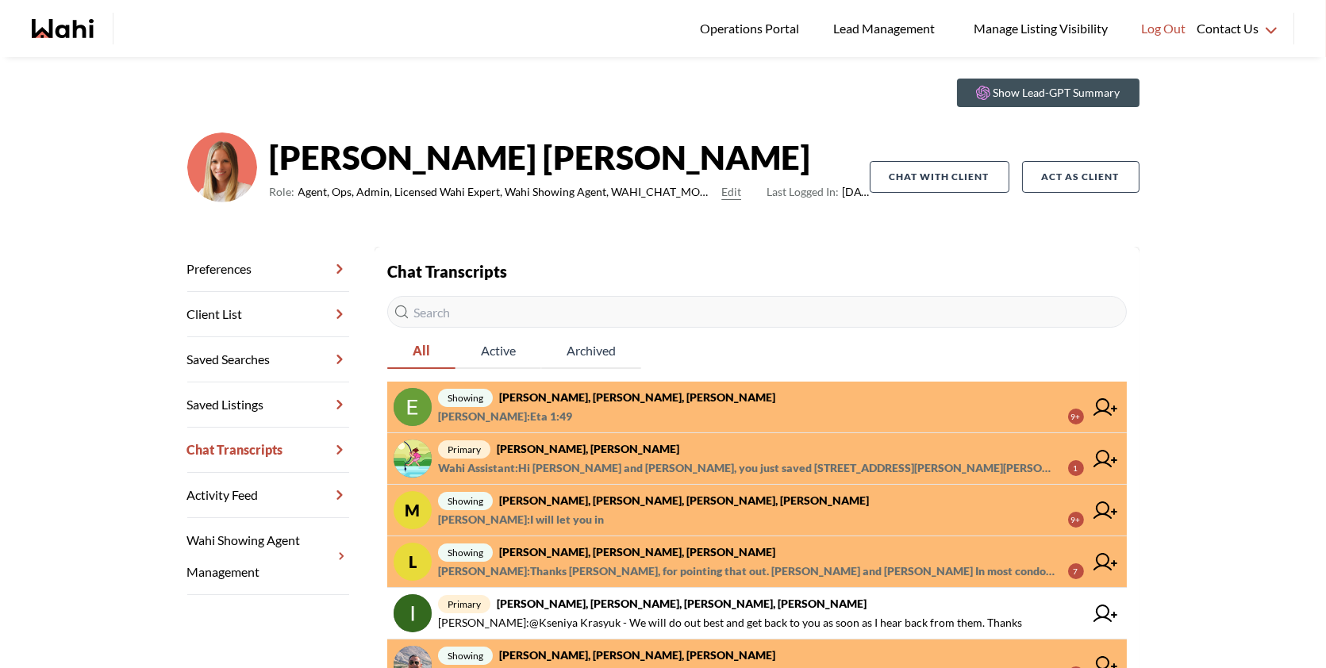
click at [628, 506] on strong "[PERSON_NAME], [PERSON_NAME], [PERSON_NAME], [PERSON_NAME]" at bounding box center [684, 500] width 370 height 13
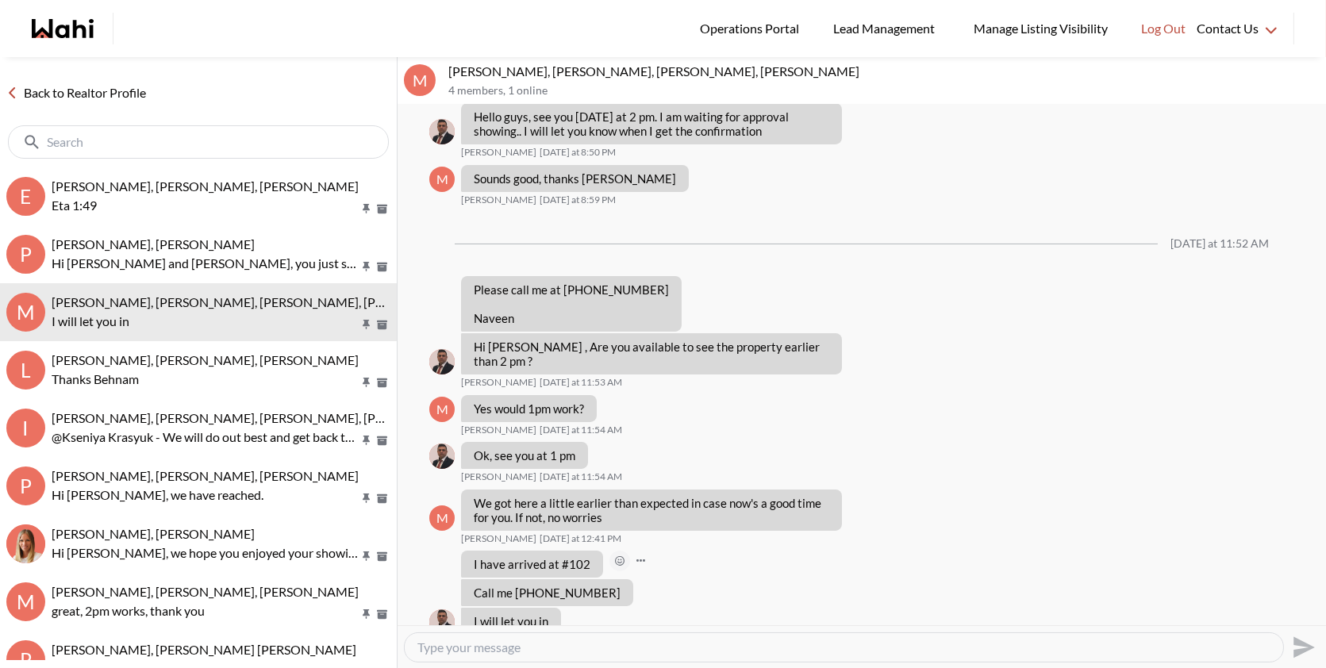
scroll to position [815, 0]
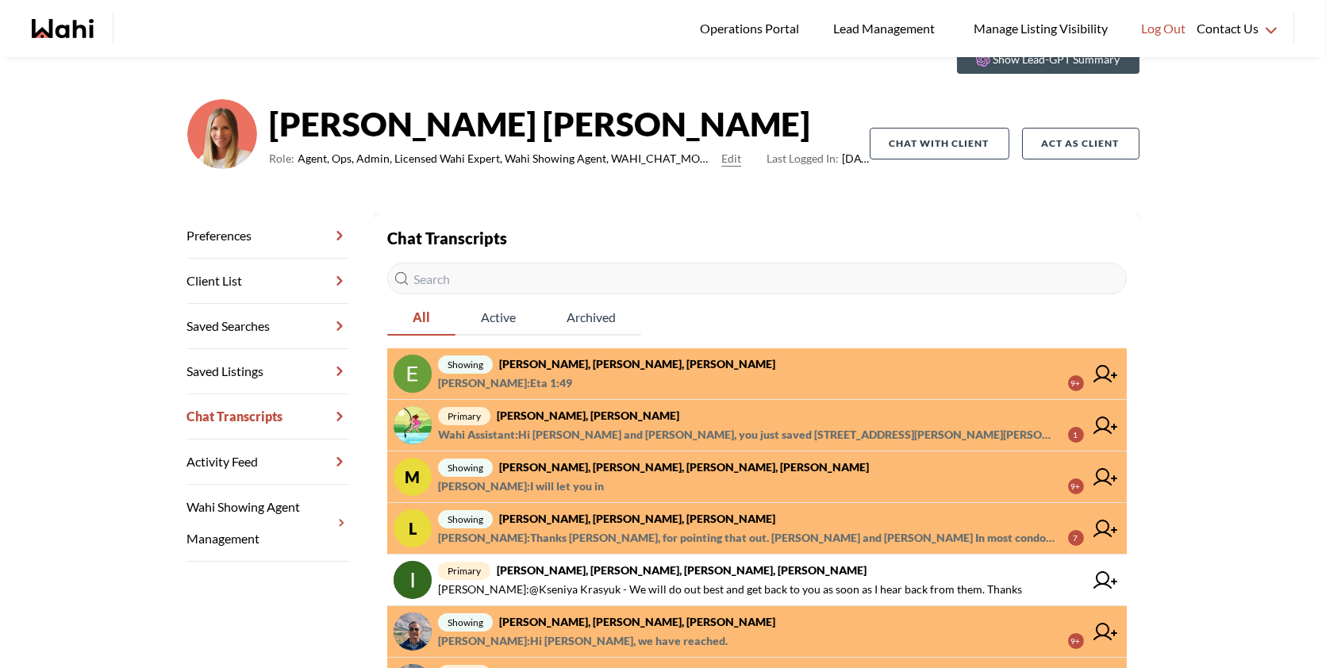
scroll to position [77, 0]
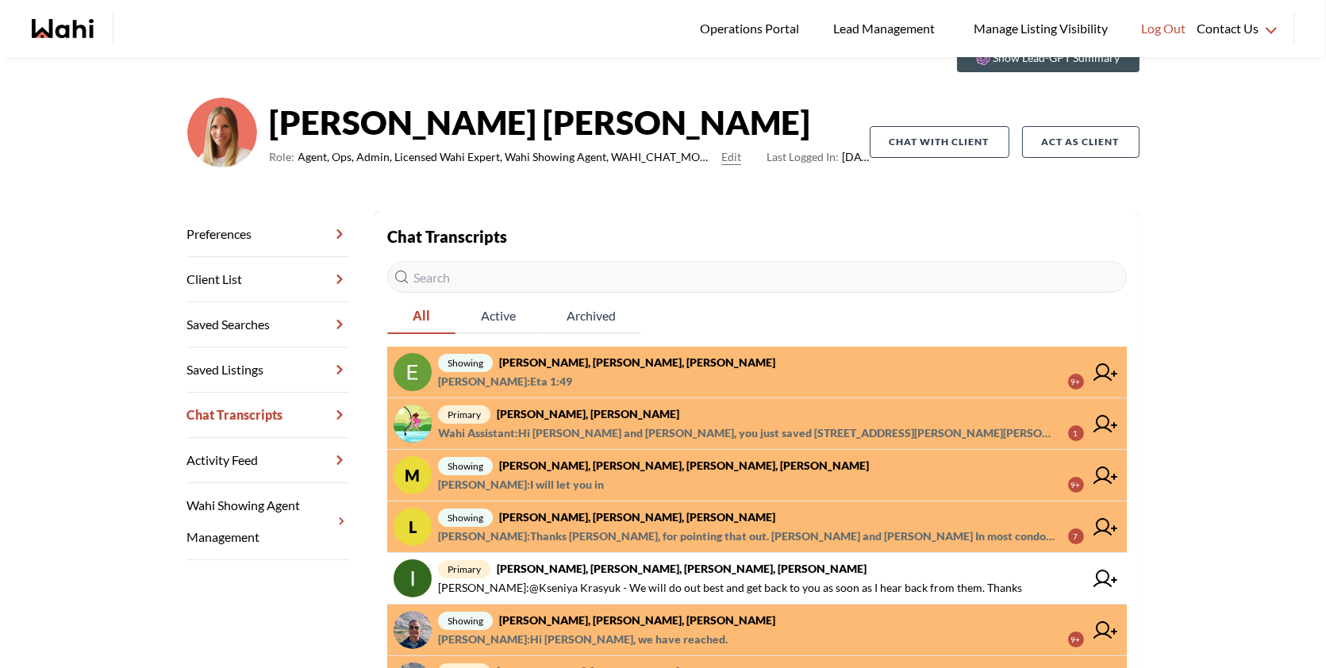
click at [686, 508] on span "showing [PERSON_NAME], [PERSON_NAME], [PERSON_NAME]" at bounding box center [761, 517] width 646 height 19
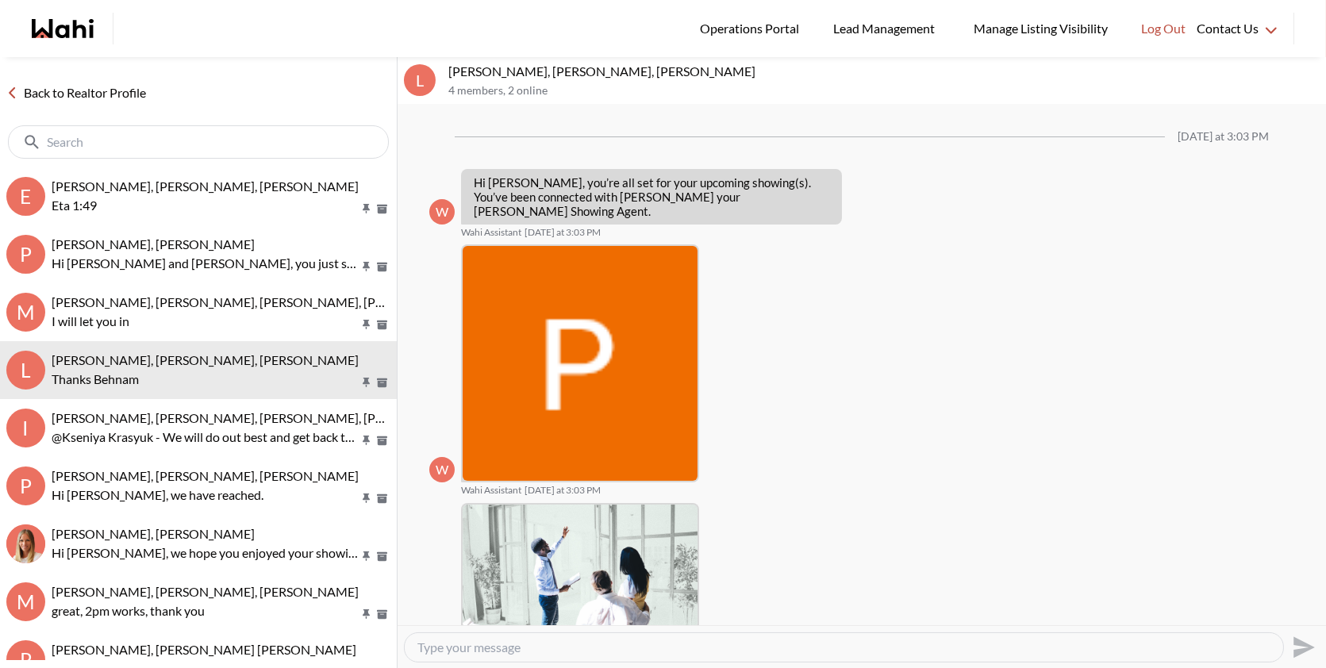
scroll to position [1171, 0]
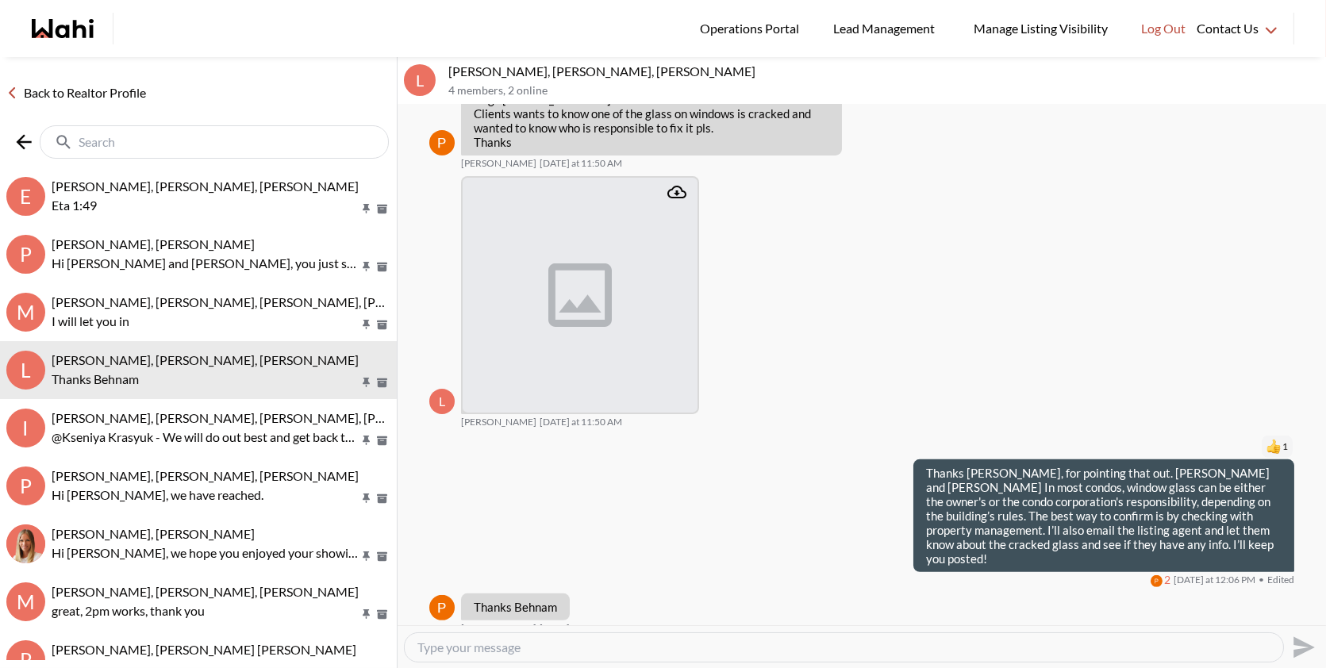
click at [162, 147] on input "text" at bounding box center [216, 142] width 275 height 16
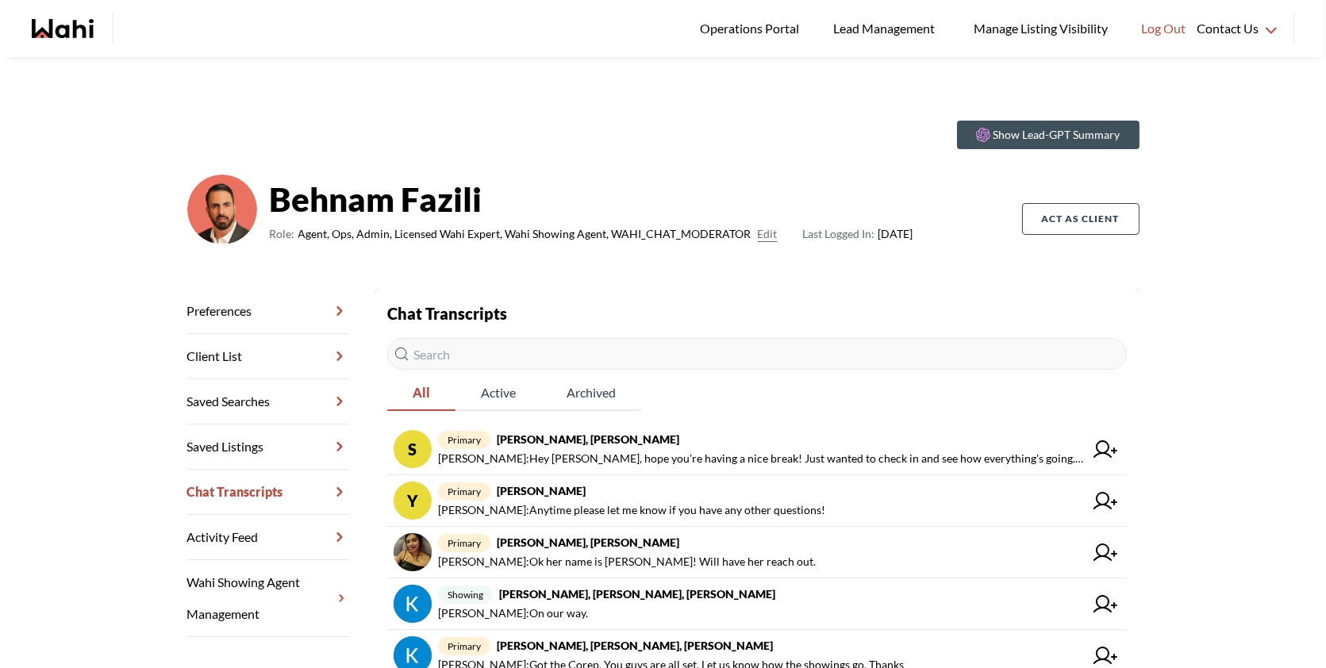
click at [488, 363] on input "text" at bounding box center [757, 354] width 740 height 32
type input "x"
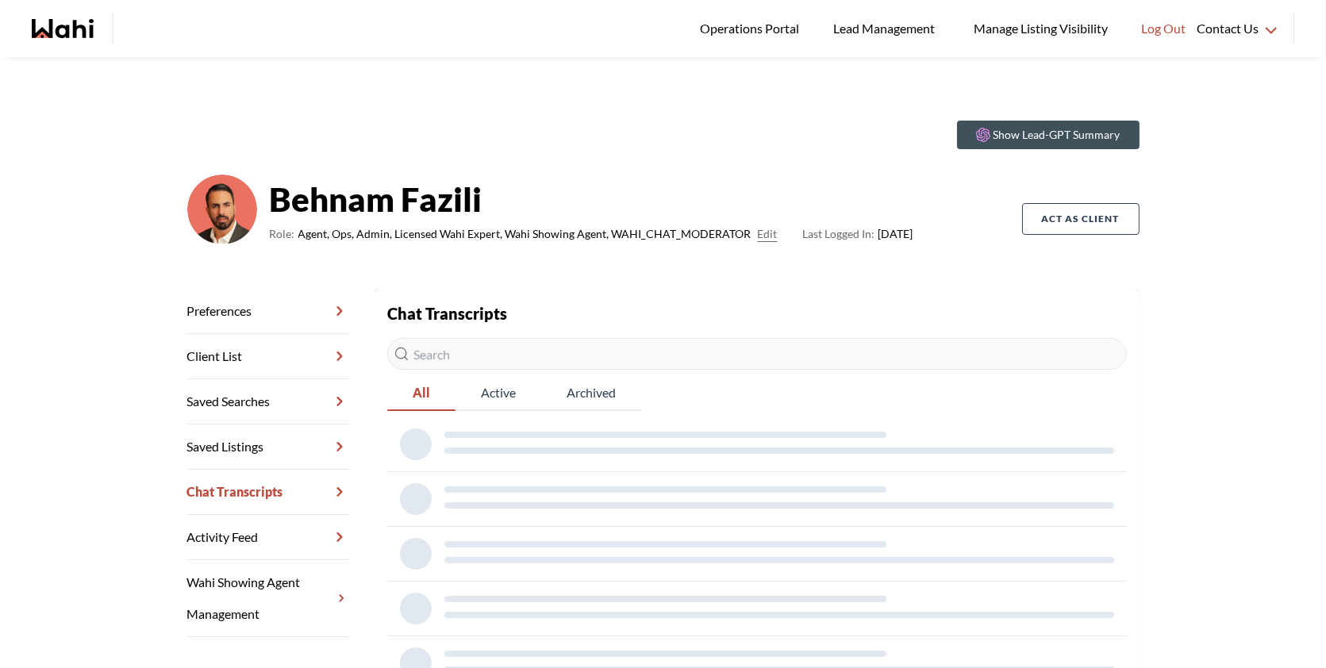
paste input "Carlos"
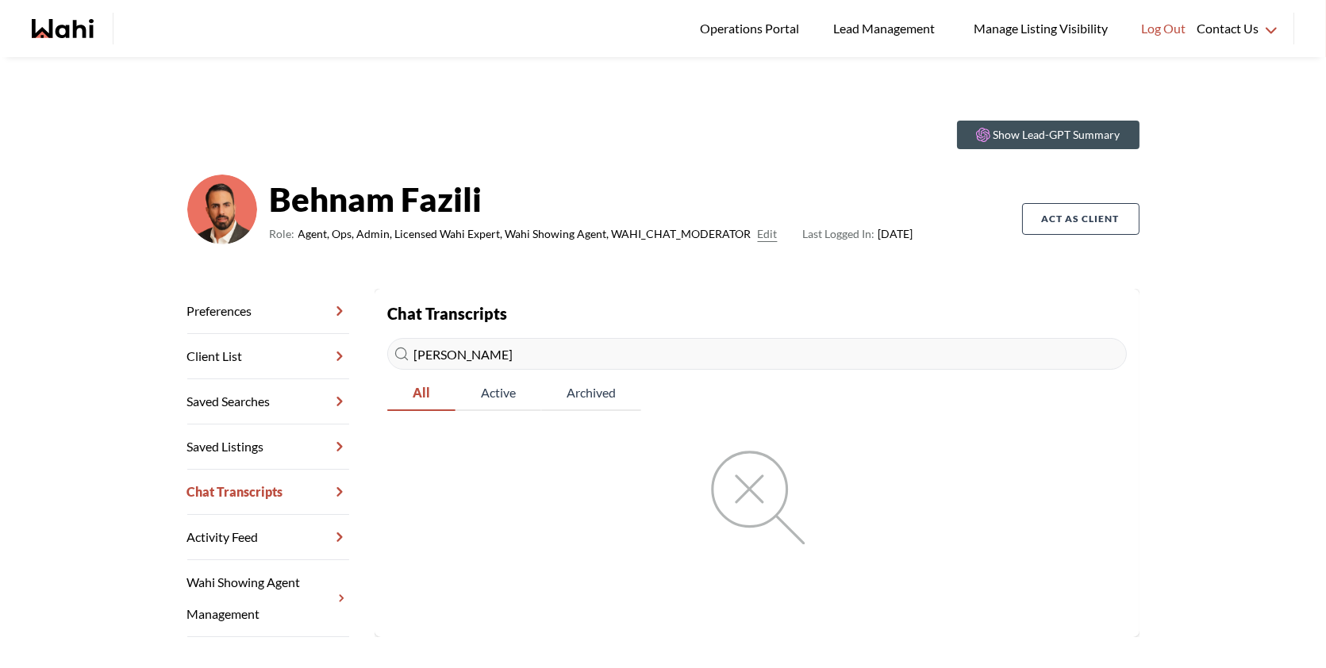
type input "Carl"
drag, startPoint x: 492, startPoint y: 349, endPoint x: 348, endPoint y: 348, distance: 144.5
click at [348, 348] on div "Preferences Client List Saved Searches Saved Listings Chat Transcripts Activity…" at bounding box center [663, 463] width 952 height 348
paste input "Guruditya"
type input "Guruditya"
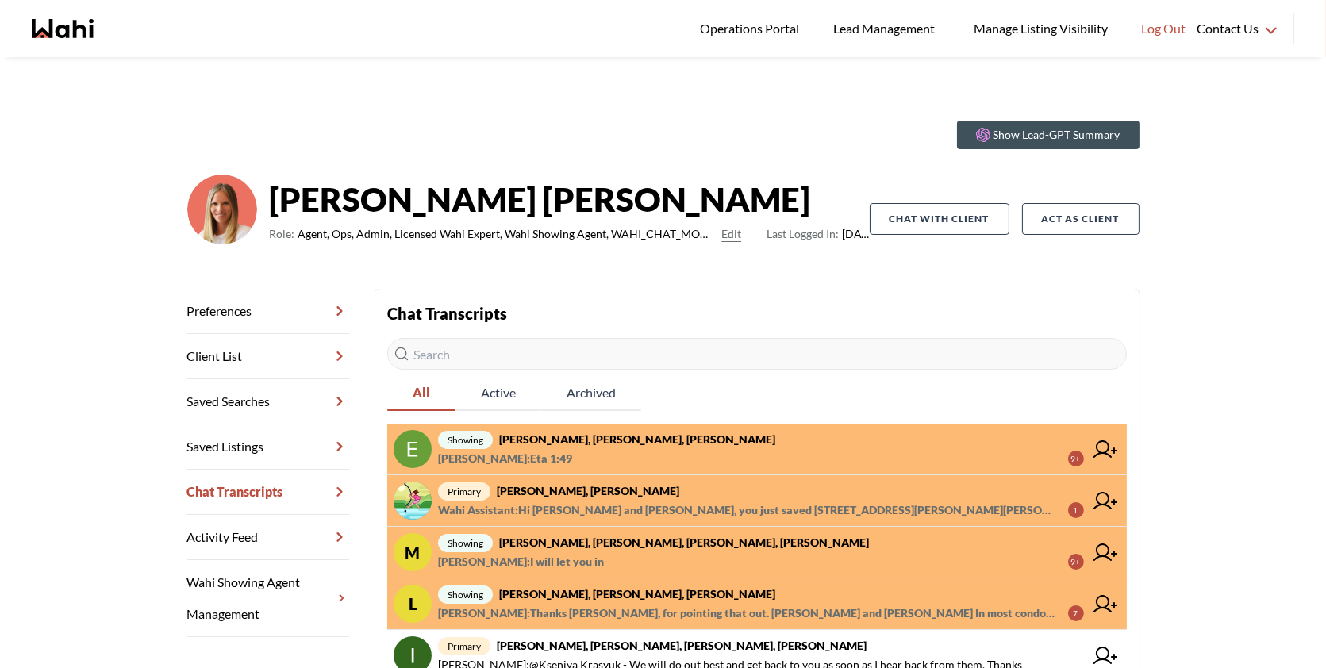
click at [668, 443] on strong "[PERSON_NAME], [PERSON_NAME], [PERSON_NAME]" at bounding box center [637, 439] width 276 height 13
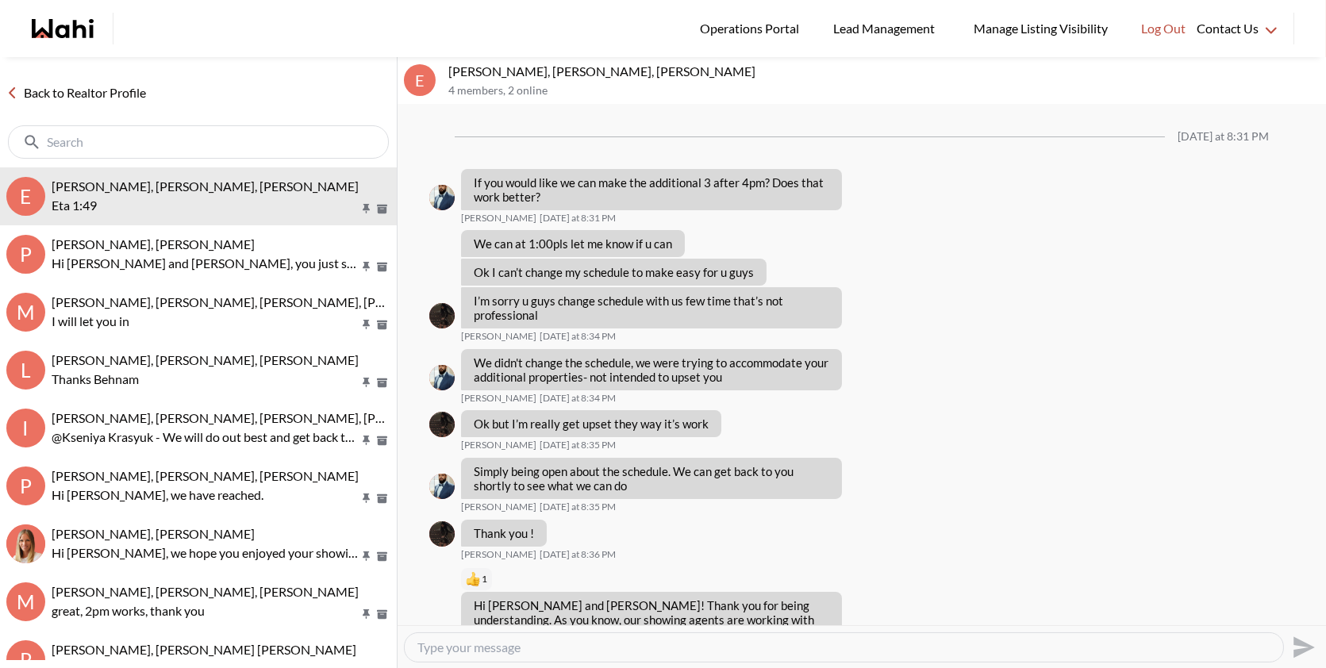
scroll to position [1022, 0]
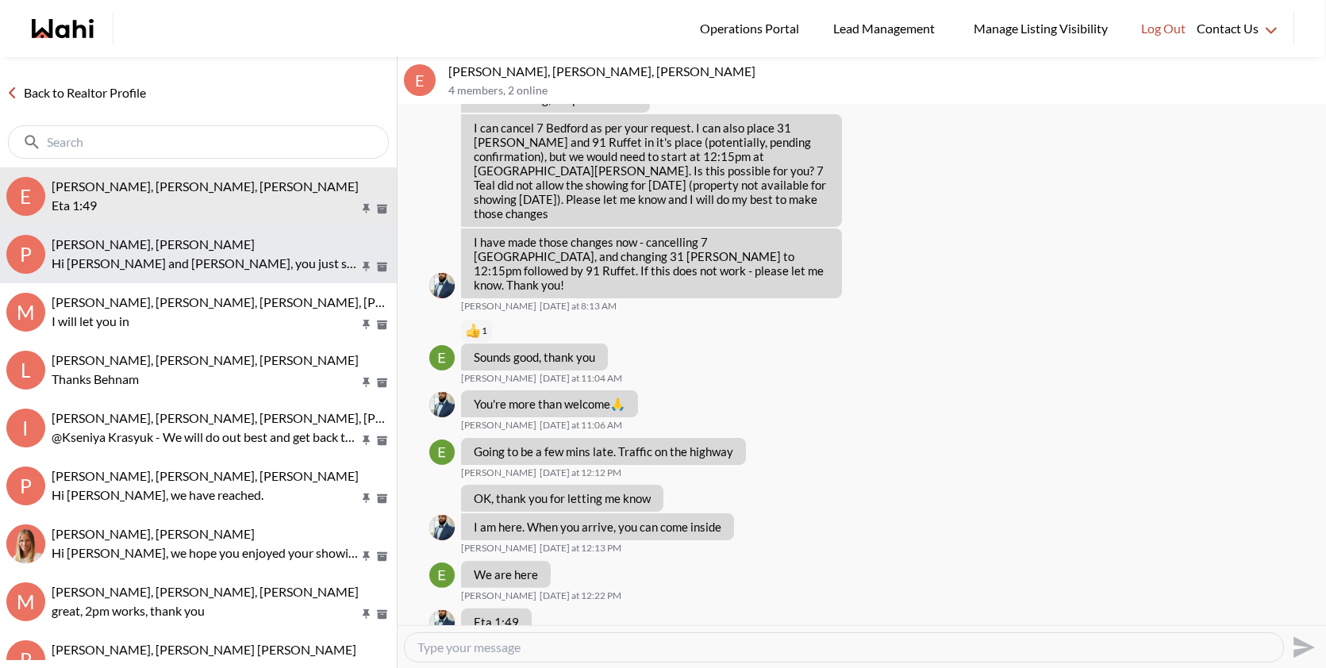
click at [148, 256] on p "Hi [PERSON_NAME] and [PERSON_NAME], you just saved [STREET_ADDRESS][PERSON_NAME…" at bounding box center [205, 263] width 307 height 19
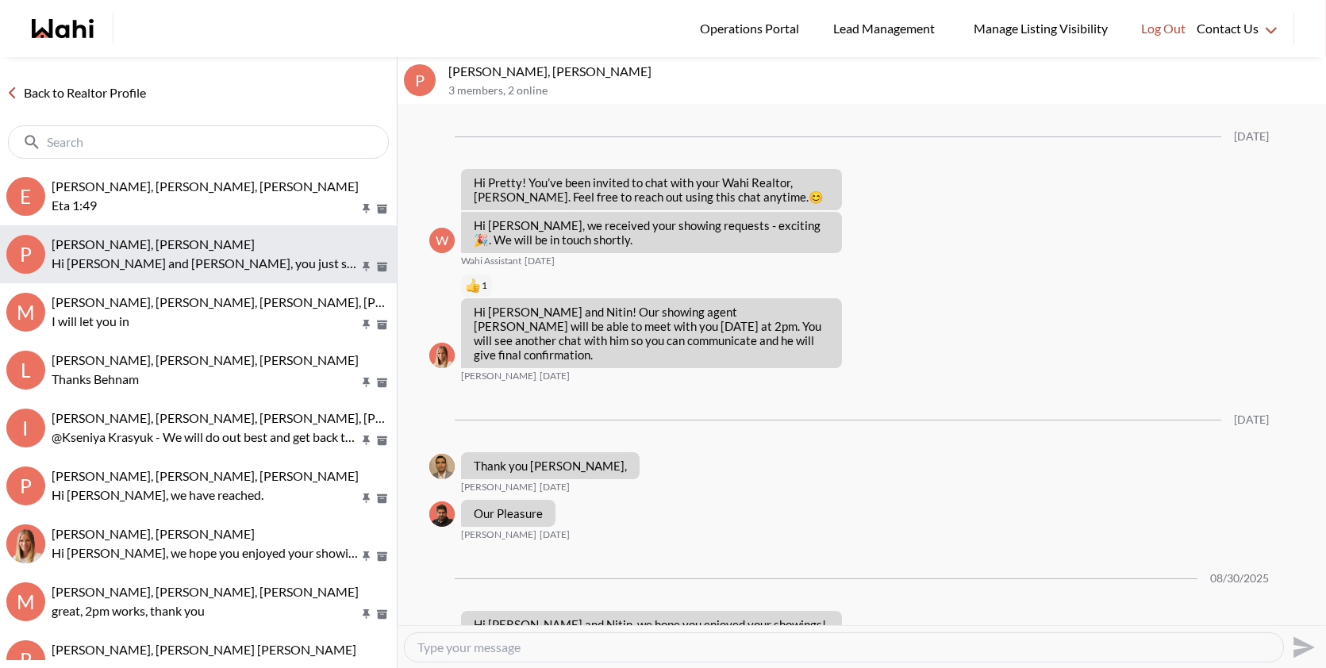
scroll to position [990, 0]
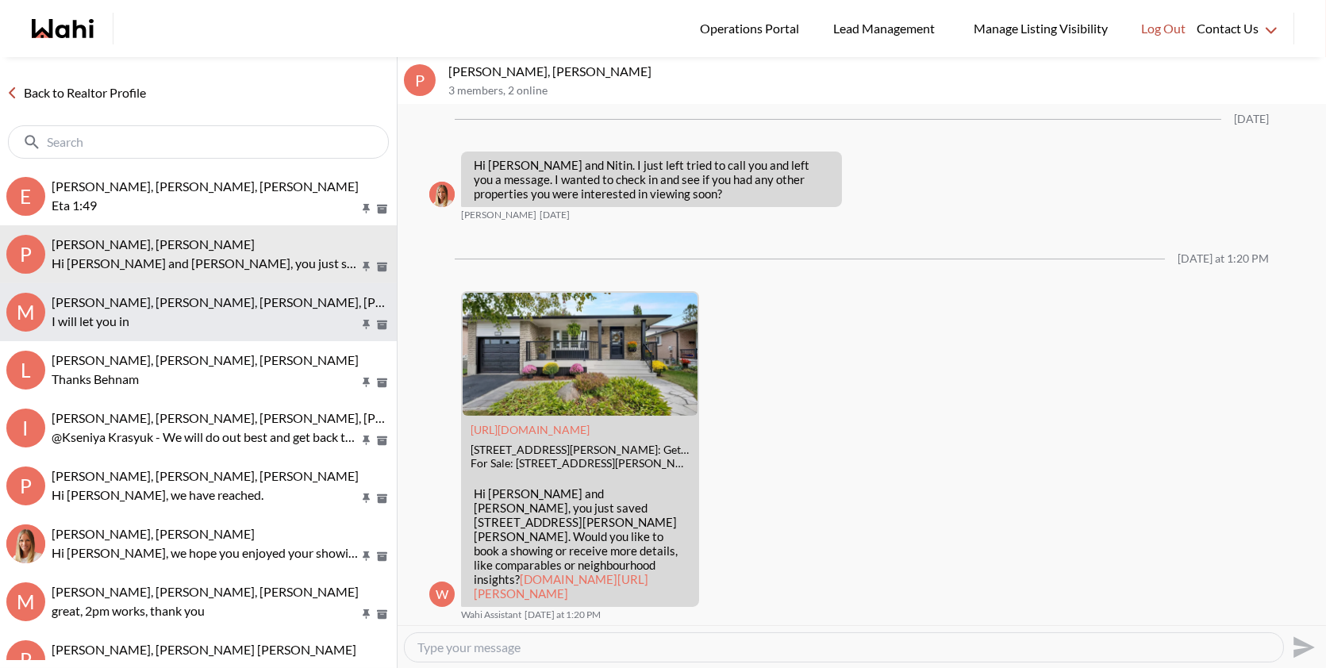
click at [148, 325] on p "I will let you in" at bounding box center [205, 321] width 307 height 19
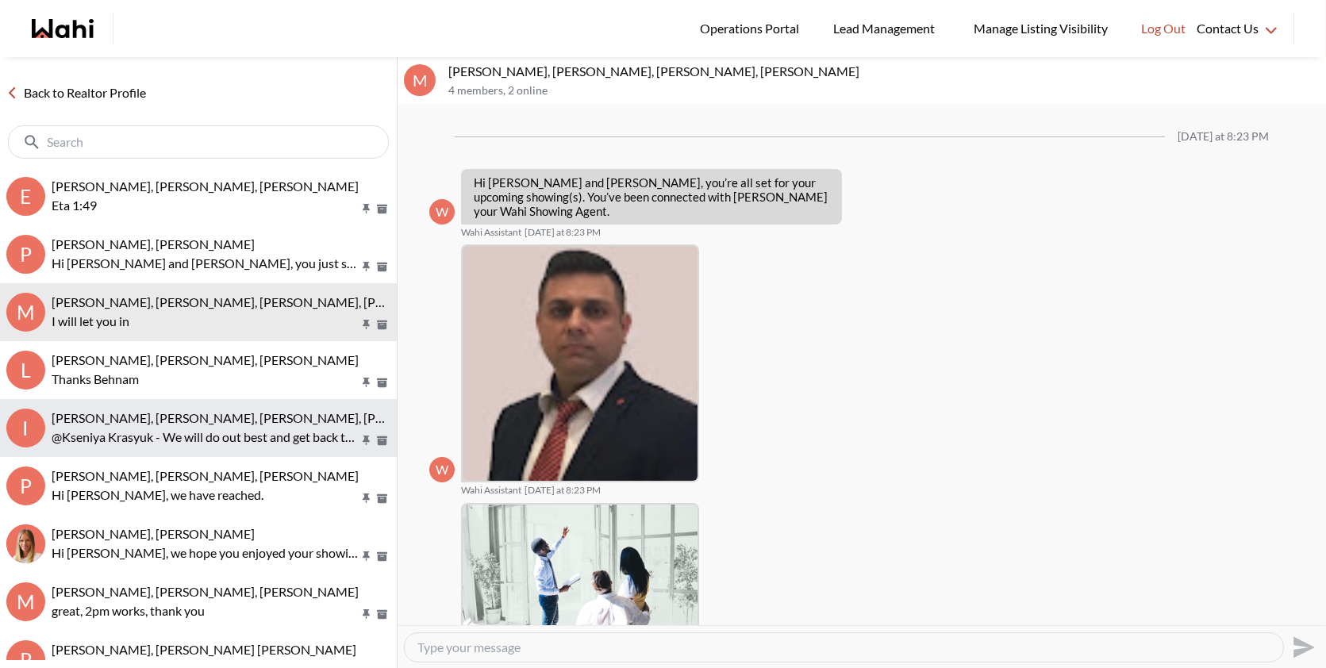
scroll to position [816, 0]
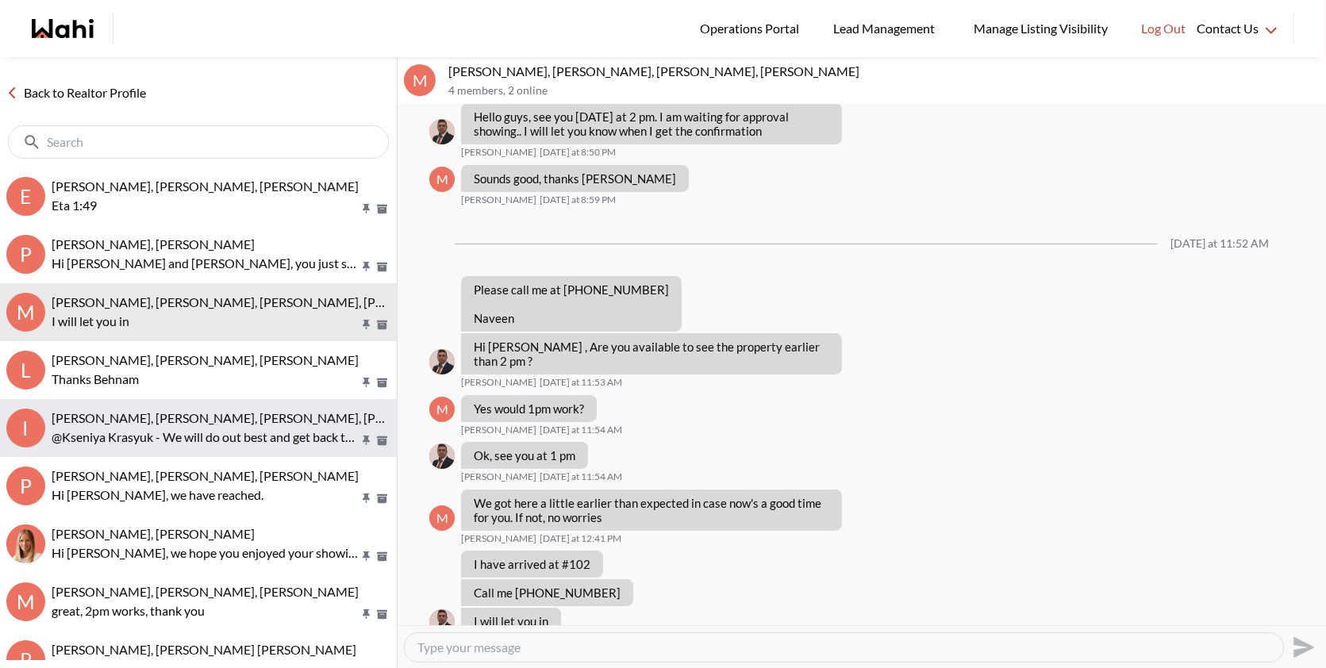
click at [156, 404] on button "I [PERSON_NAME], [PERSON_NAME], [PERSON_NAME], [PERSON_NAME] @[PERSON_NAME] - W…" at bounding box center [198, 428] width 397 height 58
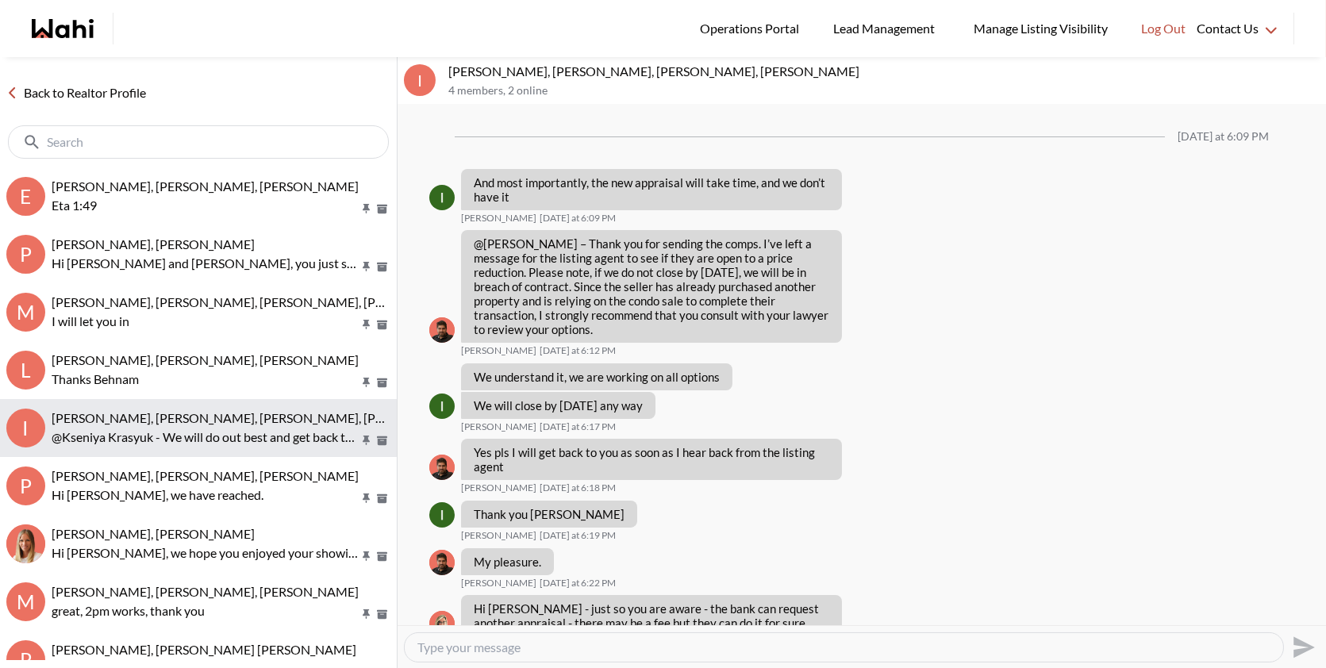
scroll to position [1120, 0]
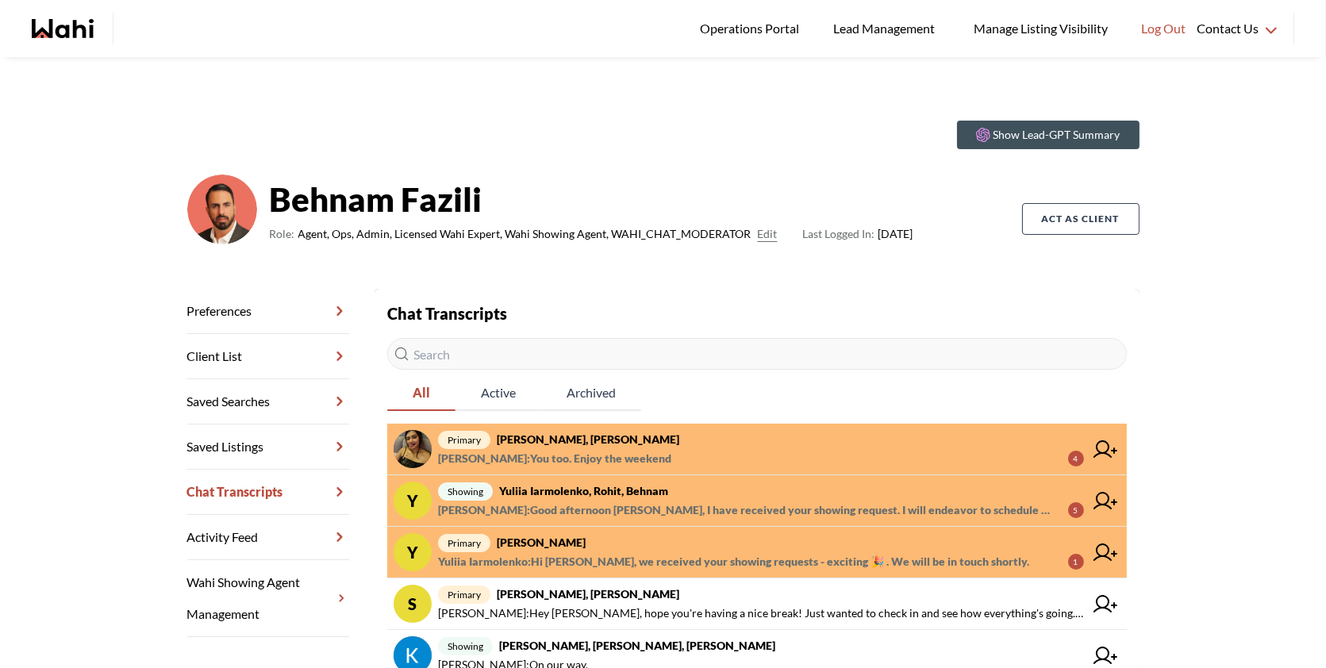
click at [601, 504] on span "[PERSON_NAME] : Good afternoon [PERSON_NAME], I have received your showing requ…" at bounding box center [747, 510] width 618 height 19
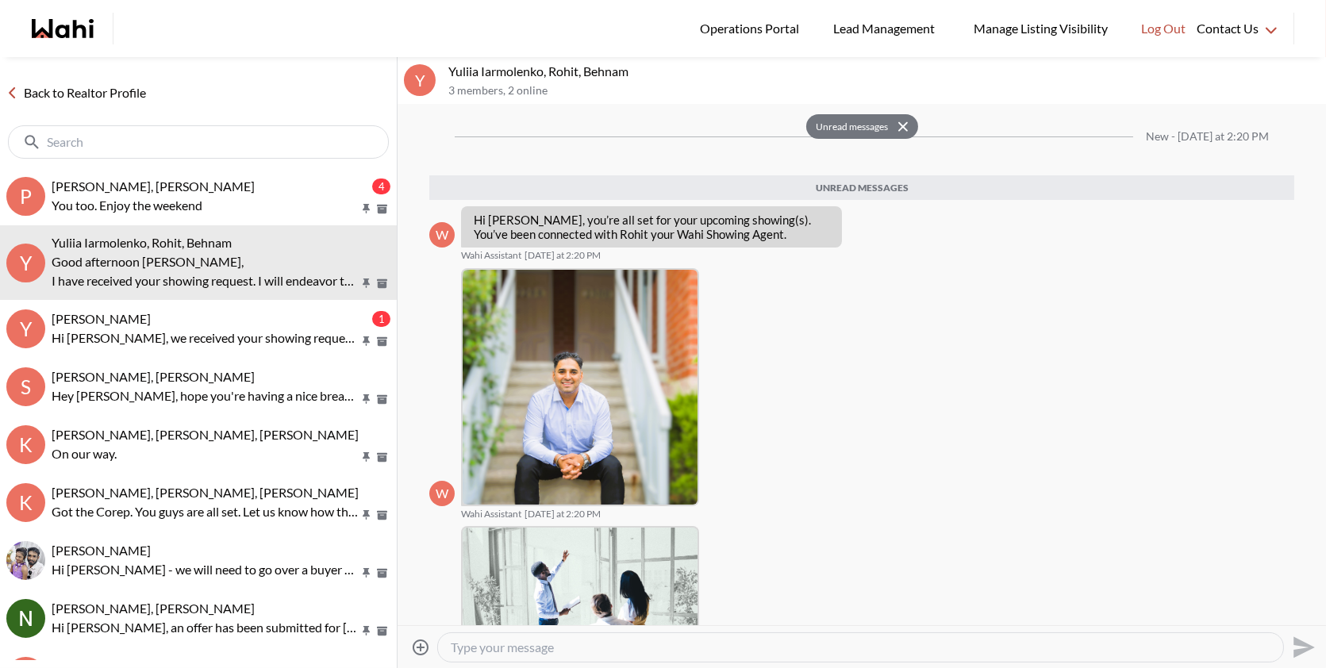
scroll to position [359, 0]
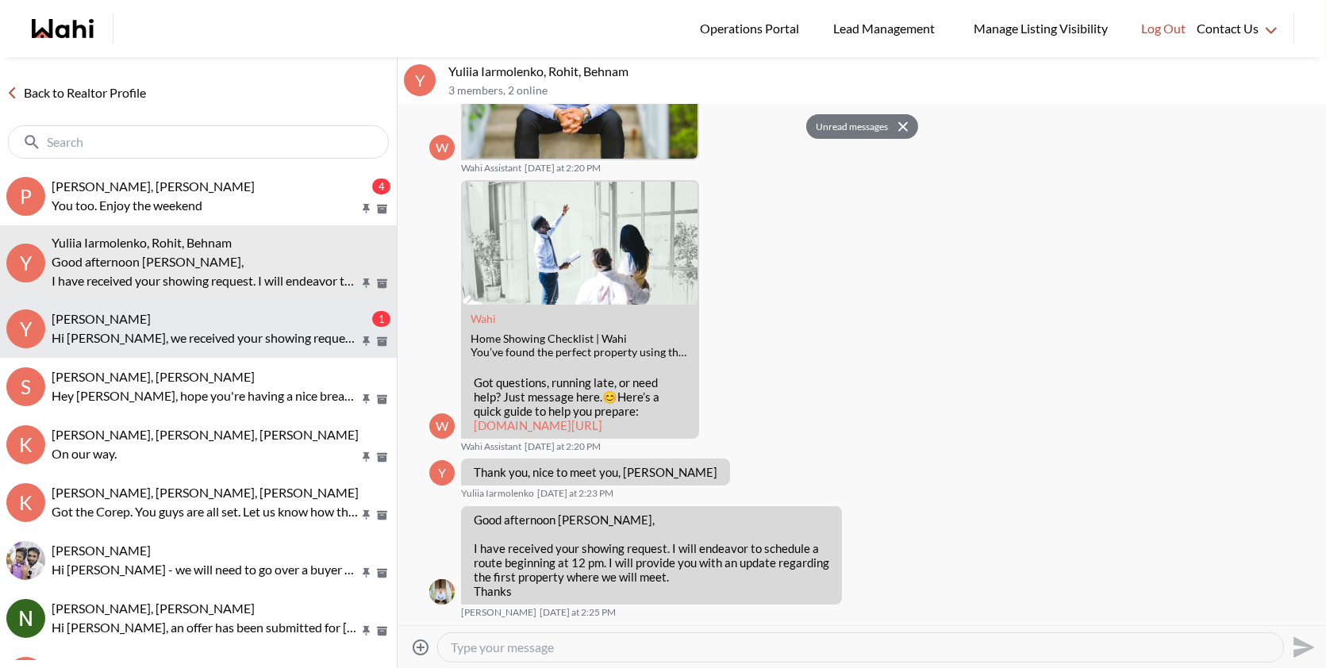
click at [191, 338] on p "Hi [PERSON_NAME], we received your showing requests - exciting 🎉 . We will be i…" at bounding box center [205, 338] width 307 height 19
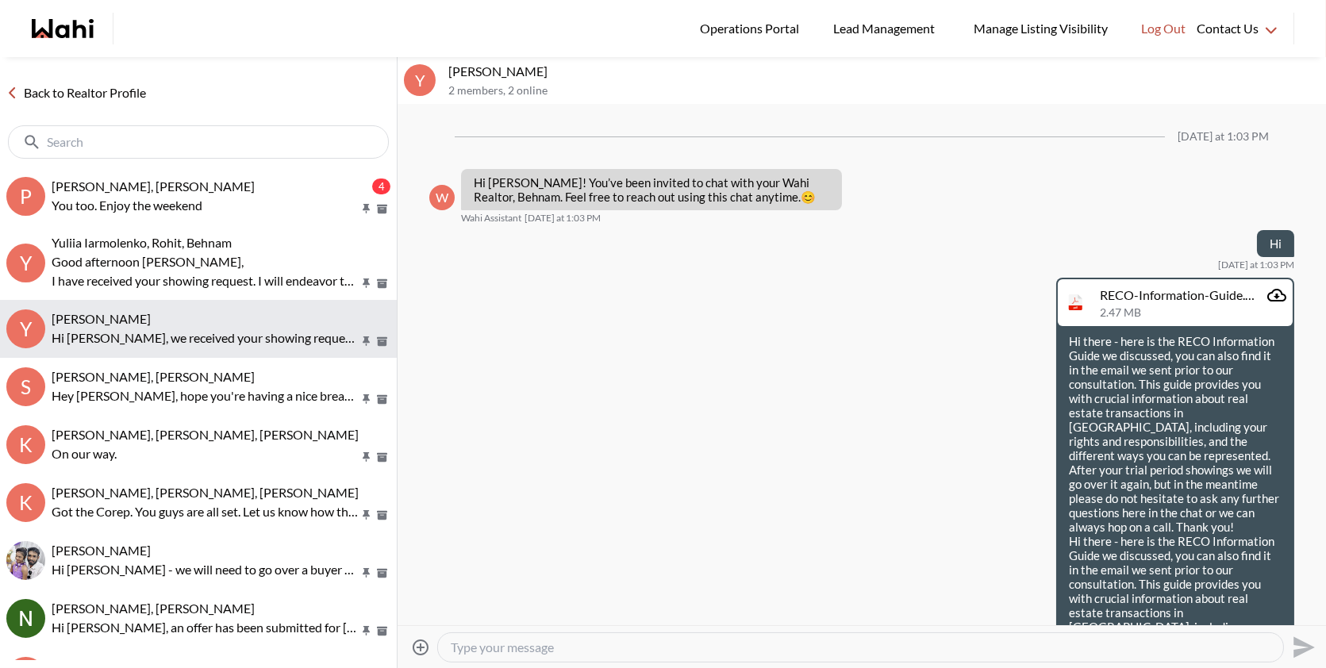
scroll to position [810, 0]
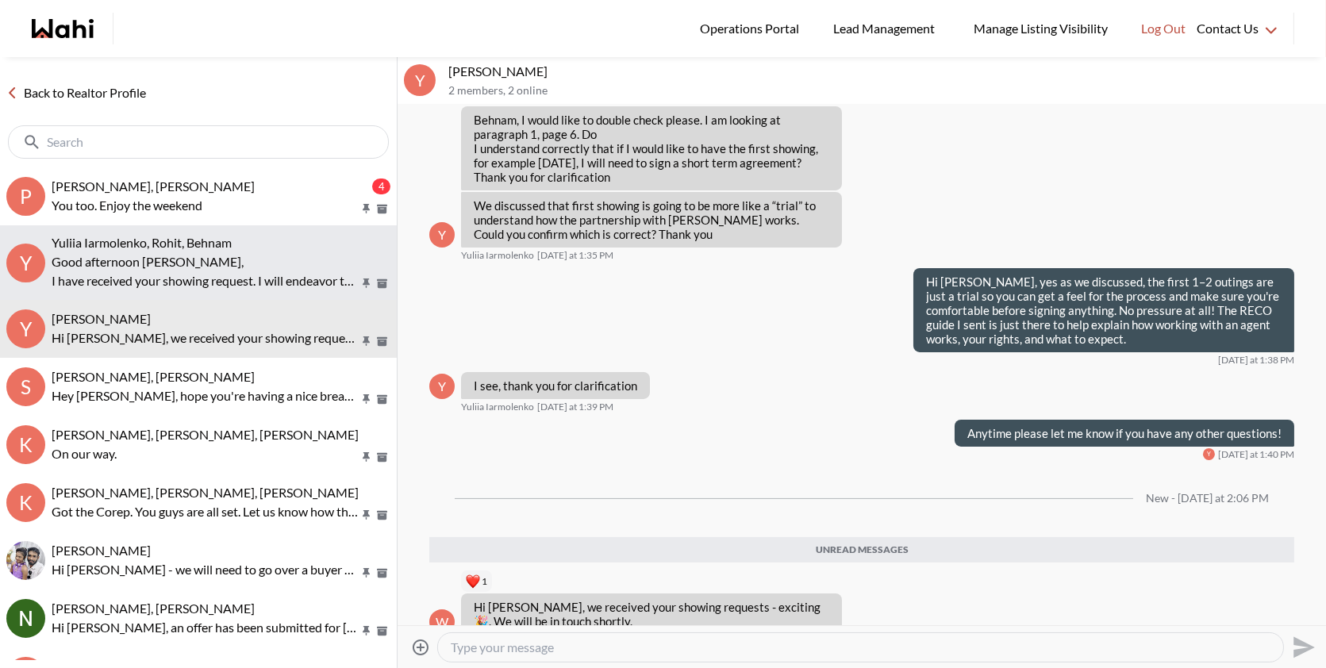
click at [183, 276] on p "I have received your showing request. I will endeavor to schedule a route begin…" at bounding box center [205, 280] width 307 height 19
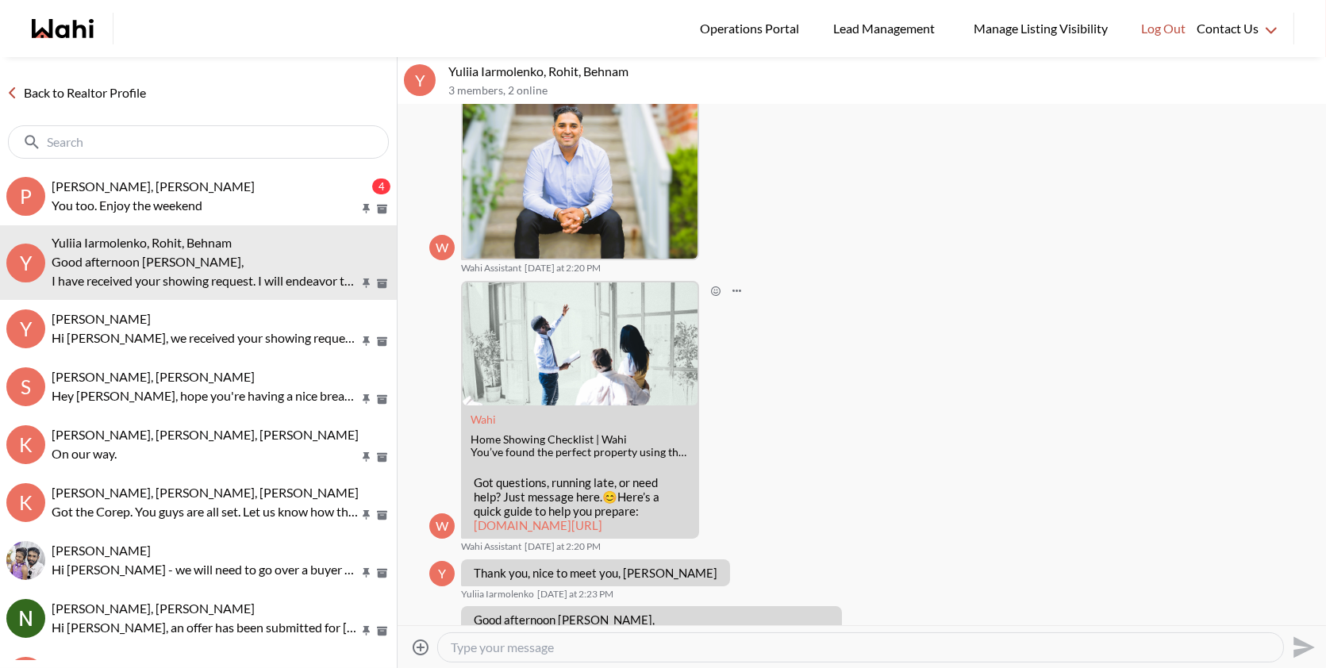
scroll to position [321, 0]
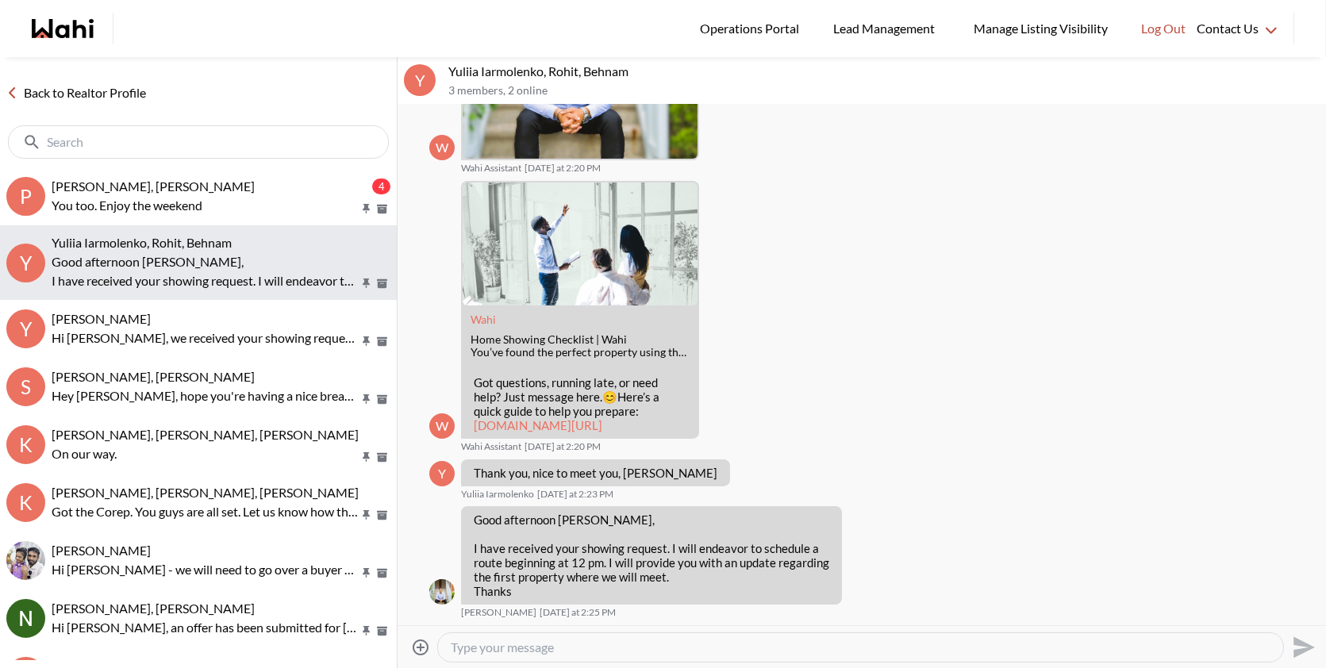
click at [226, 299] on button "Y [PERSON_NAME], Rohit, Behnam Good afternoon Yuliia, I have received your show…" at bounding box center [198, 262] width 397 height 75
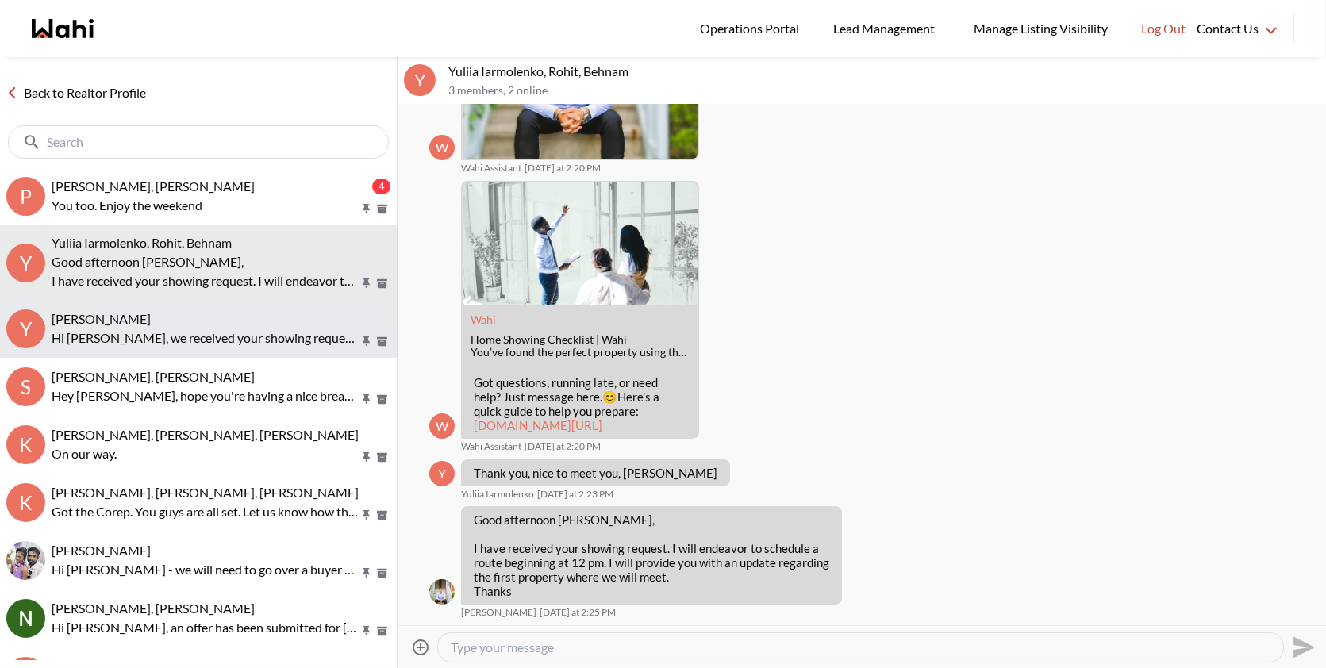
click at [223, 326] on div "[PERSON_NAME] Hi Yuliia, we received your showing requests - exciting 🎉 . We wi…" at bounding box center [221, 329] width 339 height 37
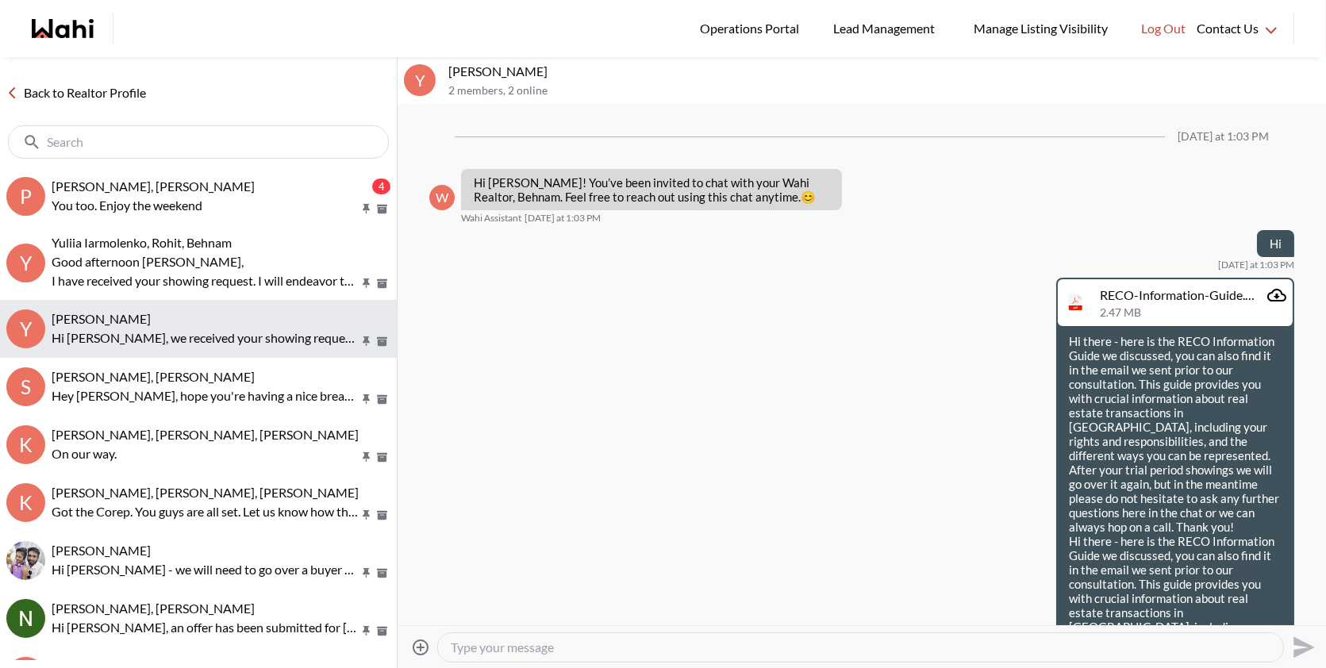
scroll to position [708, 0]
